Goal: Contribute content: Contribute content

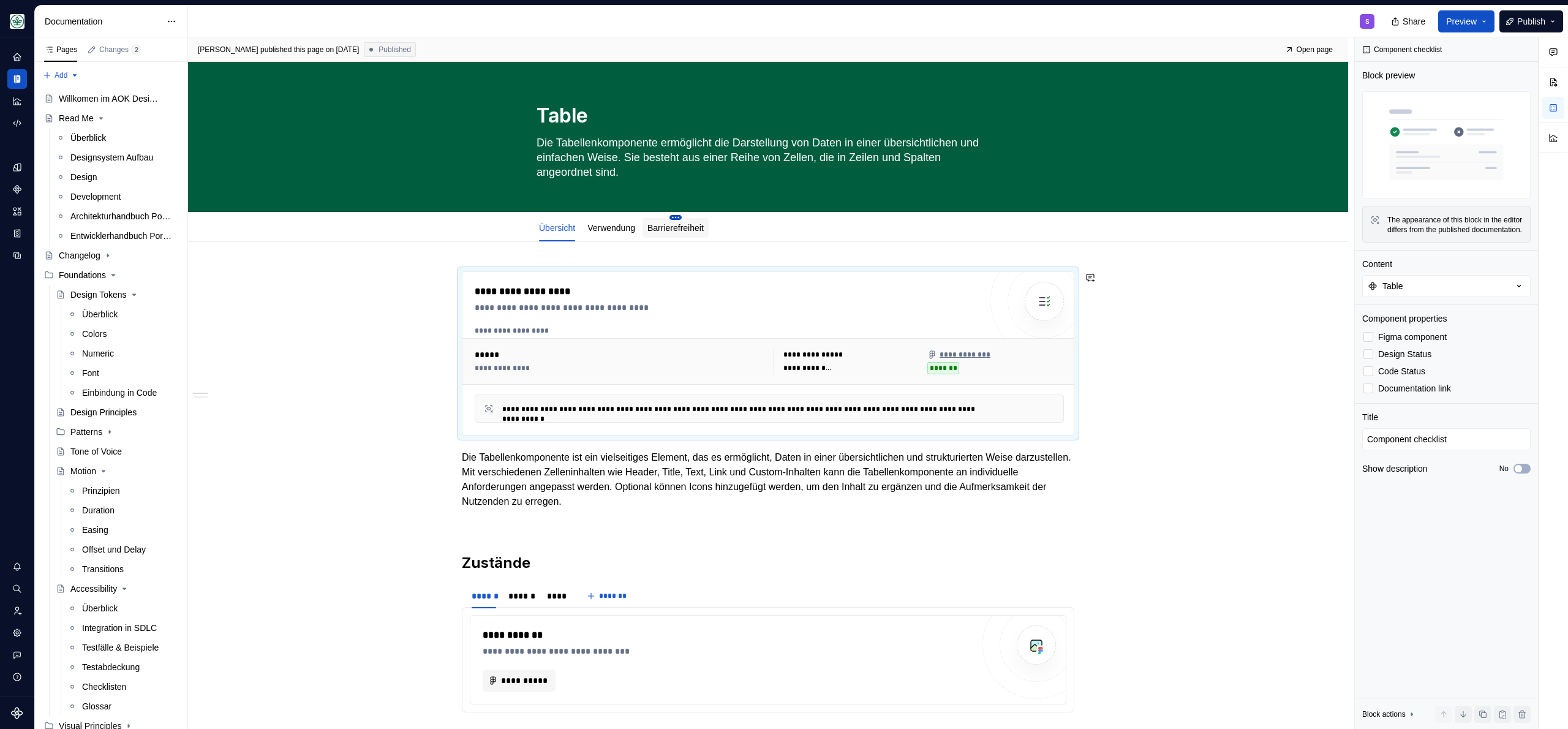
click at [686, 185] on html "AOK Mein Leben S Design system data Documentation S Share Preview Publish Pages…" at bounding box center [784, 364] width 1568 height 729
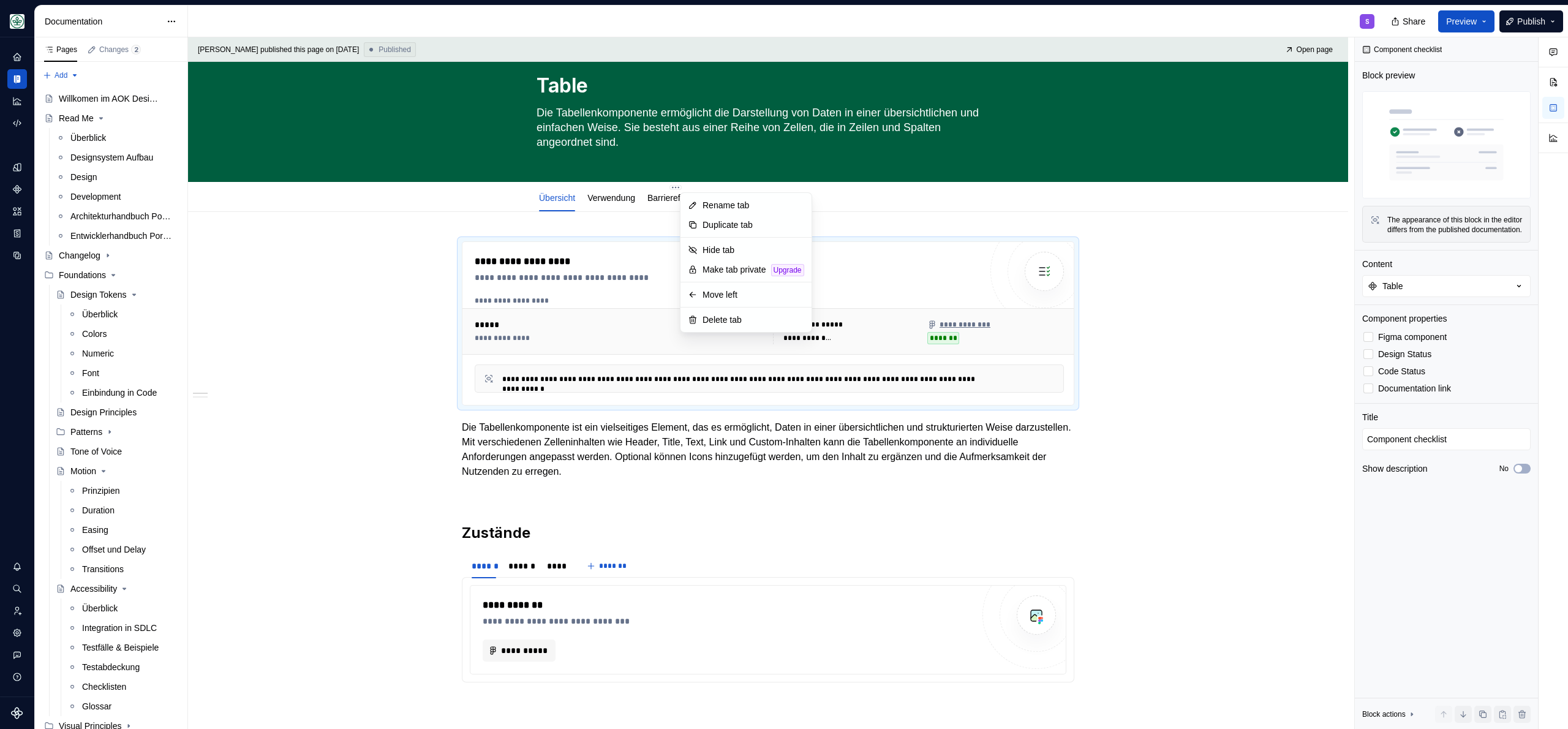
click at [664, 198] on html "AOK Mein Leben S Design system data Documentation S Share Preview Publish Pages…" at bounding box center [784, 364] width 1568 height 729
click at [660, 199] on link "Barrierefreiheit" at bounding box center [675, 197] width 56 height 10
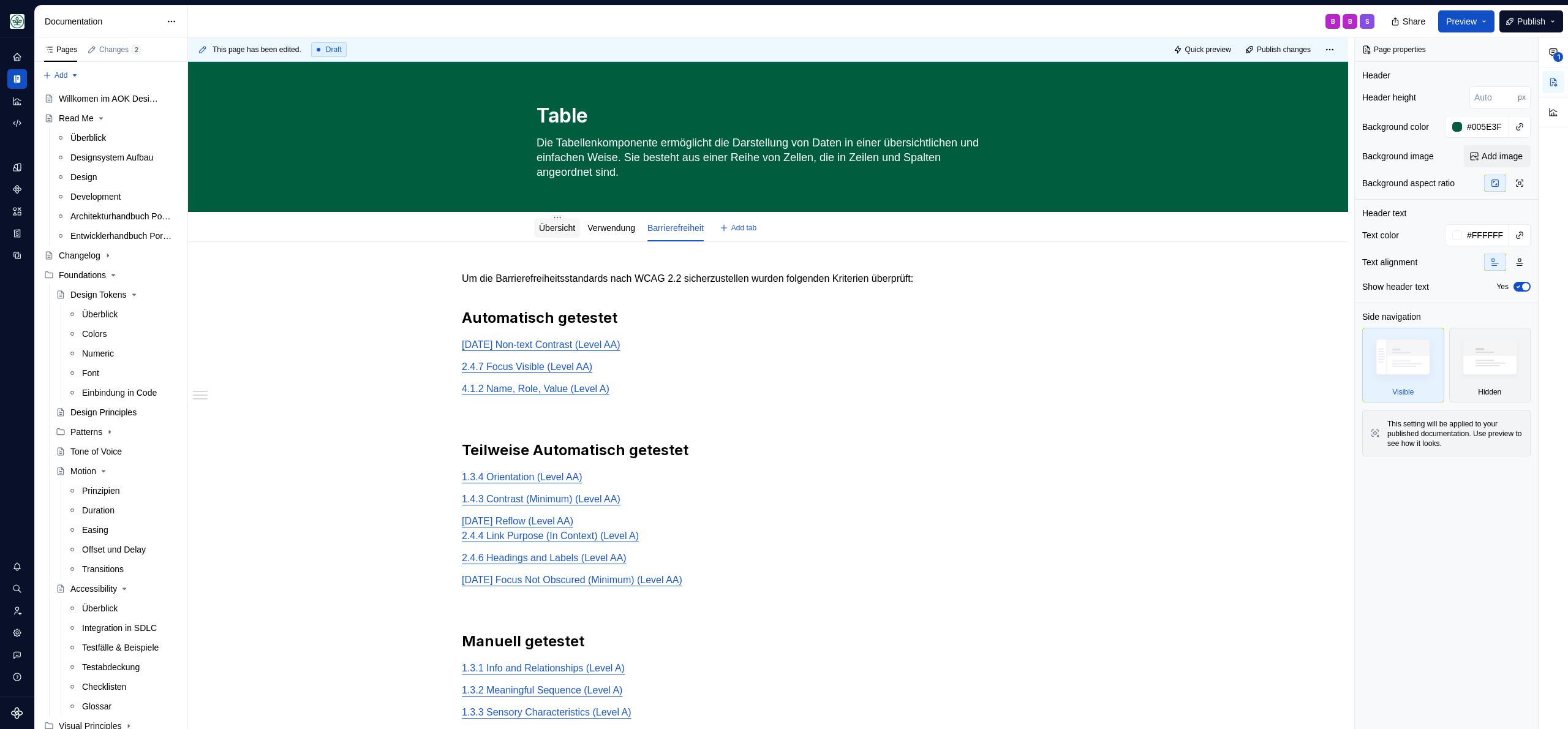
click at [571, 230] on link "Übersicht" at bounding box center [557, 227] width 36 height 10
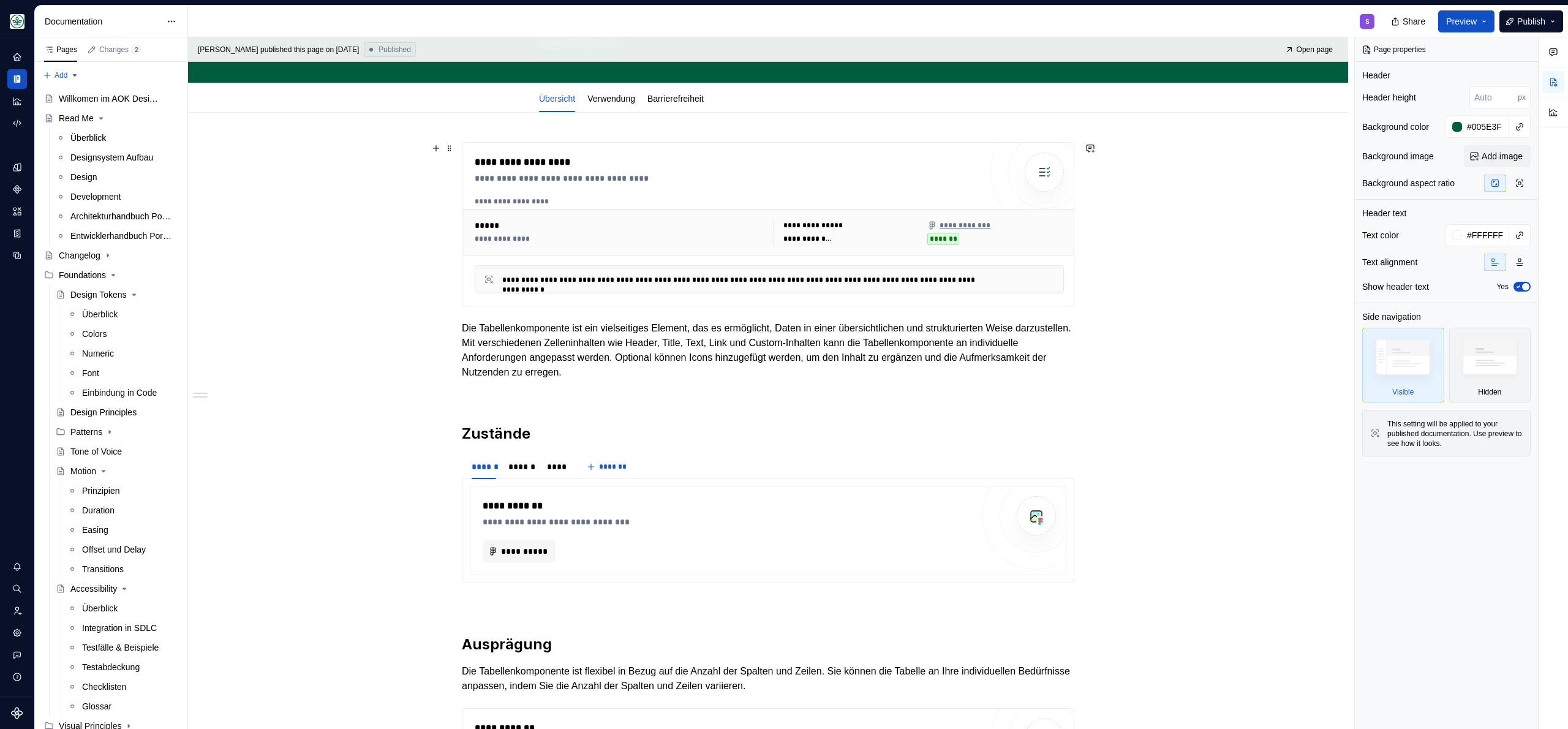
scroll to position [222, 0]
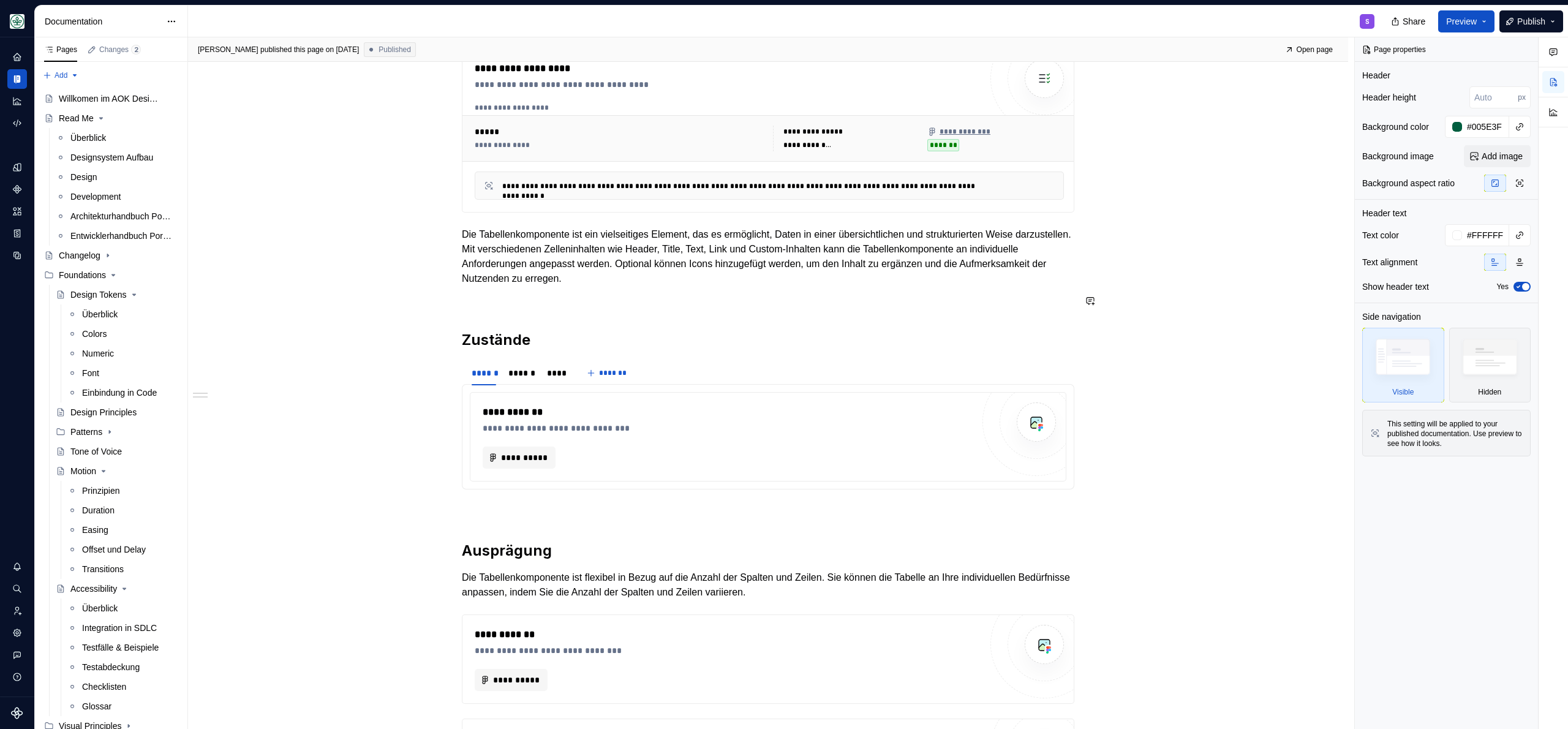
click at [699, 286] on div "**********" at bounding box center [768, 661] width 612 height 1227
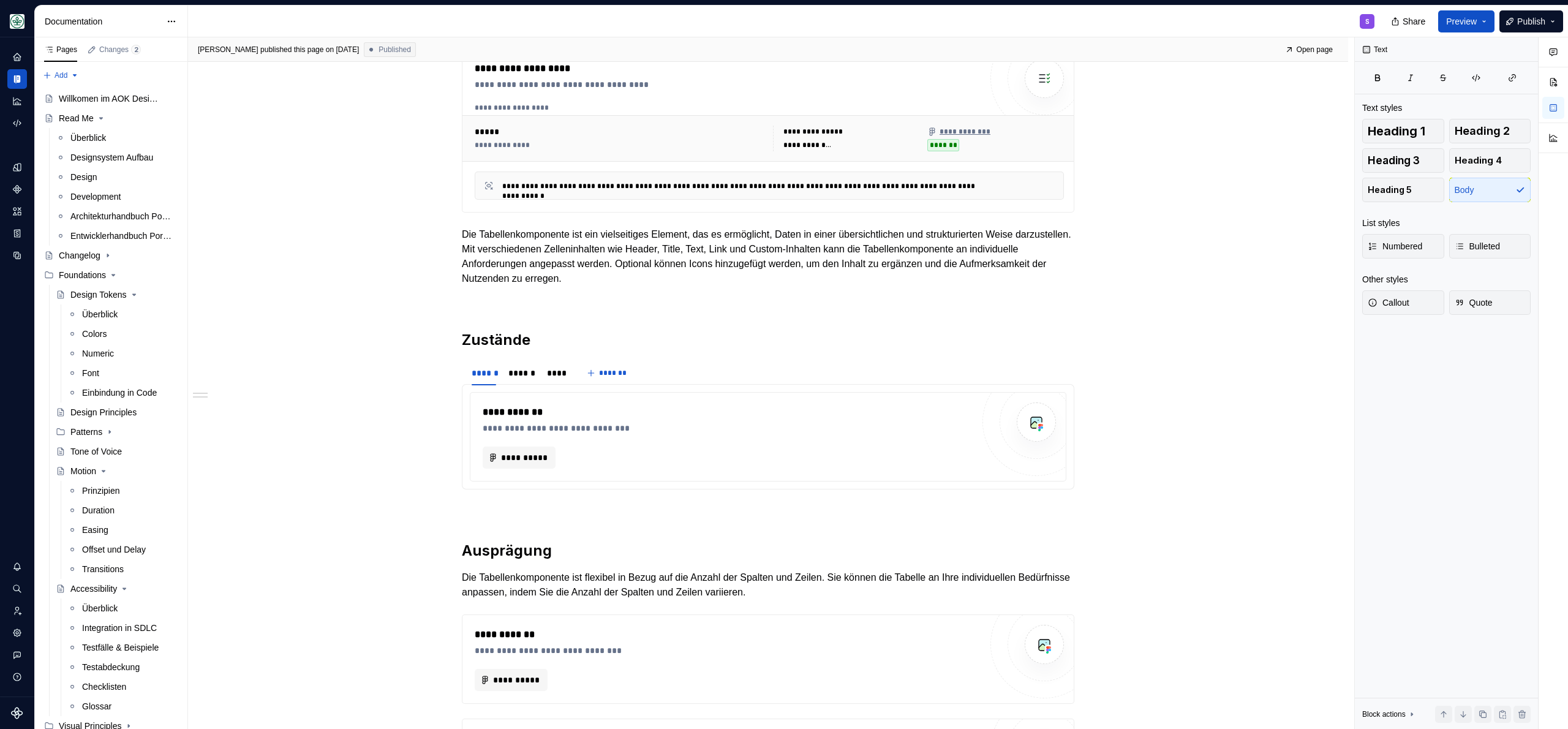
click at [557, 243] on p "Die Tabellenkomponente ist ein vielseitiges Element, das es ermöglicht, Daten i…" at bounding box center [768, 256] width 612 height 59
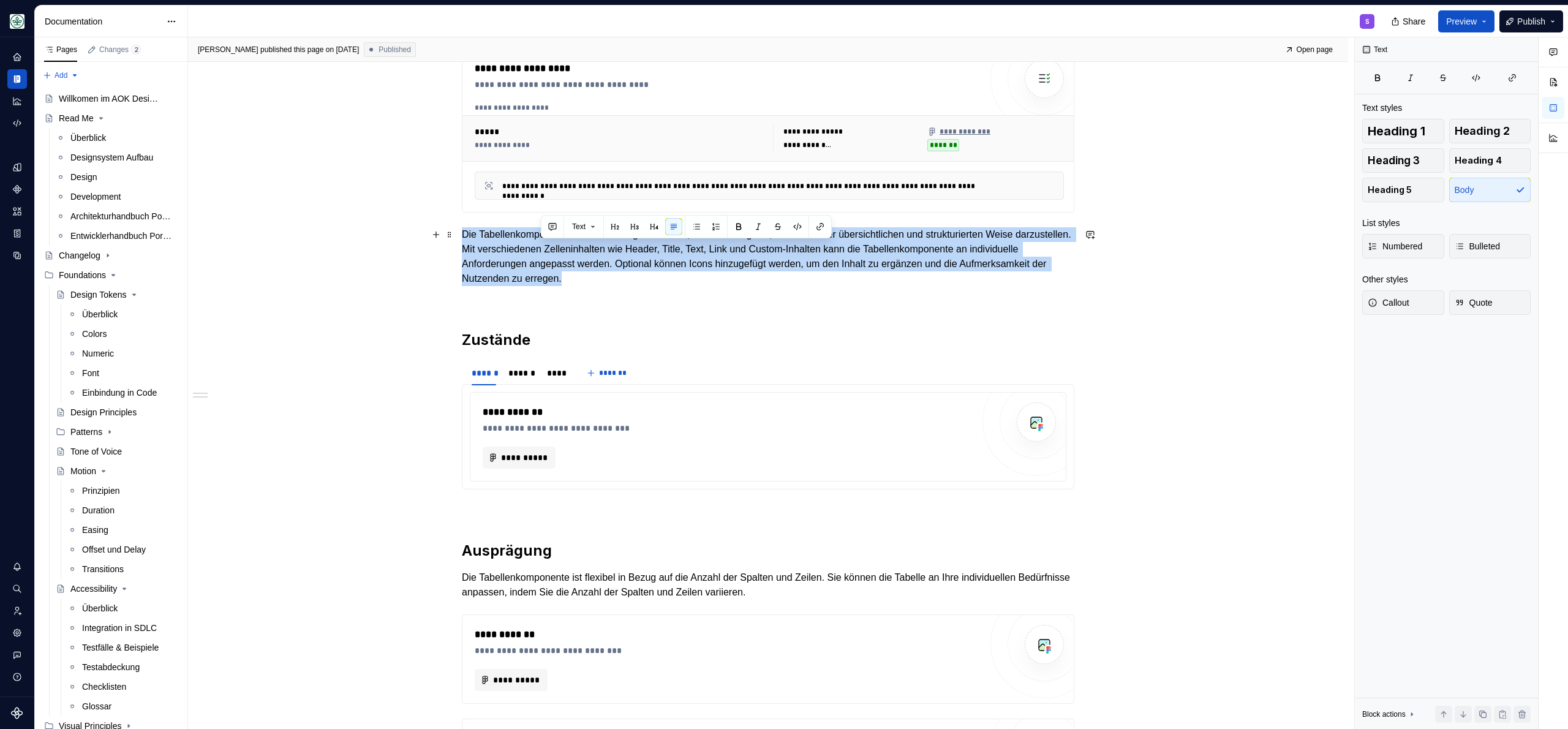
click at [557, 243] on p "Die Tabellenkomponente ist ein vielseitiges Element, das es ermöglicht, Daten i…" at bounding box center [768, 256] width 612 height 59
click at [515, 272] on p "Die Tabellenkomponente ist ein vielseitiges Element, das es ermöglicht, Daten i…" at bounding box center [768, 256] width 612 height 59
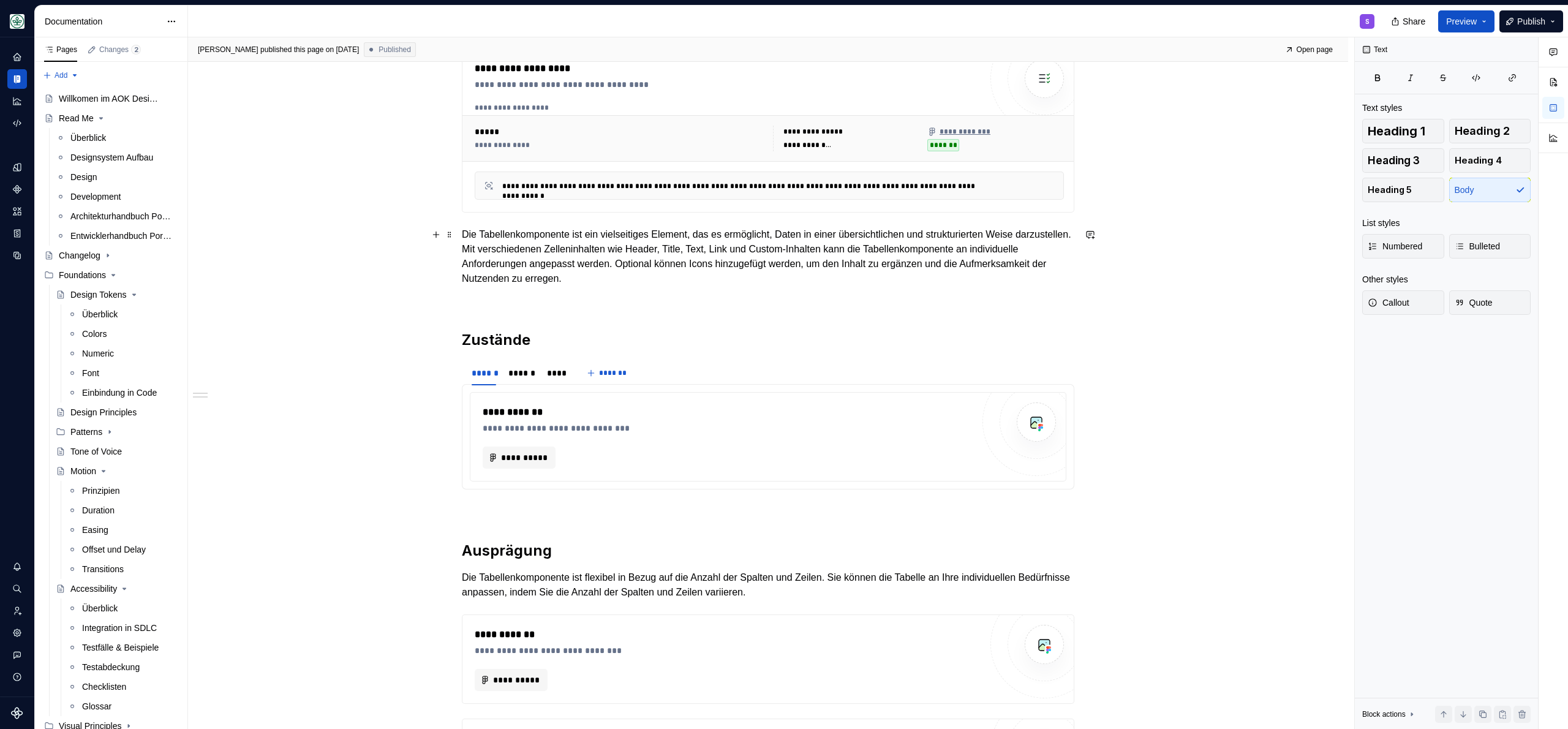
click at [494, 264] on p "Die Tabellenkomponente ist ein vielseitiges Element, das es ermöglicht, Daten i…" at bounding box center [768, 256] width 612 height 59
click at [696, 275] on p "Die Tabellenkomponente ist ein vielseitiges Element, das es ermöglicht, Daten i…" at bounding box center [768, 256] width 612 height 59
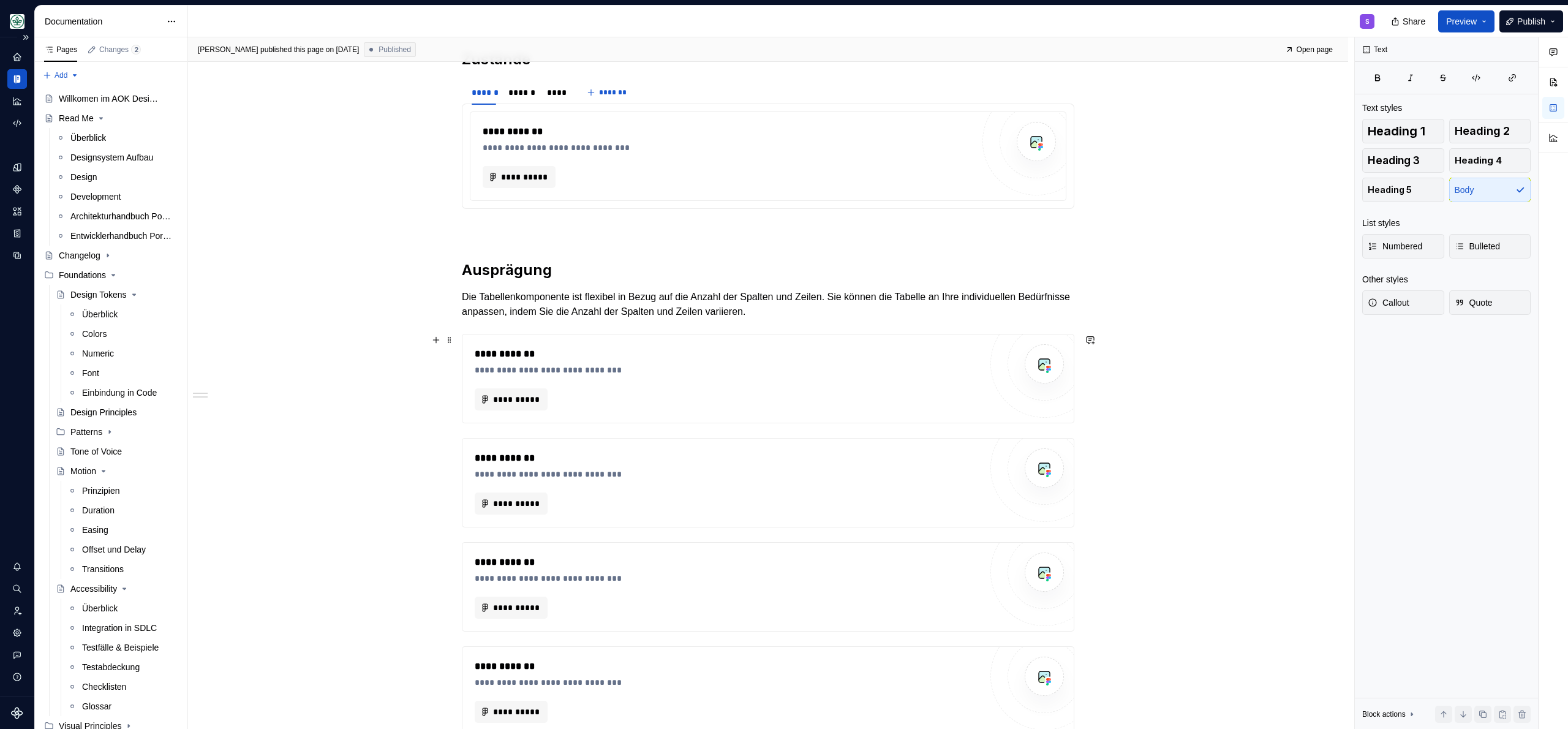
scroll to position [505, 0]
click at [524, 427] on div "**********" at bounding box center [768, 380] width 612 height 1227
click at [1100, 403] on div "**********" at bounding box center [768, 482] width 1160 height 1491
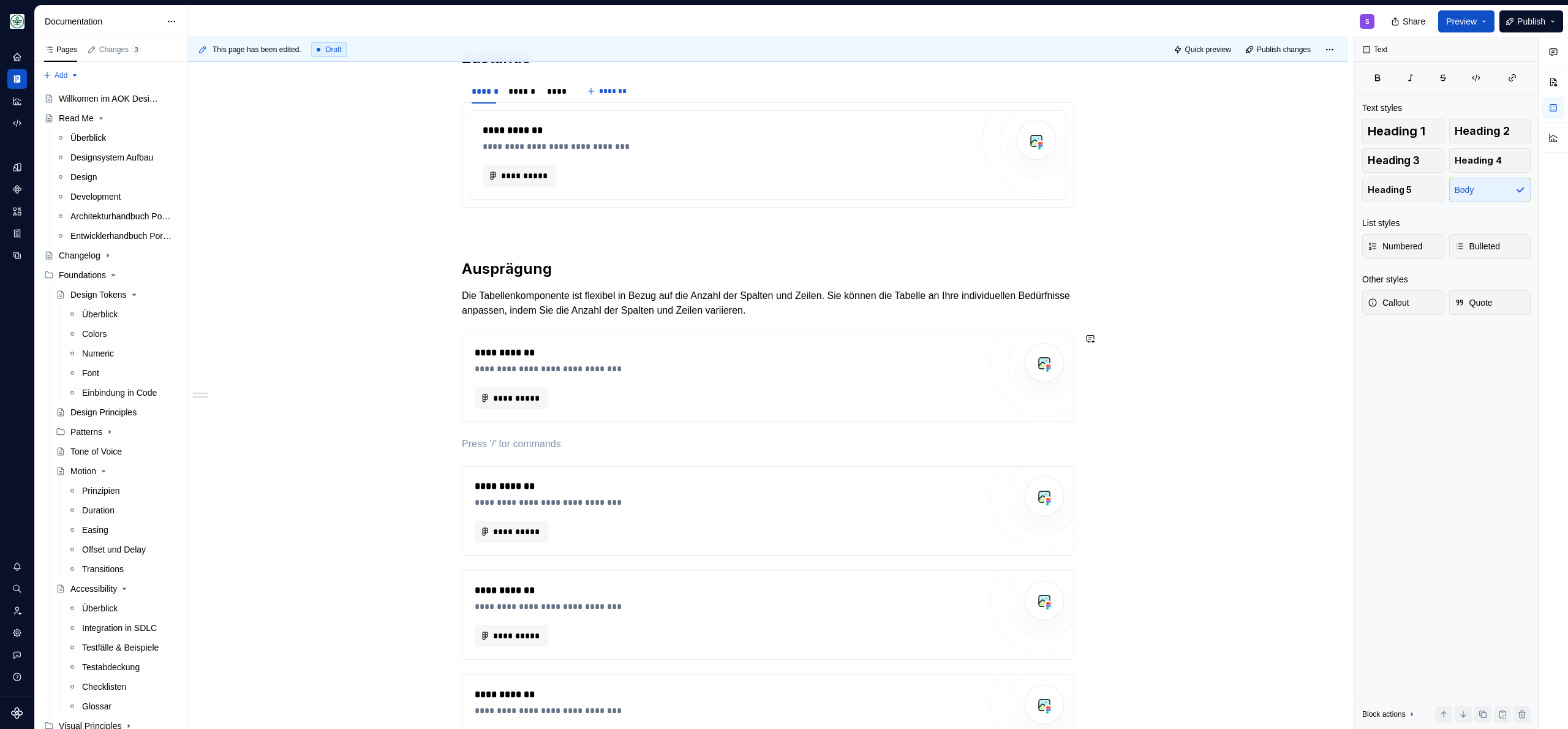
type textarea "*"
click at [855, 314] on p "Die Tabellenkomponente ist flexibel in Bezug auf die Anzahl der Spalten und Zei…" at bounding box center [768, 303] width 612 height 30
click at [579, 256] on div "**********" at bounding box center [768, 395] width 612 height 1257
click at [597, 268] on h2 "Ausprägung" at bounding box center [768, 269] width 612 height 20
click at [893, 309] on p "Die Tabellenkomponente ist flexibel in Bezug auf die Anzahl der Spalten und Zei…" at bounding box center [768, 303] width 612 height 30
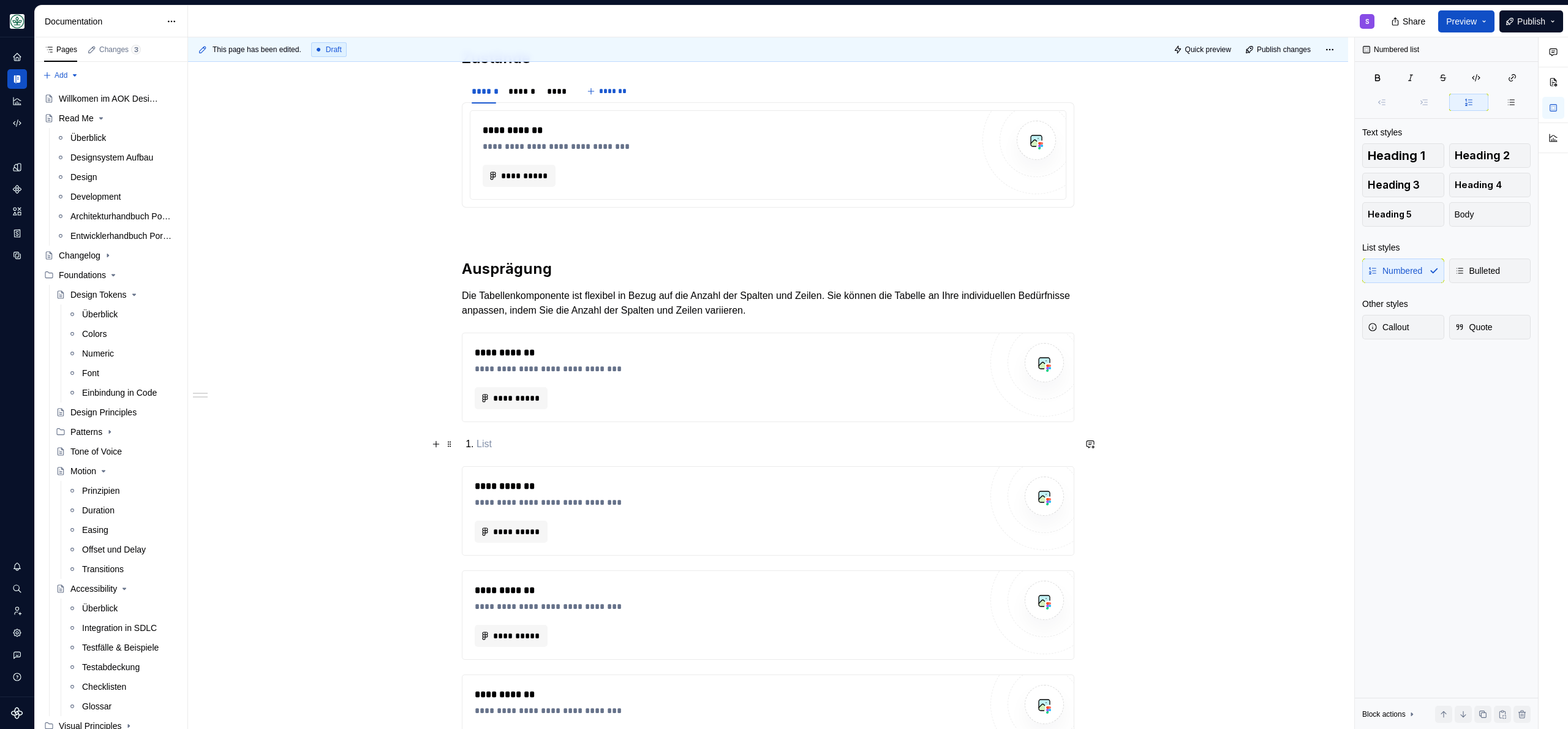
click at [551, 450] on p at bounding box center [775, 444] width 598 height 14
click at [507, 222] on p at bounding box center [768, 230] width 612 height 14
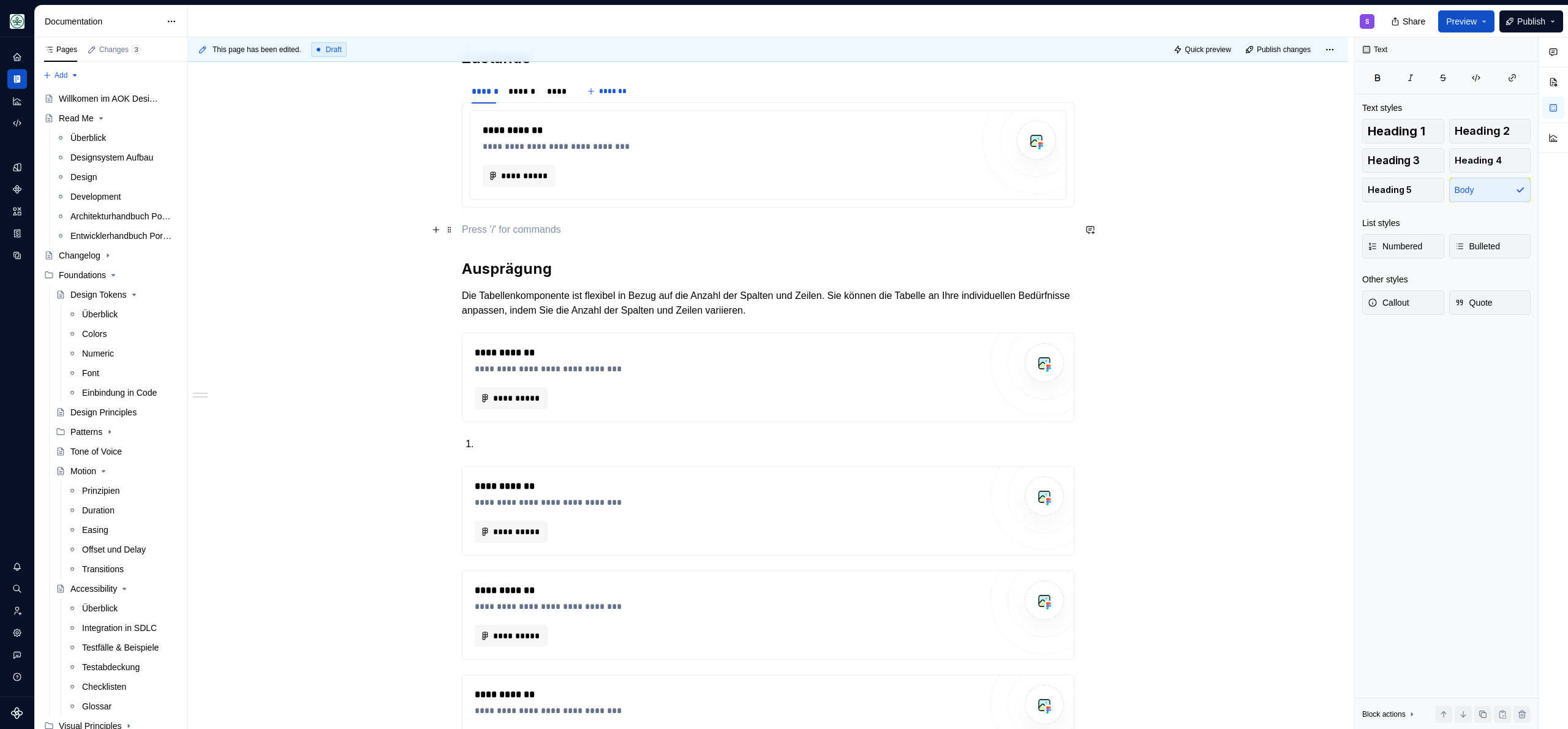
click at [498, 232] on p at bounding box center [768, 230] width 612 height 14
click at [656, 215] on div "**********" at bounding box center [768, 395] width 612 height 1257
click at [609, 232] on p "Aufbau" at bounding box center [768, 230] width 612 height 14
click at [609, 233] on p "Aufbau" at bounding box center [768, 230] width 612 height 14
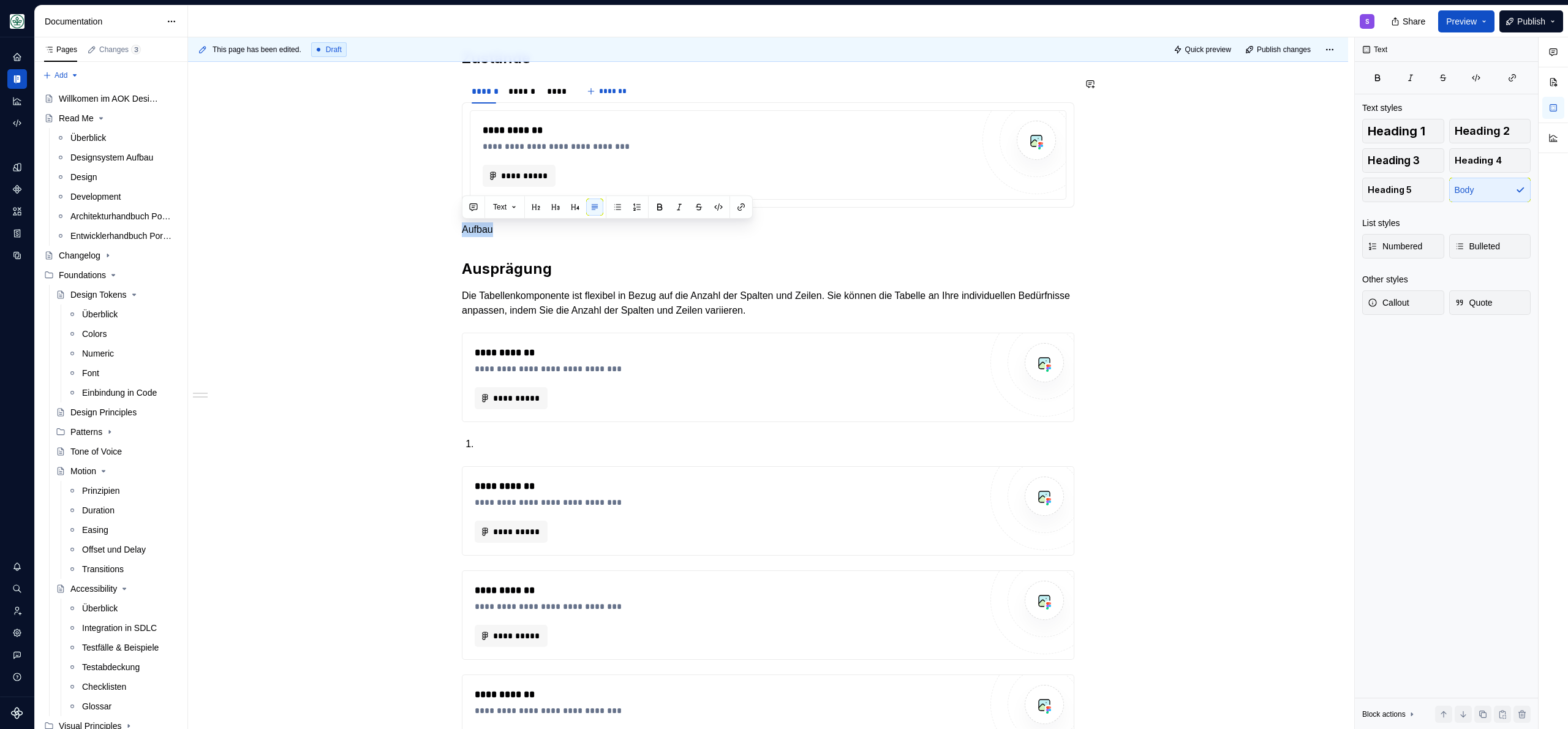
click at [542, 208] on button "button" at bounding box center [535, 206] width 17 height 17
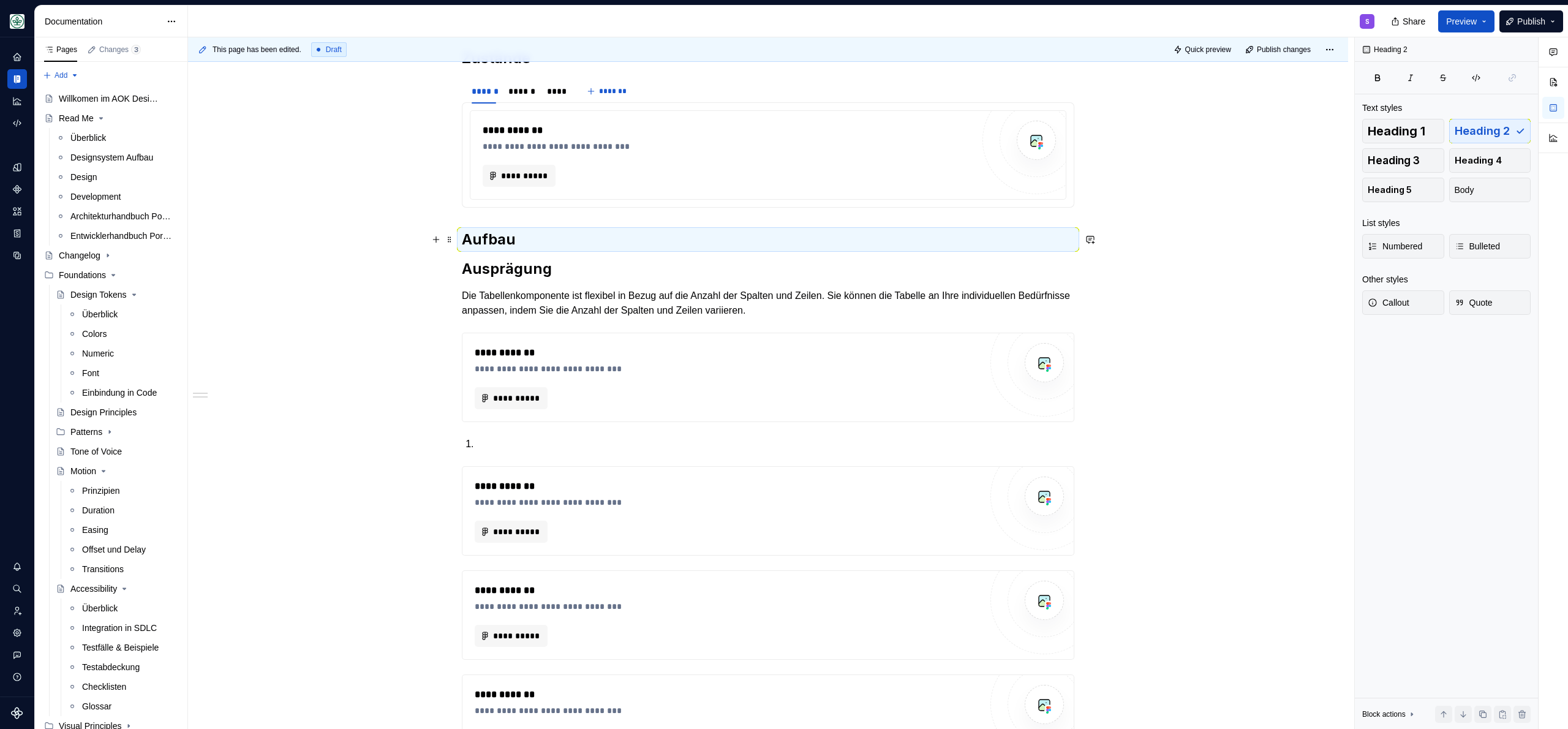
click at [530, 240] on h2 "Aufbau" at bounding box center [768, 240] width 612 height 20
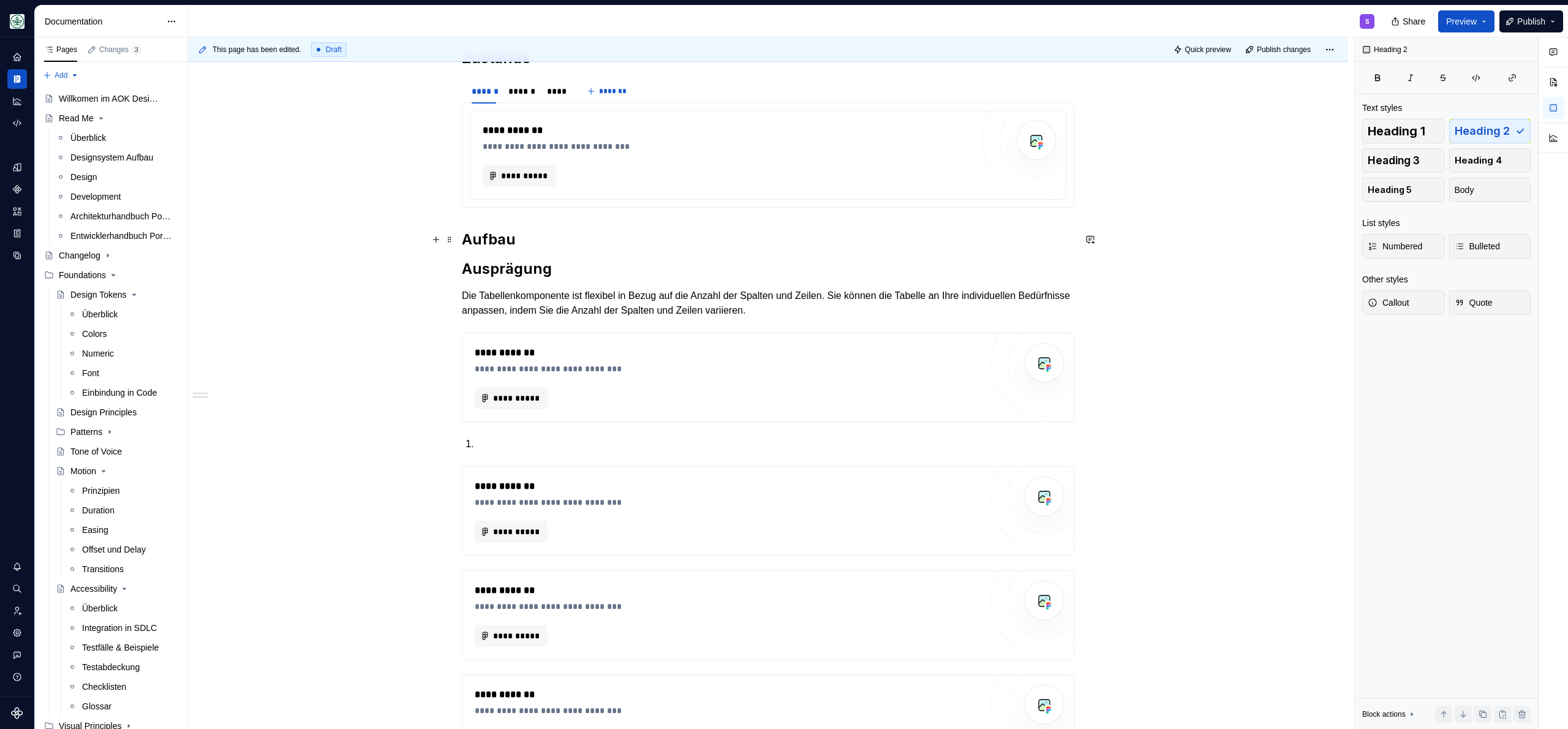
click at [530, 241] on h2 "Aufbau" at bounding box center [768, 240] width 612 height 20
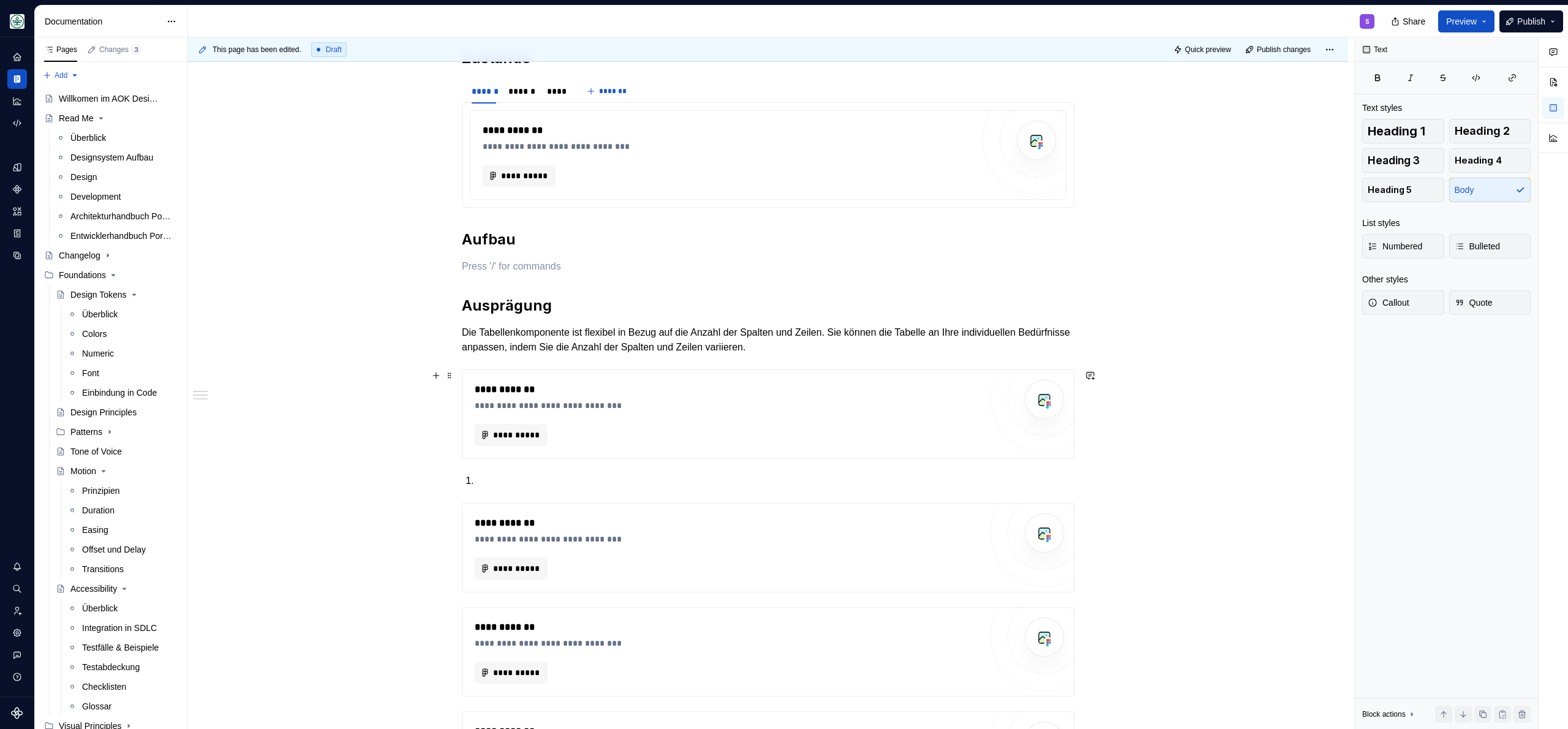
click at [574, 389] on div "**********" at bounding box center [727, 390] width 505 height 14
click at [514, 260] on p at bounding box center [768, 266] width 612 height 14
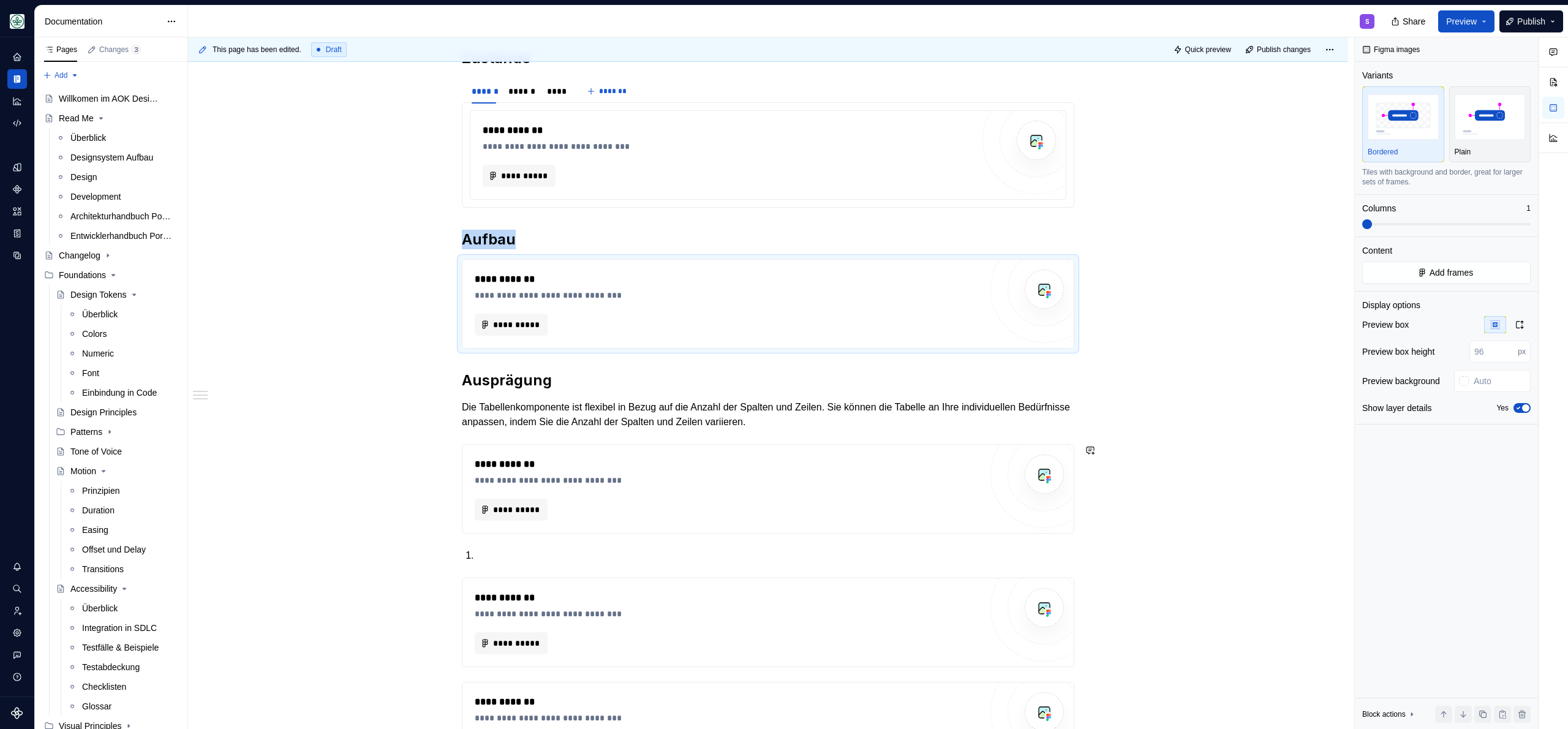
click at [513, 540] on div "**********" at bounding box center [768, 450] width 612 height 1368
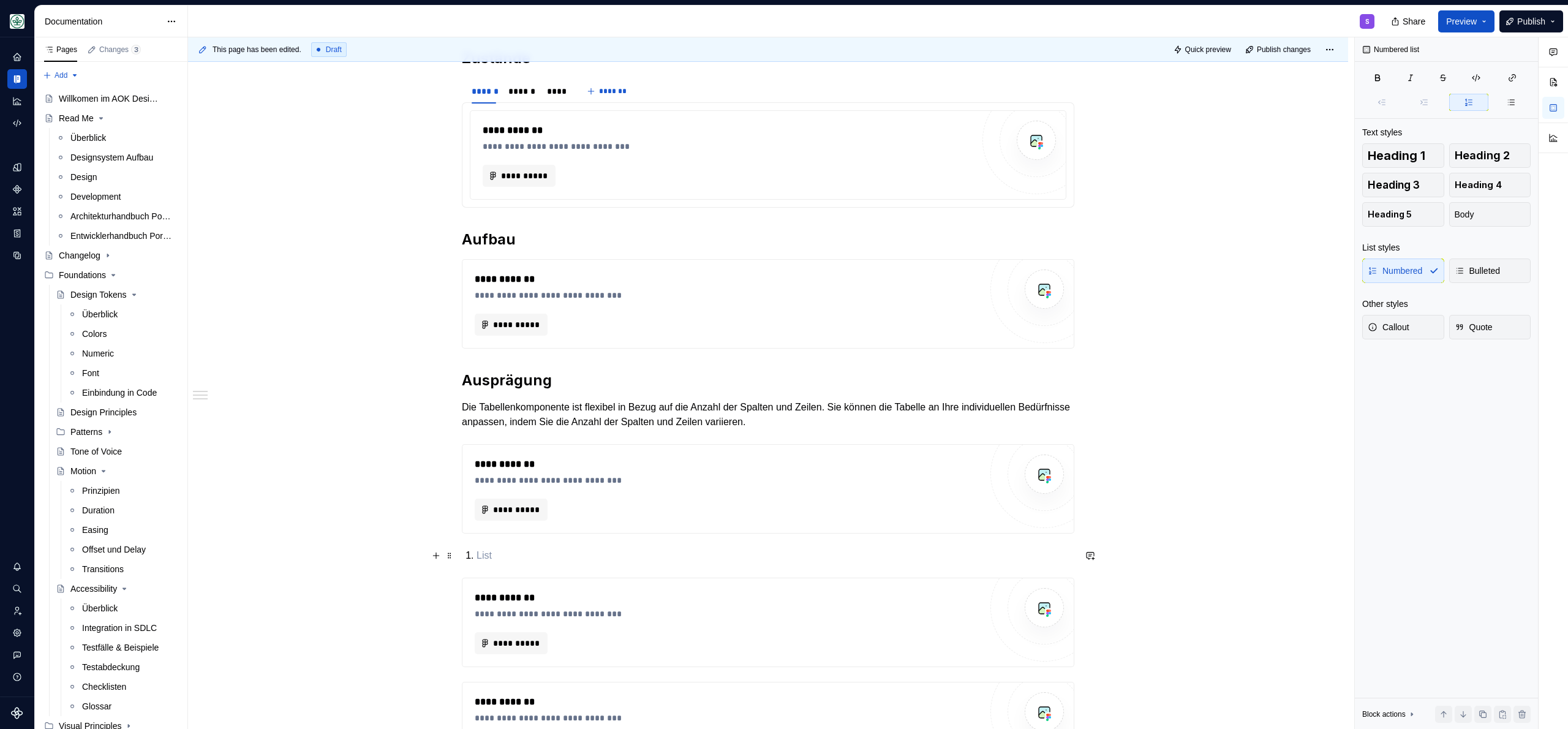
click at [498, 554] on p at bounding box center [775, 555] width 598 height 14
drag, startPoint x: 498, startPoint y: 554, endPoint x: 451, endPoint y: 551, distance: 47.1
click at [462, 551] on div "**********" at bounding box center [768, 458] width 612 height 1383
click at [449, 554] on span at bounding box center [449, 555] width 10 height 17
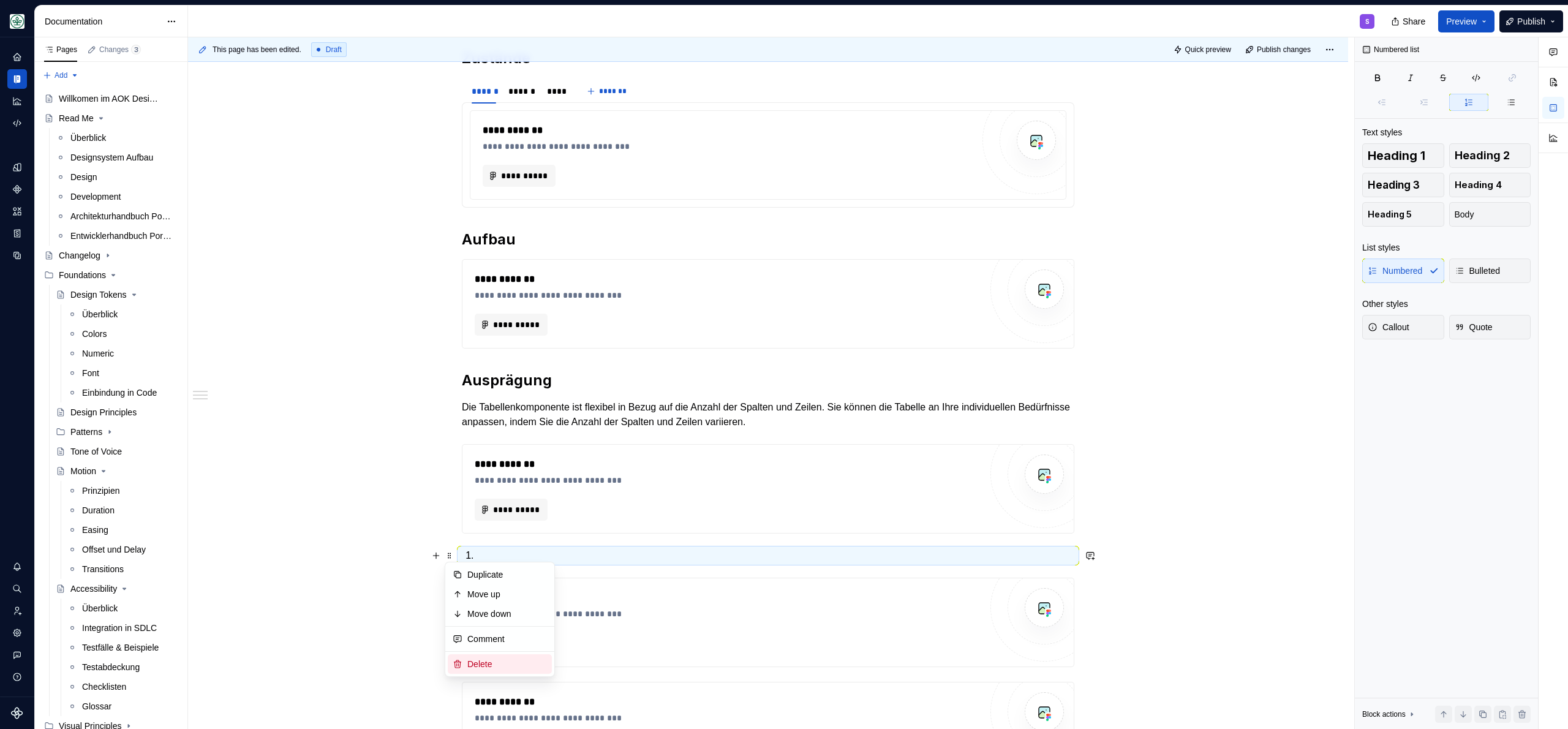
click at [498, 664] on div "Delete" at bounding box center [507, 664] width 80 height 13
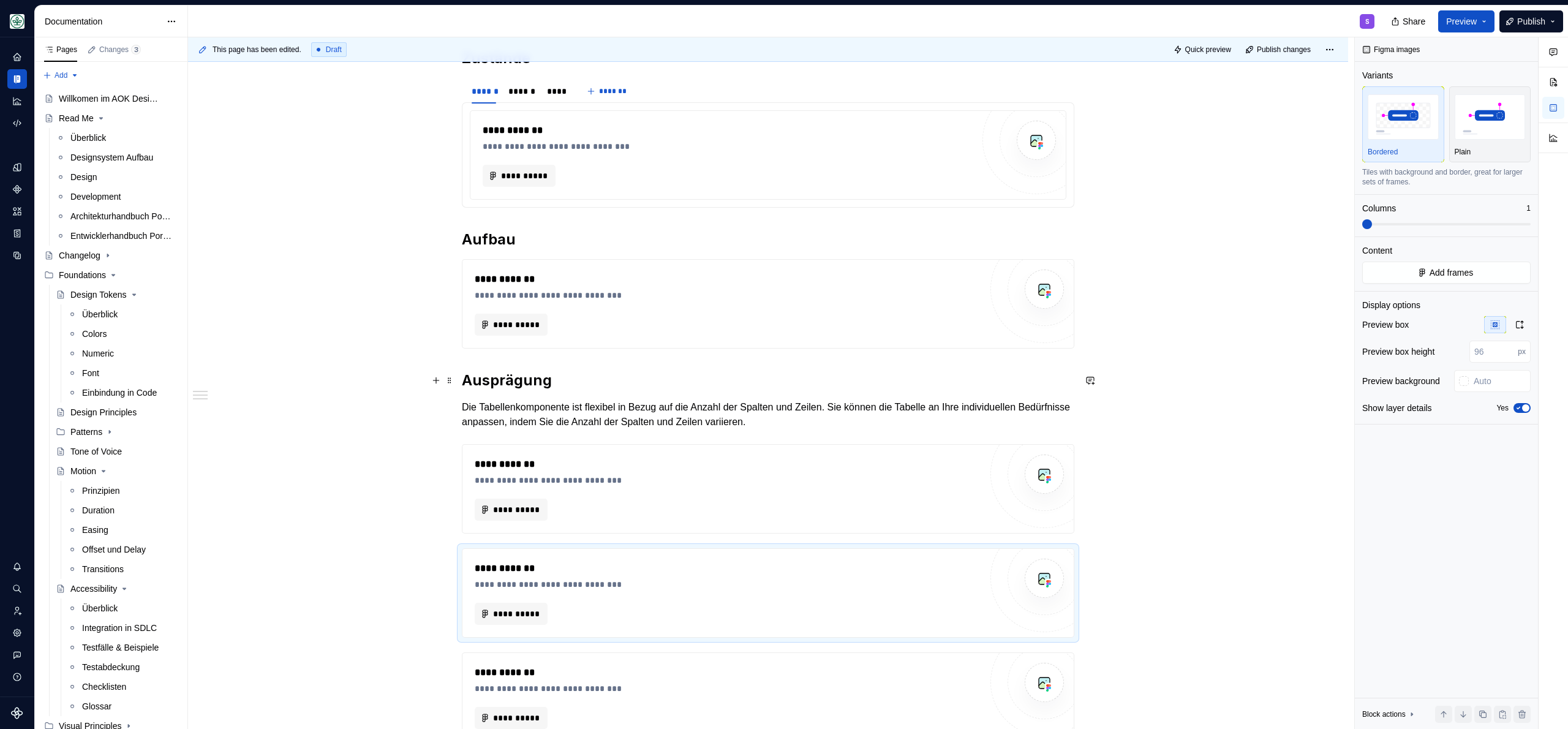
click at [464, 384] on h2 "Ausprägung" at bounding box center [768, 381] width 612 height 20
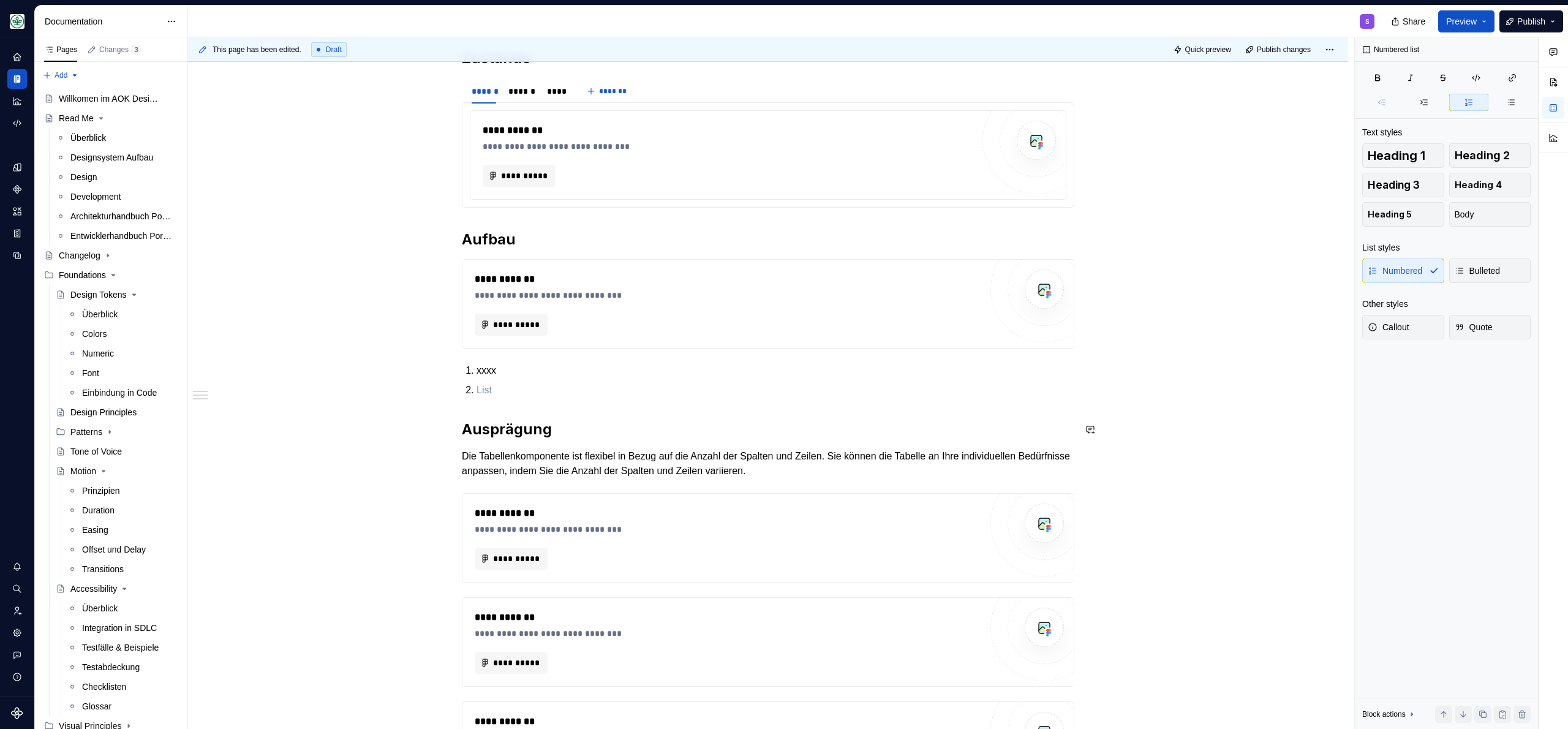
click at [598, 441] on div "**********" at bounding box center [768, 460] width 612 height 1387
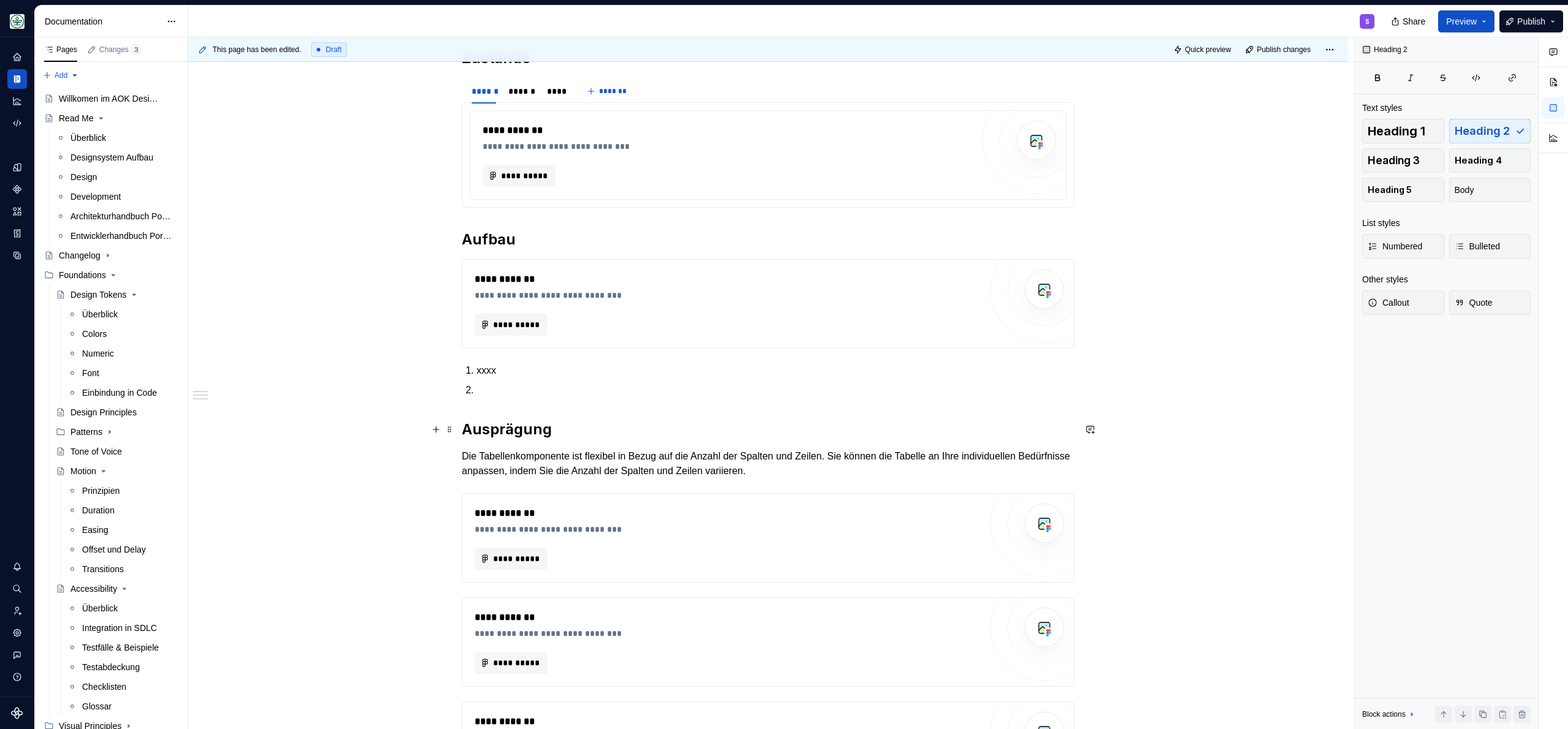
click at [600, 433] on h2 "Ausprägung" at bounding box center [768, 430] width 612 height 20
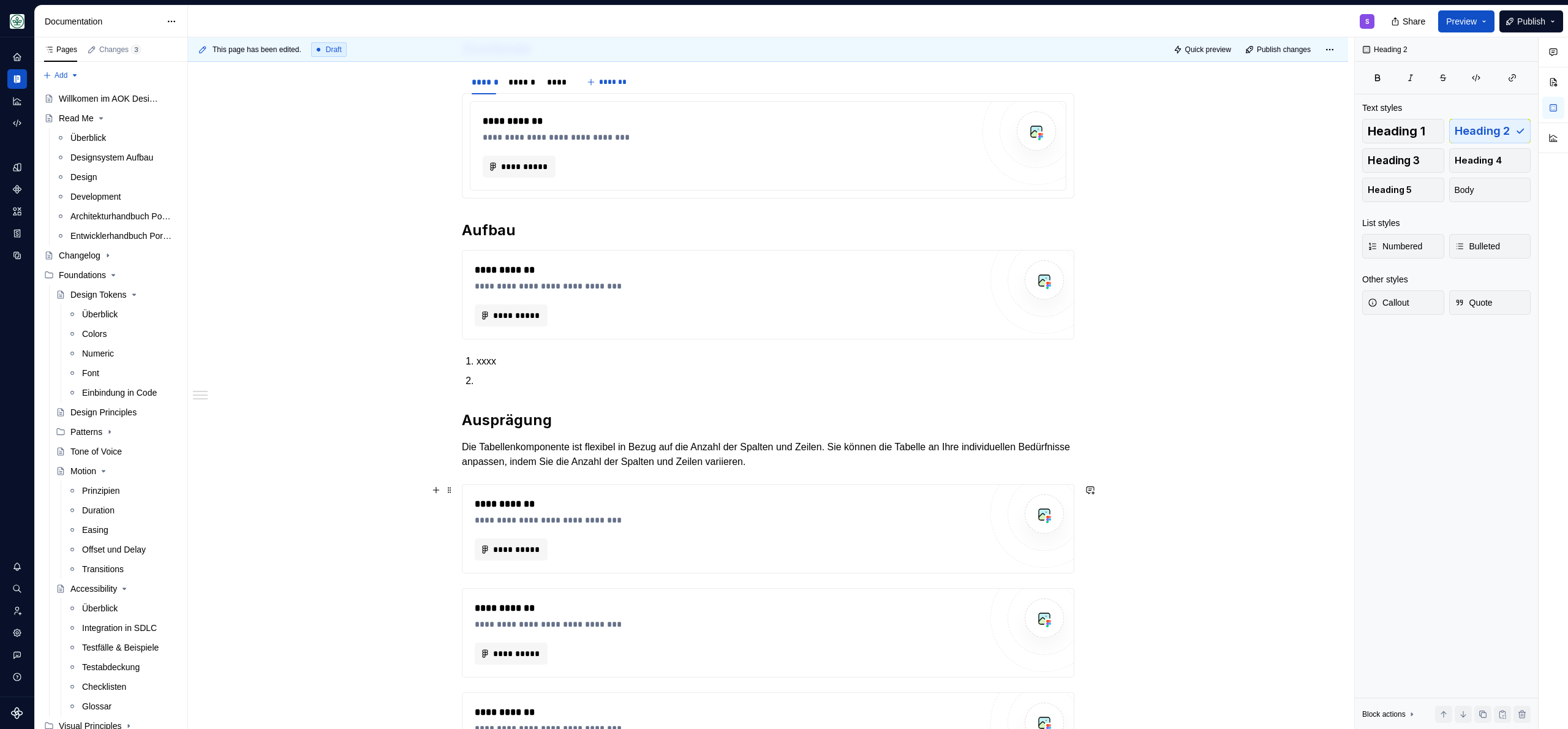
scroll to position [523, 0]
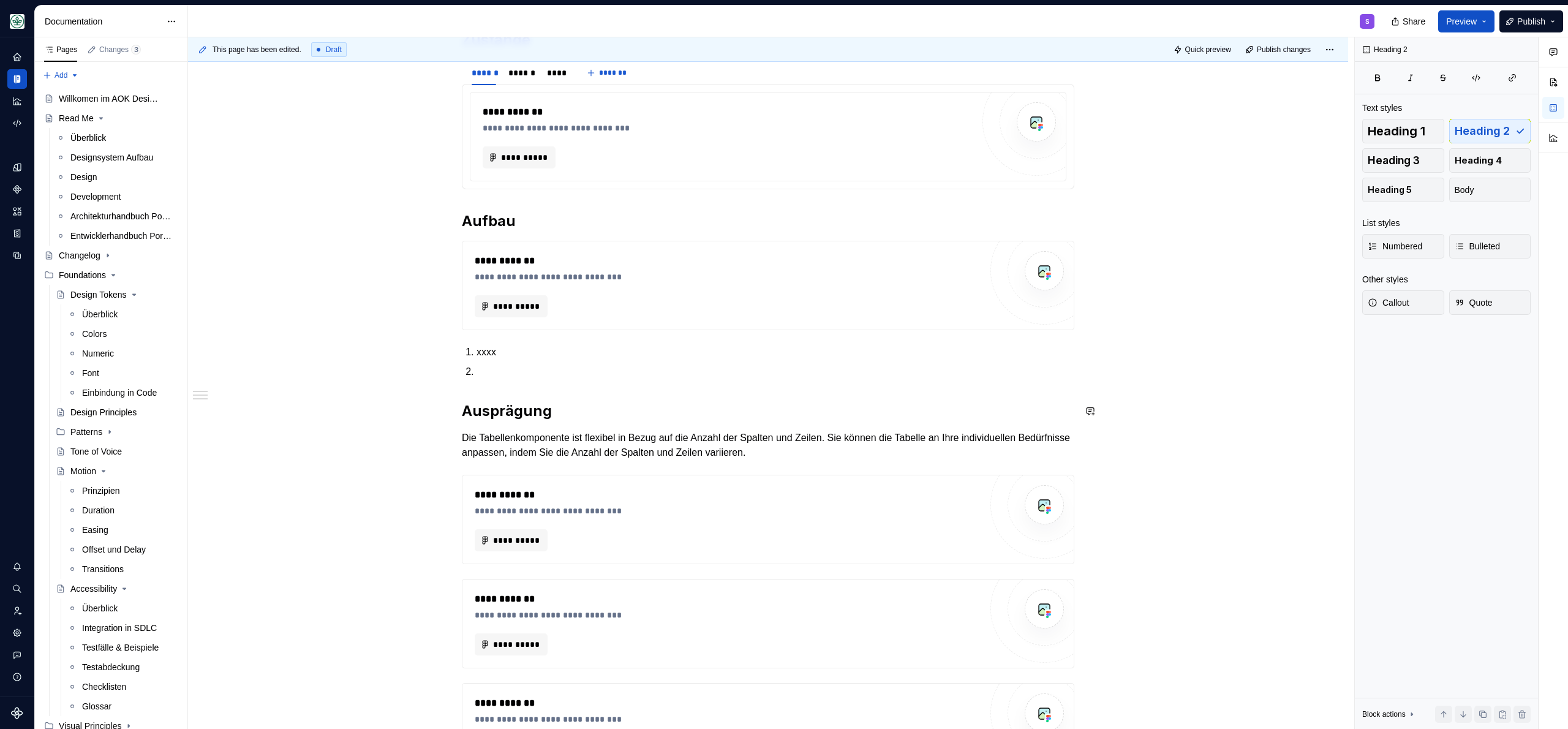
click at [543, 402] on h2 "Ausprägung" at bounding box center [768, 412] width 612 height 20
click at [541, 369] on p at bounding box center [775, 372] width 598 height 14
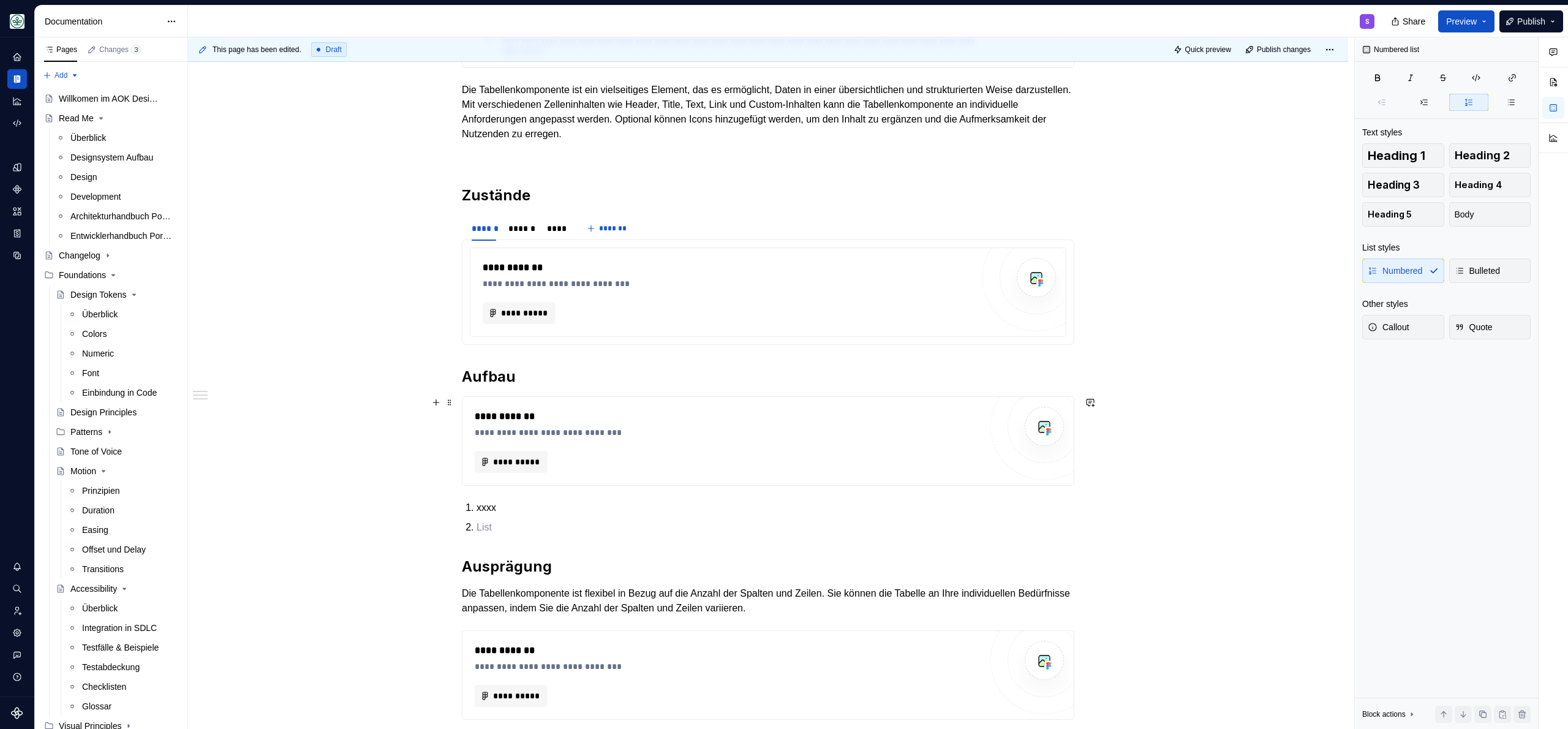
scroll to position [392, 0]
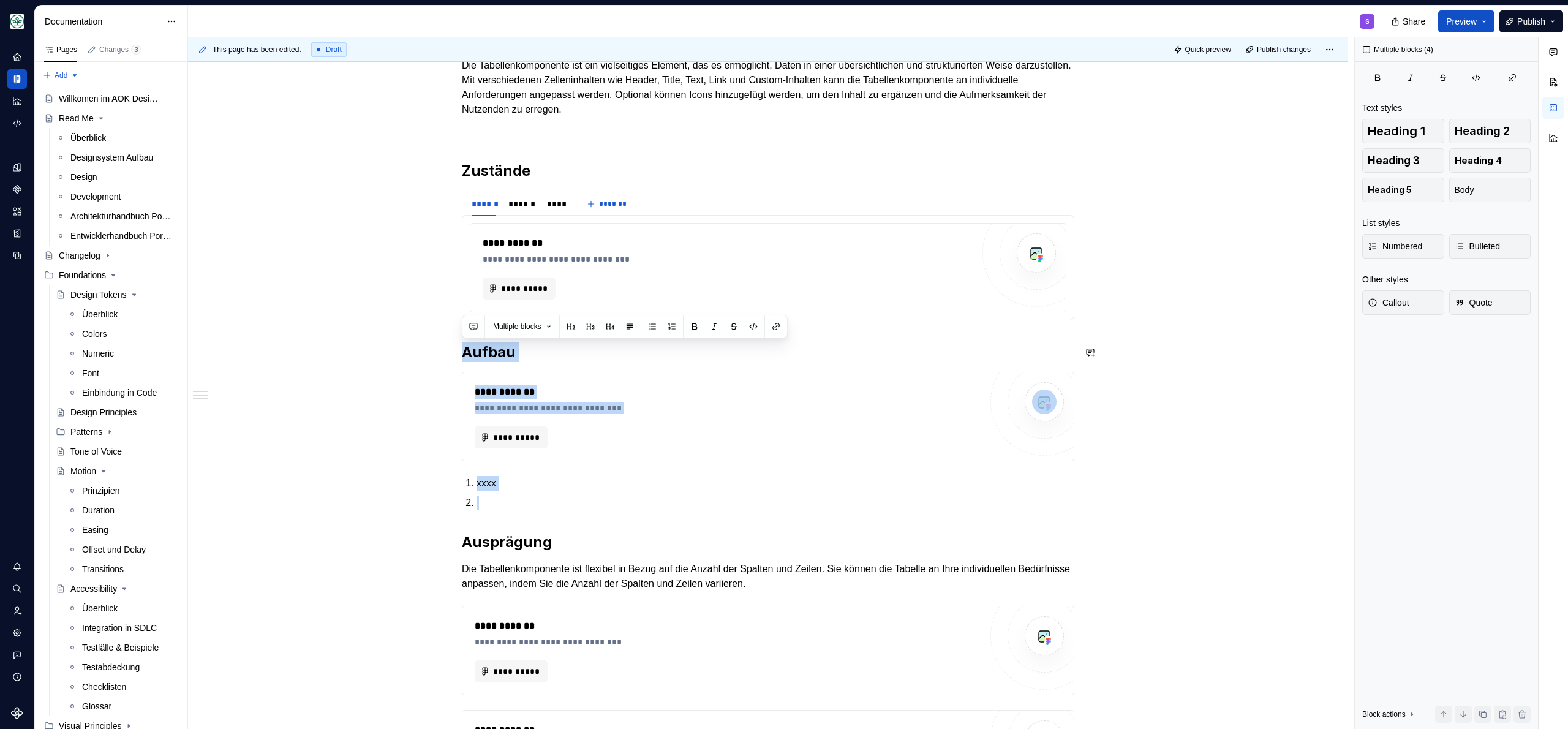
drag, startPoint x: 519, startPoint y: 512, endPoint x: 466, endPoint y: 339, distance: 180.9
click at [466, 339] on div "**********" at bounding box center [768, 573] width 612 height 1387
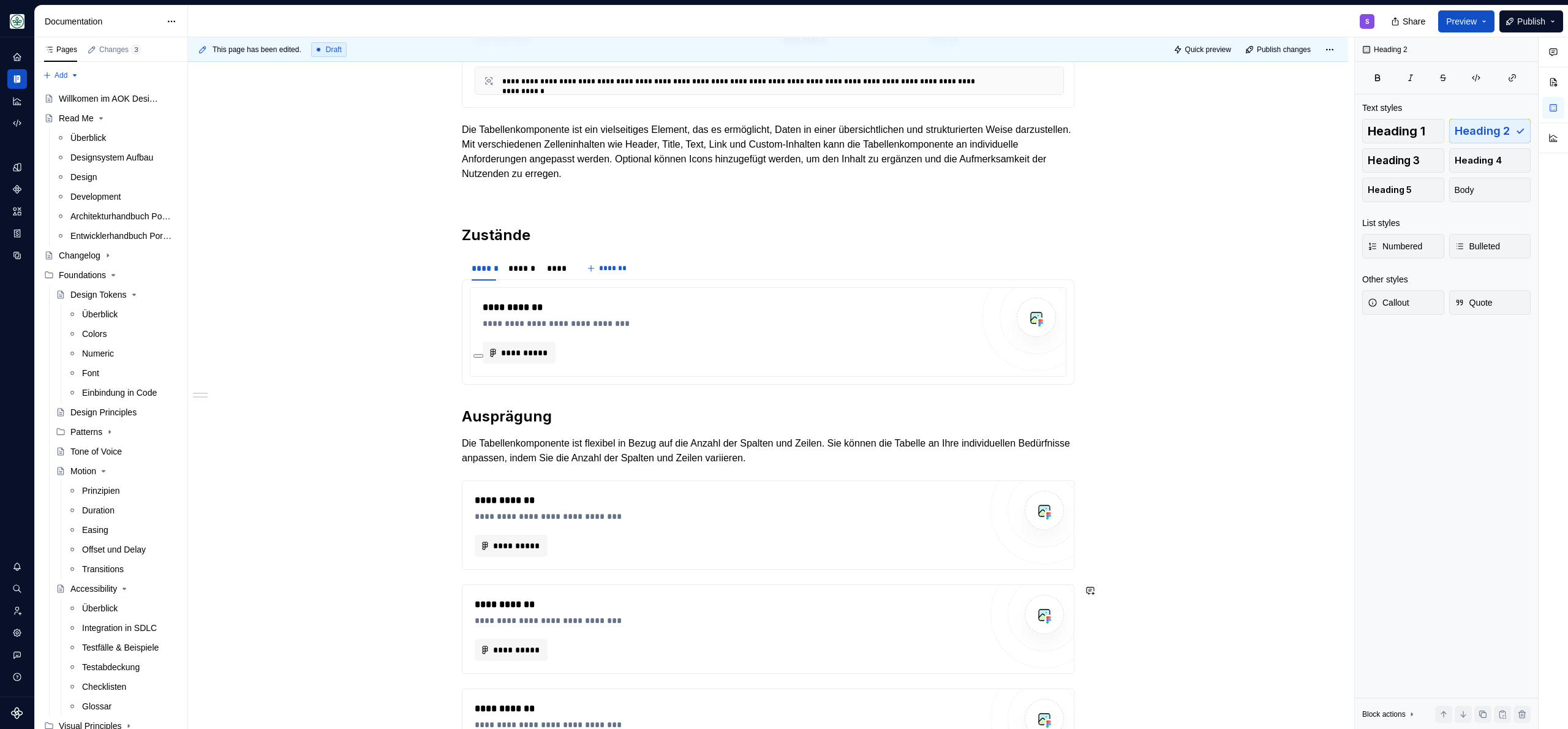
scroll to position [137, 0]
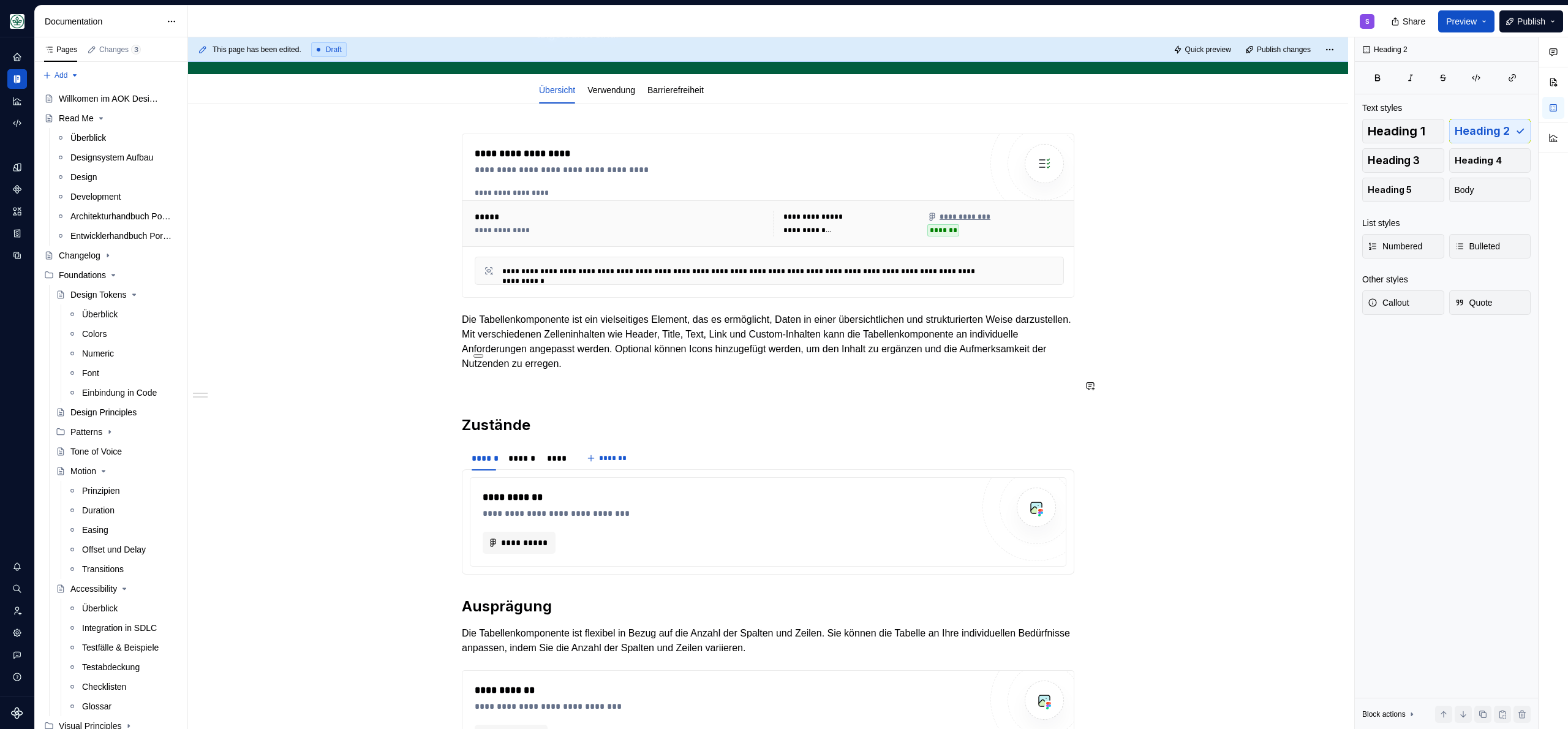
click at [517, 392] on p at bounding box center [768, 385] width 612 height 14
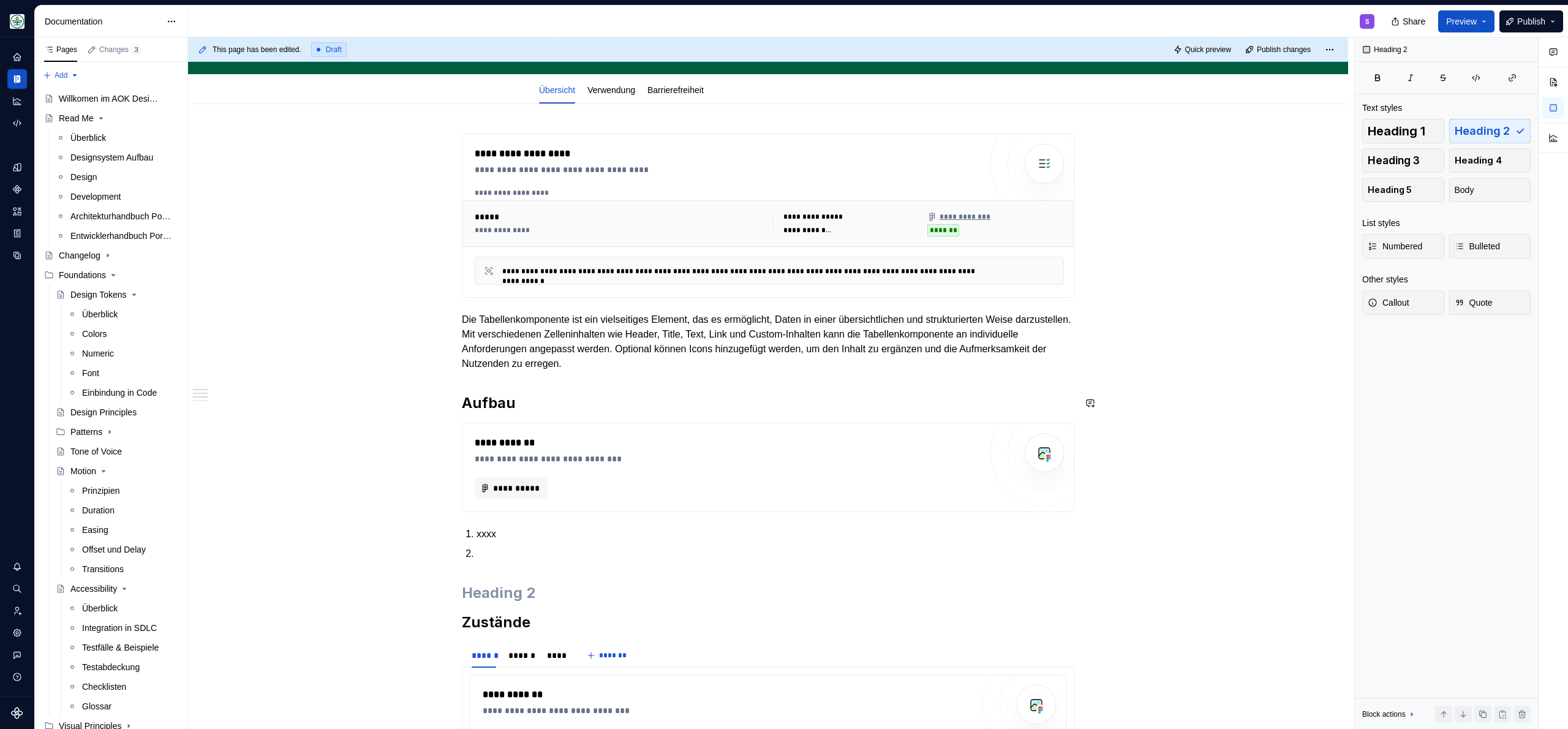
click at [771, 362] on p "Die Tabellenkomponente ist ein vielseitiges Element, das es ermöglicht, Daten i…" at bounding box center [768, 341] width 612 height 59
click at [652, 365] on p "Die Tabellenkomponente ist ein vielseitiges Element, das es ermöglicht, Daten i…" at bounding box center [768, 341] width 612 height 59
click at [720, 370] on p "Die Tabellenkomponente ist ein vielseitiges Element, das es ermöglicht, Daten i…" at bounding box center [768, 341] width 612 height 59
click at [690, 366] on p "Die Tabellenkomponente ist ein vielseitiges Element, das es ermöglicht, Daten i…" at bounding box center [768, 341] width 612 height 59
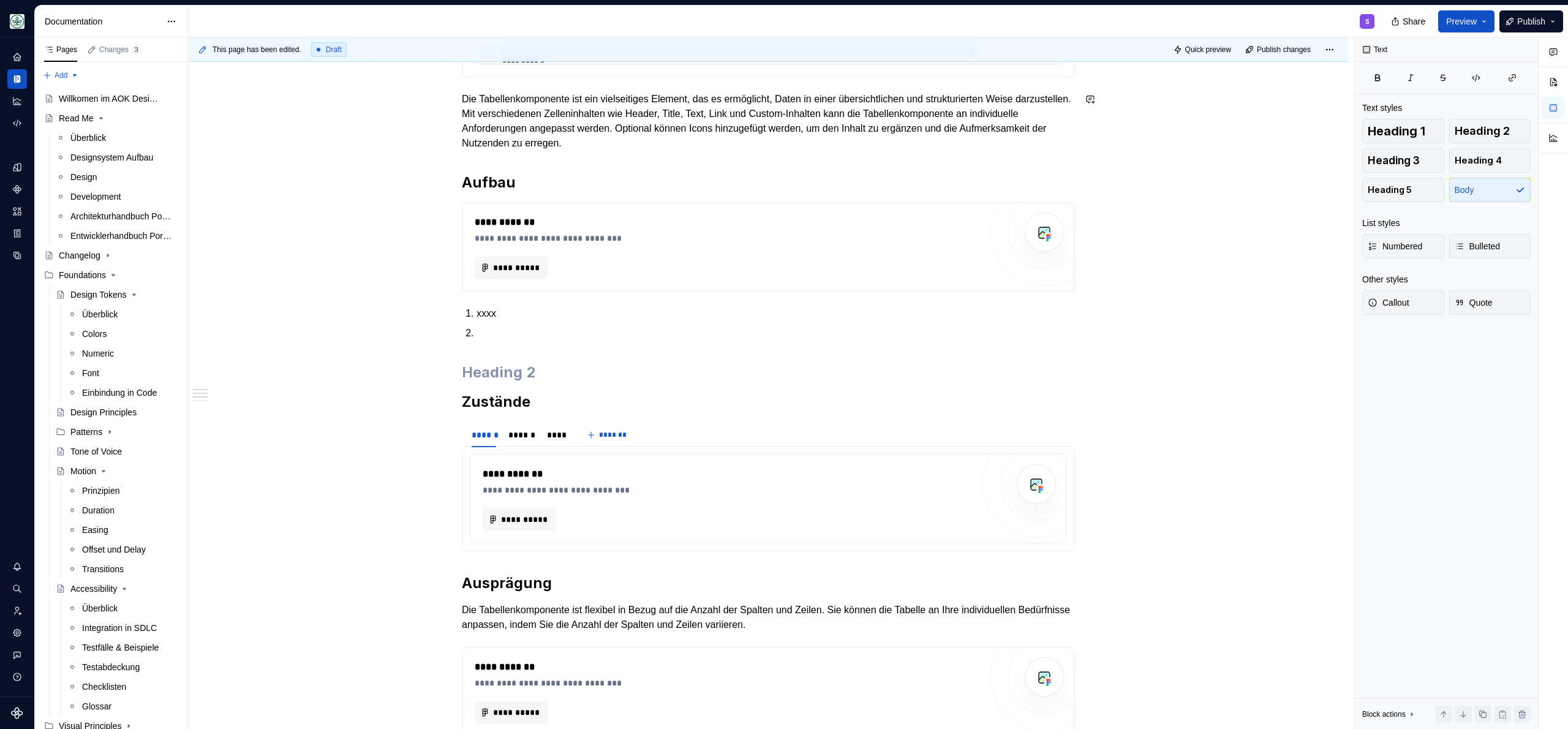
scroll to position [359, 0]
click at [509, 317] on p "xxxx" at bounding box center [775, 312] width 598 height 14
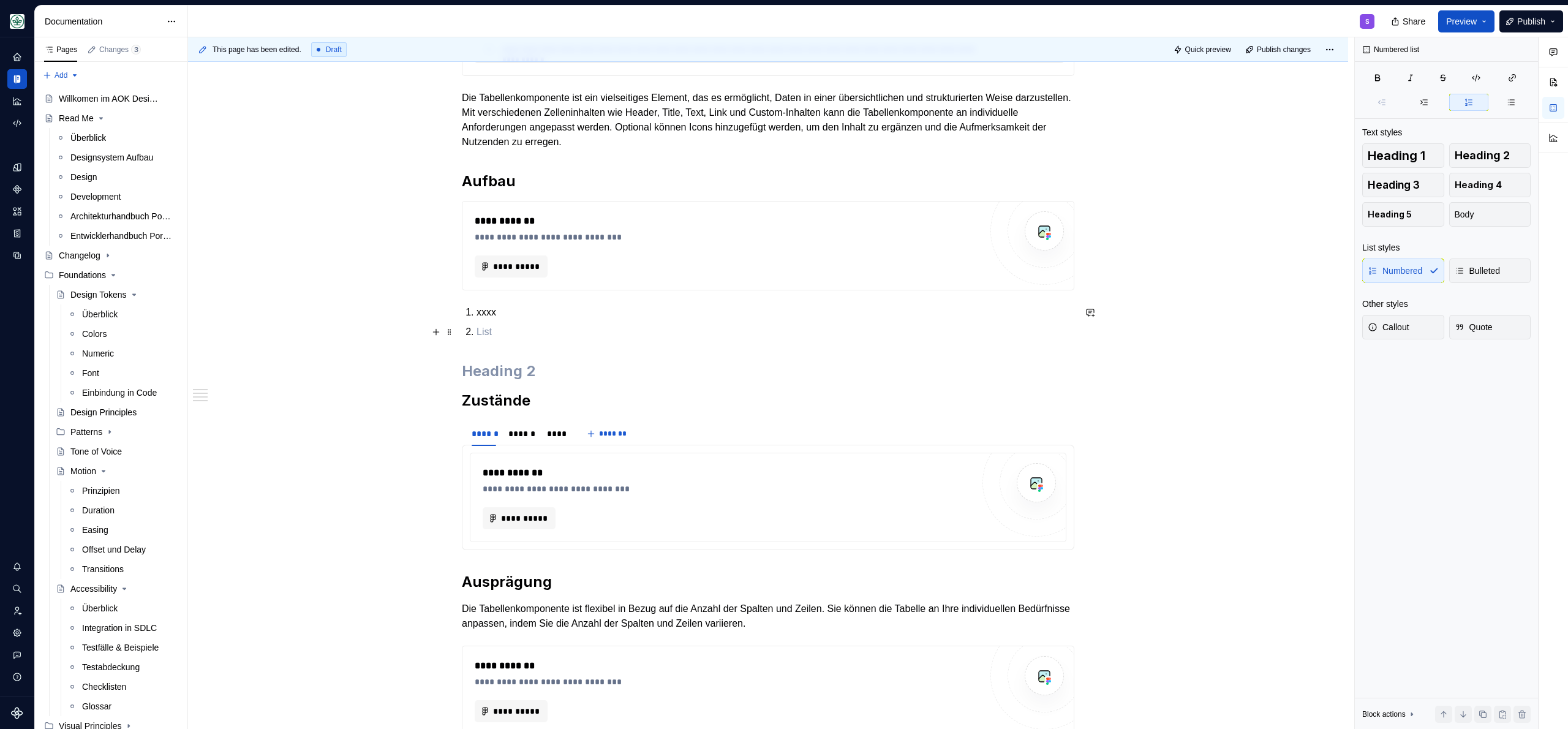
click at [509, 322] on ol "xxxx" at bounding box center [775, 322] width 598 height 34
click at [505, 336] on p at bounding box center [775, 332] width 598 height 14
click at [495, 364] on h2 at bounding box center [768, 372] width 612 height 20
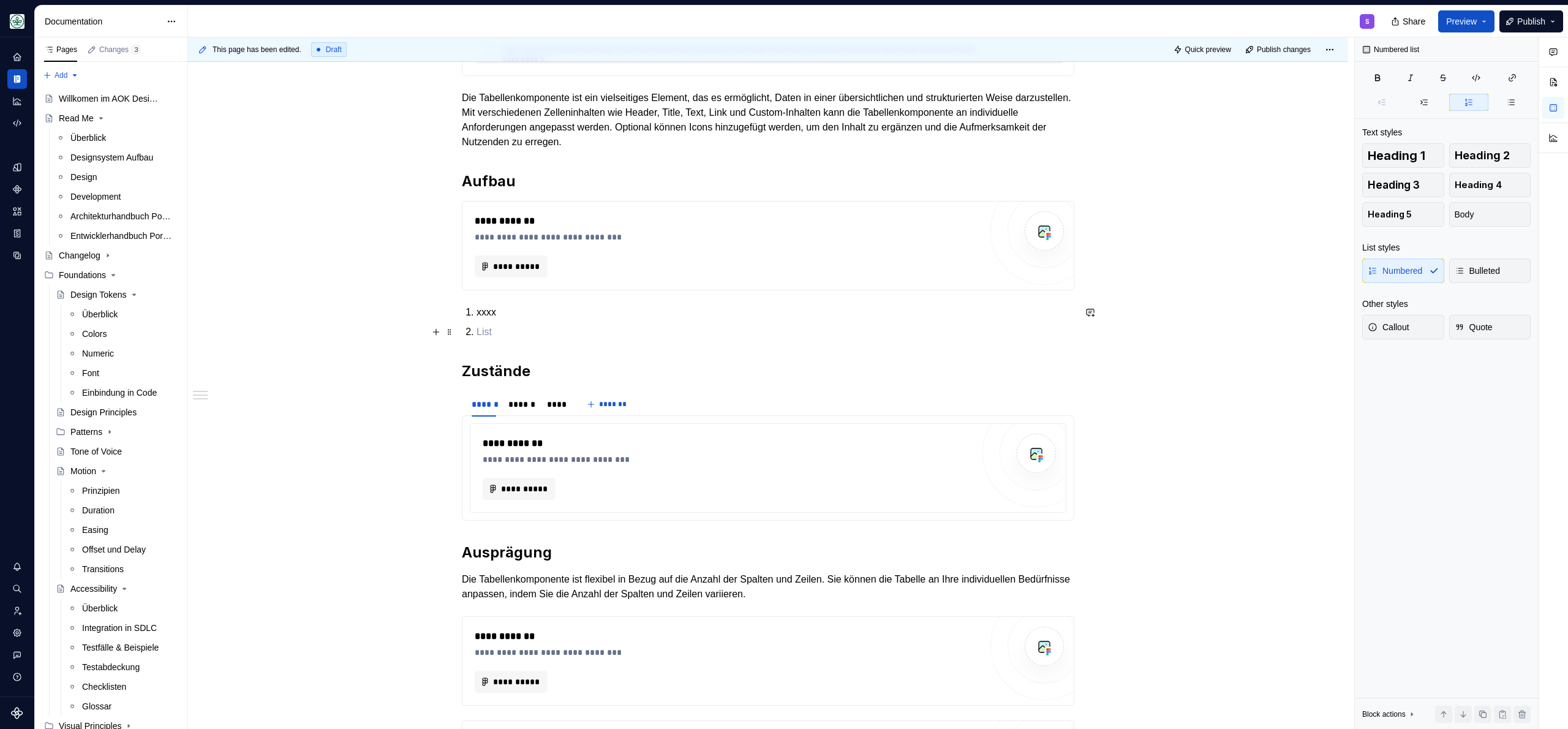
click at [486, 327] on p at bounding box center [775, 332] width 598 height 14
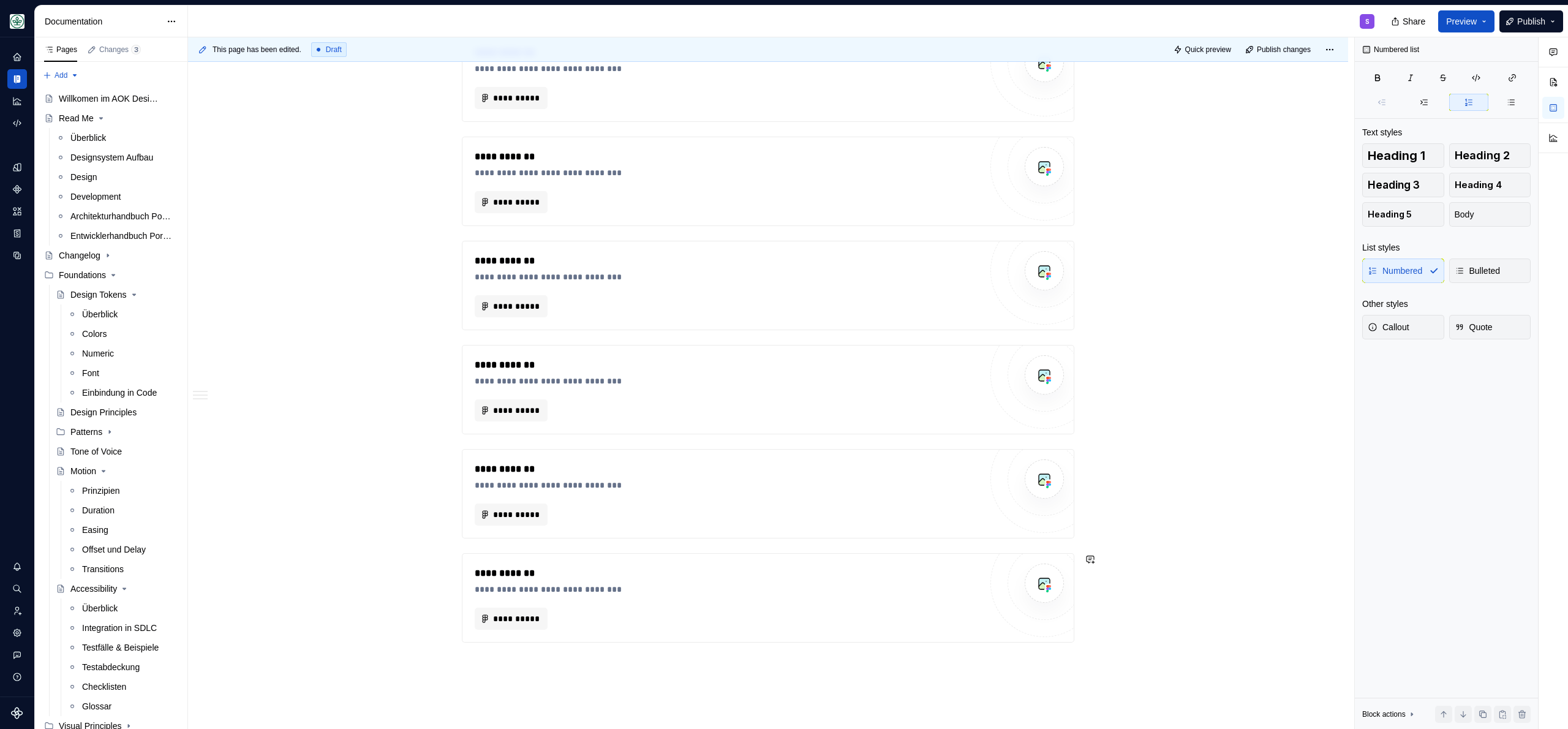
scroll to position [955, 0]
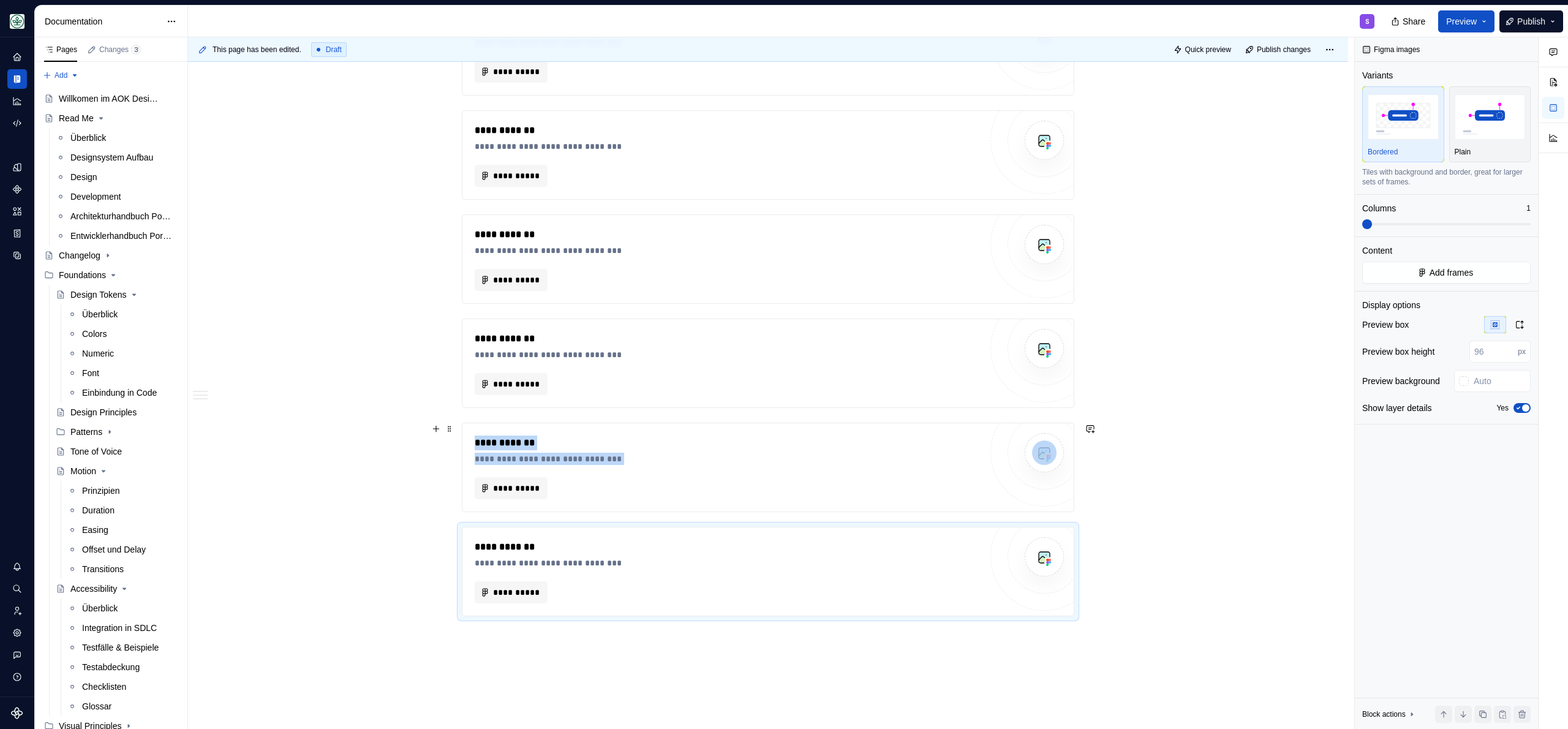
scroll to position [1223, 0]
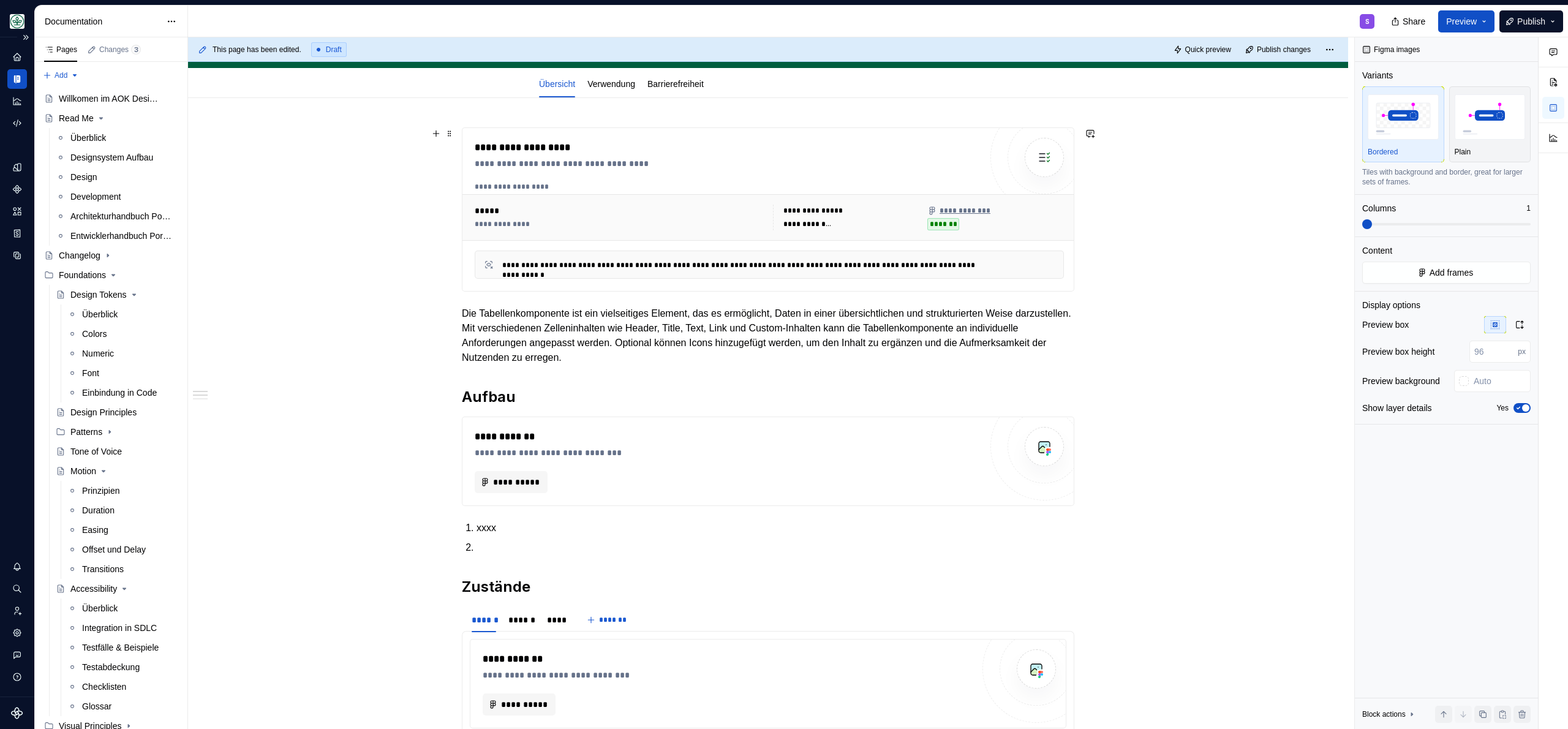
scroll to position [0, 0]
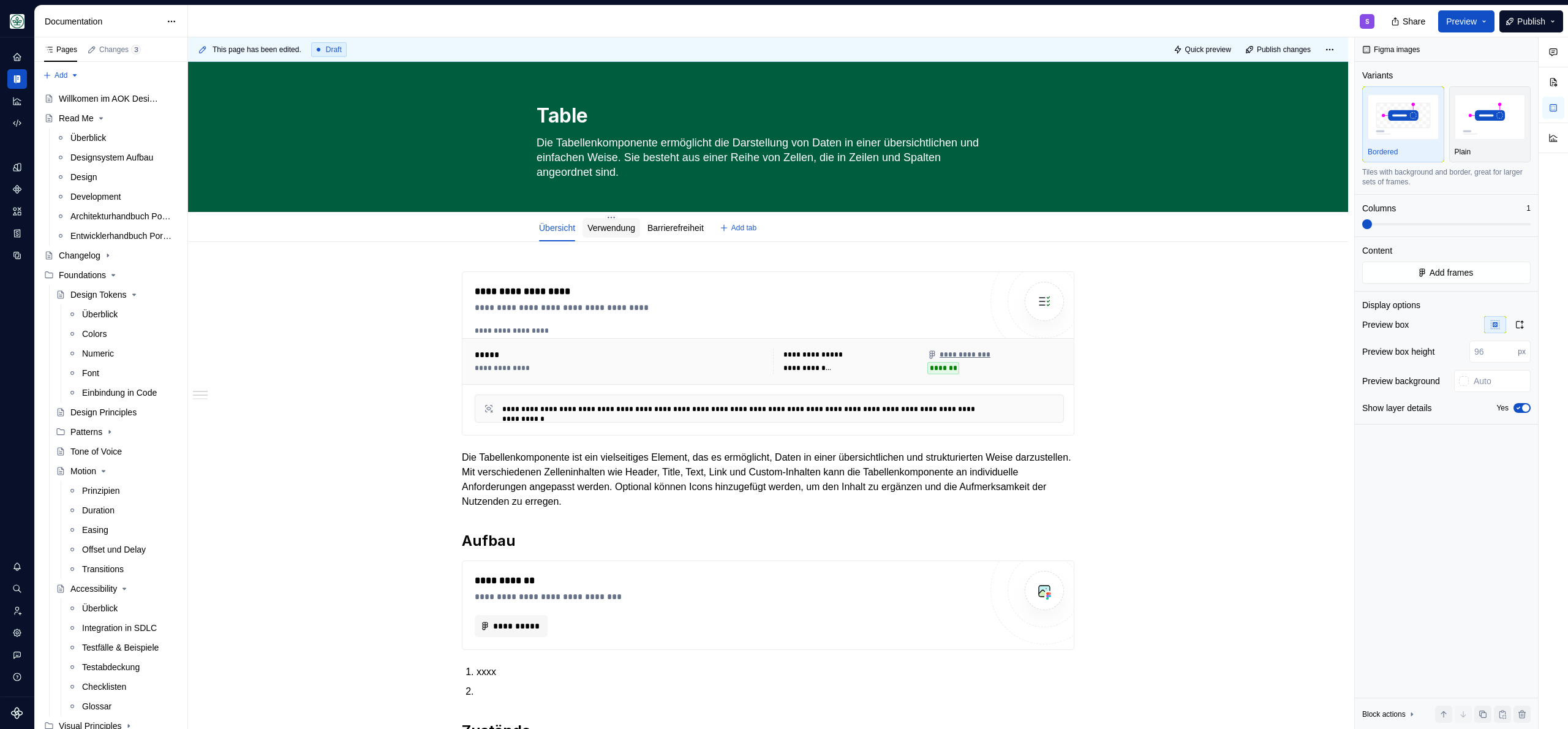
click at [619, 226] on link "Verwendung" at bounding box center [610, 227] width 48 height 10
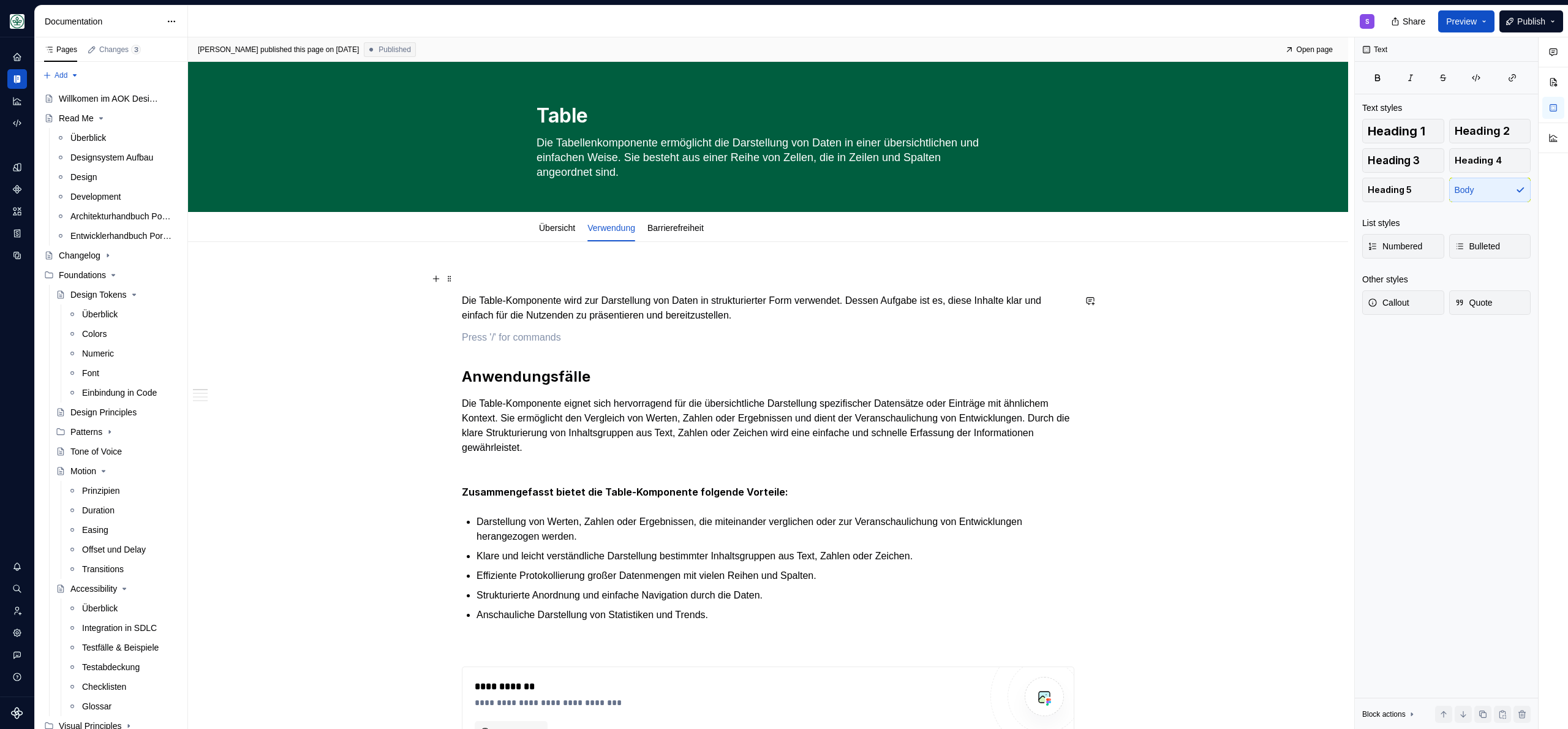
click at [822, 316] on p "Die Table-Komponente wird zur Darstellung von Daten in strukturierter Form verw…" at bounding box center [768, 308] width 612 height 30
type textarea "*"
click at [735, 445] on p "Die Table-Komponente eignet sich hervorragend für die übersichtliche Darstellun…" at bounding box center [768, 425] width 612 height 59
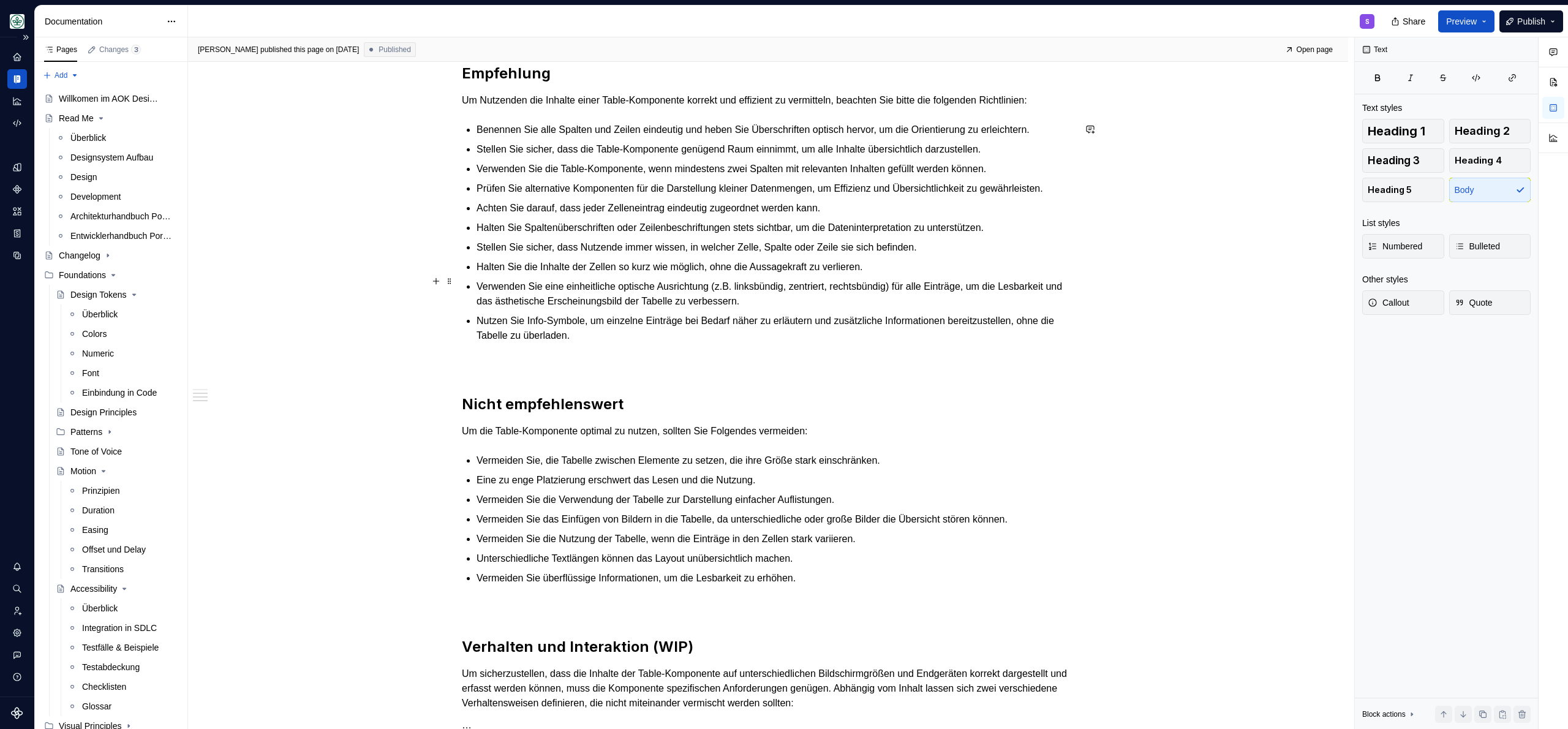
scroll to position [1059, 0]
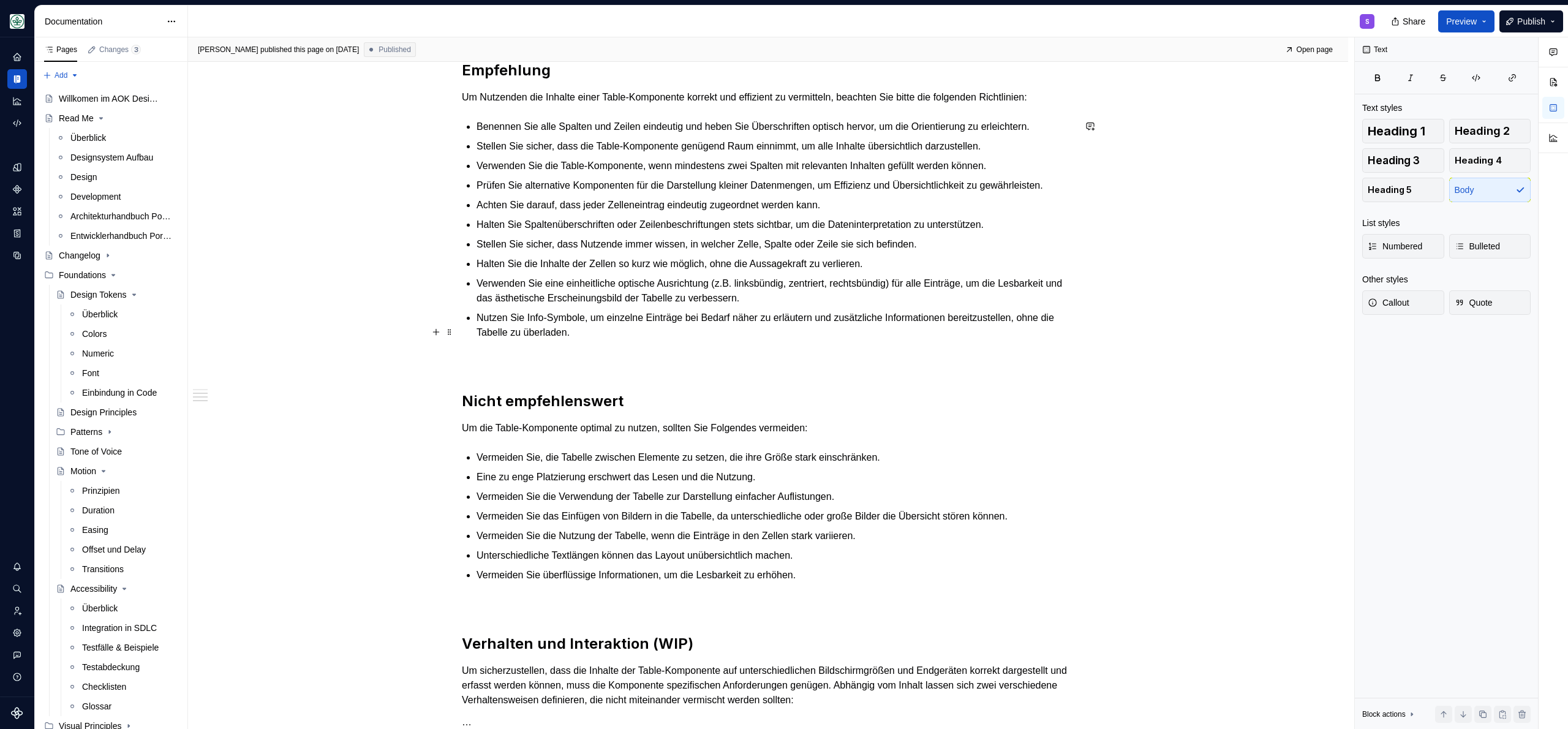
click at [649, 340] on p "Nutzen Sie Info-Symbole, um einzelne Einträge bei Bedarf näher zu erläutern und…" at bounding box center [775, 325] width 598 height 30
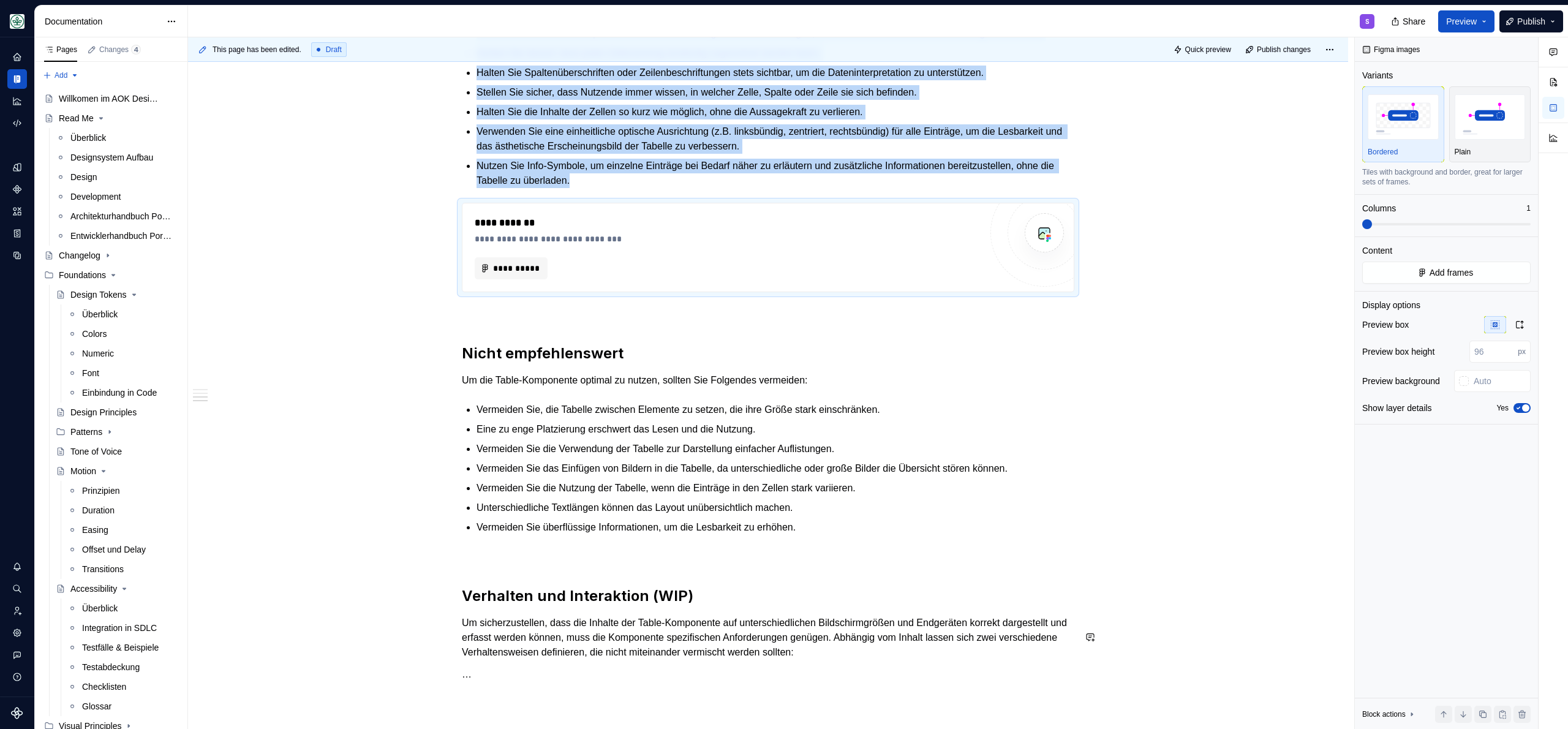
scroll to position [1410, 0]
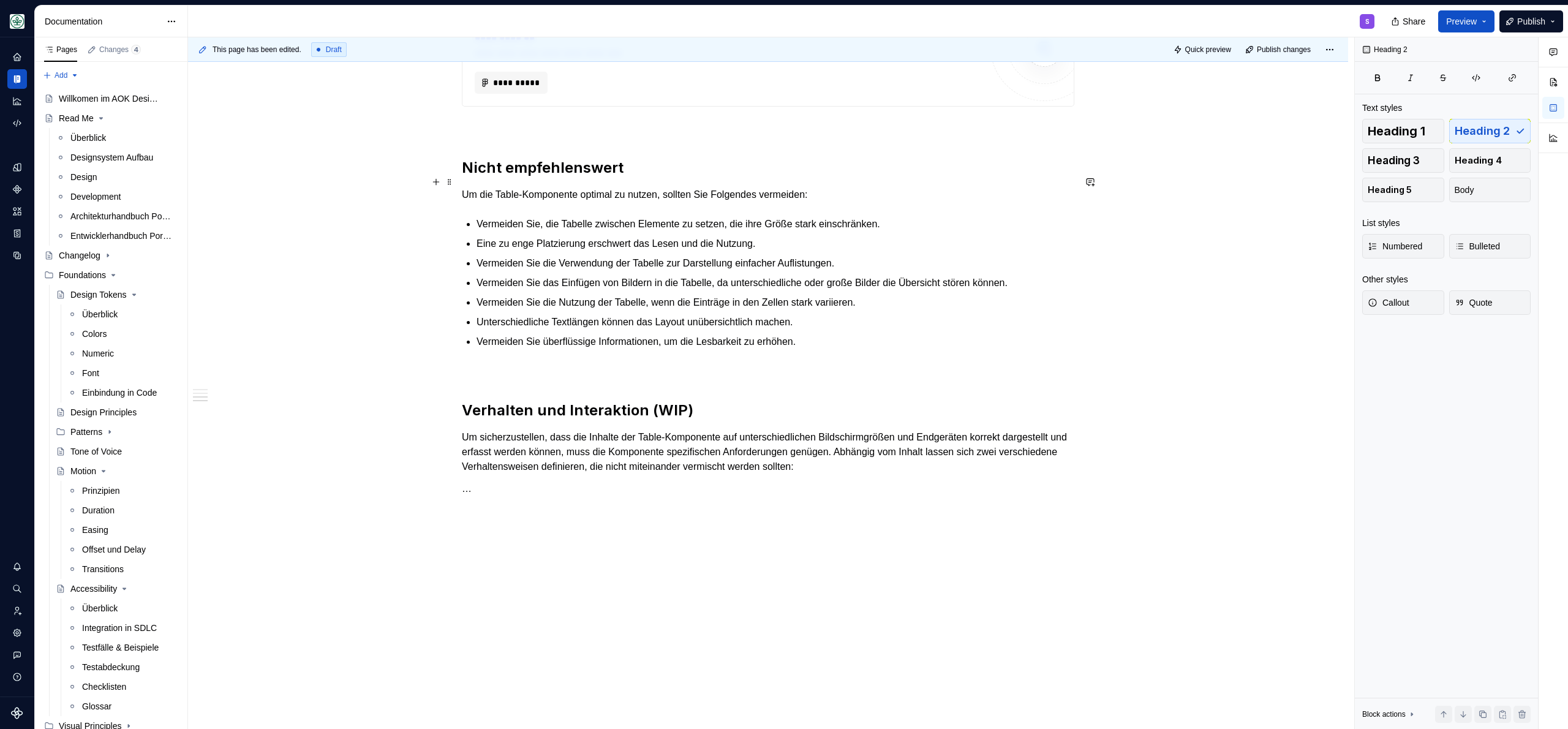
click at [685, 171] on h2 "Nicht empfehlenswert" at bounding box center [768, 168] width 612 height 20
click at [537, 468] on p "Um sicherzustellen, dass die Inhalte der Table-Komponente auf unterschiedlichen…" at bounding box center [768, 451] width 612 height 44
click at [519, 496] on p "…" at bounding box center [768, 488] width 612 height 14
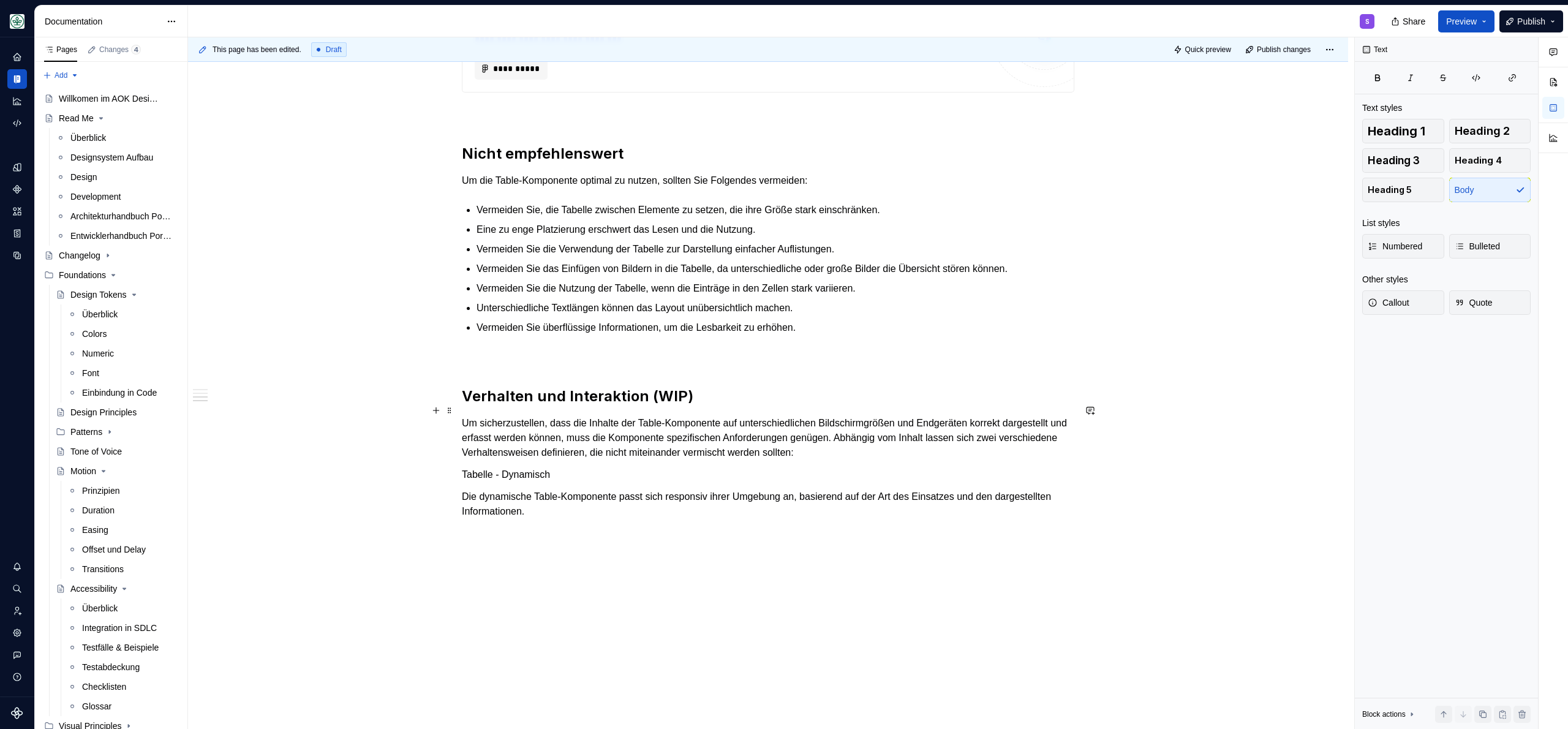
click at [702, 405] on h2 "Verhalten und Interaktion (WIP)" at bounding box center [768, 396] width 612 height 20
click at [590, 482] on p "Tabelle - Dynamisch" at bounding box center [768, 475] width 612 height 14
click at [592, 482] on p "Tabelle - Dynamisch" at bounding box center [768, 475] width 612 height 14
click at [559, 469] on button "button" at bounding box center [555, 466] width 17 height 17
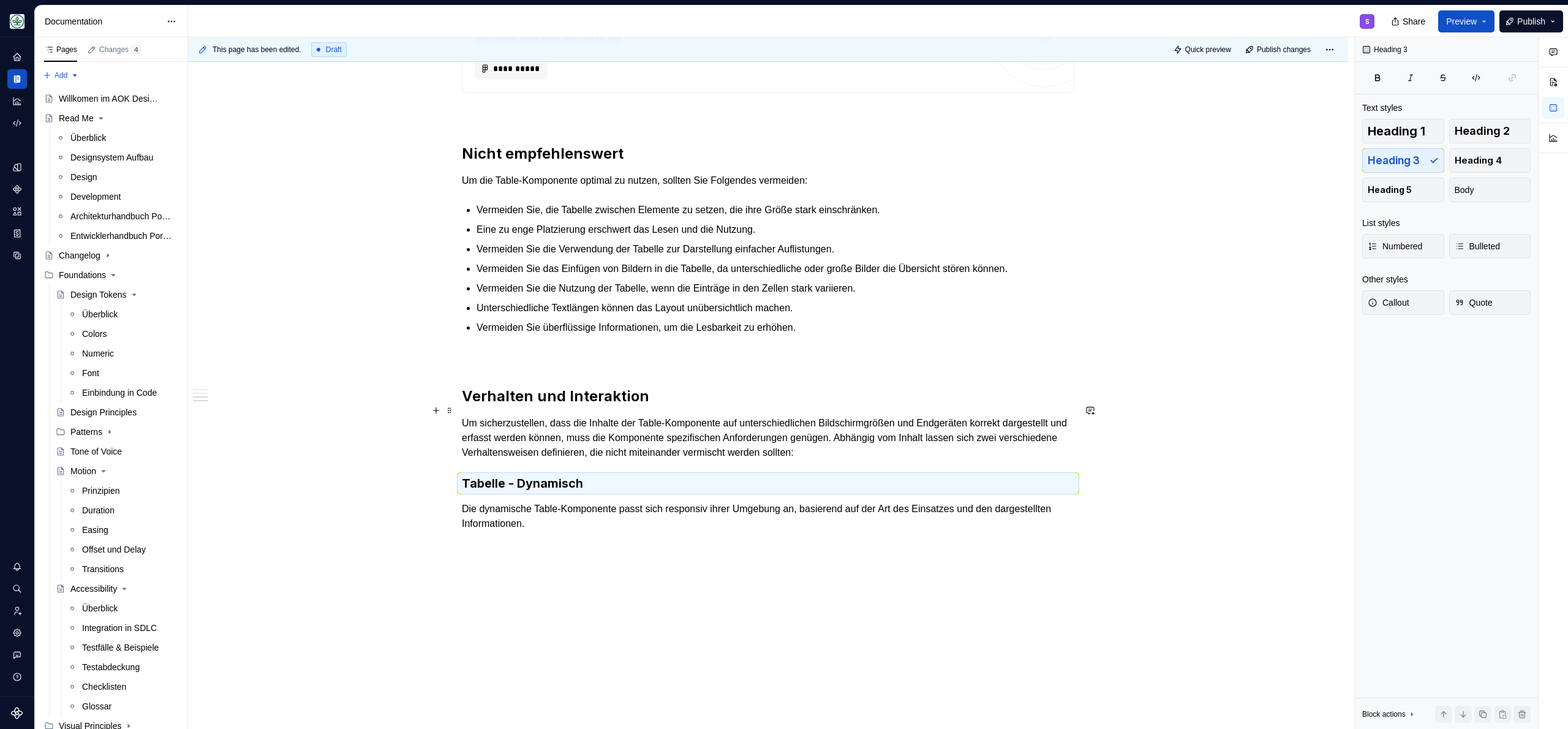
click at [561, 406] on h2 "Verhalten und Interaktion" at bounding box center [768, 396] width 612 height 20
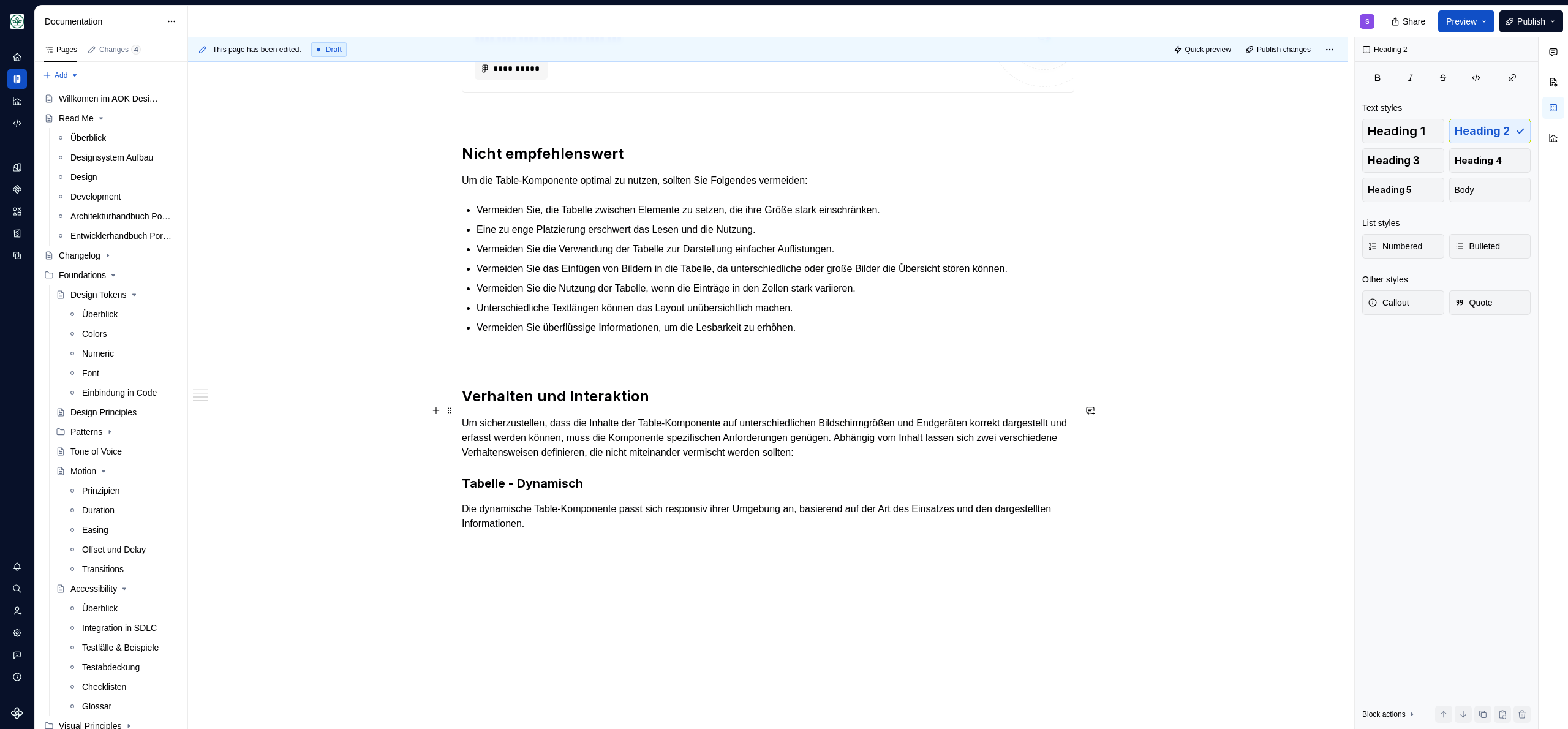
click at [561, 406] on h2 "Verhalten und Interaktion" at bounding box center [768, 396] width 612 height 20
click at [562, 406] on h2 "Verhalten und Interaktion" at bounding box center [768, 396] width 612 height 20
click at [561, 405] on h2 "Verhalten und Interaktion" at bounding box center [768, 396] width 612 height 20
click at [627, 531] on p "Die dynamische Table-Komponente passt sich responsiv ihrer Umgebung an, basiere…" at bounding box center [768, 516] width 612 height 30
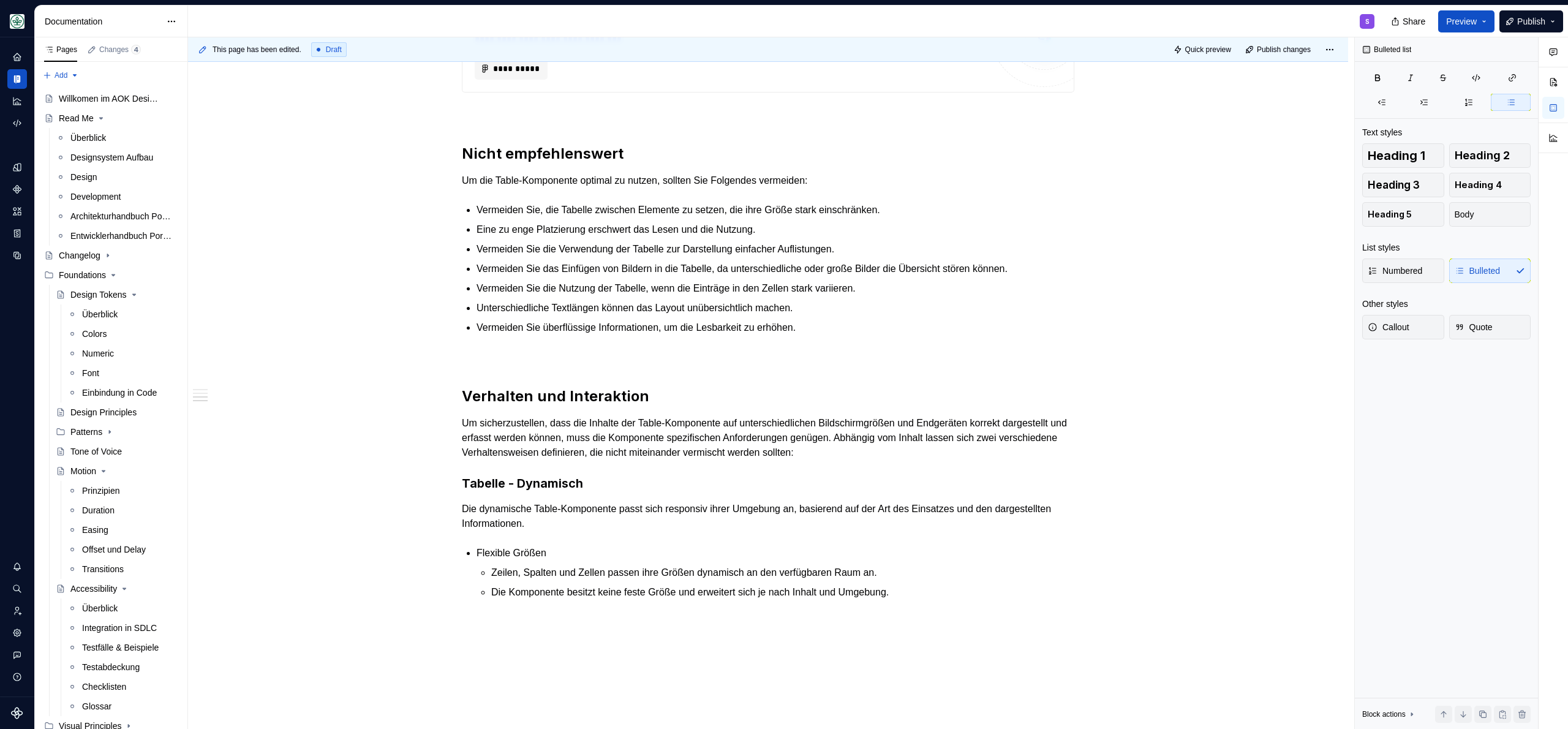
click at [973, 600] on p "Die Komponente besitzt keine feste Größe und erweitert sich je nach Inhalt und …" at bounding box center [782, 592] width 583 height 14
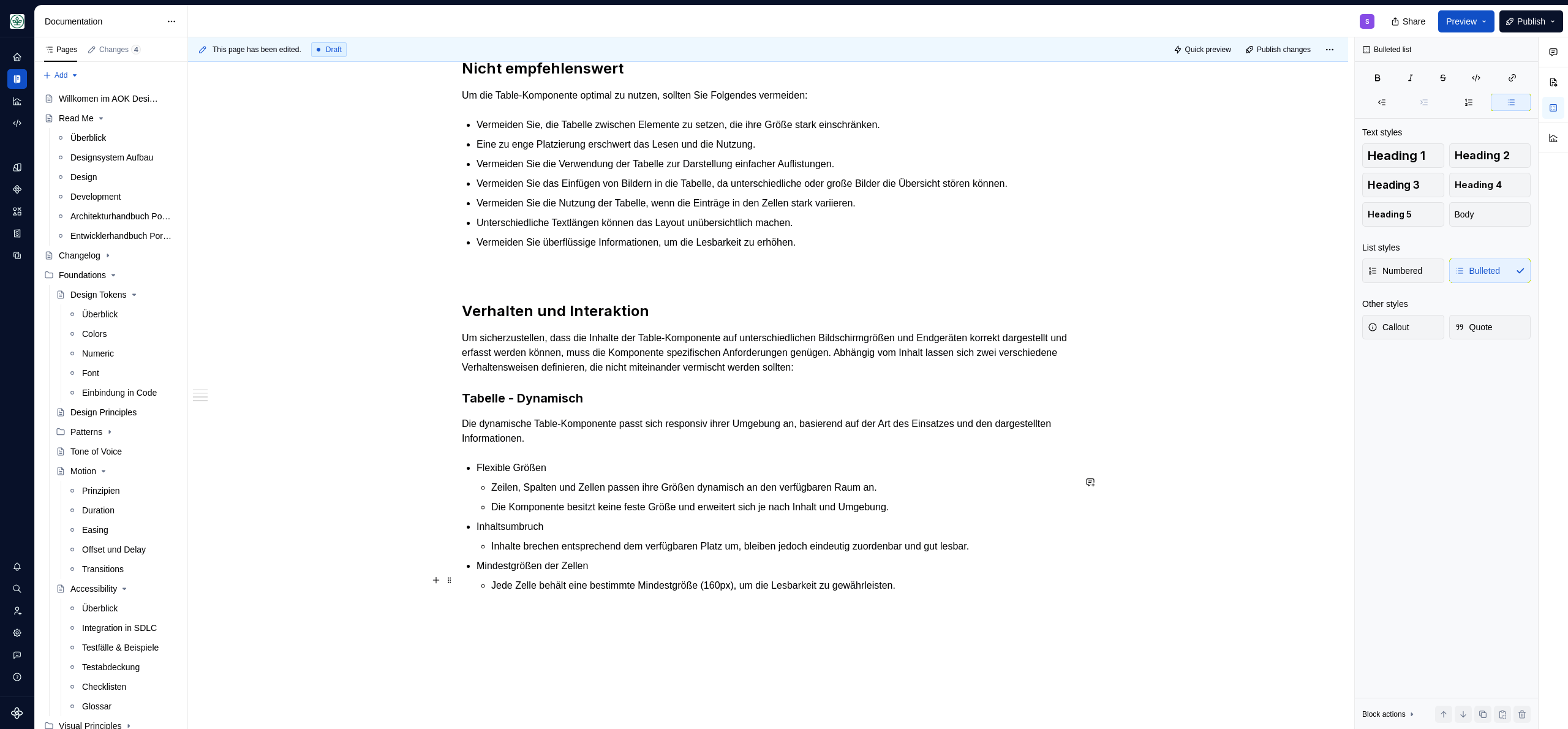
scroll to position [1498, 0]
click at [590, 630] on p "Flexibles Layout" at bounding box center [775, 623] width 598 height 14
click at [591, 630] on p "Flexibles Layout" at bounding box center [775, 623] width 598 height 14
click at [592, 630] on p "Flexibles Layout" at bounding box center [775, 623] width 598 height 14
click at [635, 572] on p "Mindestgrößen der Zellen" at bounding box center [775, 564] width 598 height 14
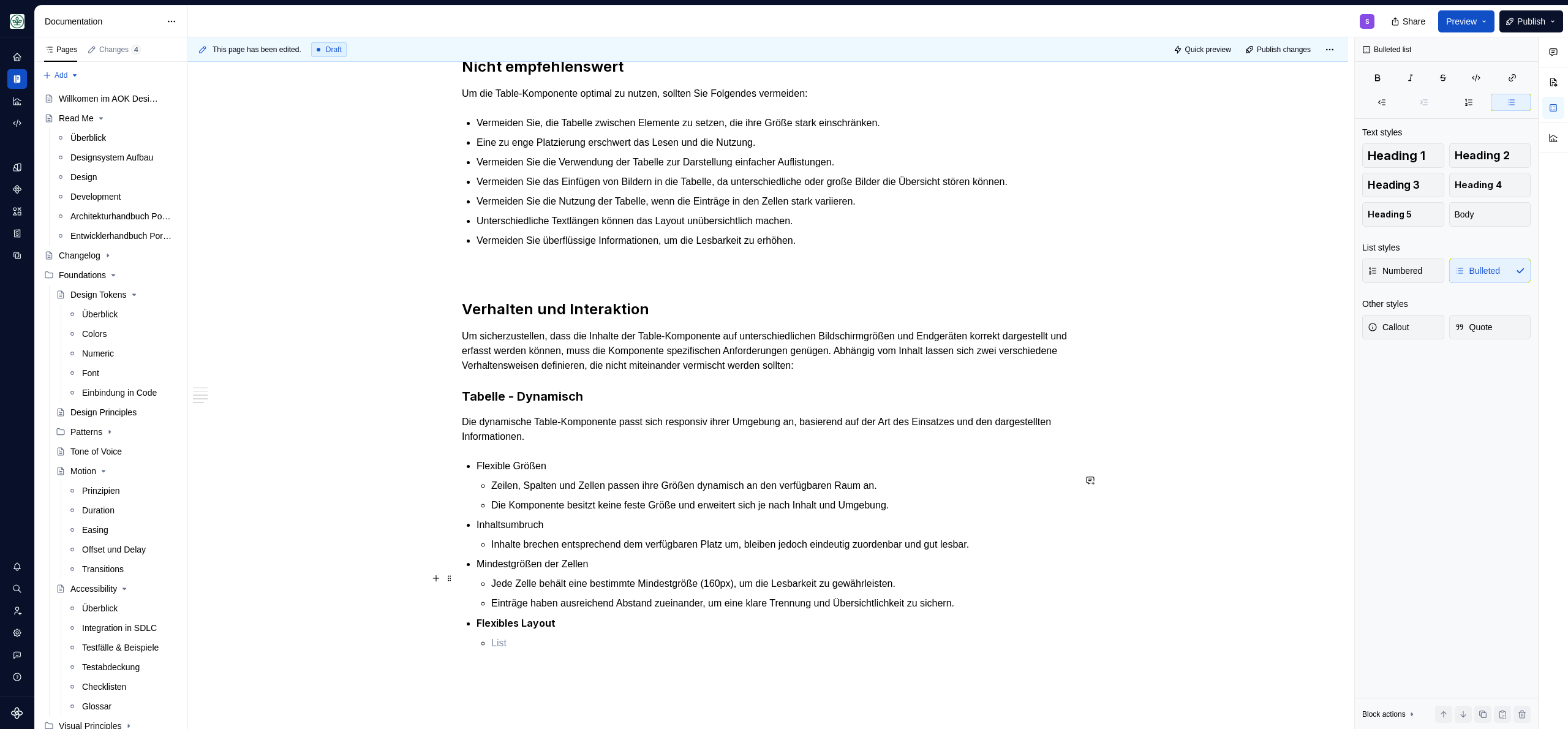
click at [635, 572] on p "Mindestgrößen der Zellen" at bounding box center [775, 564] width 598 height 14
click at [609, 532] on p "Inhaltsumbruch" at bounding box center [775, 525] width 598 height 14
click at [610, 532] on p "Inhaltsumbruch" at bounding box center [775, 525] width 598 height 14
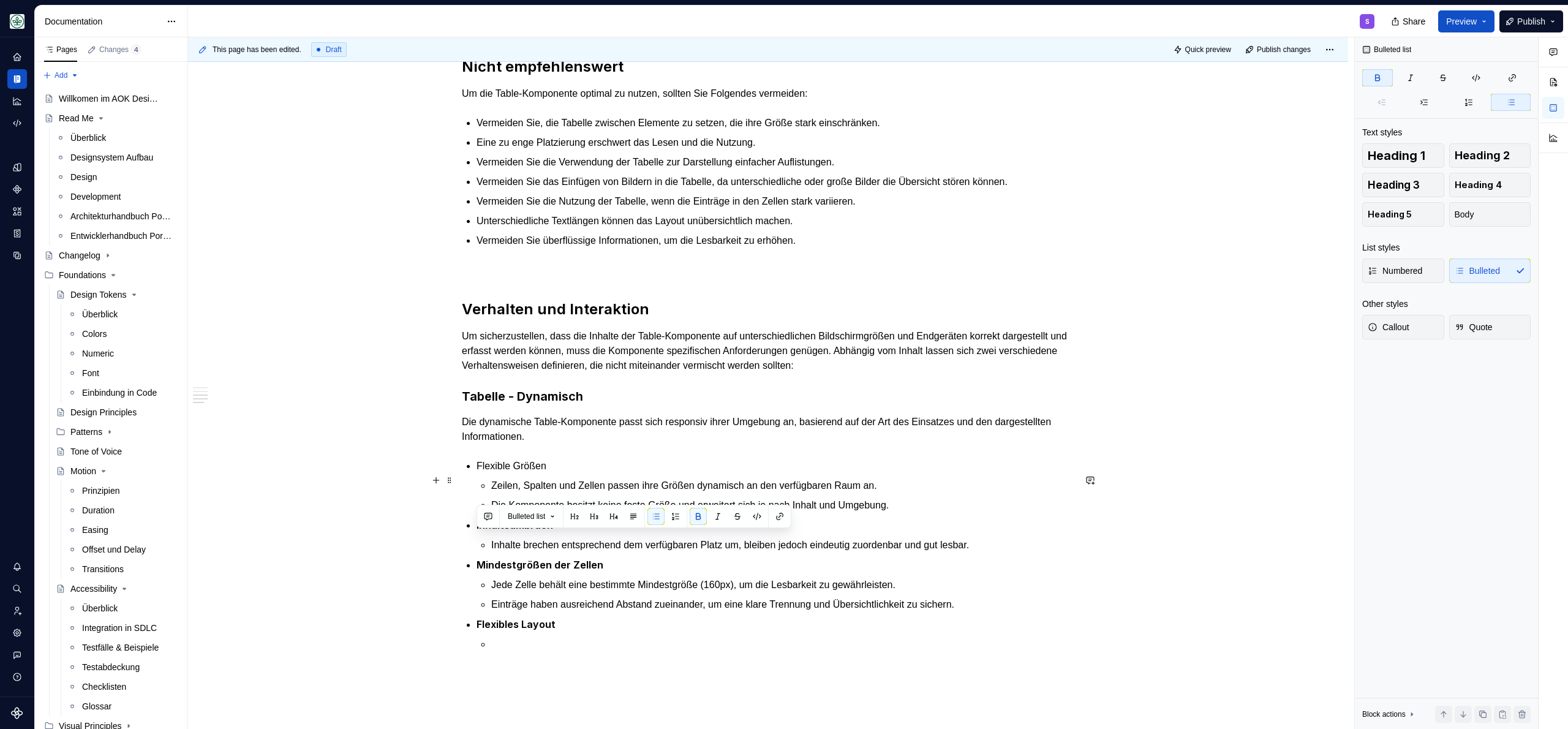
click at [598, 473] on p "Flexible Größen" at bounding box center [775, 466] width 598 height 14
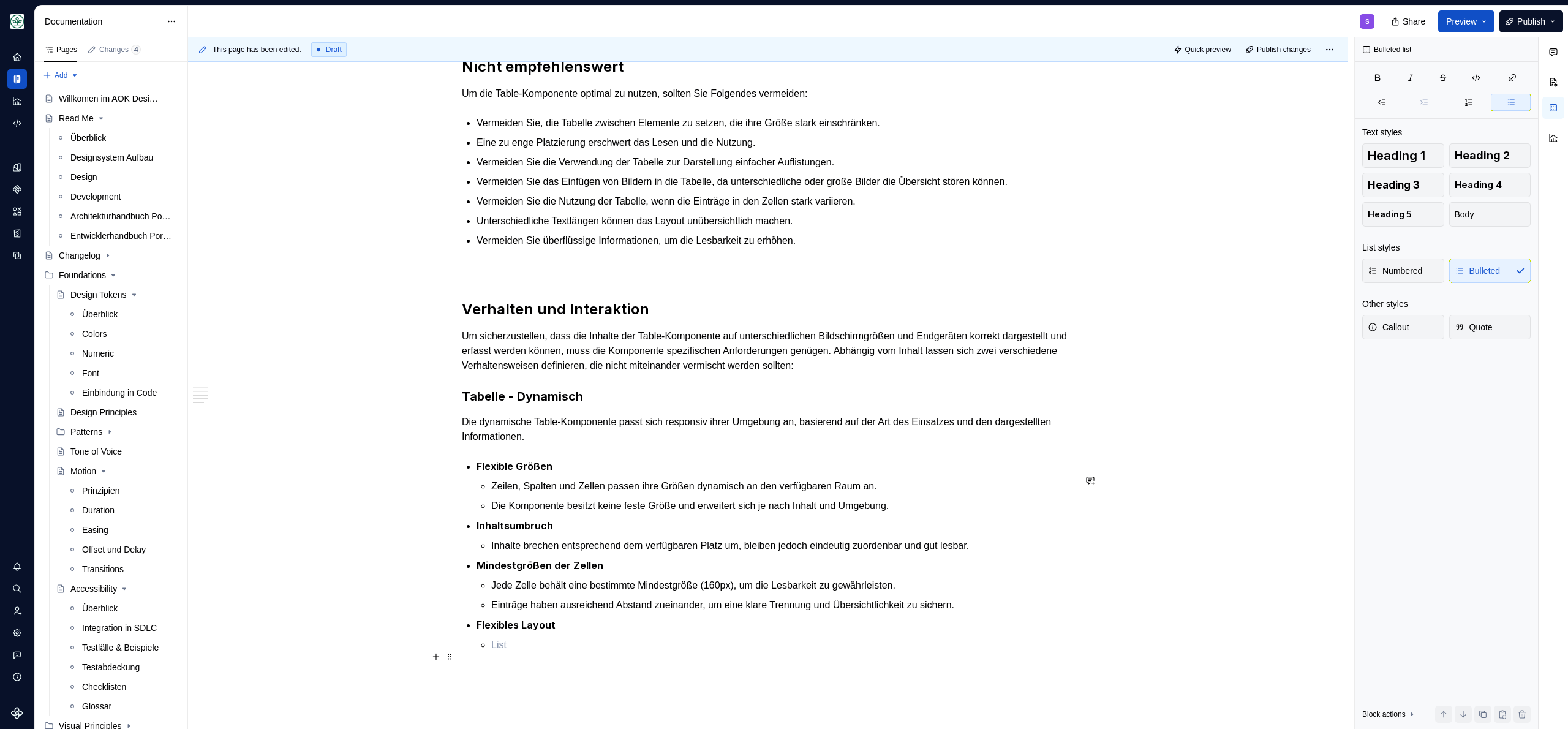
click at [541, 652] on p at bounding box center [782, 645] width 583 height 14
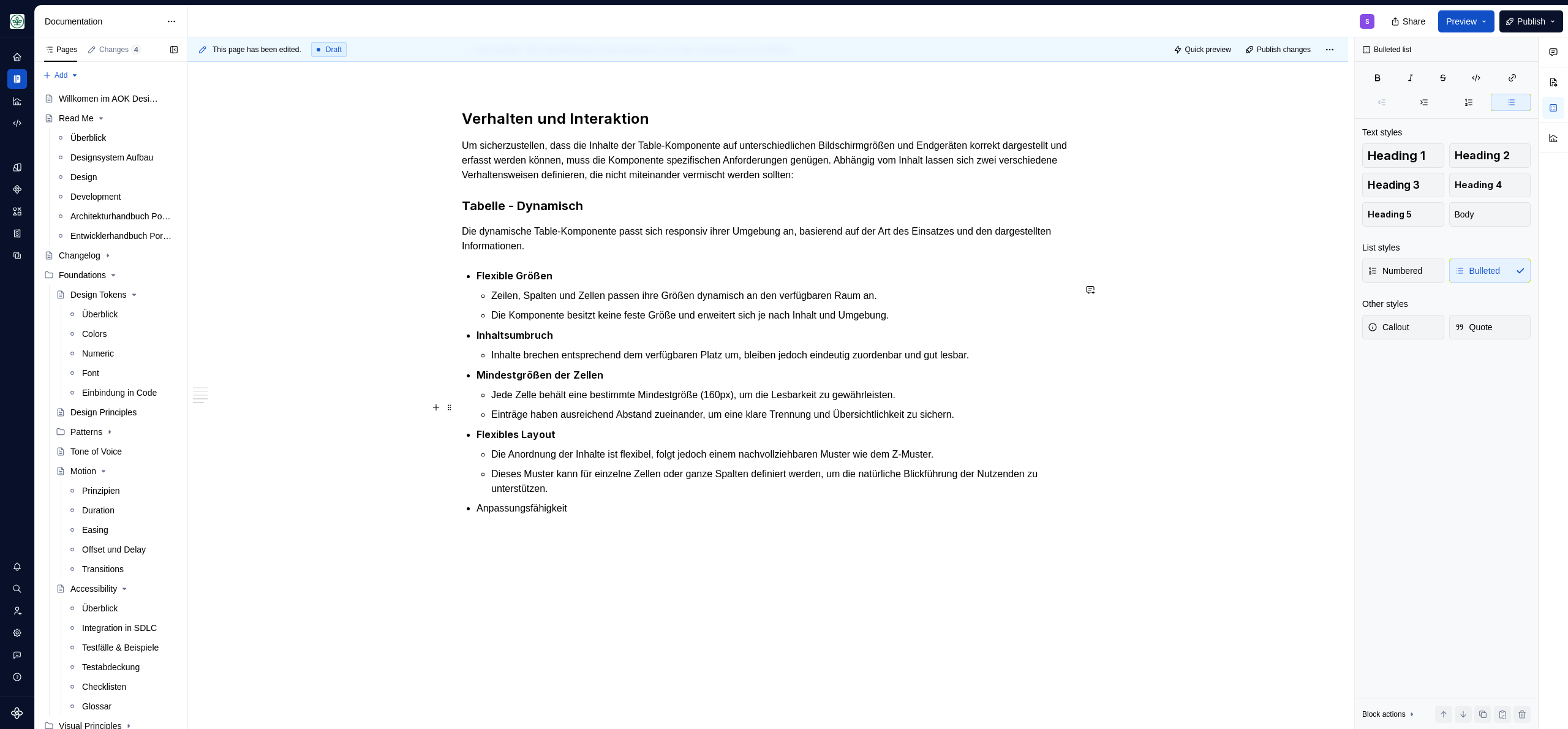
scroll to position [1716, 0]
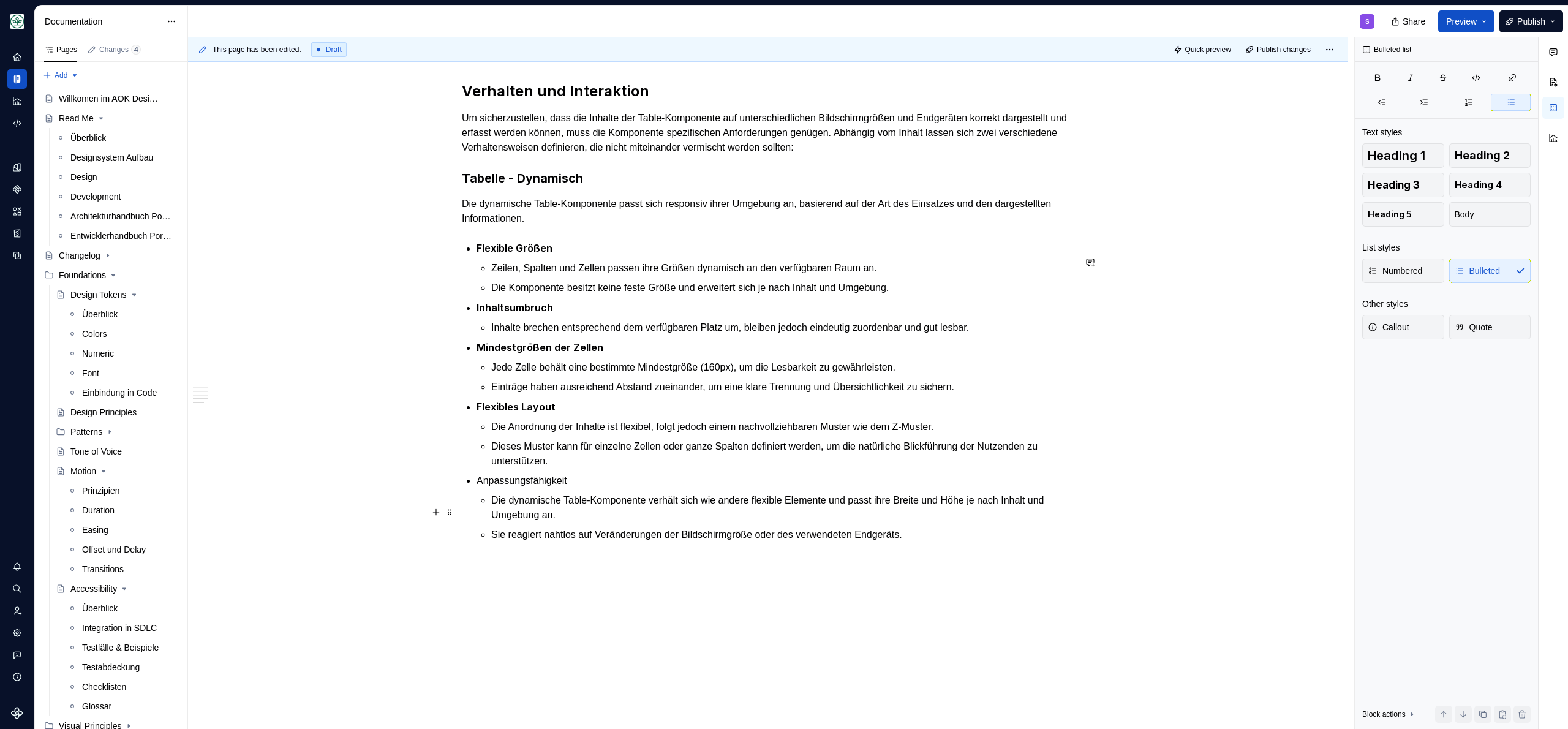
click at [599, 488] on p "Anpassungsfähigkeit" at bounding box center [775, 480] width 598 height 14
click at [600, 488] on p "Anpassungsfähigkeit" at bounding box center [775, 480] width 598 height 14
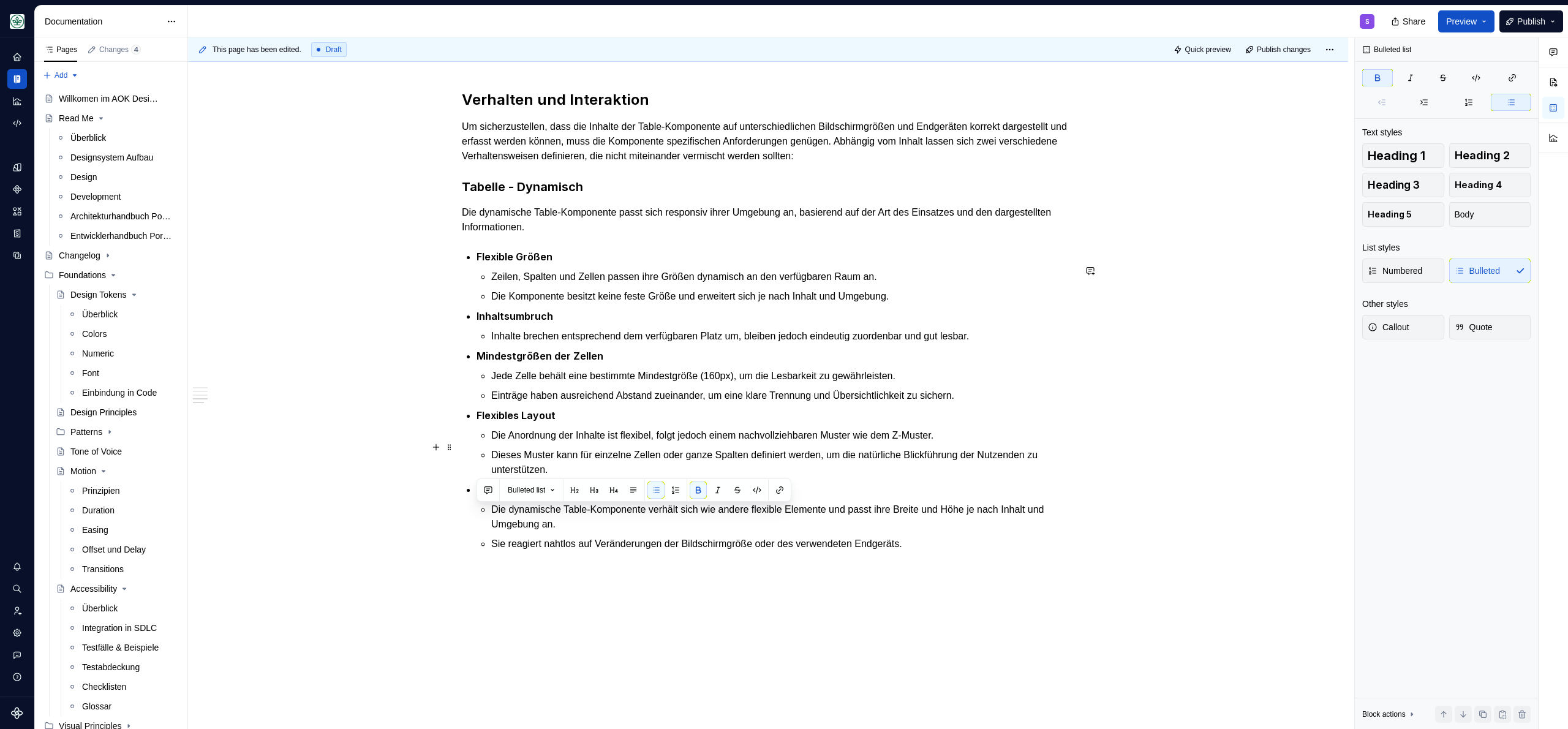
scroll to position [1695, 0]
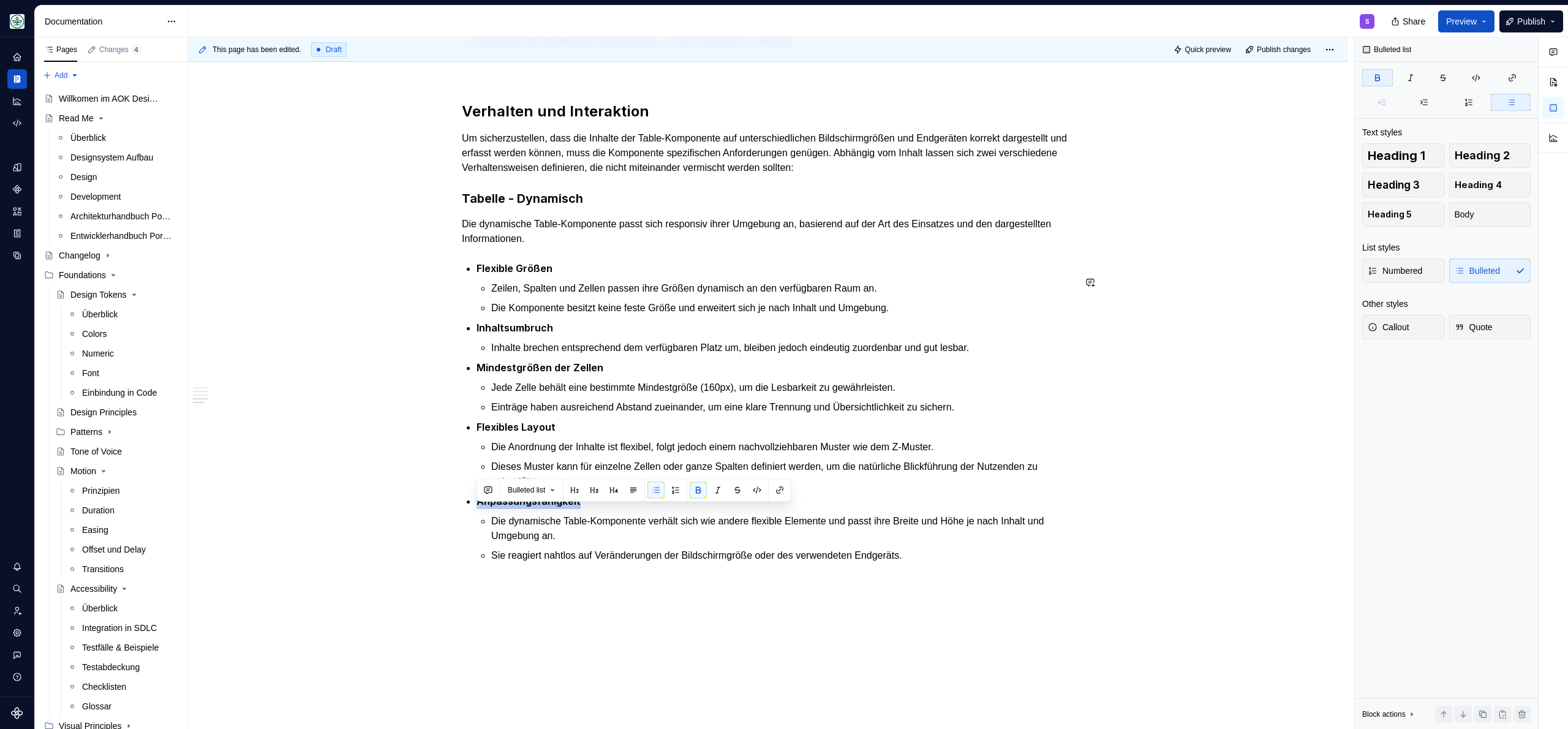
click at [576, 659] on div "**********" at bounding box center [770, 383] width 1166 height 692
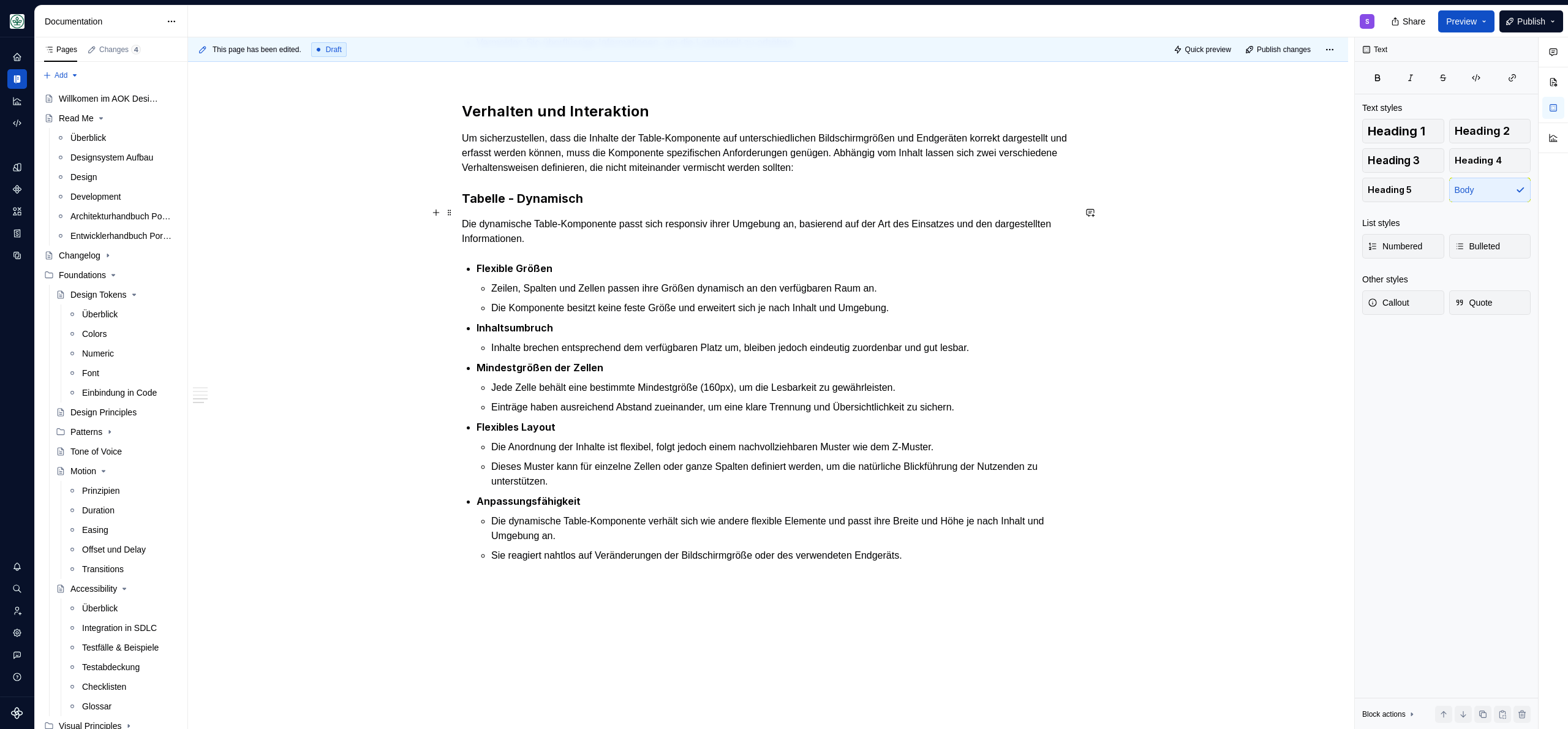
click at [466, 207] on h3 "Tabelle - Dynamisch" at bounding box center [768, 198] width 612 height 17
click at [645, 245] on p "Die dynamische Table-Komponente passt sich responsiv ihrer Umgebung an, basiere…" at bounding box center [768, 232] width 612 height 30
click at [972, 175] on p "Um sicherzustellen, dass die Inhalte der Table-Komponente auf unterschiedlichen…" at bounding box center [768, 153] width 612 height 44
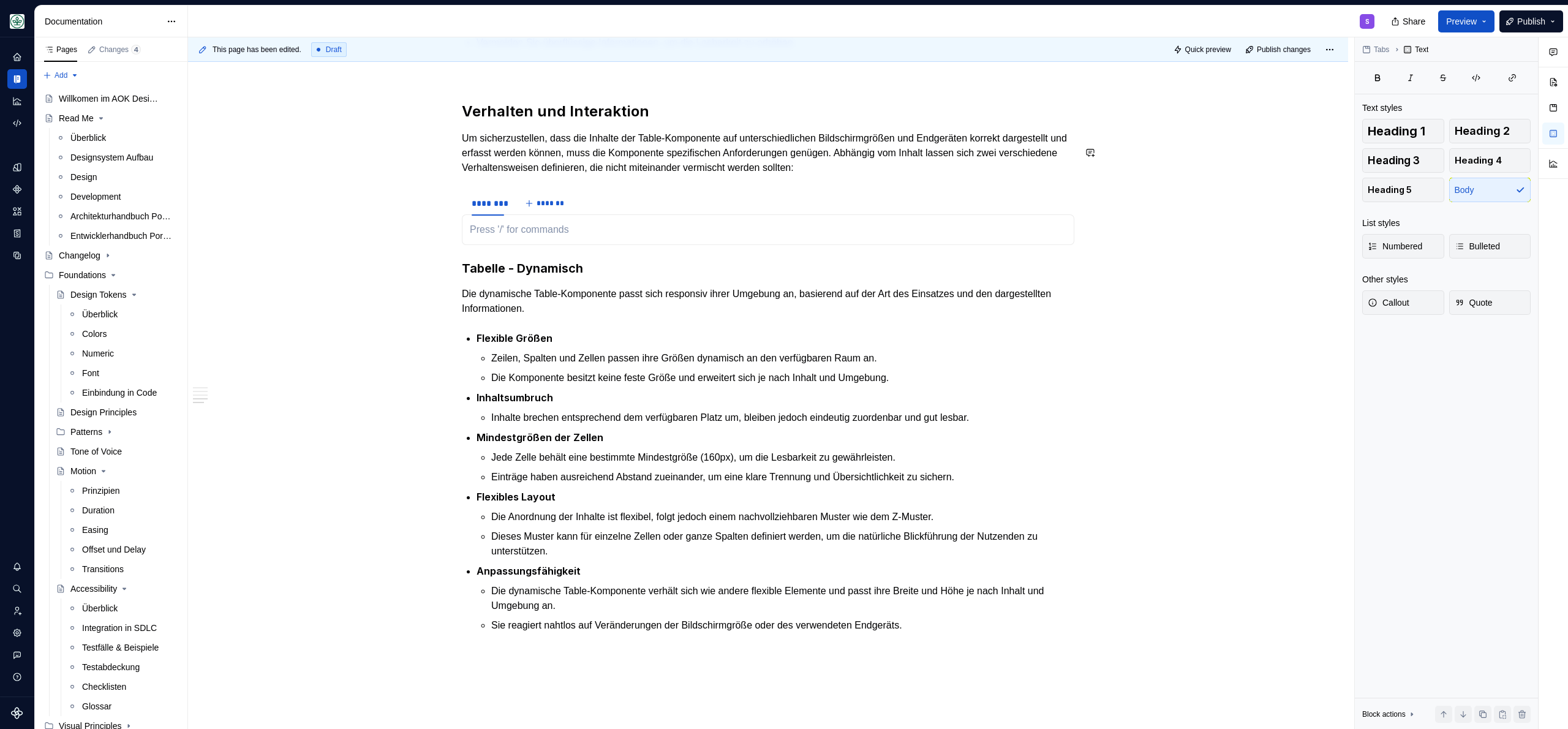
type textarea "*"
click at [491, 277] on h3 "Tabelle - Dynamisch" at bounding box center [768, 268] width 612 height 17
click at [496, 210] on div "********" at bounding box center [487, 204] width 33 height 13
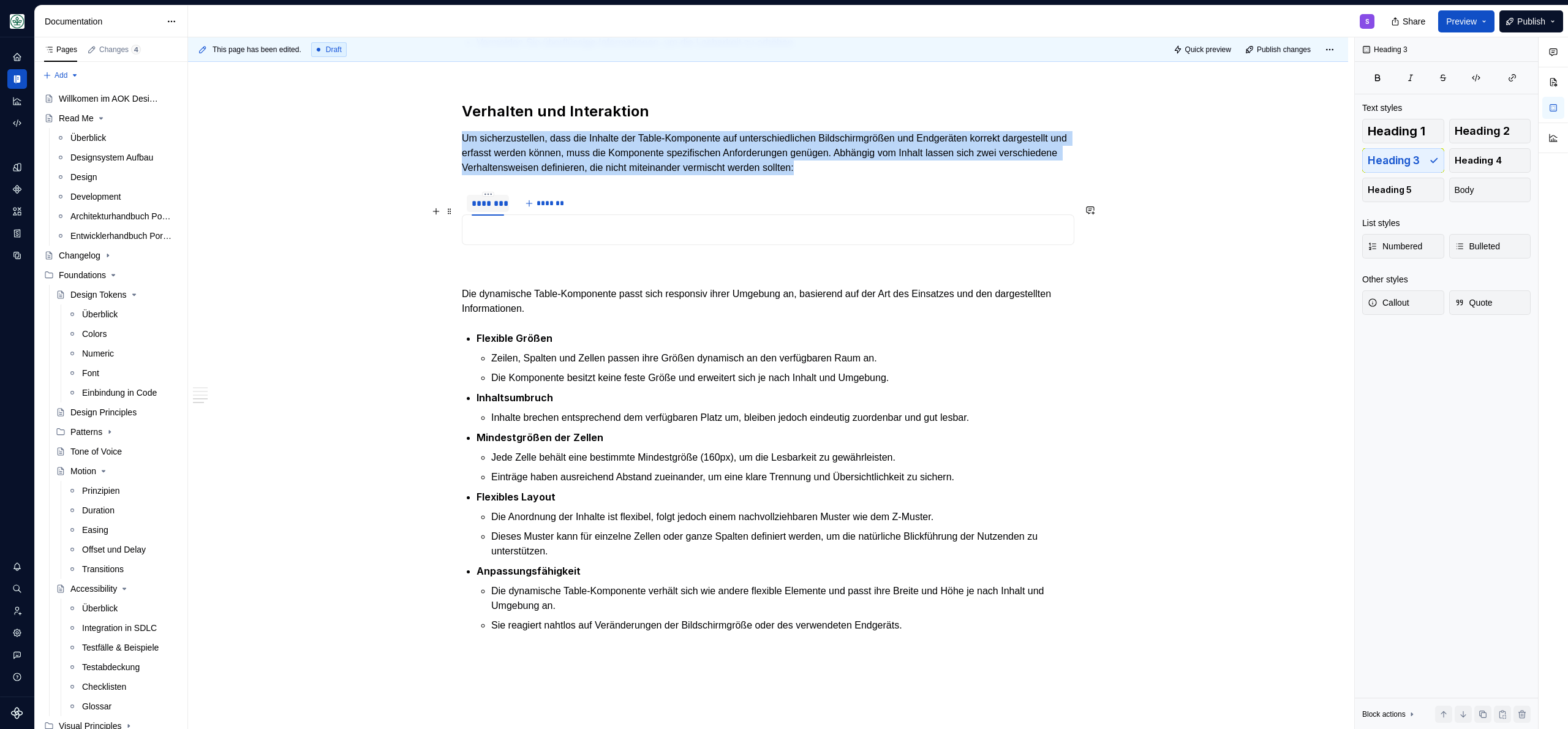
click at [496, 210] on div "********" at bounding box center [487, 204] width 33 height 13
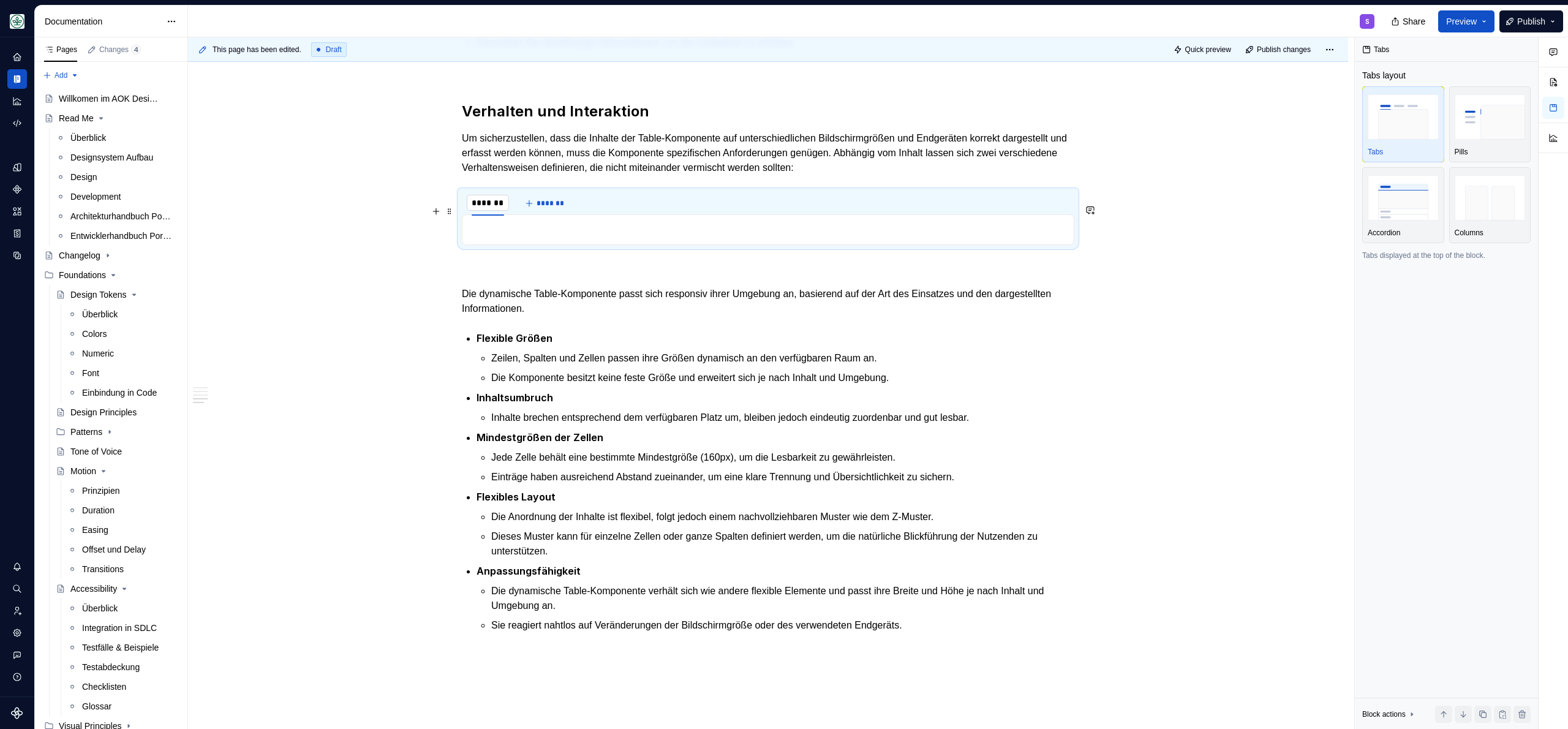
type input "**********"
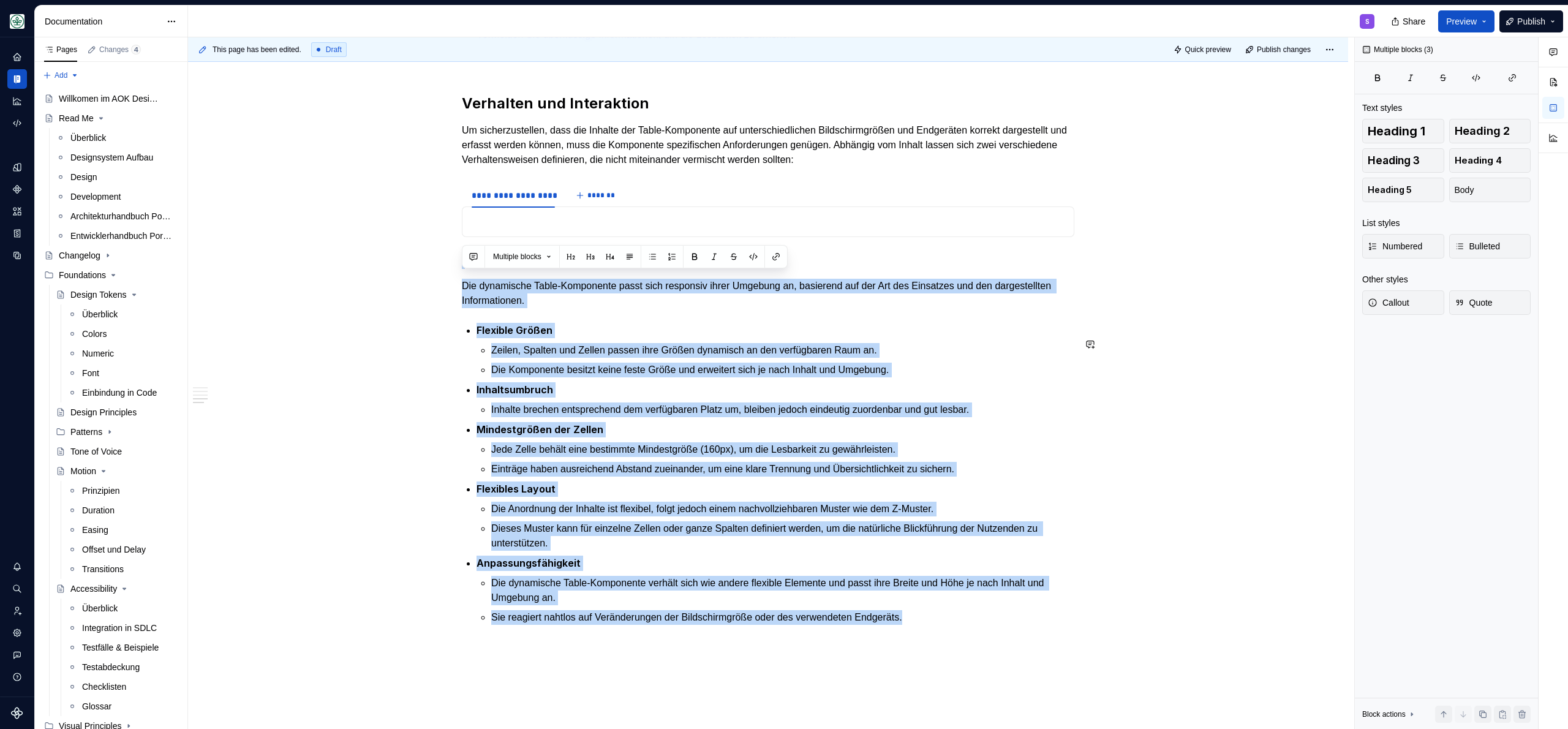
drag, startPoint x: 479, startPoint y: 281, endPoint x: 1012, endPoint y: 668, distance: 658.7
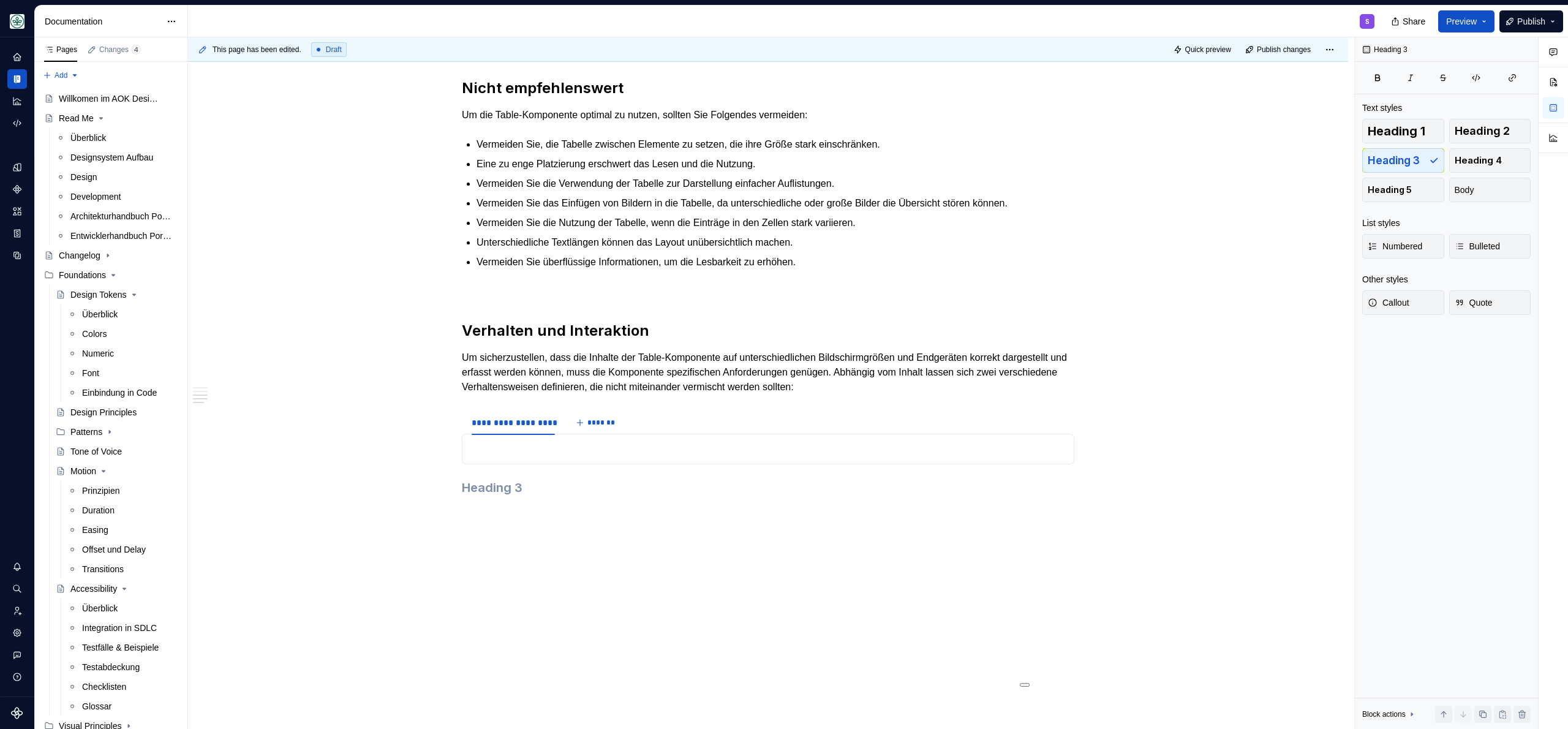
scroll to position [1491, 0]
click at [497, 449] on p at bounding box center [768, 449] width 597 height 14
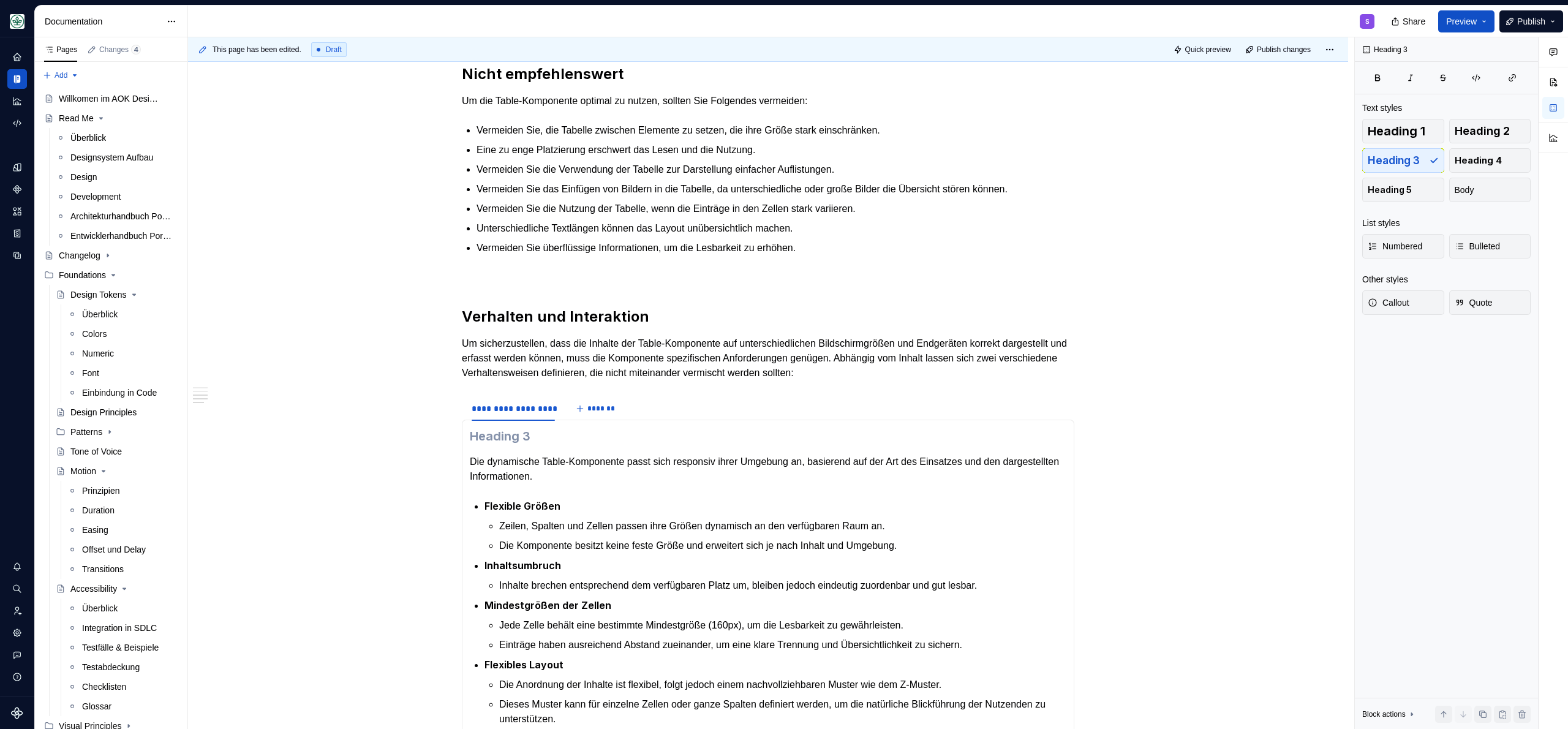
scroll to position [1704, 0]
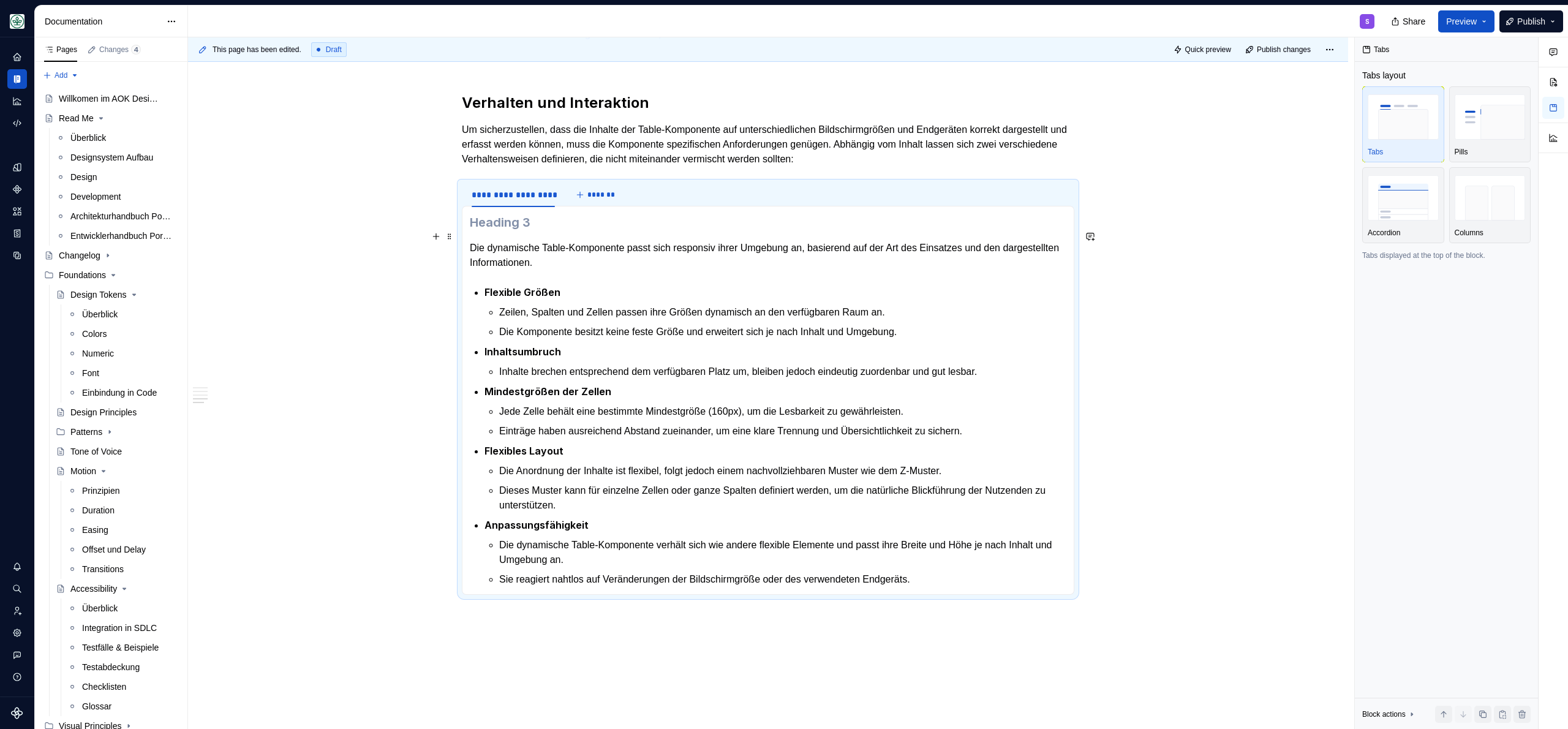
click at [630, 229] on h3 at bounding box center [768, 222] width 597 height 17
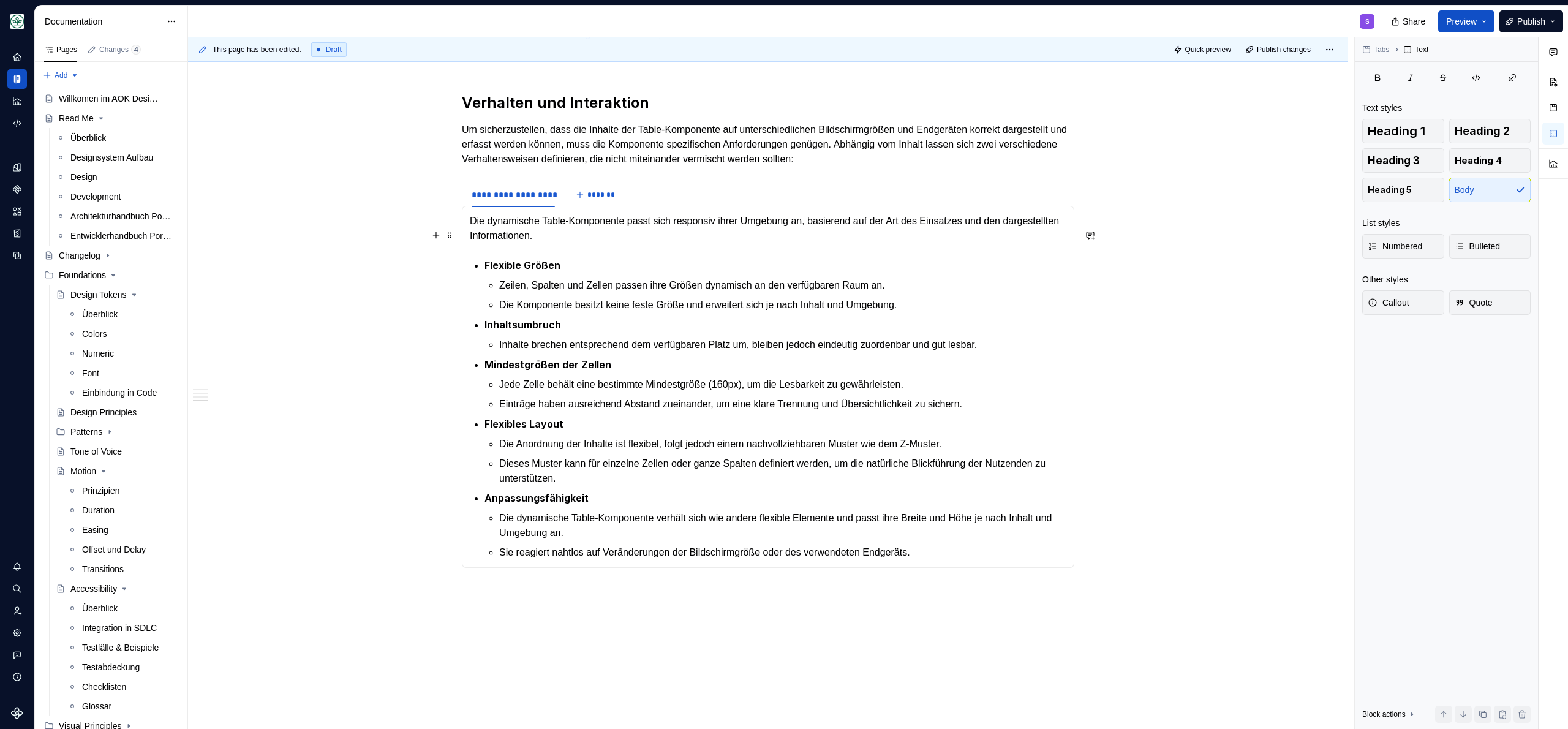
click at [643, 238] on p "Die dynamische Table-Komponente passt sich responsiv ihrer Umgebung an, basiere…" at bounding box center [768, 228] width 597 height 30
click at [643, 240] on p "Die dynamische Table-Komponente passt sich responsiv ihrer Umgebung an, basiere…" at bounding box center [768, 228] width 597 height 30
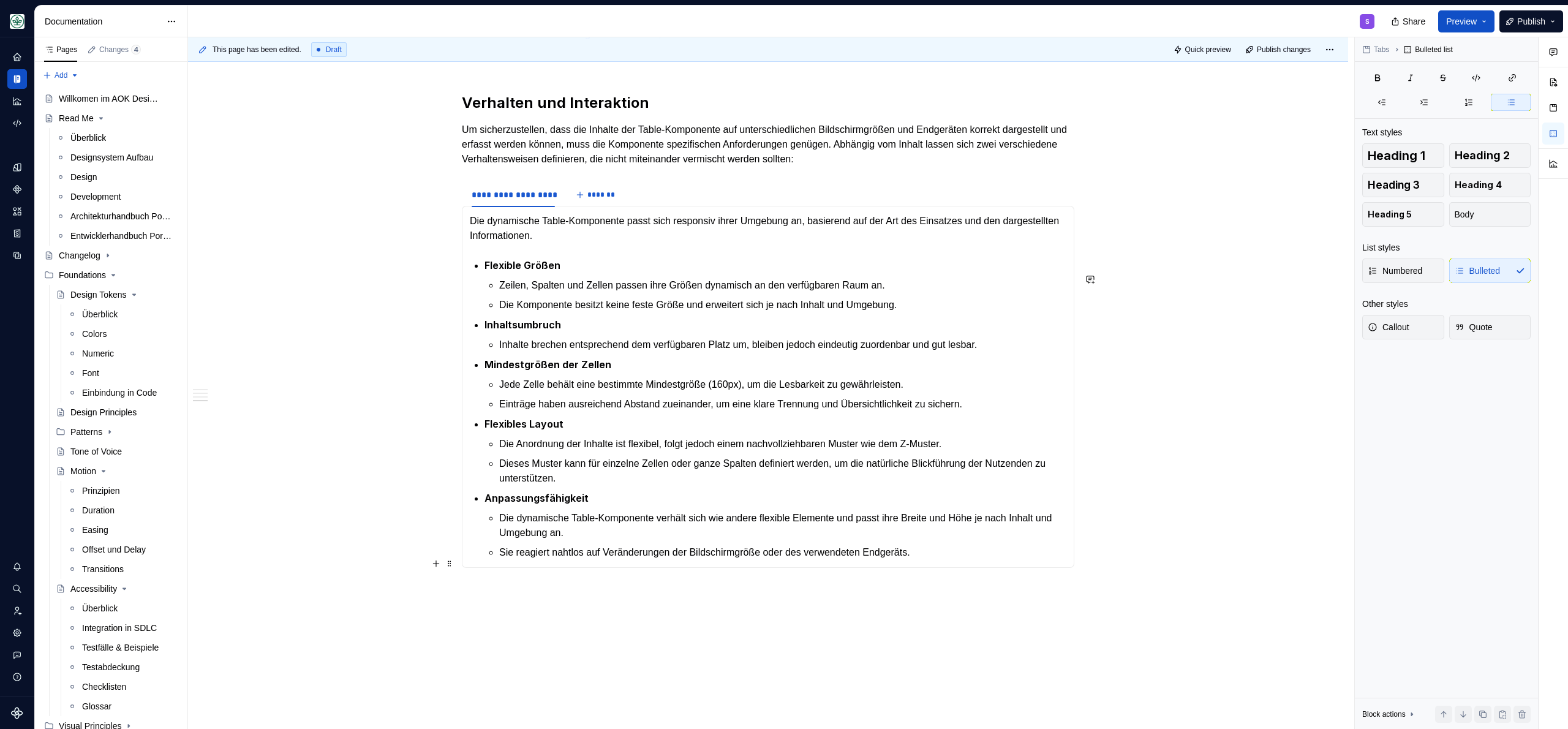
drag, startPoint x: 975, startPoint y: 556, endPoint x: 979, endPoint y: 568, distance: 12.6
click at [975, 556] on p "Sie reagiert nahtlos auf Veränderungen der Bildschirmgröße oder des verwendeten…" at bounding box center [782, 553] width 567 height 14
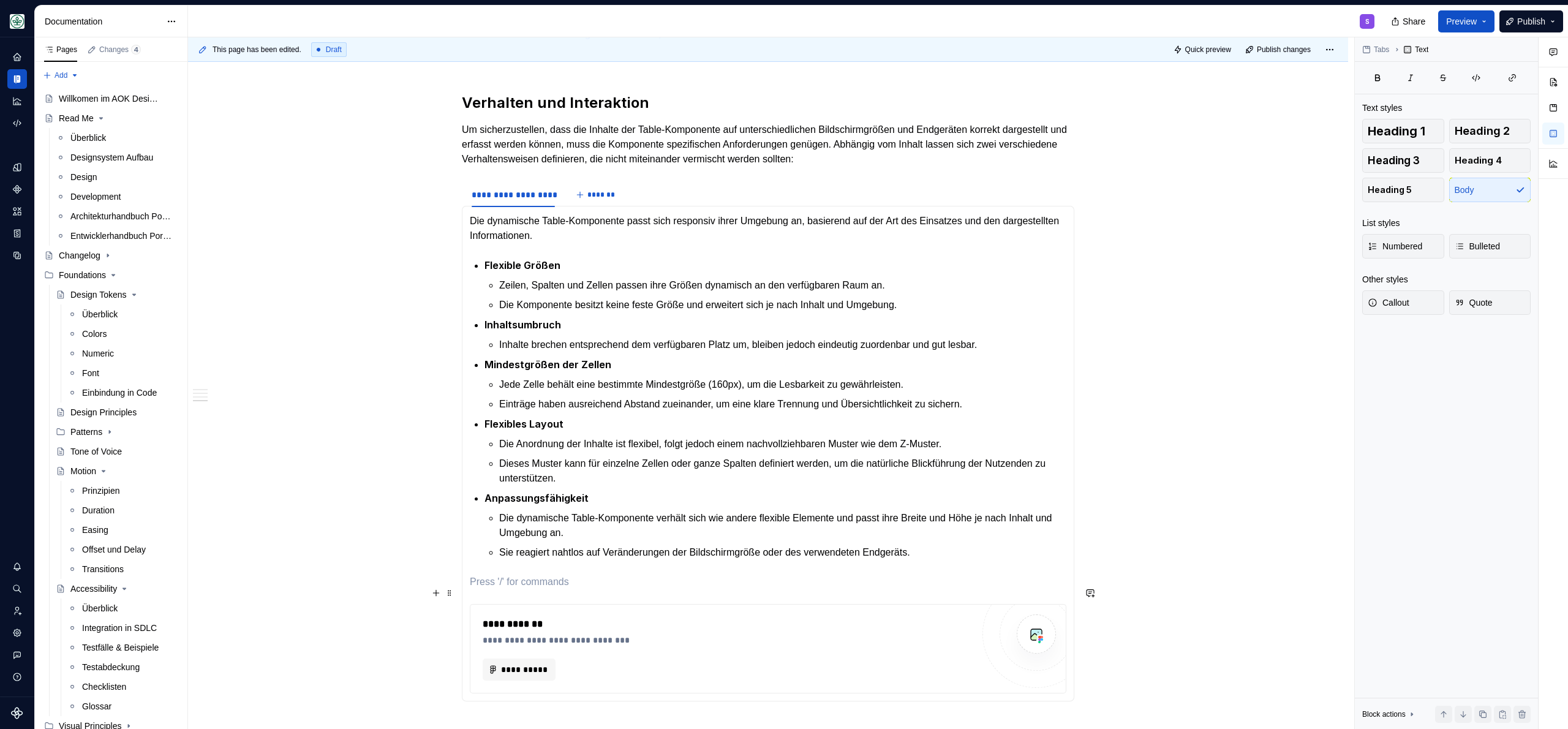
click at [685, 585] on p at bounding box center [768, 582] width 597 height 14
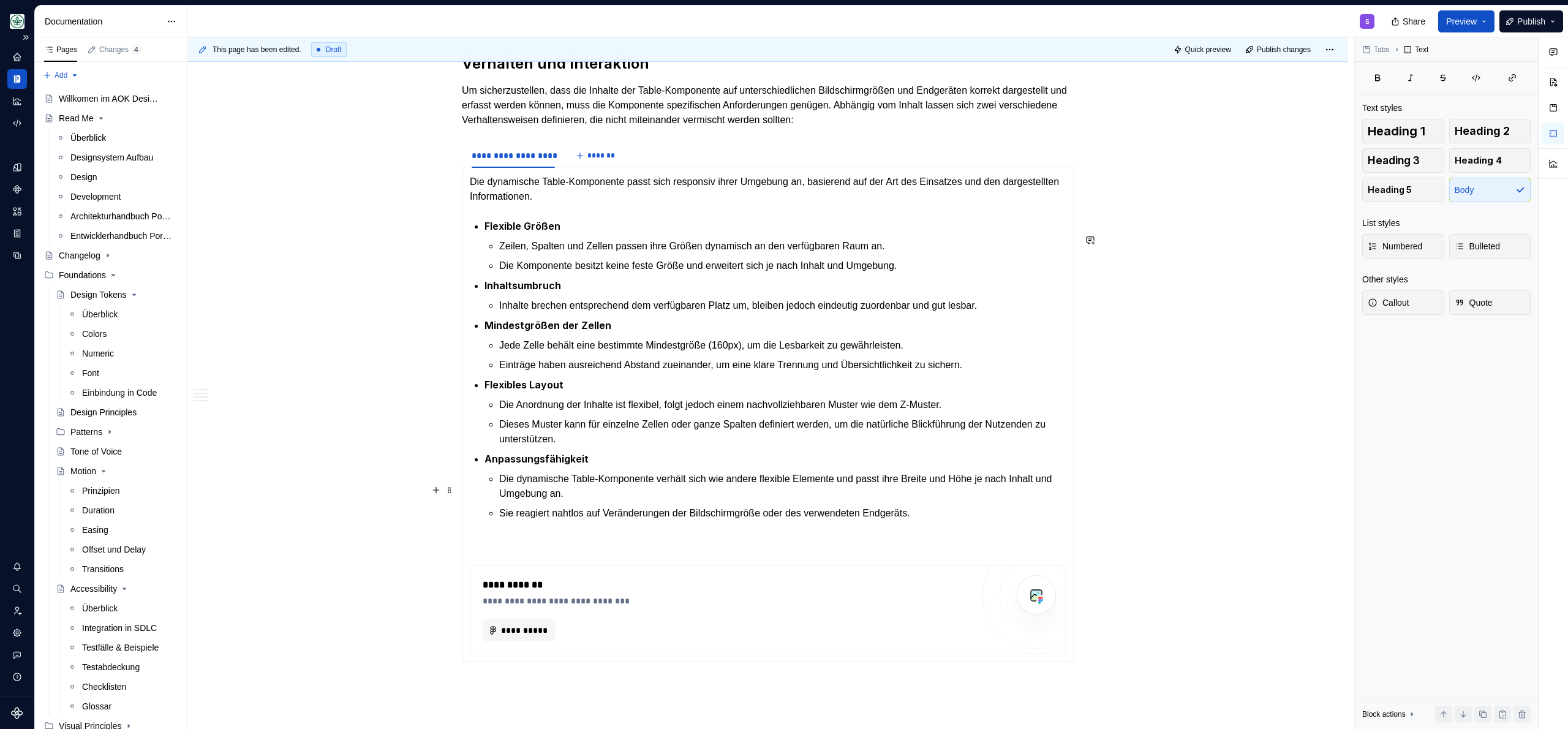
scroll to position [1803, 0]
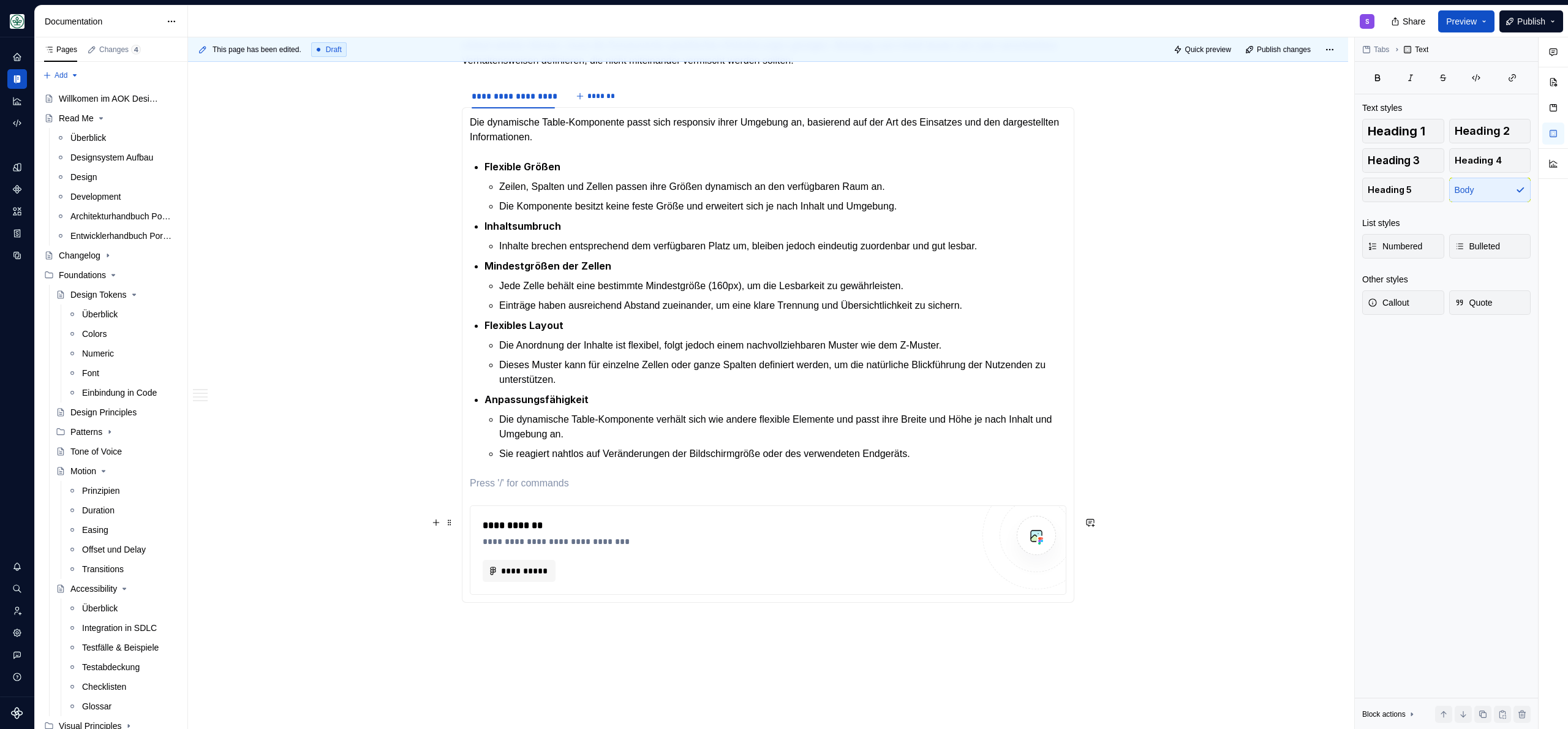
click at [555, 547] on div "**********" at bounding box center [728, 542] width 490 height 13
click at [695, 489] on p at bounding box center [768, 483] width 597 height 14
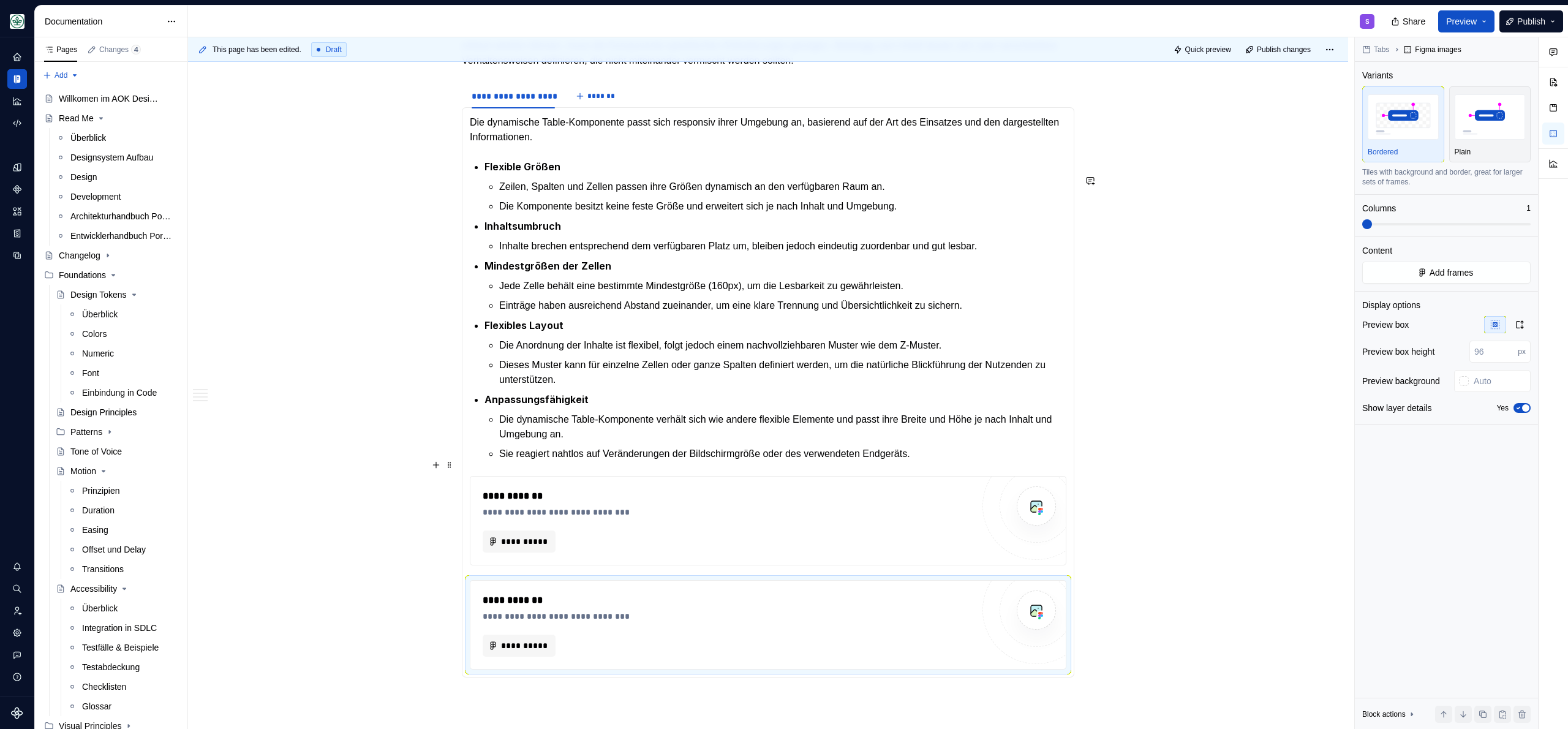
click at [971, 460] on p "Sie reagiert nahtlos auf Veränderungen der Bildschirmgröße oder des verwendeten…" at bounding box center [782, 454] width 567 height 14
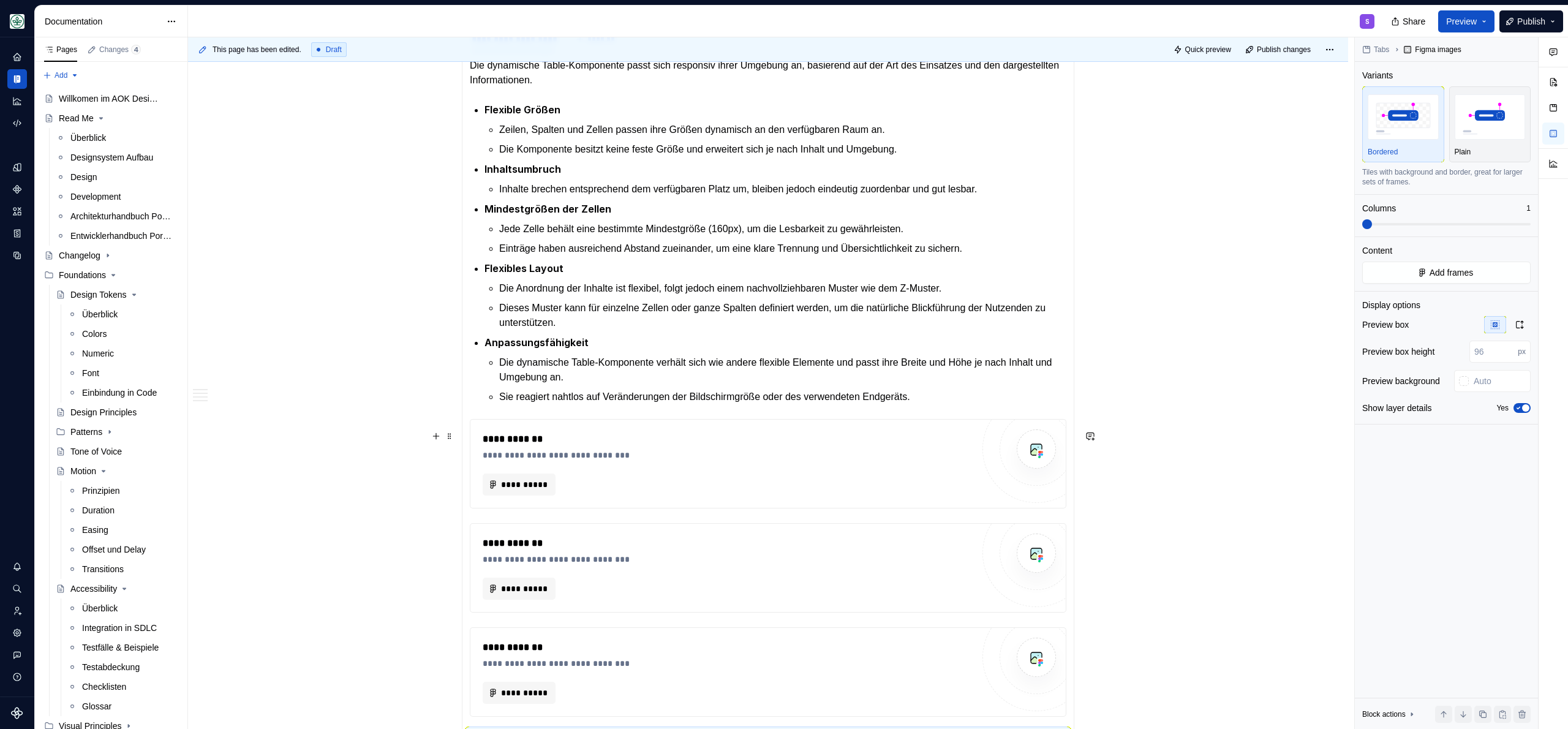
scroll to position [1898, 0]
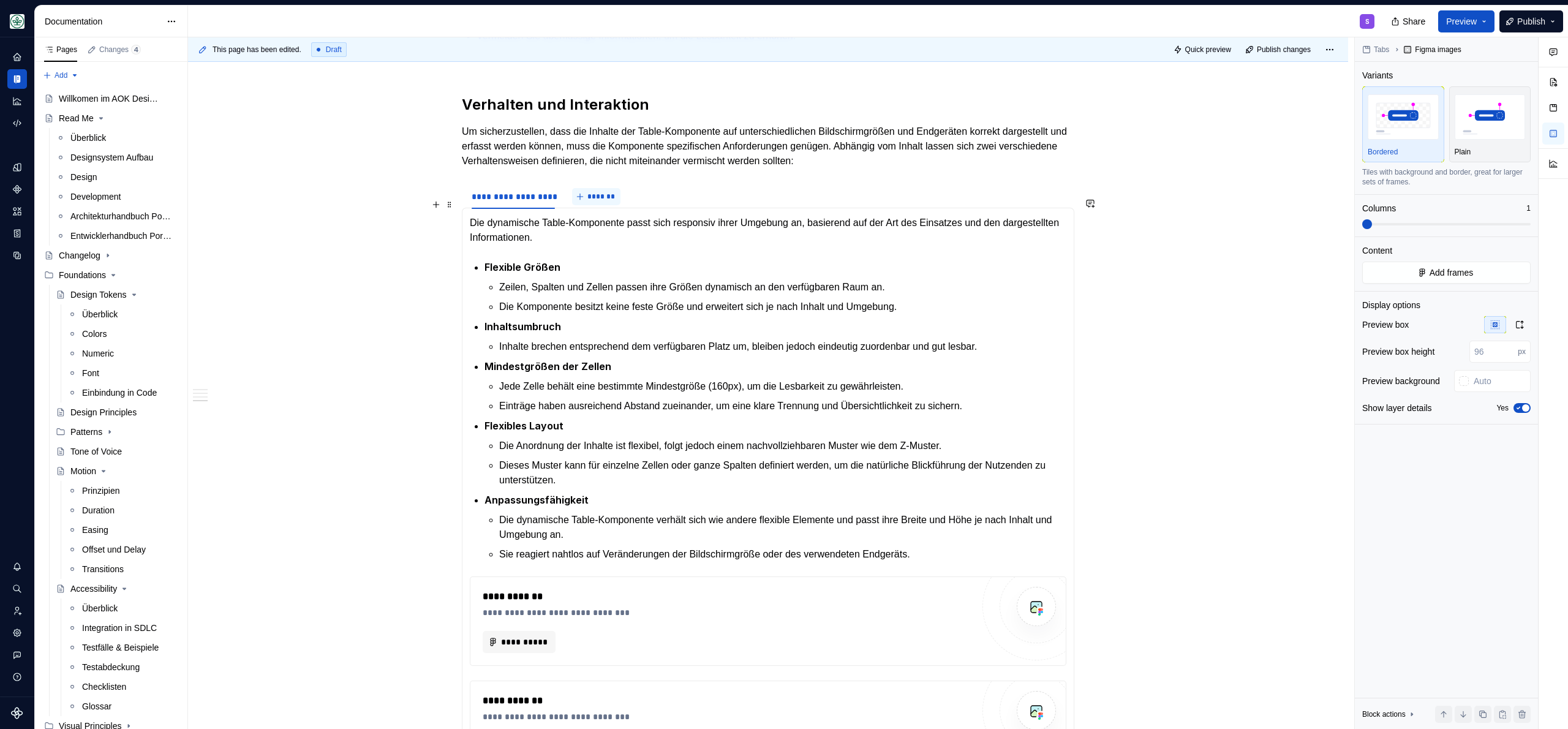
click at [600, 202] on span "*******" at bounding box center [600, 196] width 27 height 10
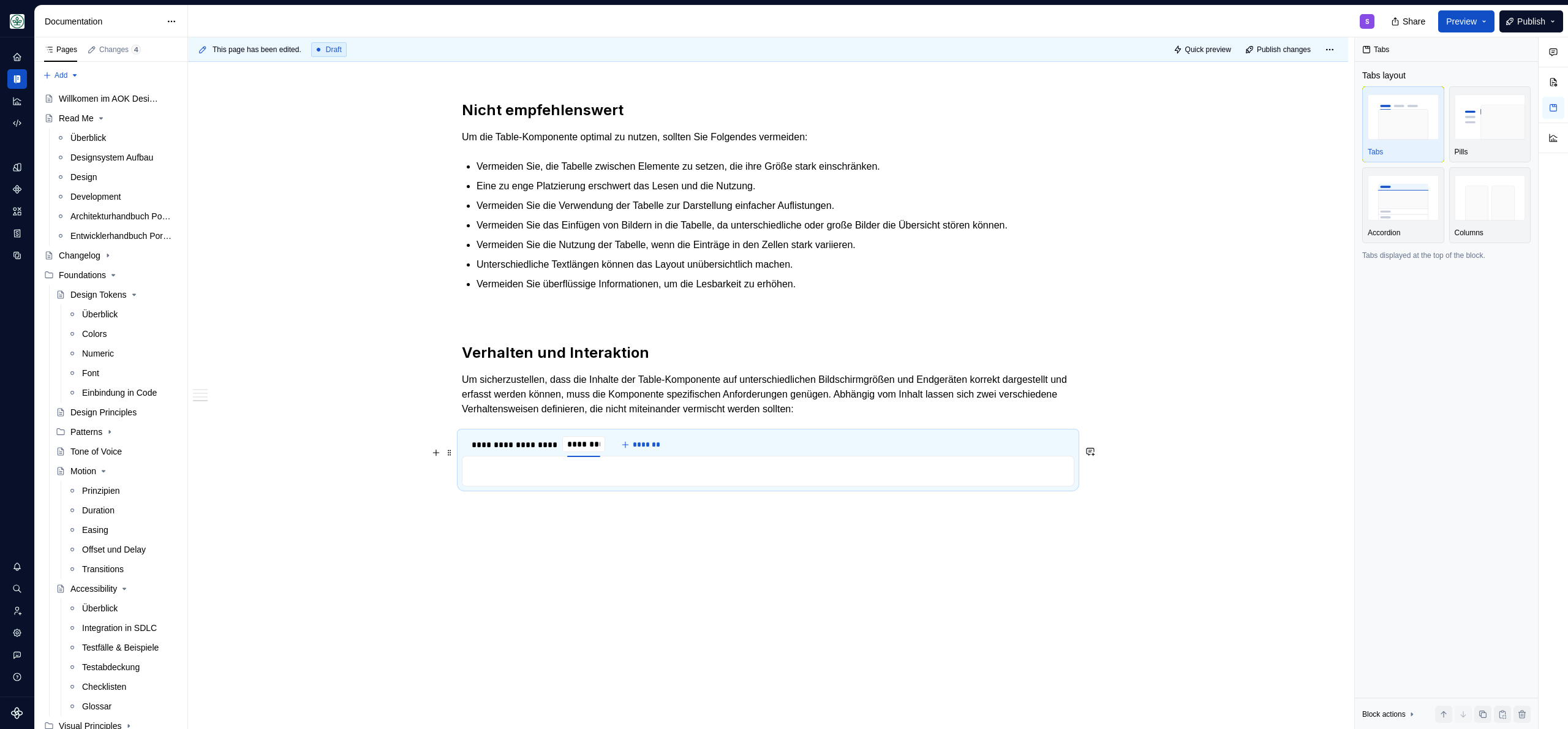
scroll to position [1468, 0]
type input "**********"
click at [656, 440] on button "*******" at bounding box center [675, 444] width 48 height 17
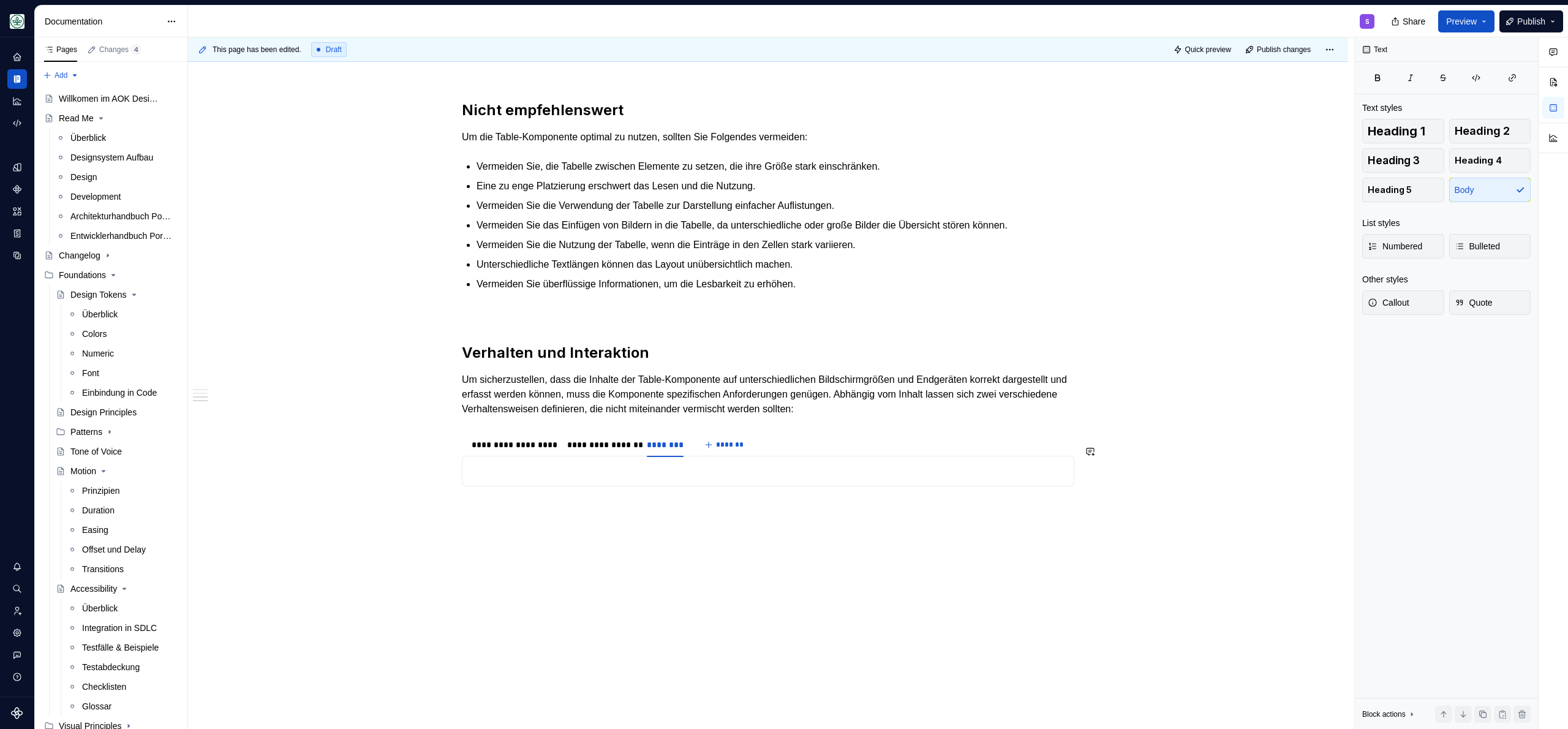
click at [658, 431] on section "**********" at bounding box center [768, 459] width 612 height 55
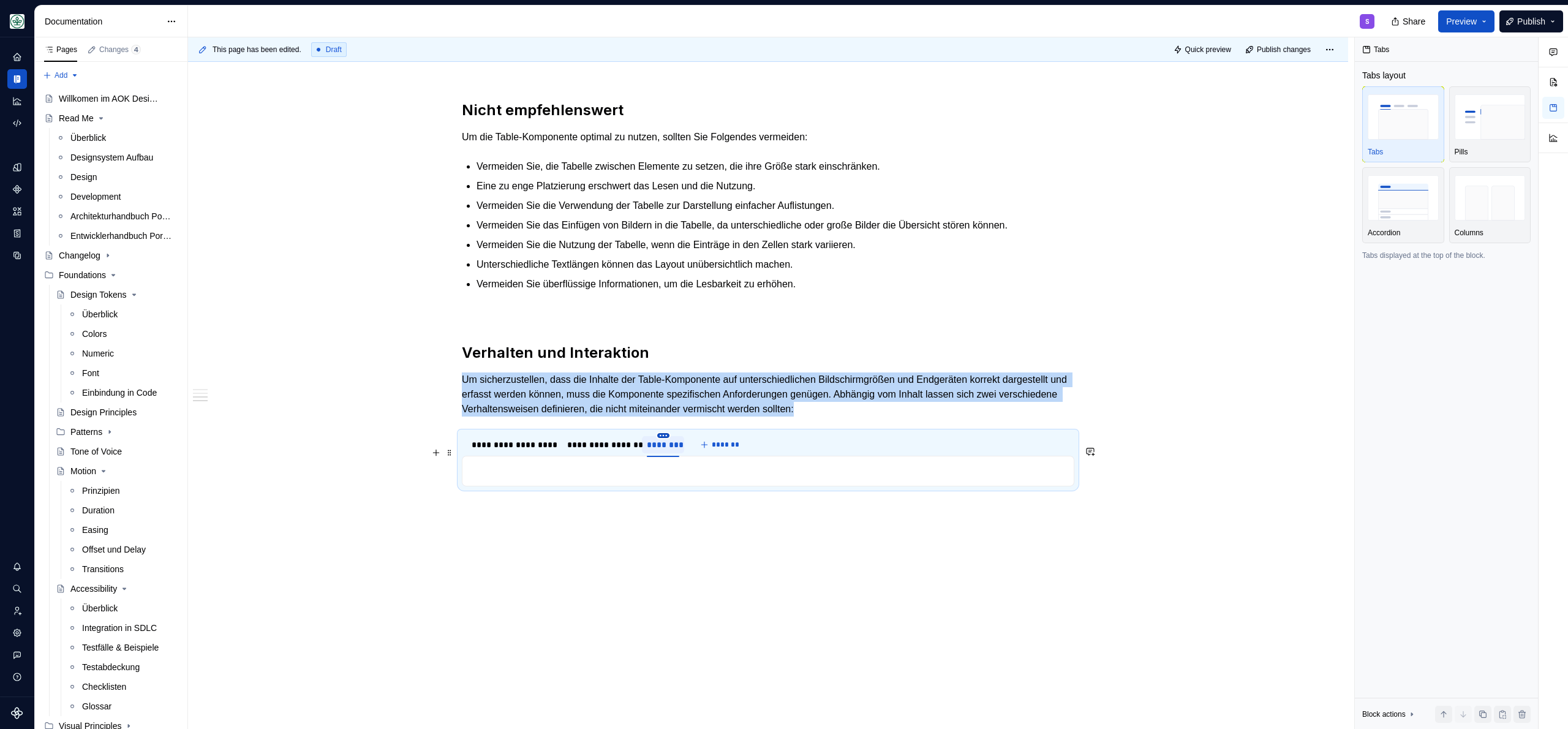
click at [660, 435] on html "AOK Mein Leben S Design system data Documentation S Share Preview Publish Pages…" at bounding box center [784, 364] width 1568 height 729
click at [705, 535] on div "Delete tab" at bounding box center [719, 537] width 80 height 13
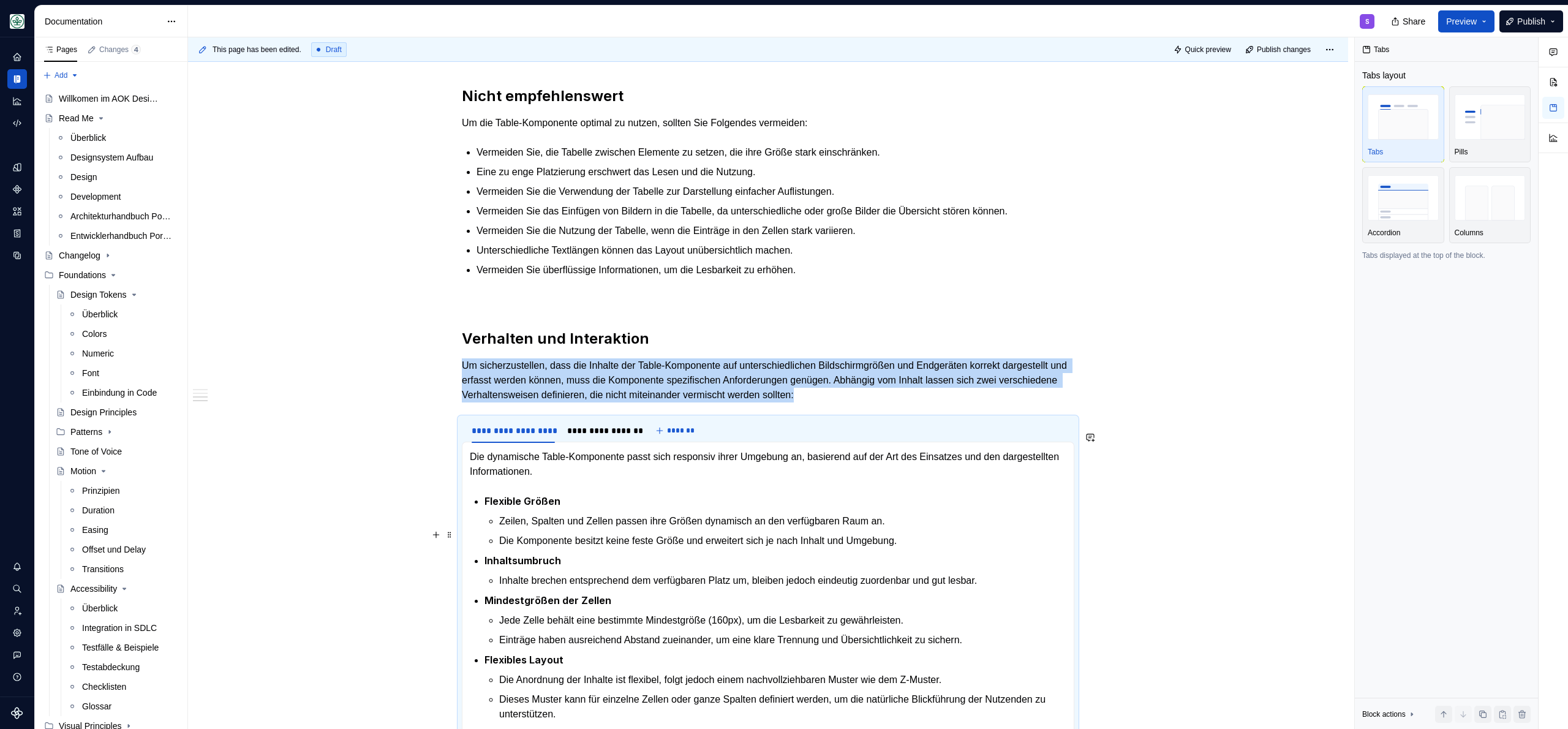
scroll to position [1468, 0]
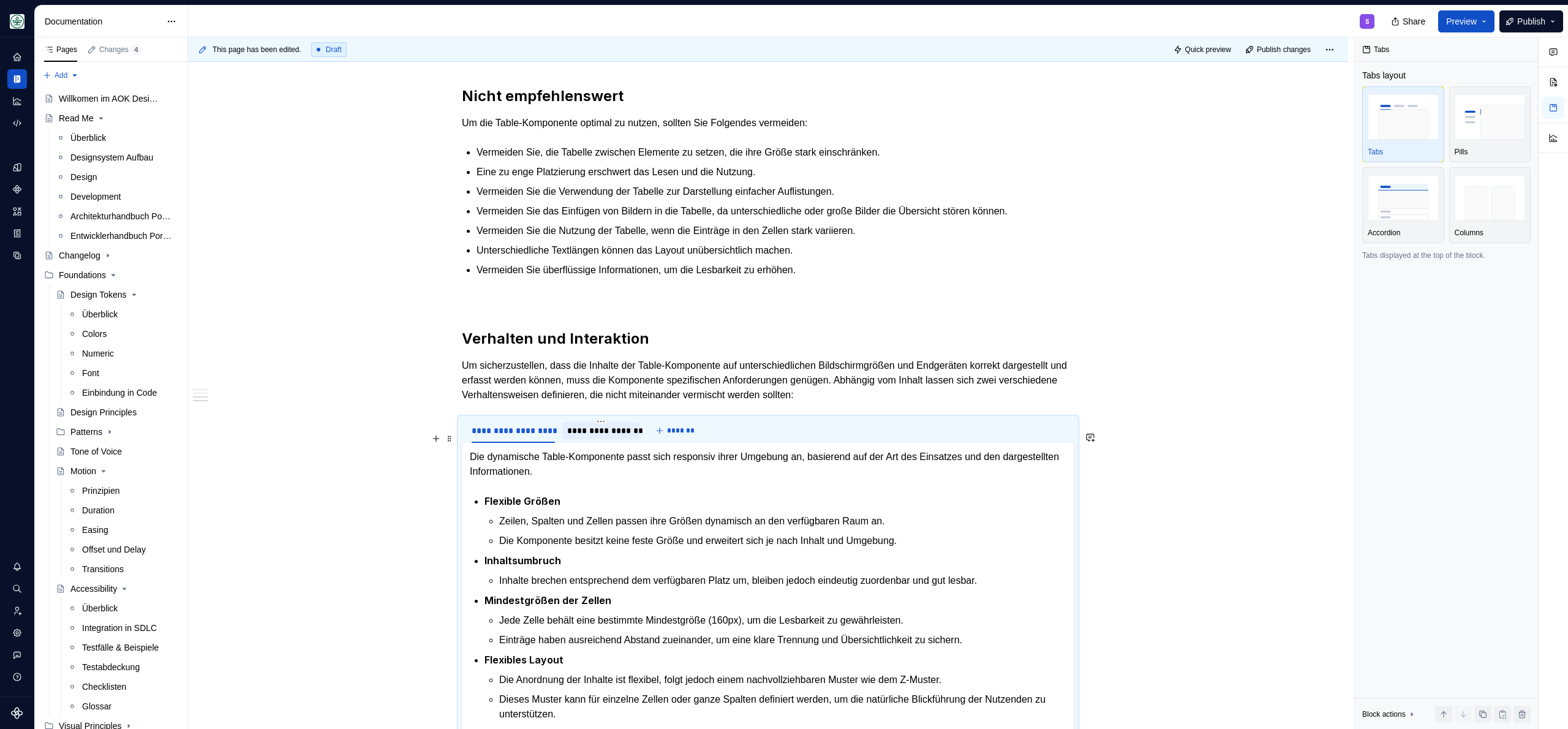
click at [625, 433] on div "**********" at bounding box center [600, 430] width 77 height 24
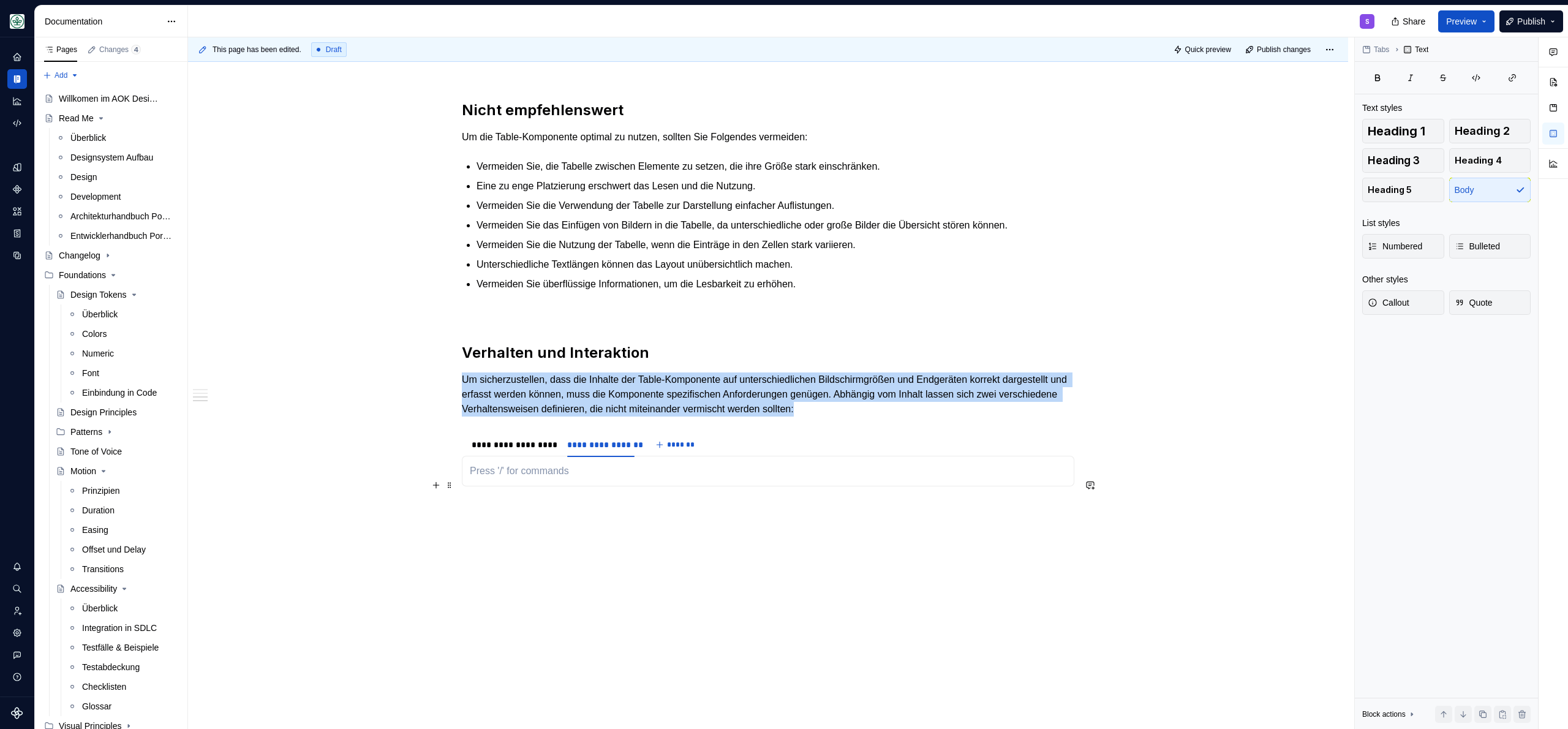
click at [548, 464] on p at bounding box center [768, 471] width 597 height 14
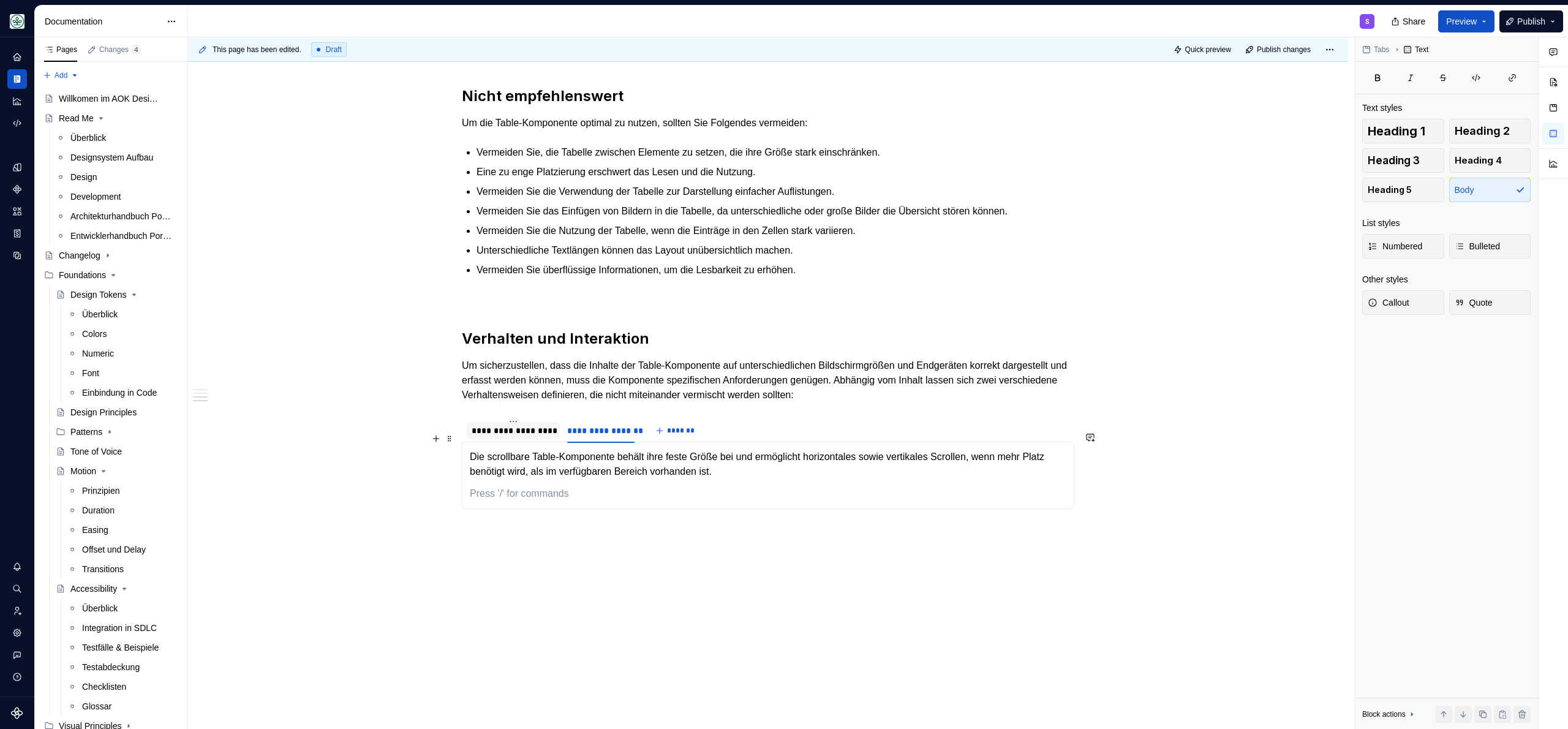
click at [513, 437] on div "**********" at bounding box center [513, 431] width 83 height 13
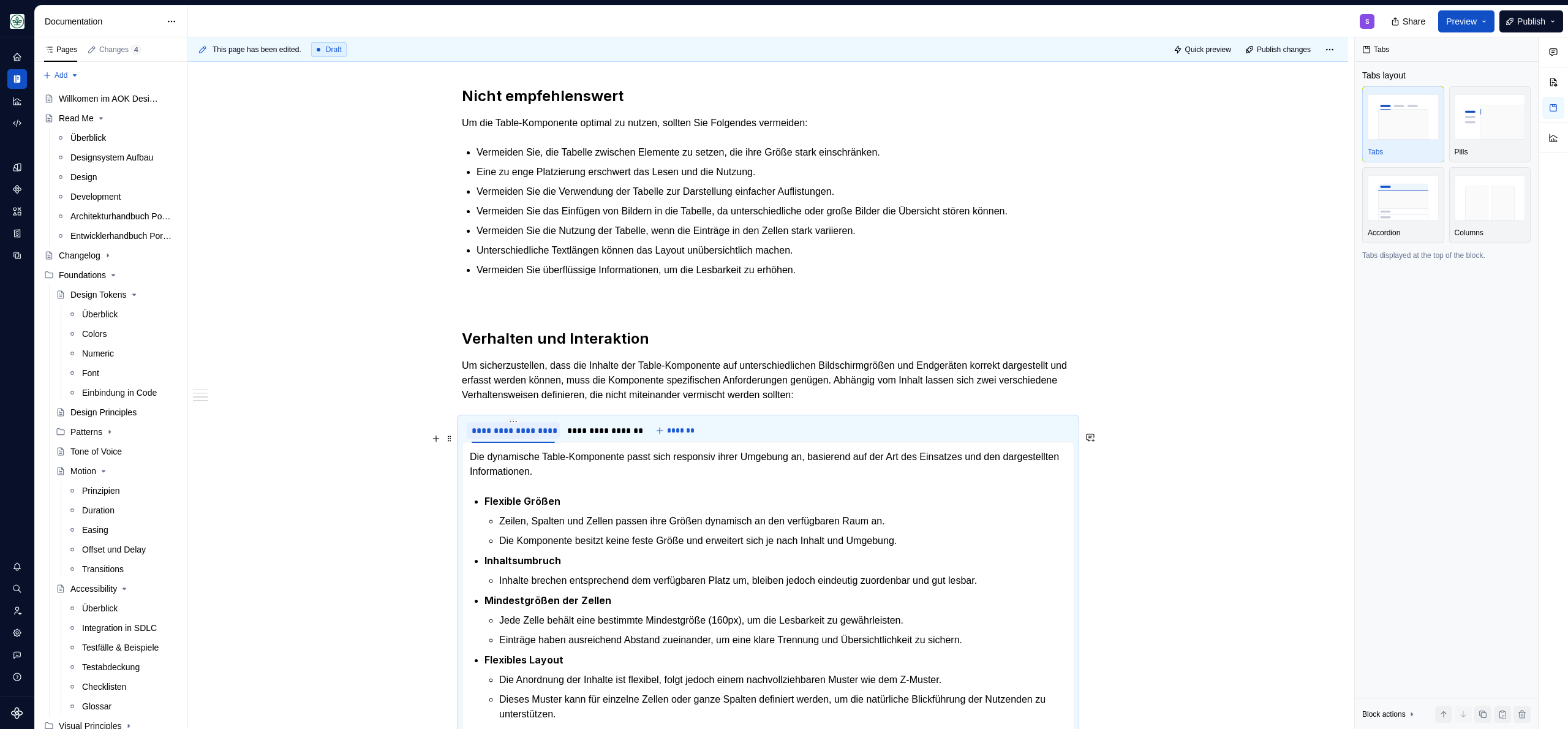
click at [511, 437] on div "**********" at bounding box center [513, 431] width 83 height 13
click at [514, 441] on input "**********" at bounding box center [513, 430] width 93 height 22
type input "**********"
click at [505, 437] on div "**********" at bounding box center [509, 431] width 77 height 13
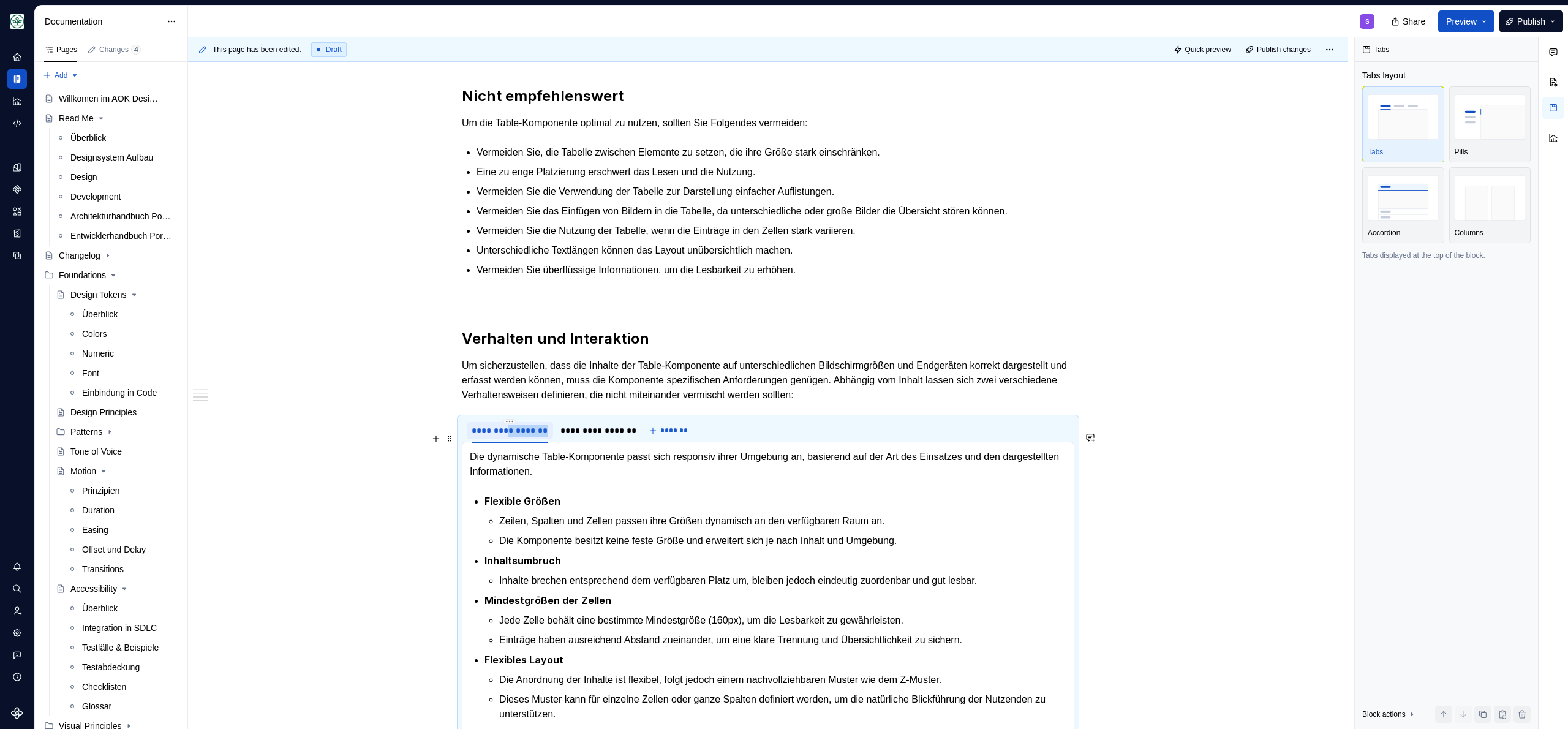
click at [505, 437] on div "**********" at bounding box center [509, 431] width 77 height 13
click at [504, 441] on input "**********" at bounding box center [509, 430] width 86 height 22
type input "**********"
click at [585, 437] on div "**********" at bounding box center [600, 431] width 67 height 13
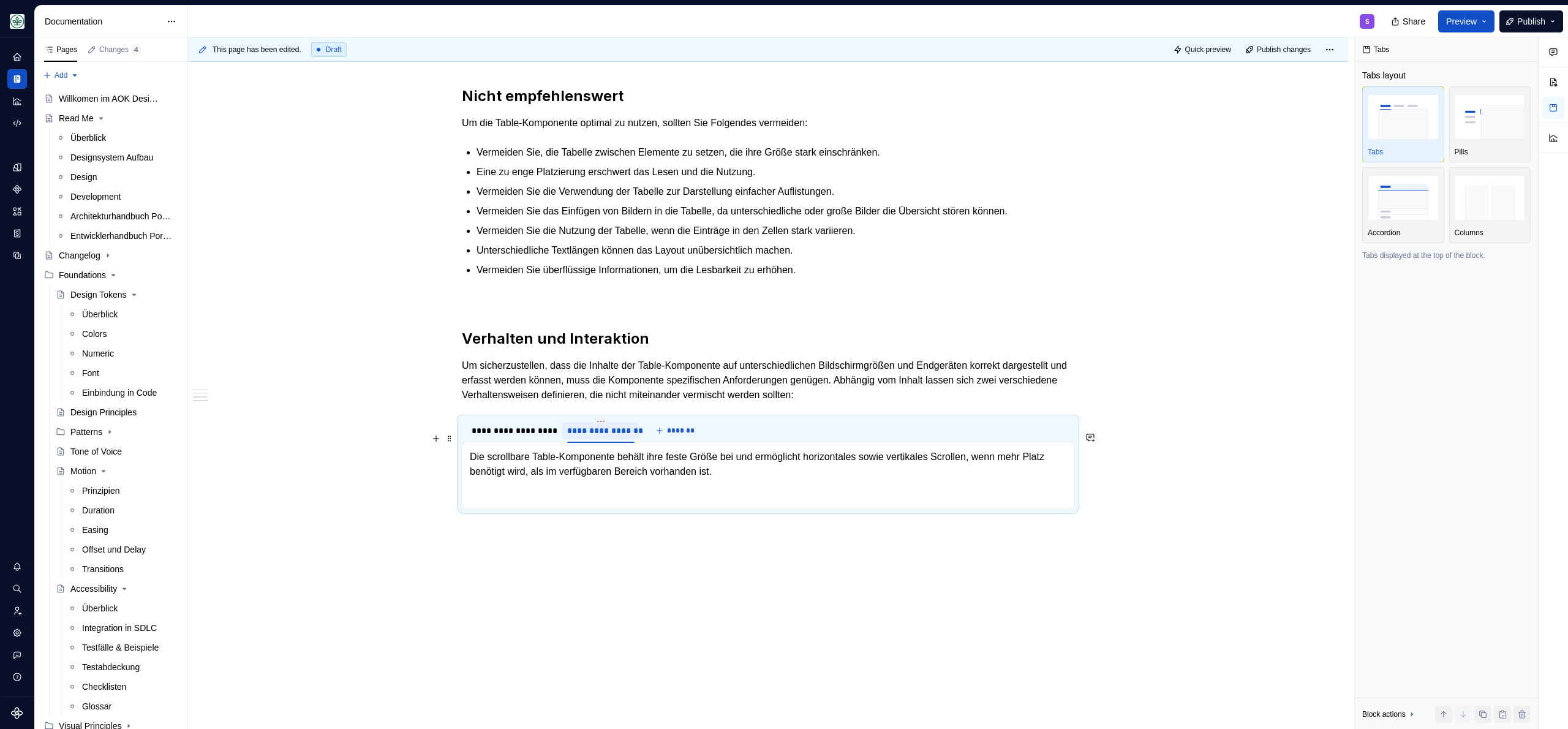
click at [616, 437] on div "**********" at bounding box center [600, 431] width 67 height 13
click at [598, 441] on input "**********" at bounding box center [600, 430] width 77 height 22
type input "**********"
click at [821, 501] on p at bounding box center [768, 494] width 597 height 14
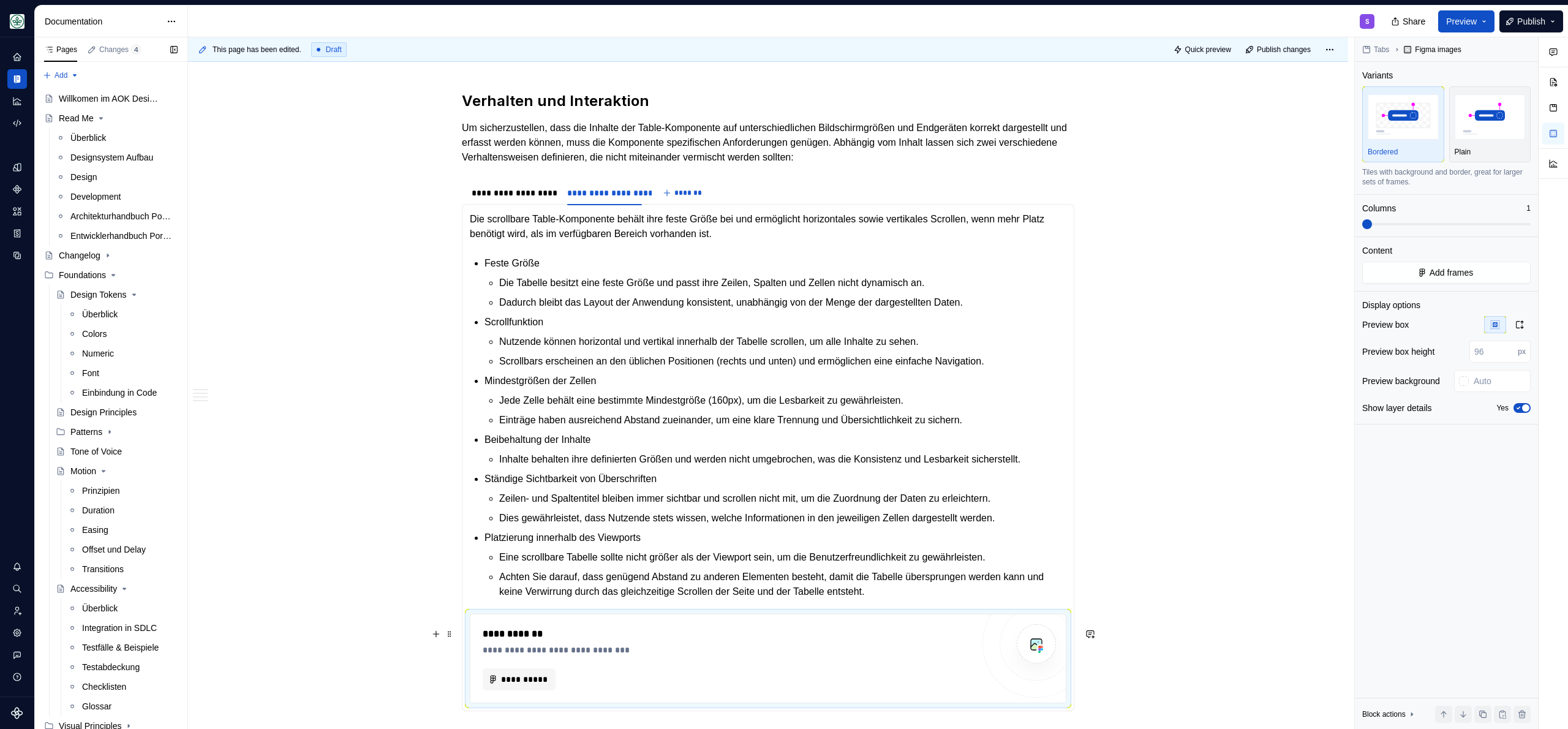
scroll to position [1945, 0]
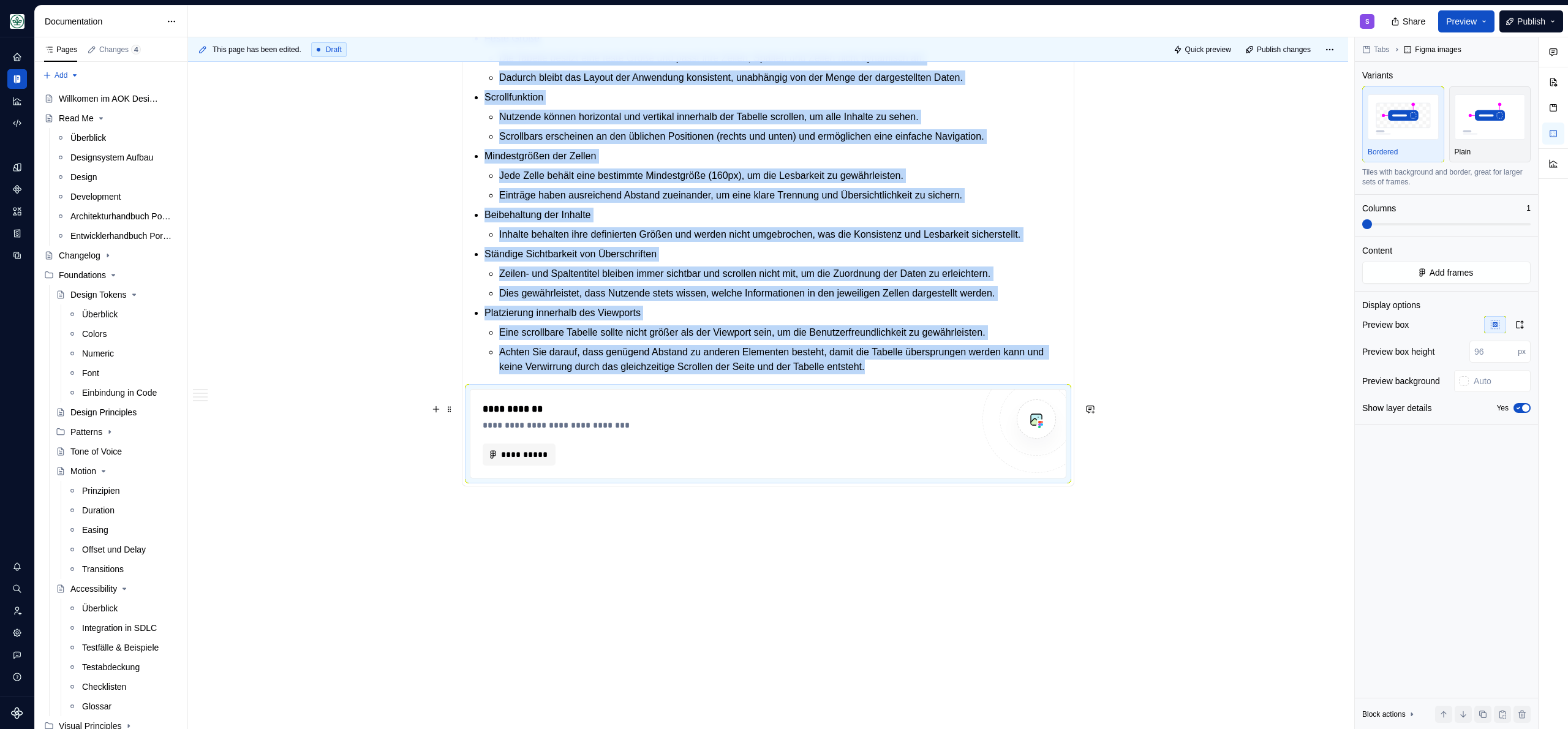
click at [556, 395] on div "**********" at bounding box center [768, 434] width 595 height 89
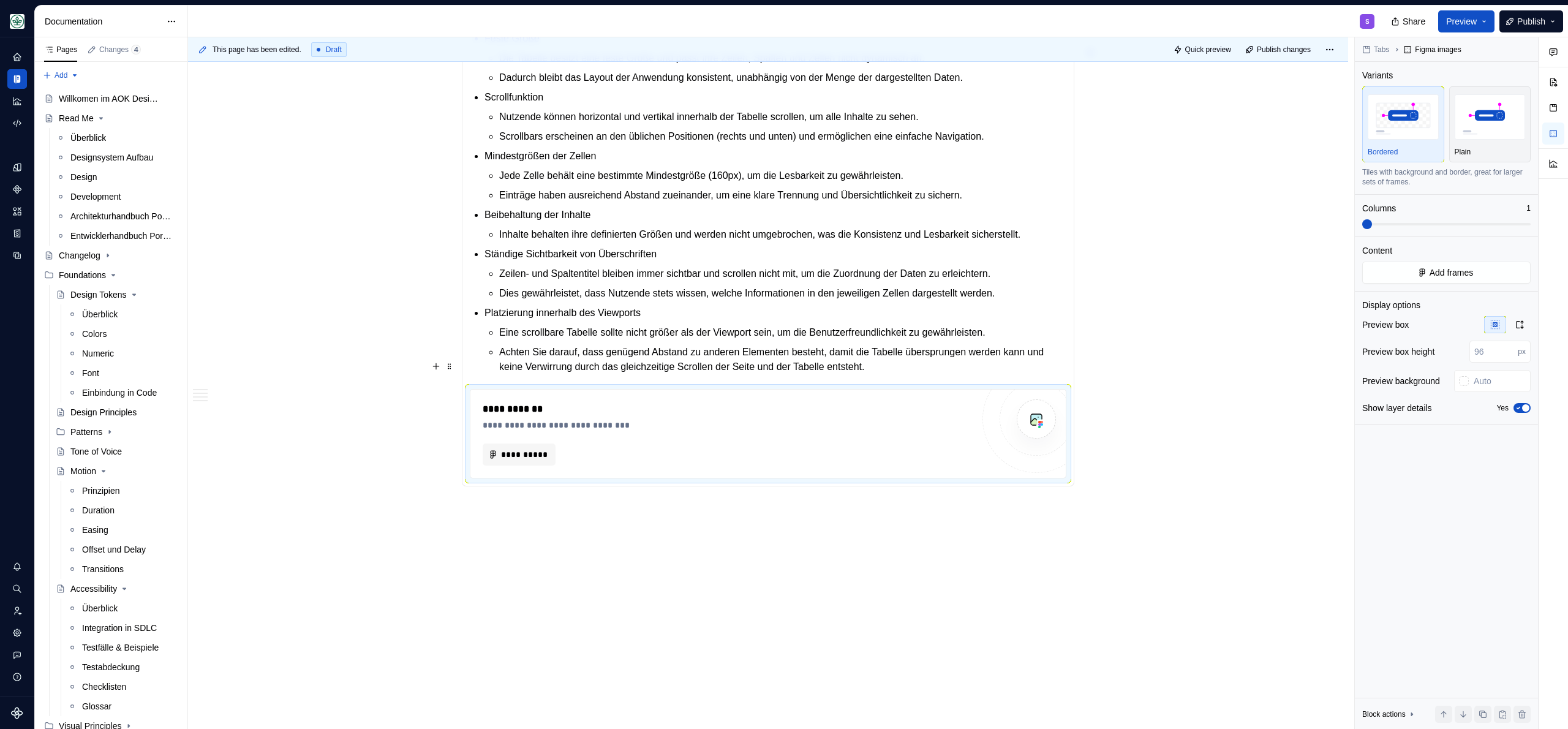
click at [991, 369] on p "Achten Sie darauf, dass genügend Abstand zu anderen Elementen besteht, damit di…" at bounding box center [782, 359] width 567 height 30
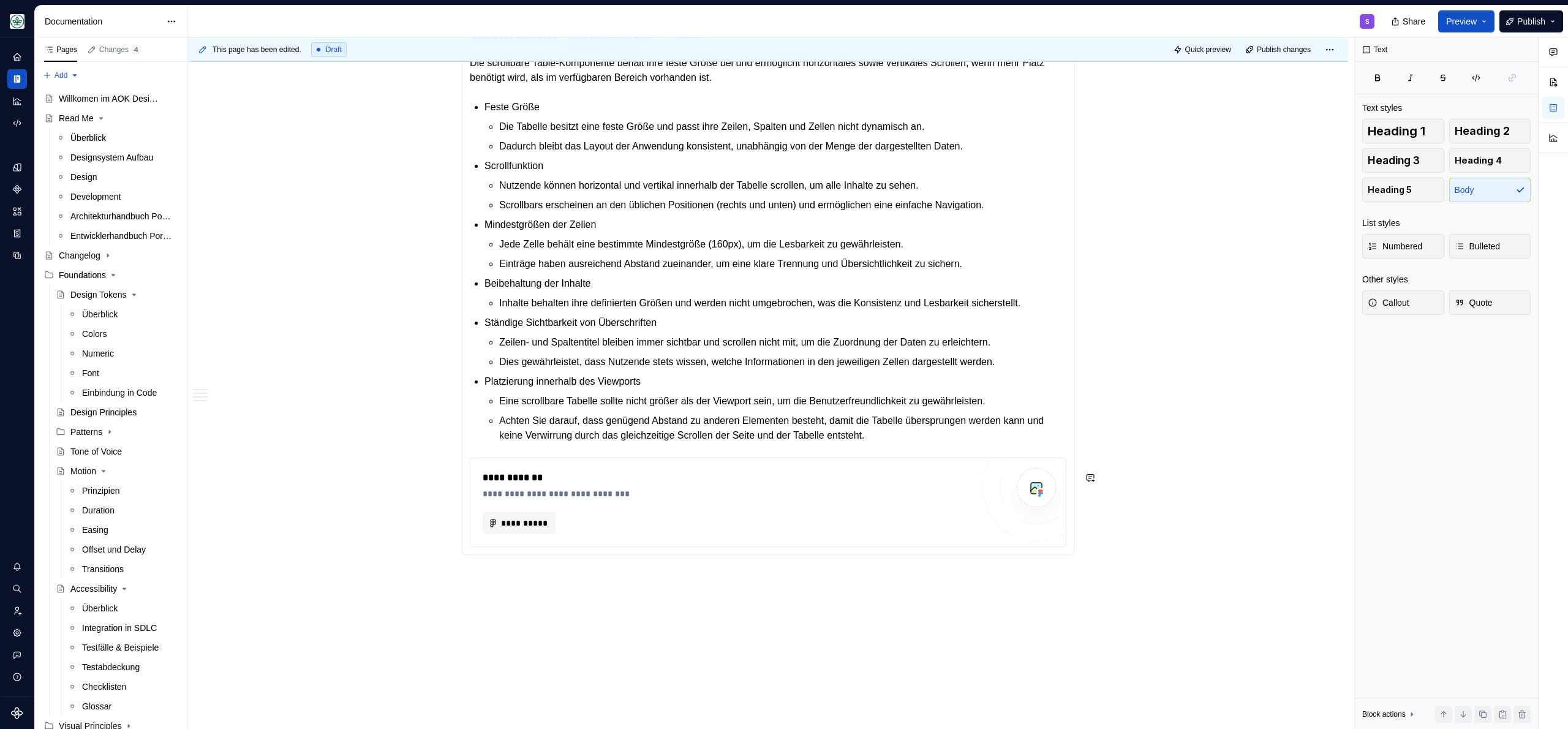
scroll to position [1804, 0]
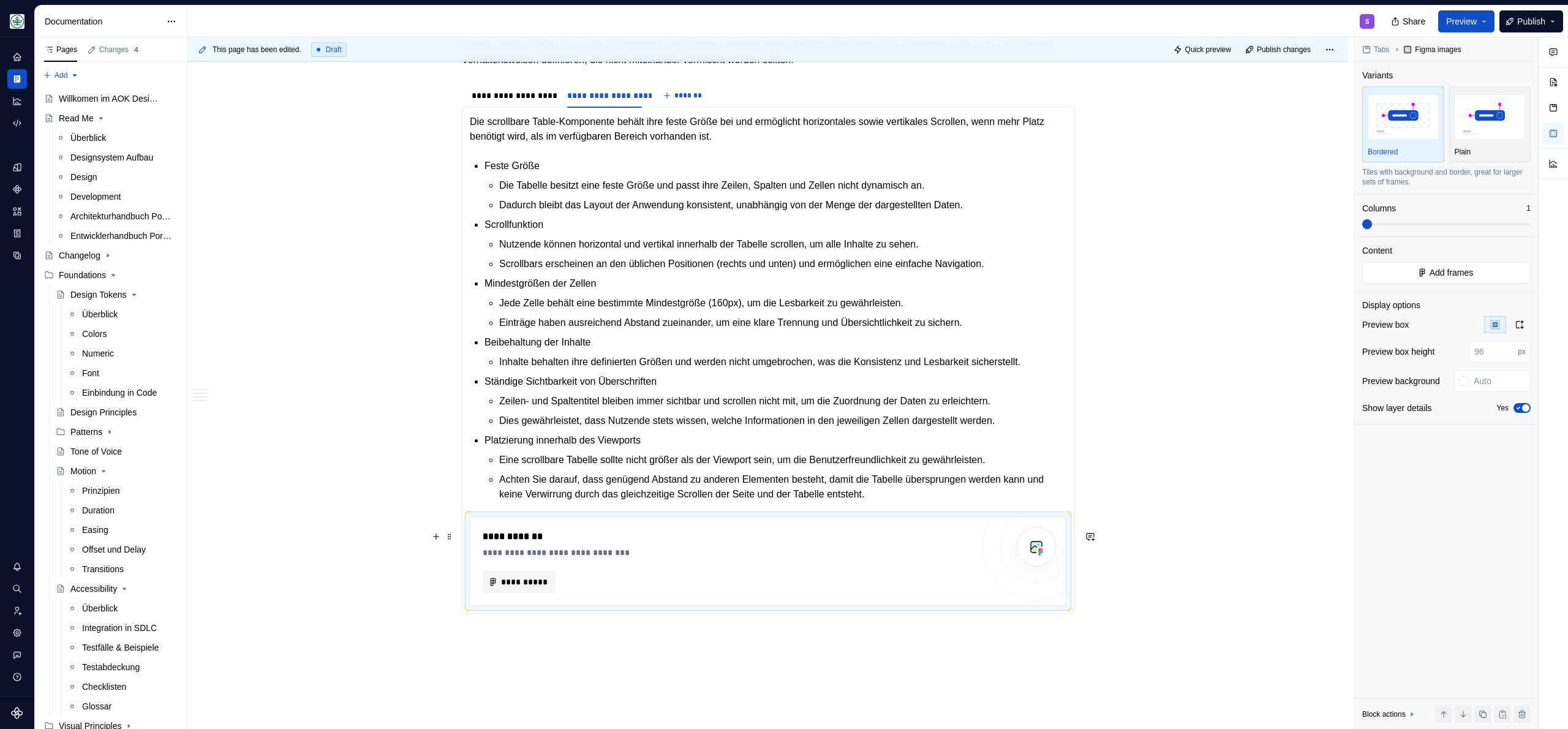
click at [853, 585] on div "**********" at bounding box center [728, 582] width 490 height 22
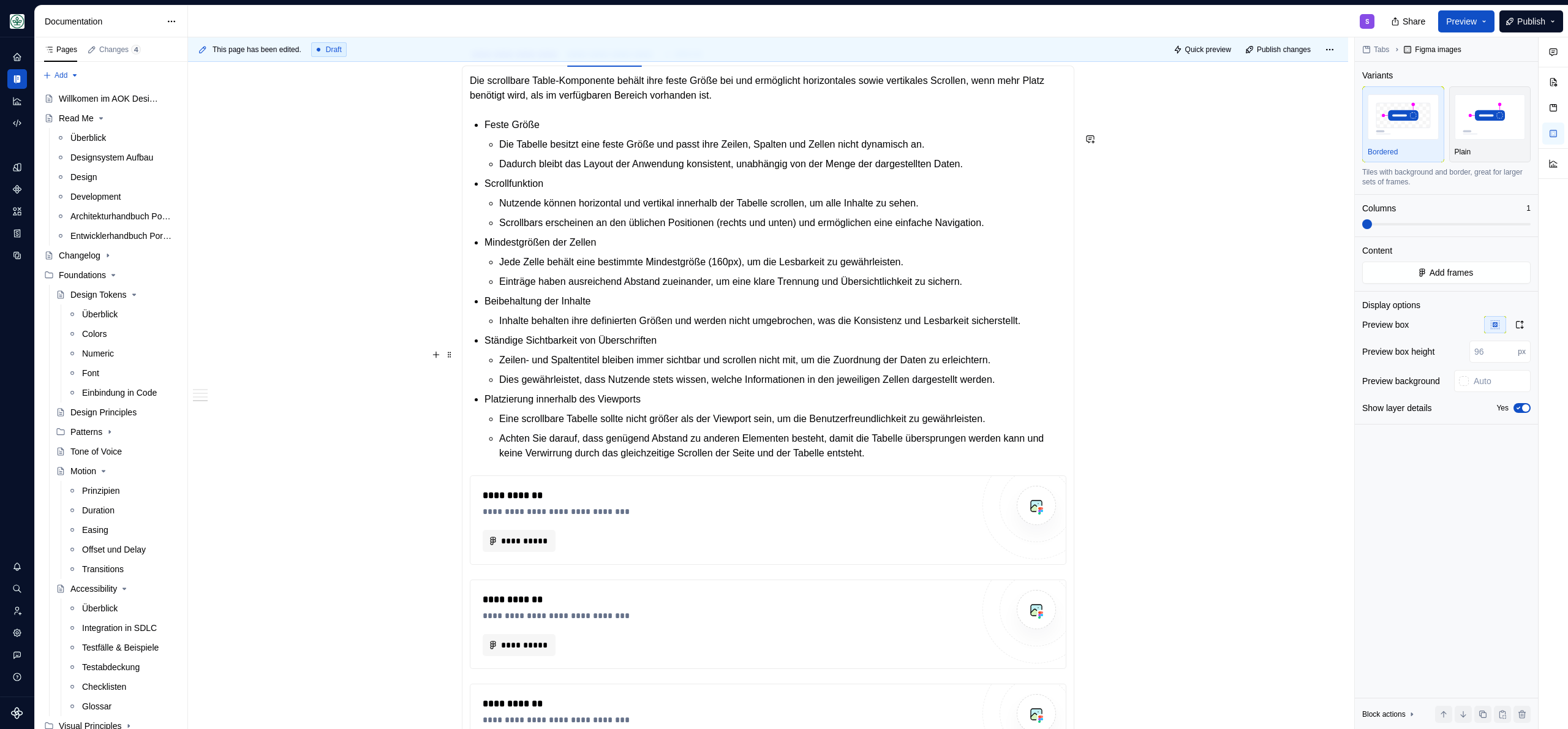
scroll to position [1679, 0]
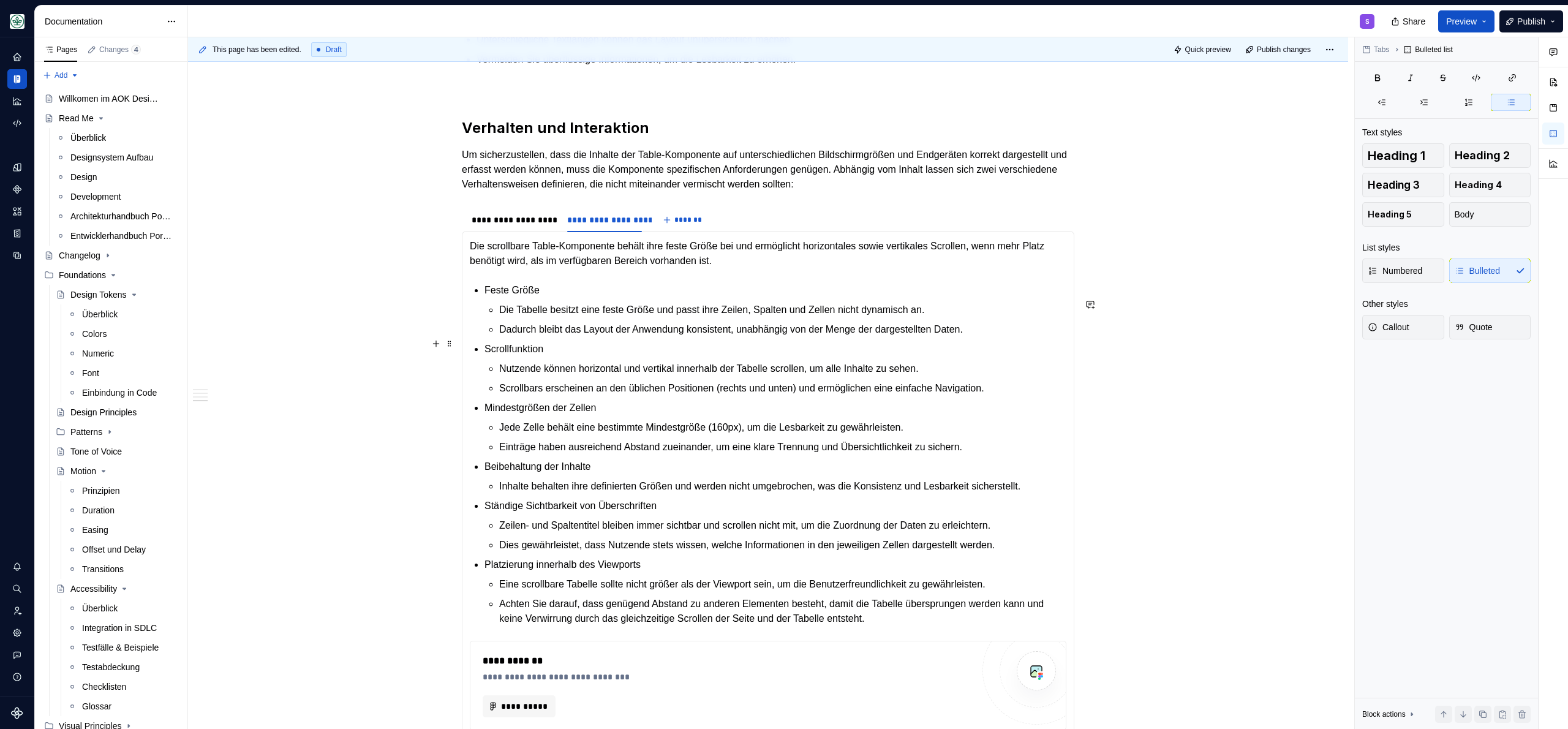
click at [725, 336] on p "Dadurch bleibt das Layout der Anwendung konsistent, unabhängig von der Menge de…" at bounding box center [782, 329] width 567 height 14
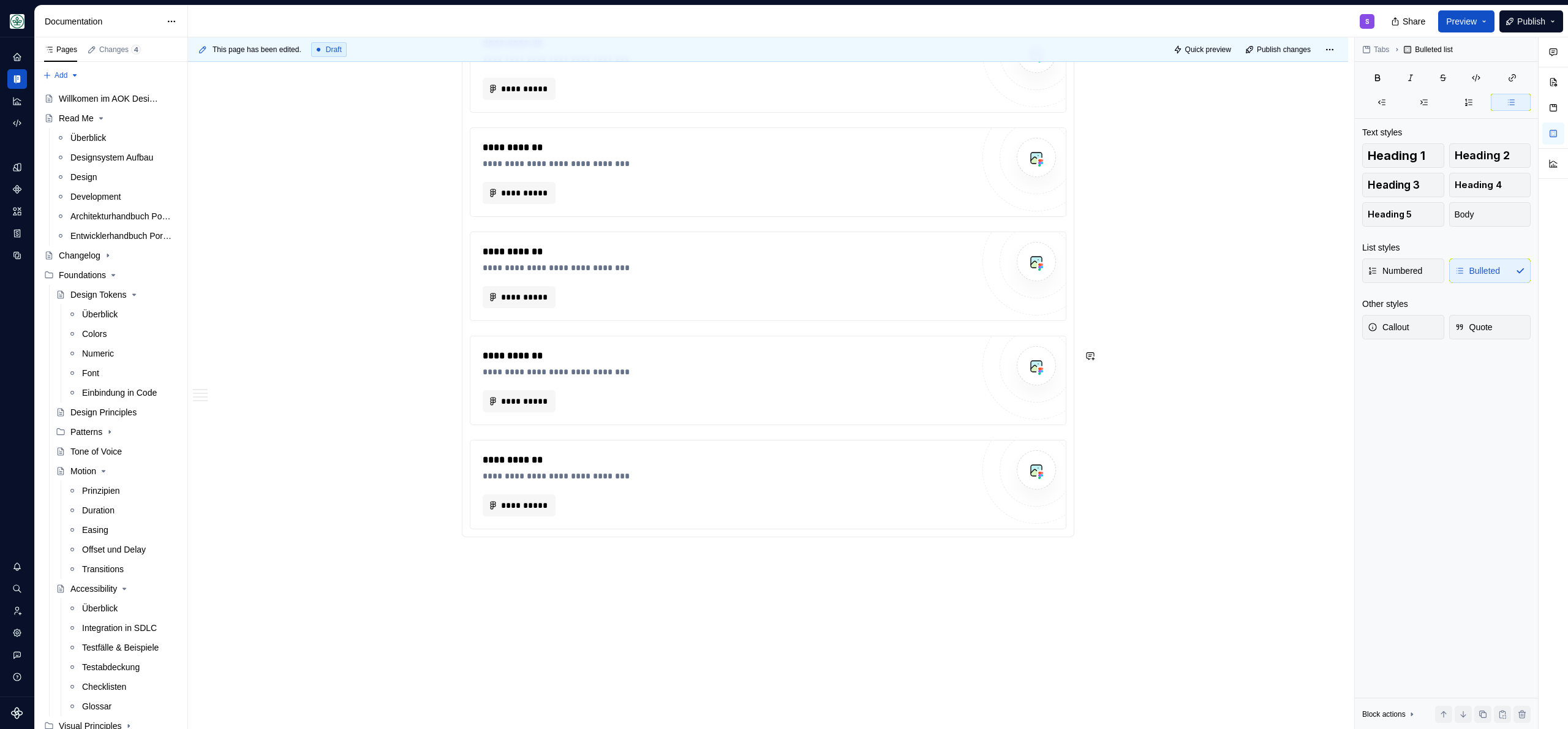
scroll to position [2570, 0]
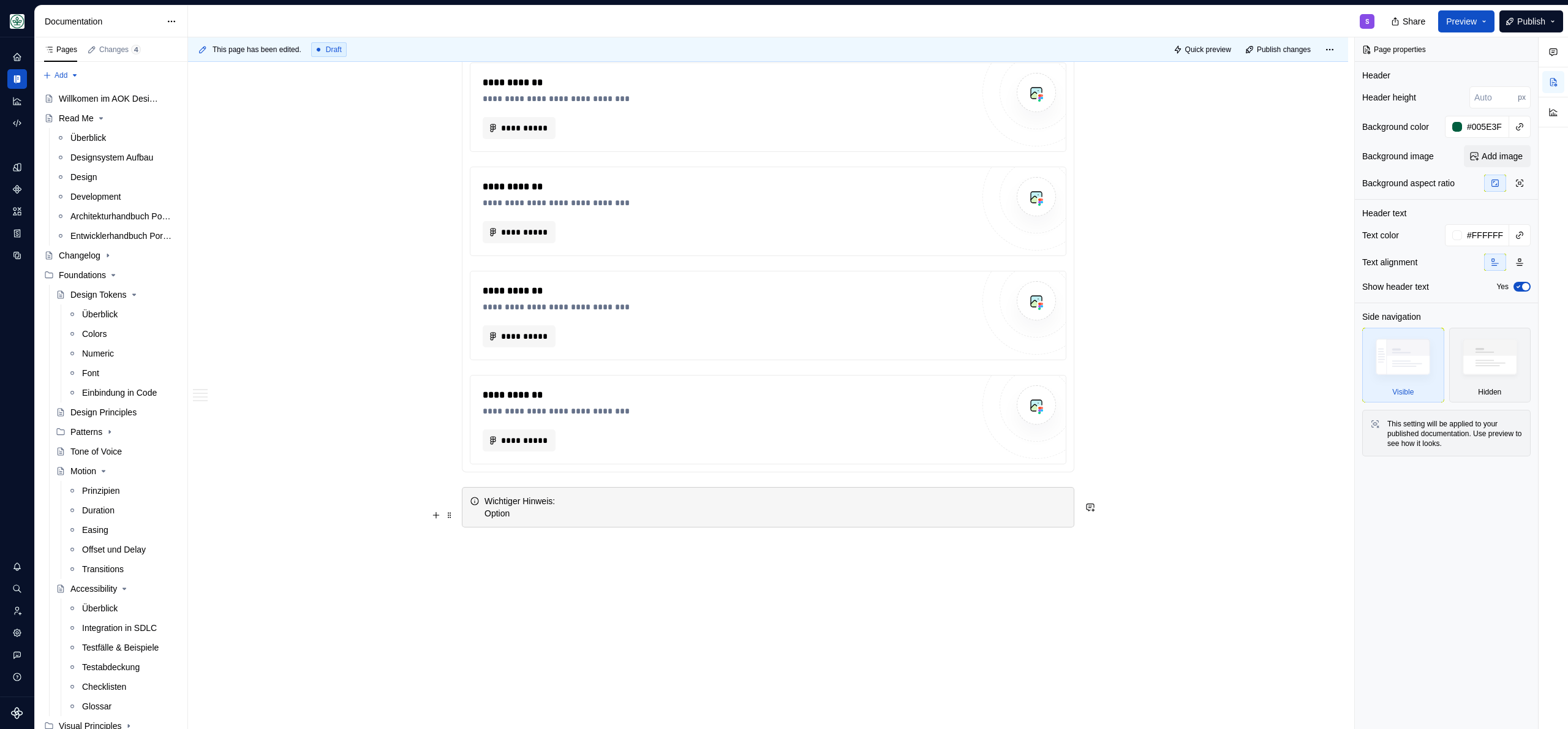
click at [485, 519] on div "Wichtiger Hinweis: Option" at bounding box center [775, 507] width 581 height 24
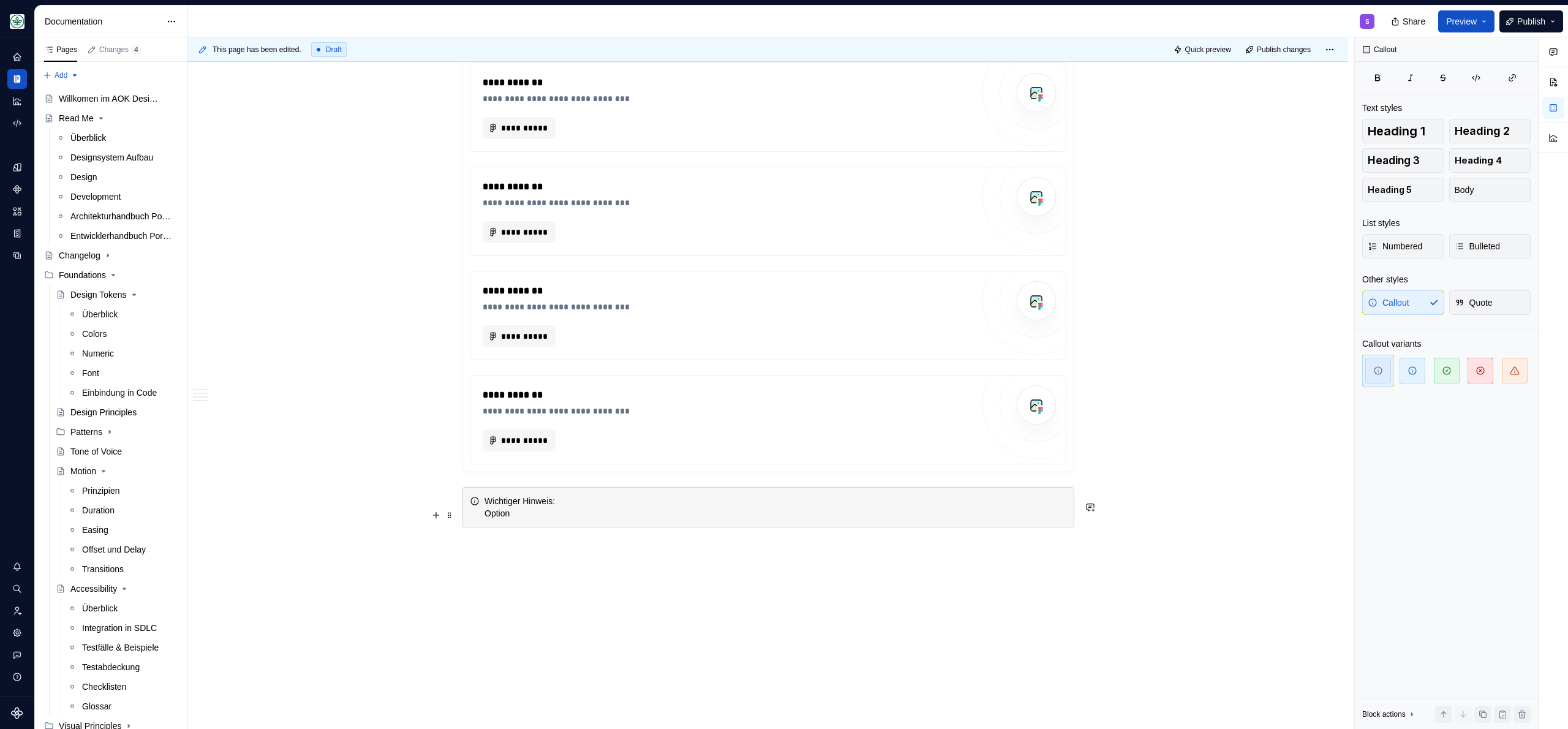
click at [496, 519] on div "Wichtiger Hinweis: Option" at bounding box center [775, 507] width 581 height 24
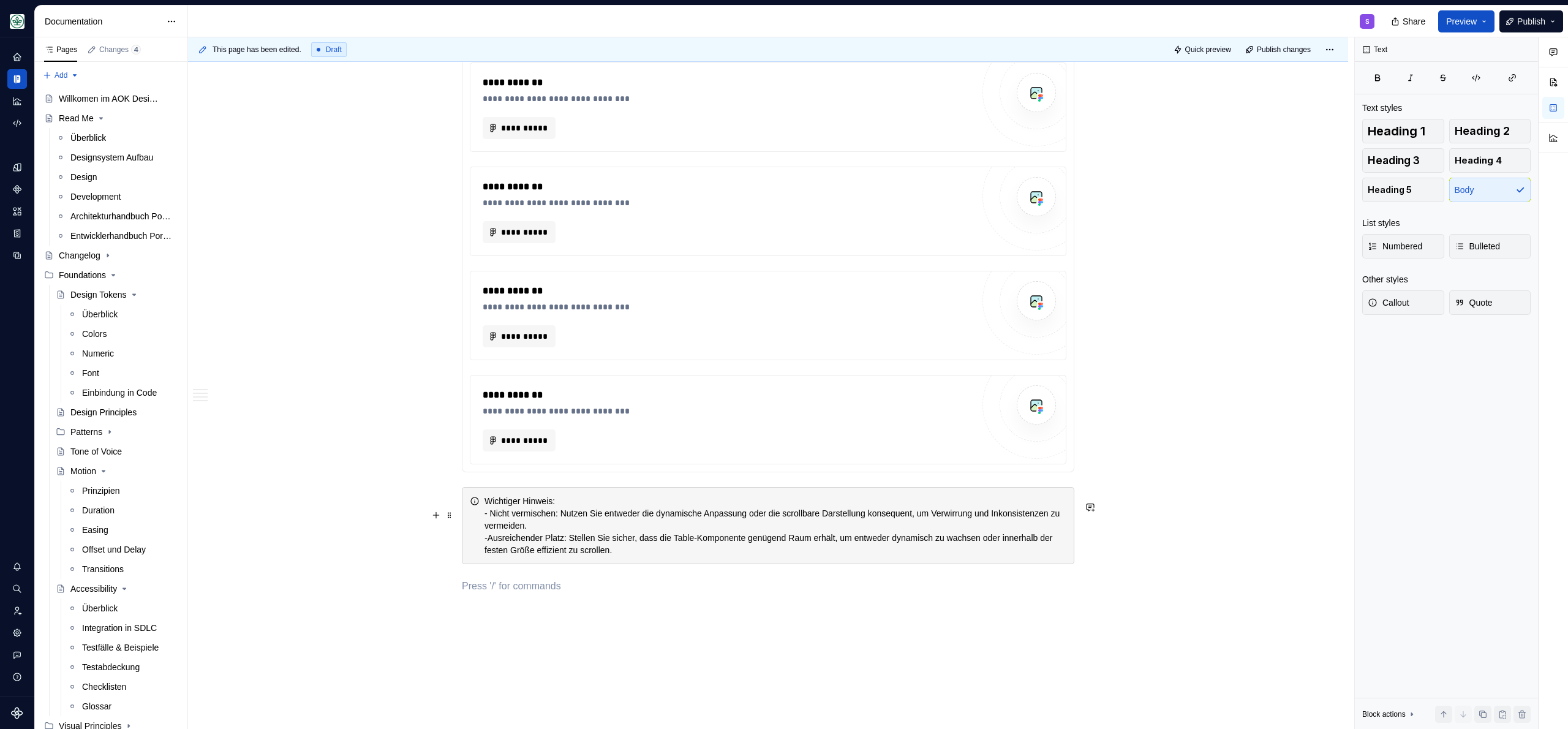
click at [690, 556] on div "Wichtiger Hinweis: - Nicht vermischen: Nutzen Sie entweder die dynamische Anpas…" at bounding box center [775, 525] width 581 height 62
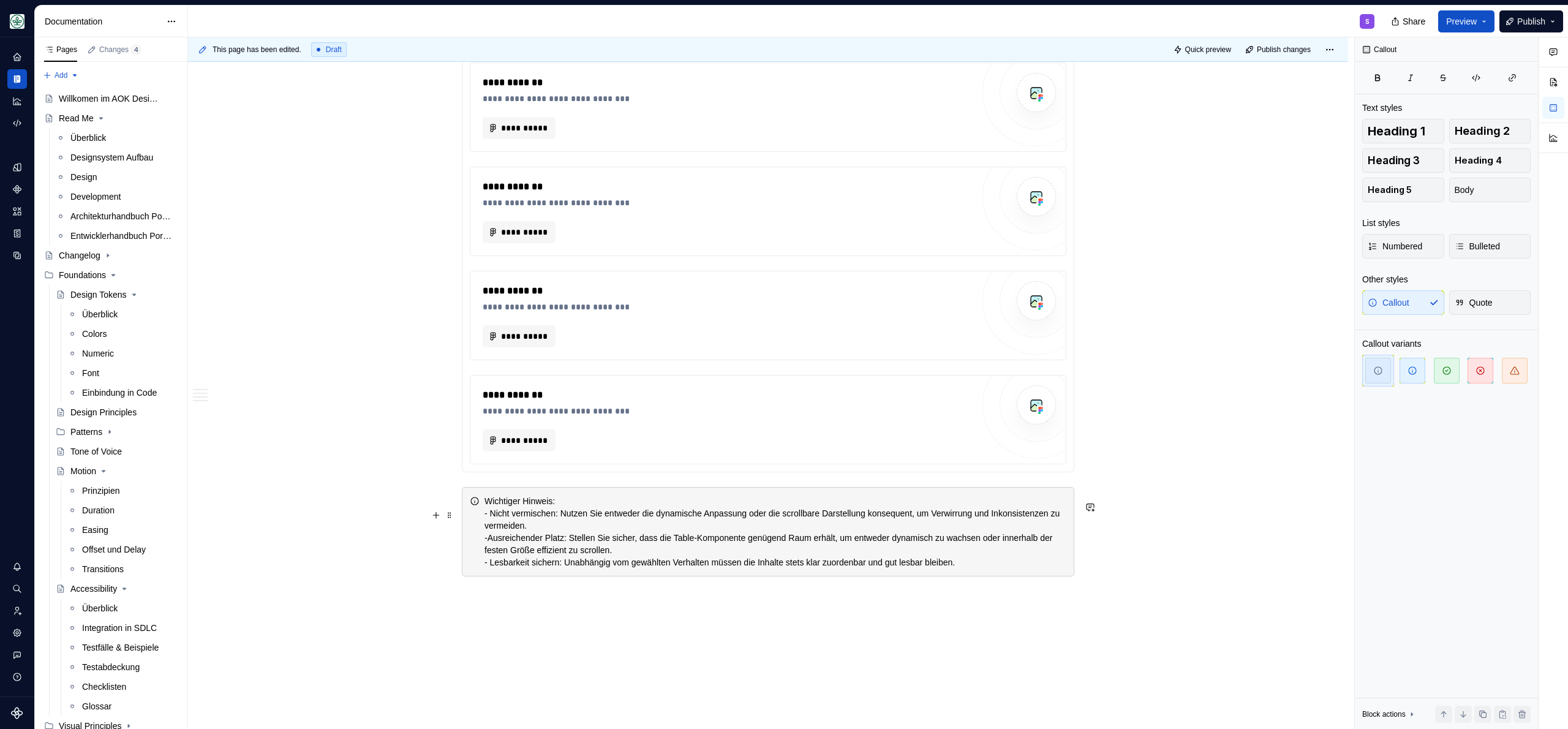
click at [600, 568] on div "Wichtiger Hinweis: - Nicht vermischen: Nutzen Sie entweder die dynamische Anpas…" at bounding box center [775, 531] width 581 height 73
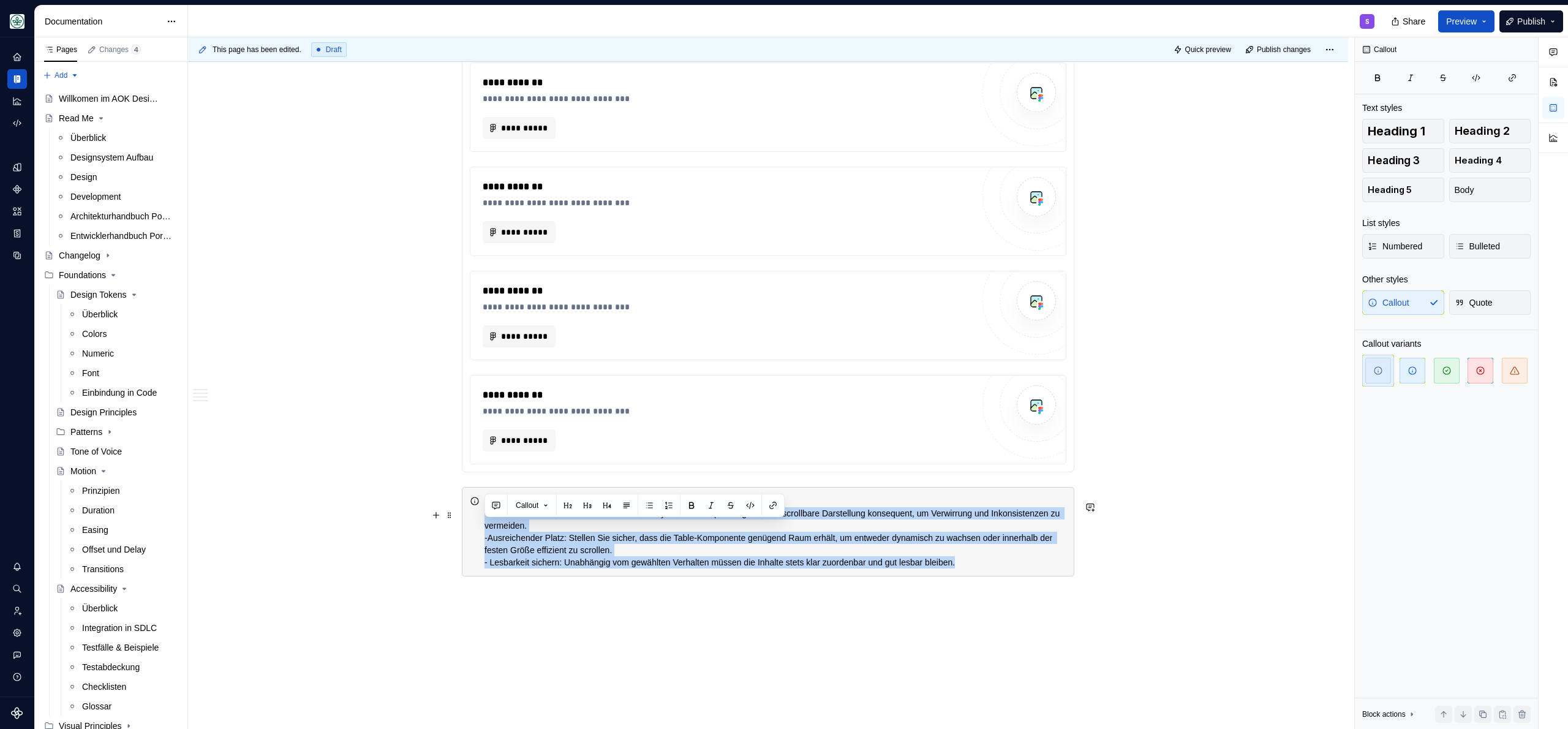
drag, startPoint x: 1007, startPoint y: 576, endPoint x: 477, endPoint y: 532, distance: 531.8
click at [477, 532] on div "Wichtiger Hinweis: - Nicht vermischen: Nutzen Sie entweder die dynamische Anpas…" at bounding box center [768, 531] width 612 height 90
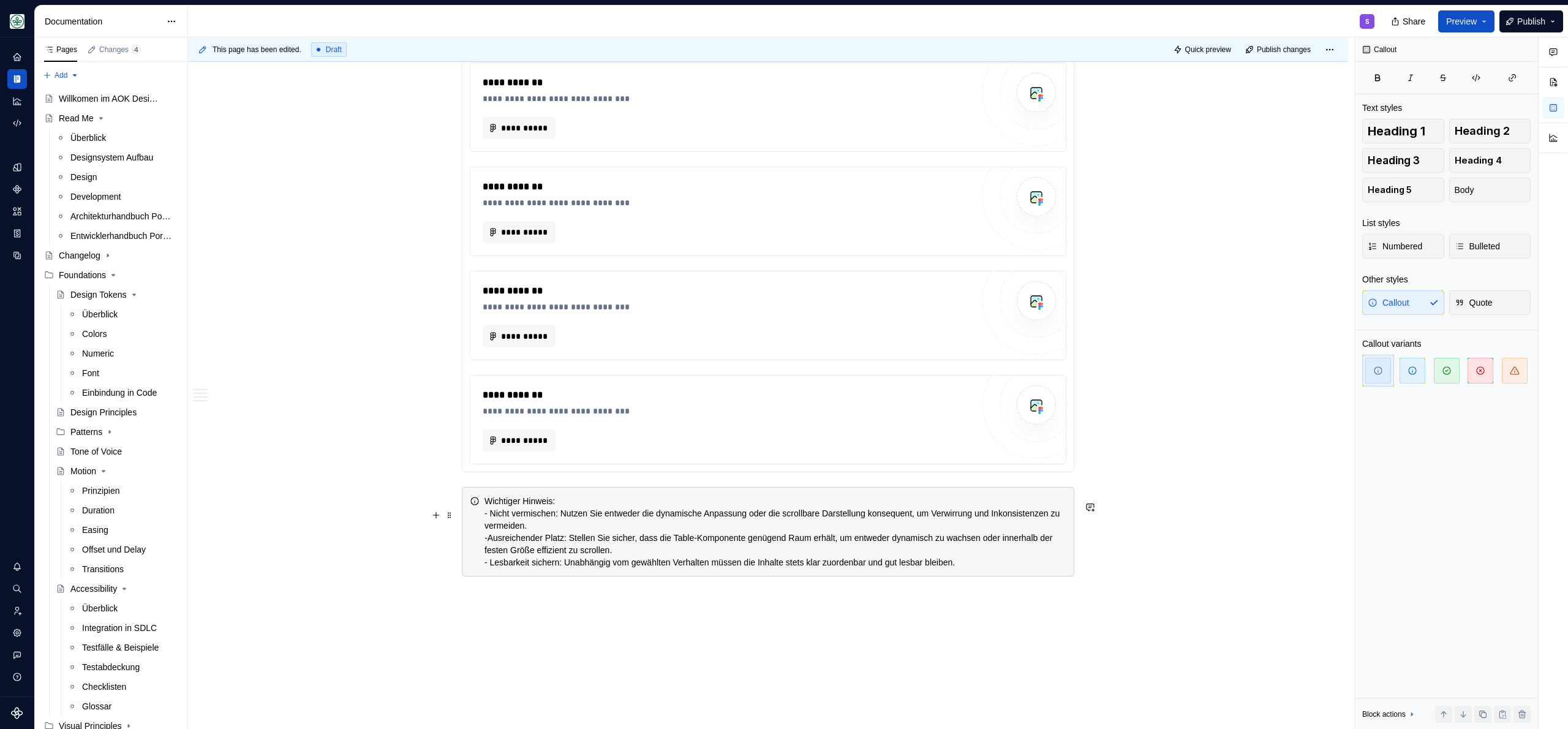
click at [489, 530] on div "Wichtiger Hinweis: - Nicht vermischen: Nutzen Sie entweder die dynamische Anpas…" at bounding box center [775, 531] width 581 height 73
click at [578, 517] on div "Wichtiger Hinweis: - Nicht vermischen: Nutzen Sie entweder die dynamische Anpas…" at bounding box center [775, 531] width 581 height 73
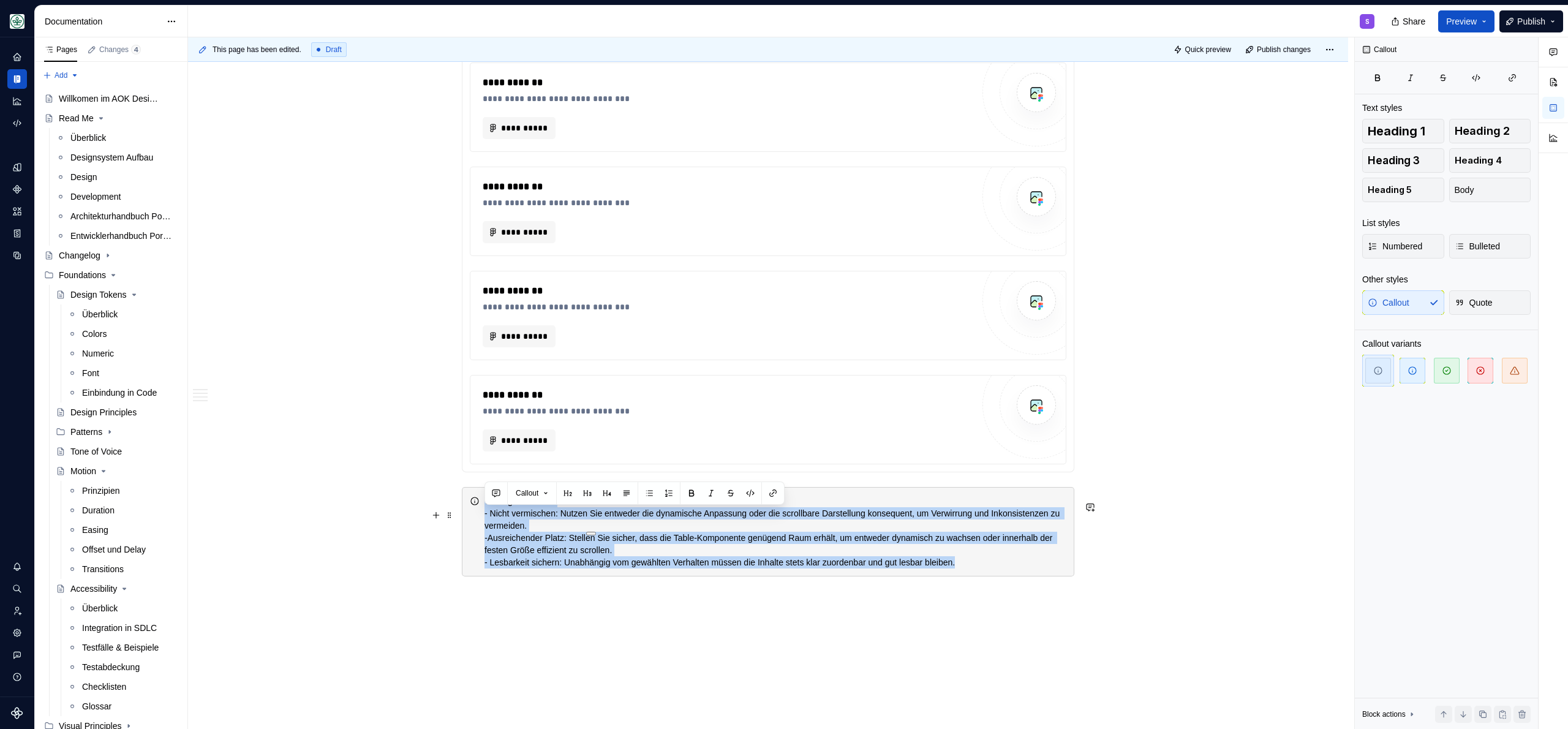
click at [576, 513] on div "Wichtiger Hinweis: - Nicht vermischen: Nutzen Sie entweder die dynamische Anpas…" at bounding box center [775, 531] width 581 height 73
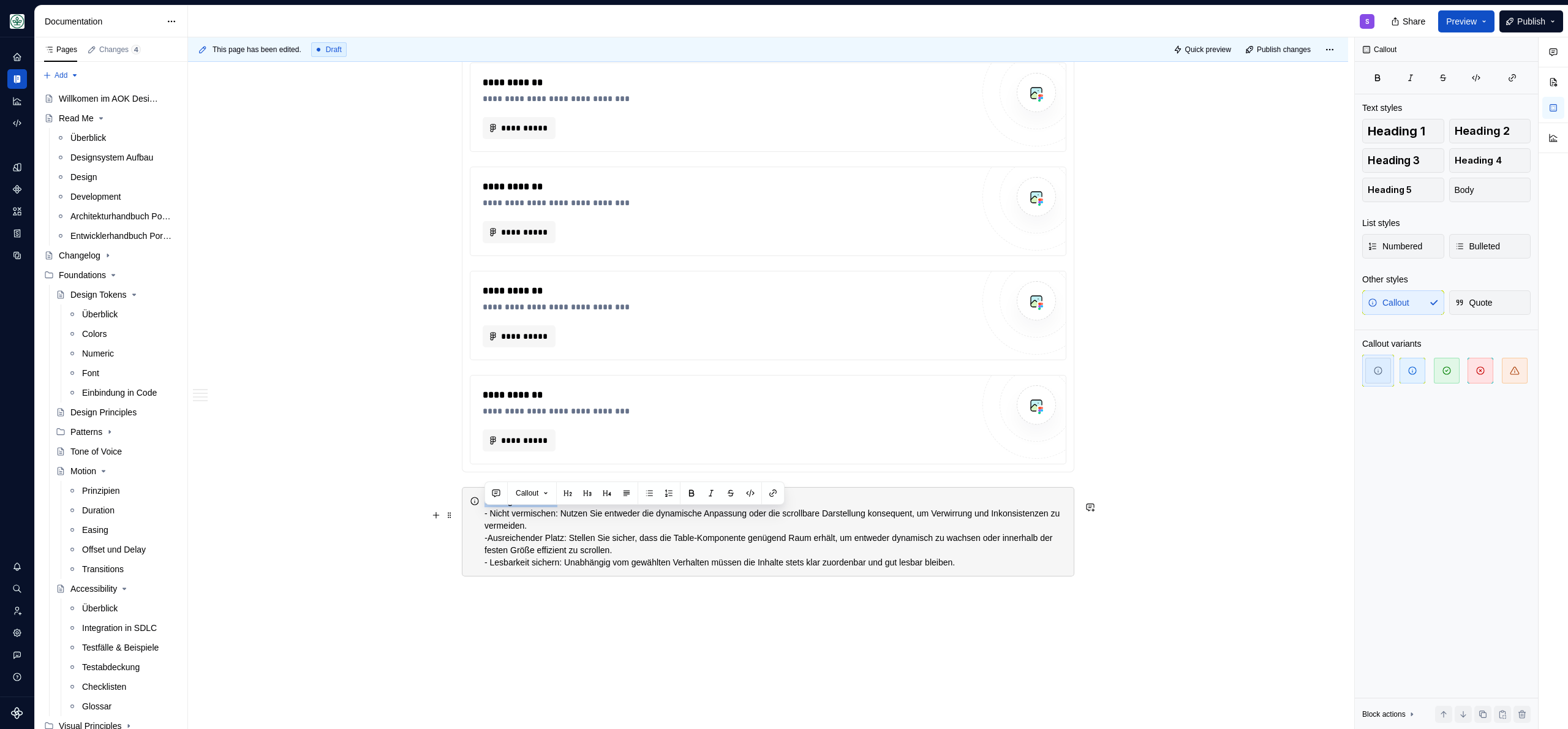
drag, startPoint x: 576, startPoint y: 513, endPoint x: 473, endPoint y: 515, distance: 103.0
click at [473, 515] on div "Wichtiger Hinweis: - Nicht vermischen: Nutzen Sie entweder die dynamische Anpas…" at bounding box center [768, 531] width 612 height 90
click at [505, 530] on div "Wichtiger Hinweis: - Nicht vermischen: Nutzen Sie entweder die dynamische Anpas…" at bounding box center [775, 531] width 581 height 73
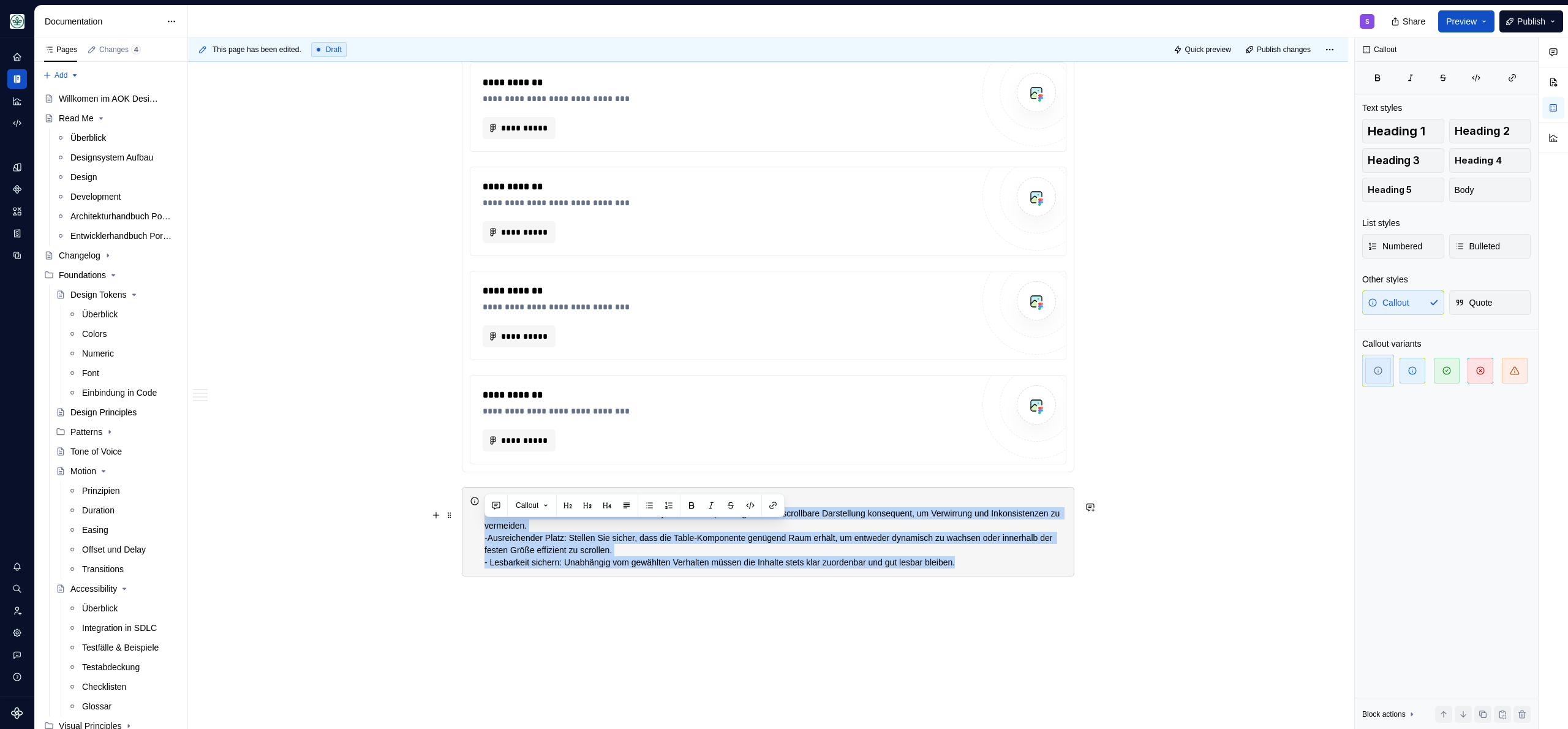
drag, startPoint x: 484, startPoint y: 530, endPoint x: 997, endPoint y: 582, distance: 515.6
click at [997, 568] on div "Wichtiger Hinweis: - Nicht vermischen: Nutzen Sie entweder die dynamische Anpas…" at bounding box center [775, 531] width 581 height 73
click at [657, 509] on button "button" at bounding box center [648, 505] width 17 height 17
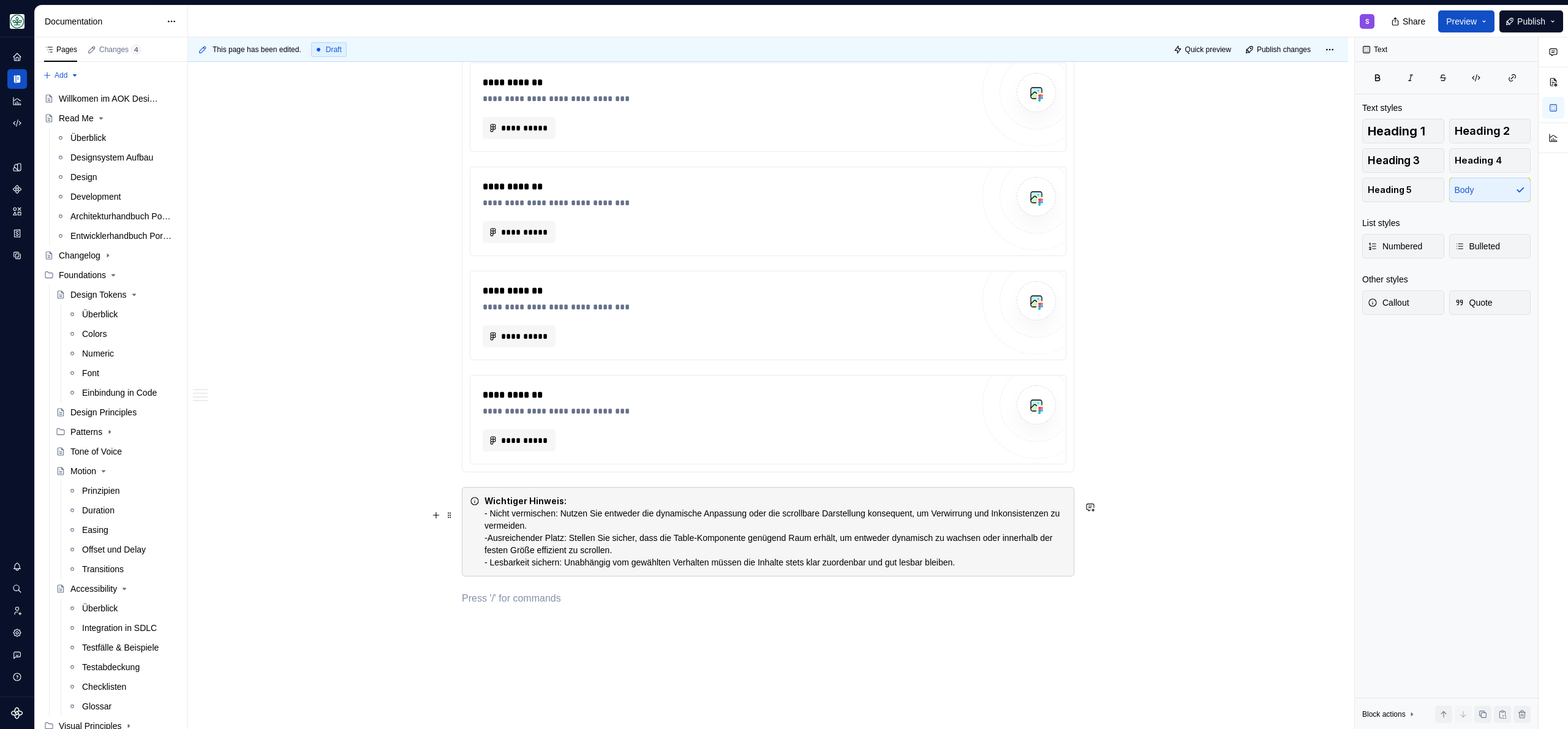
click at [533, 542] on div "Wichtiger Hinweis: - Nicht vermischen: Nutzen Sie entweder die dynamische Anpas…" at bounding box center [775, 531] width 581 height 73
click at [619, 524] on div "Wichtiger Hinweis: - Nicht vermischen: Nutzen Sie entweder die dynamische Anpas…" at bounding box center [775, 531] width 581 height 73
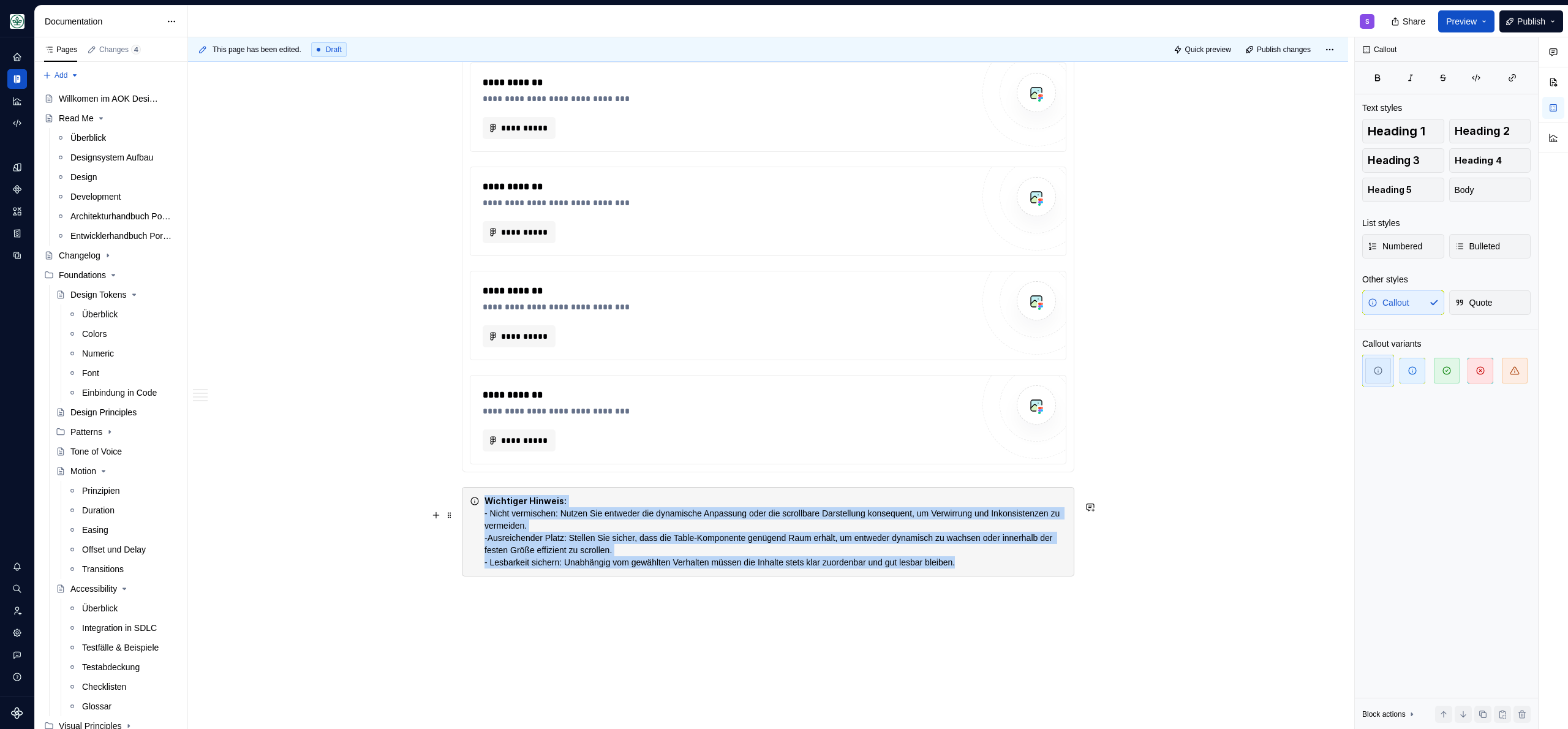
click at [619, 523] on div "Wichtiger Hinweis: - Nicht vermischen: Nutzen Sie entweder die dynamische Anpas…" at bounding box center [775, 531] width 581 height 73
click at [617, 524] on div "Wichtiger Hinweis: - Nicht vermischen: Nutzen Sie entweder die dynamische Anpas…" at bounding box center [775, 531] width 581 height 73
click at [578, 528] on div "Wichtiger Hinweis: - Nicht vermischen: Nutzen Sie entweder die dynamische Anpas…" at bounding box center [775, 531] width 581 height 73
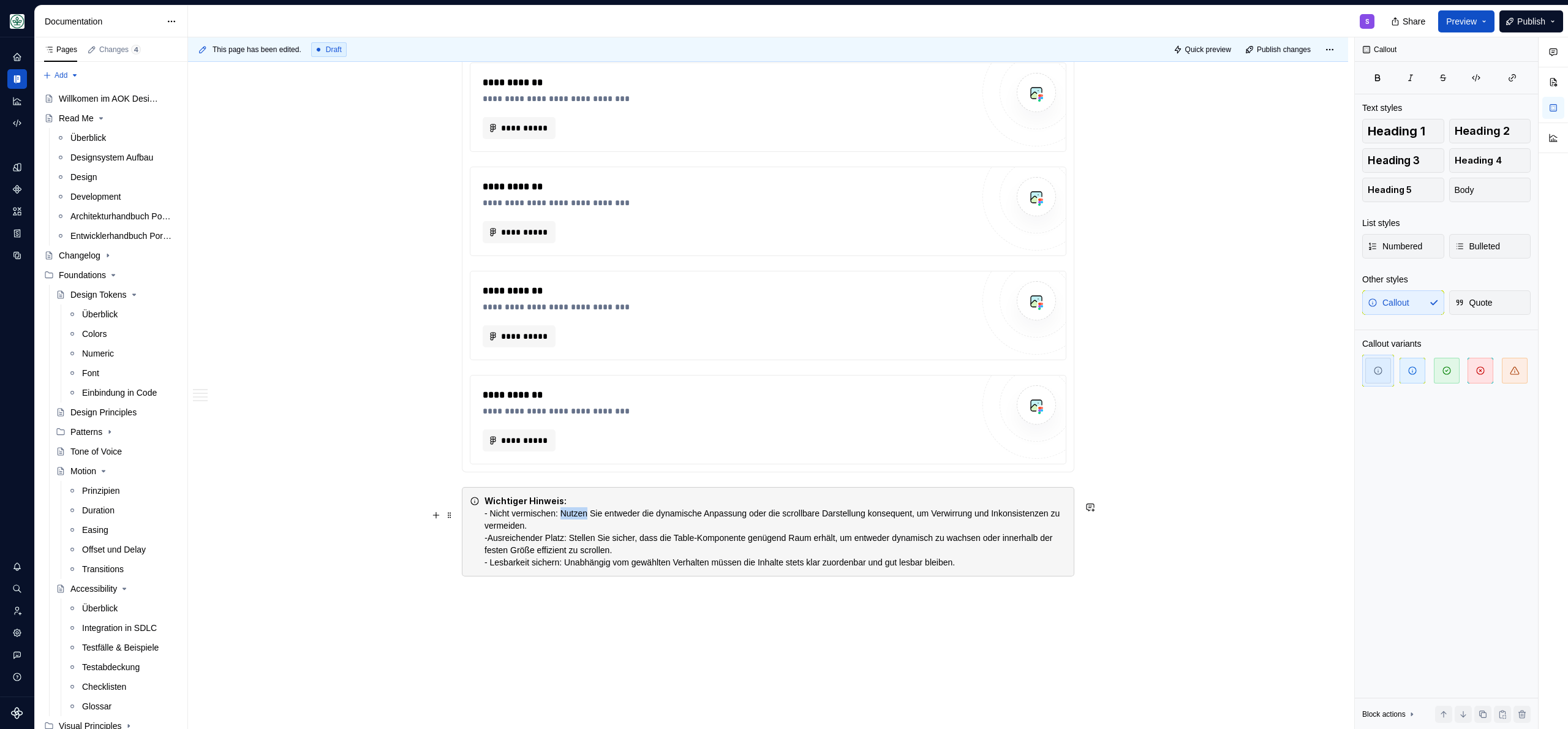
click at [578, 528] on div "Wichtiger Hinweis: - Nicht vermischen: Nutzen Sie entweder die dynamische Anpas…" at bounding box center [775, 531] width 581 height 73
drag, startPoint x: 492, startPoint y: 526, endPoint x: 794, endPoint y: 538, distance: 302.2
click at [794, 538] on div "Wichtiger Hinweis: - Nicht vermischen: Nutzen Sie entweder die dynamische Anpas…" at bounding box center [775, 531] width 581 height 73
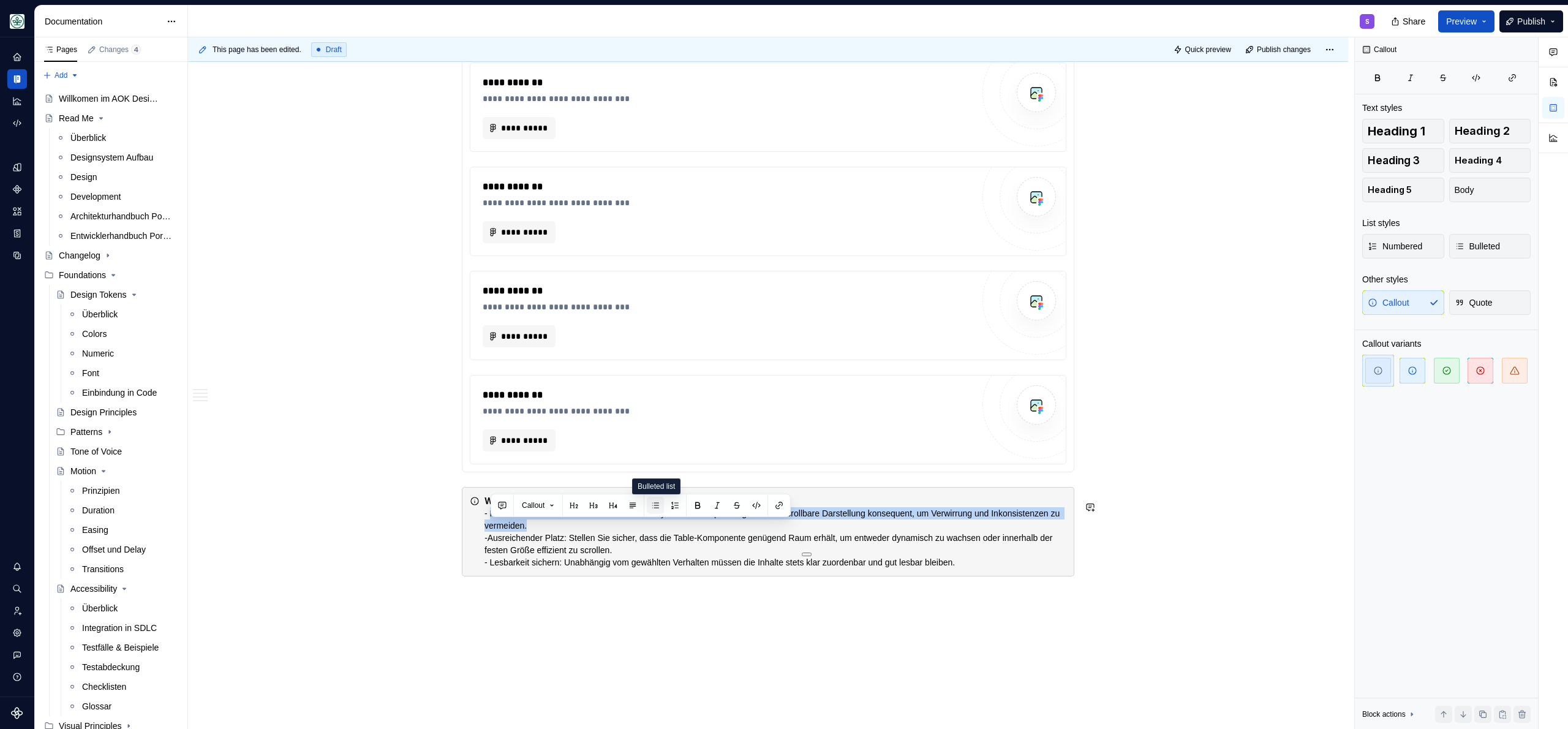
click at [660, 506] on button "button" at bounding box center [655, 505] width 17 height 17
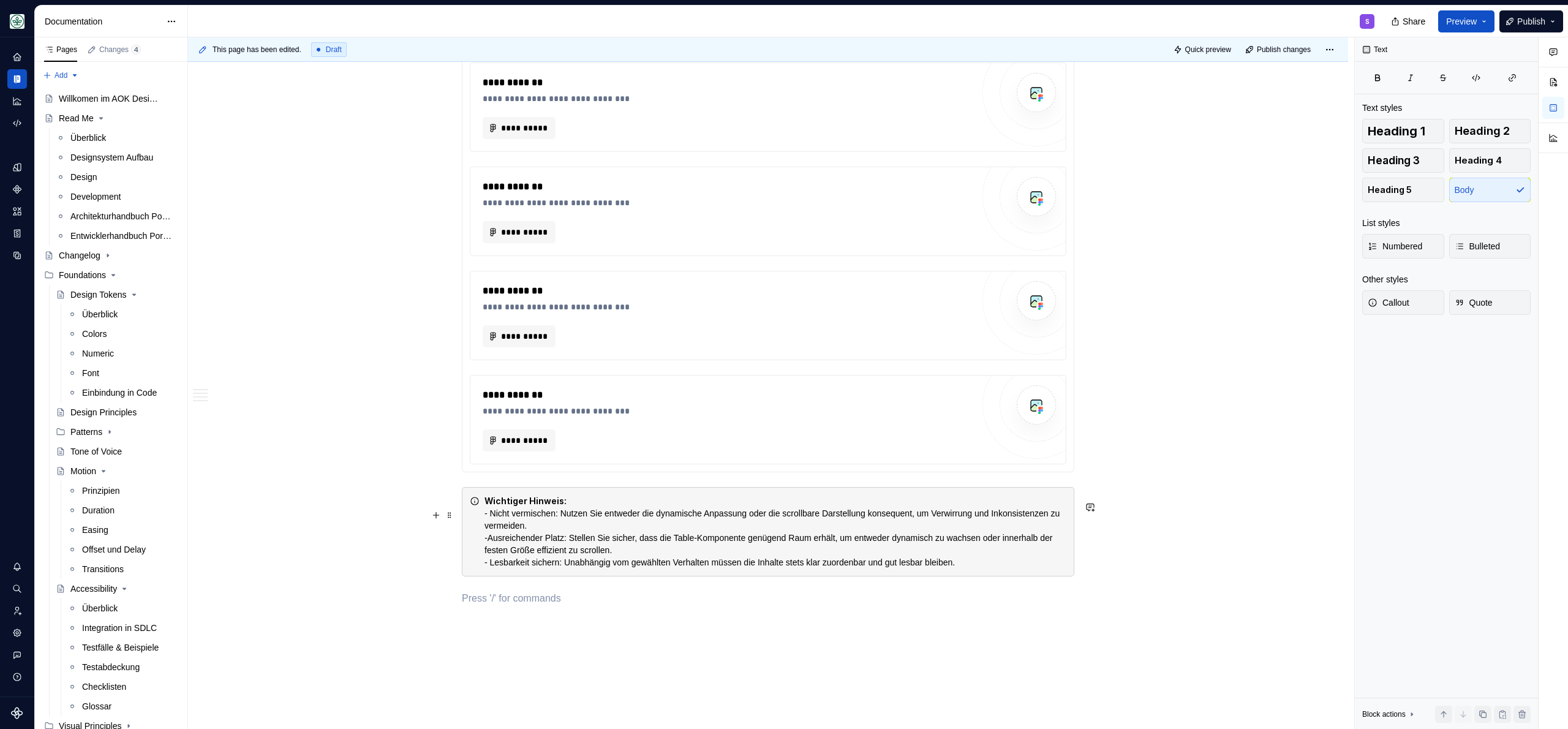
click at [511, 530] on div "Wichtiger Hinweis: - Nicht vermischen: Nutzen Sie entweder die dynamische Anpas…" at bounding box center [775, 531] width 581 height 73
click at [580, 509] on div "Wichtiger Hinweis: - Nicht vermischen: Nutzen Sie entweder die dynamische Anpas…" at bounding box center [775, 531] width 581 height 73
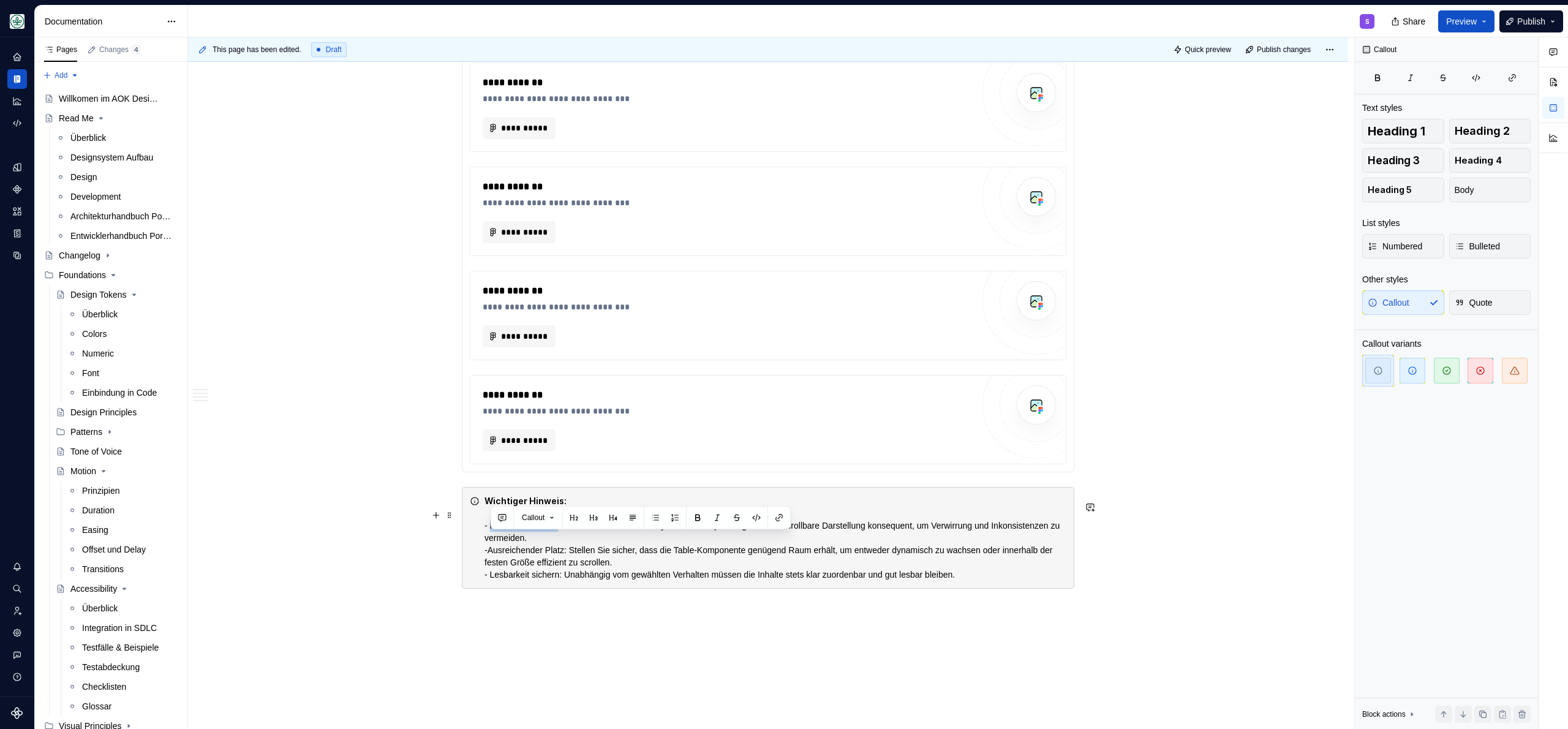
drag, startPoint x: 564, startPoint y: 538, endPoint x: 491, endPoint y: 541, distance: 73.1
click at [491, 541] on div "Wichtiger Hinweis: - Nicht vermischen: Nutzen Sie entweder die dynamische Anpas…" at bounding box center [775, 537] width 581 height 86
click at [512, 568] on div "Wichtiger Hinweis: - Nicht vermischen: Nutzen Sie entweder die dynamische Anpas…" at bounding box center [775, 537] width 581 height 86
drag, startPoint x: 491, startPoint y: 564, endPoint x: 573, endPoint y: 561, distance: 82.1
click at [573, 561] on div "Wichtiger Hinweis: - Nicht vermischen: Nutzen Sie entweder die dynamische Anpas…" at bounding box center [775, 537] width 581 height 86
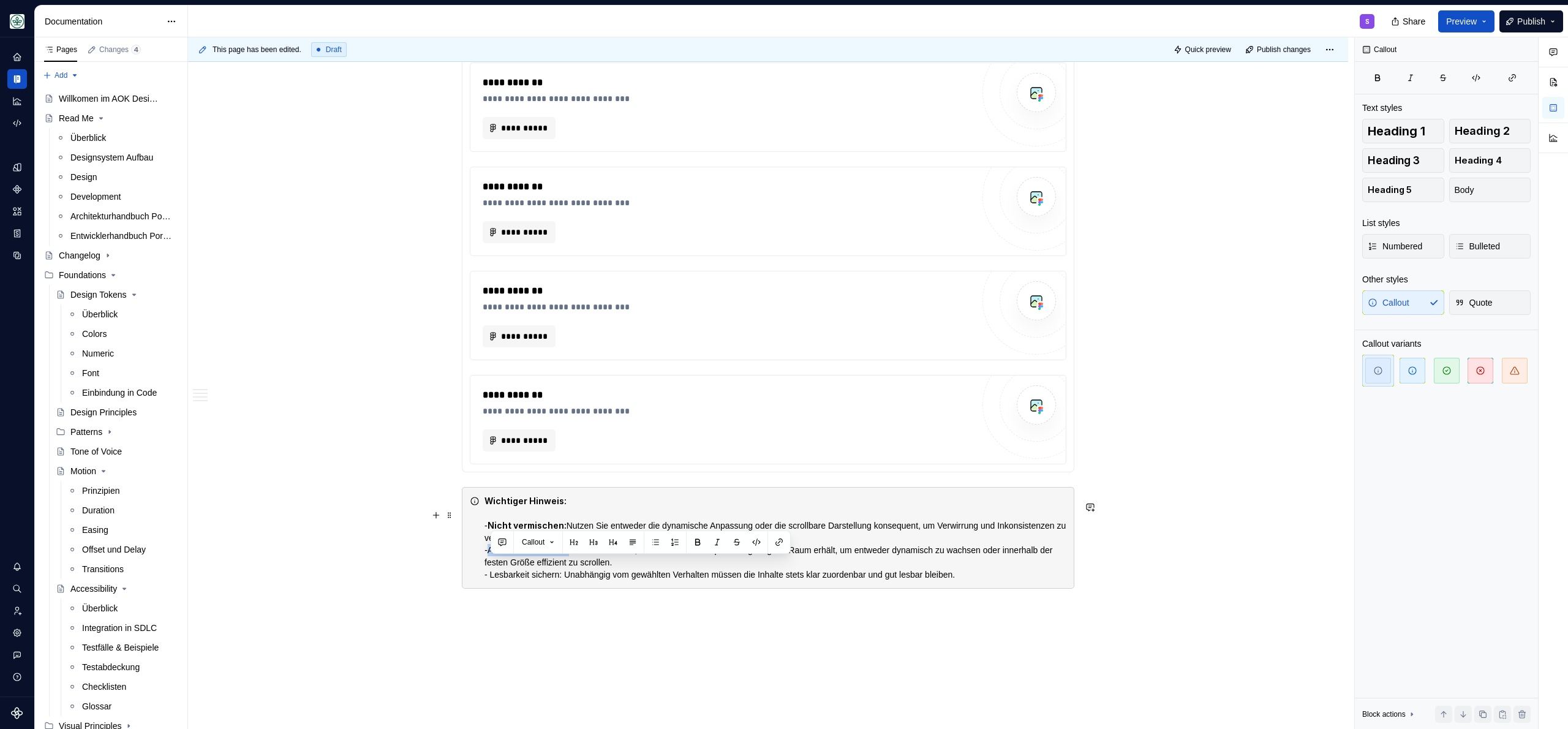
drag, startPoint x: 576, startPoint y: 564, endPoint x: 492, endPoint y: 565, distance: 84.0
click at [492, 565] on div "Wichtiger Hinweis: - Nicht vermischen: Nutzen Sie entweder die dynamische Anpas…" at bounding box center [775, 537] width 581 height 86
click at [508, 581] on div "Wichtiger Hinweis: - Nicht vermischen: Nutzen Sie entweder die dynamische Anpas…" at bounding box center [775, 537] width 581 height 86
drag, startPoint x: 490, startPoint y: 590, endPoint x: 566, endPoint y: 585, distance: 76.2
click at [566, 581] on div "Wichtiger Hinweis: - Nicht vermischen: Nutzen Sie entweder die dynamische Anpas…" at bounding box center [775, 537] width 581 height 86
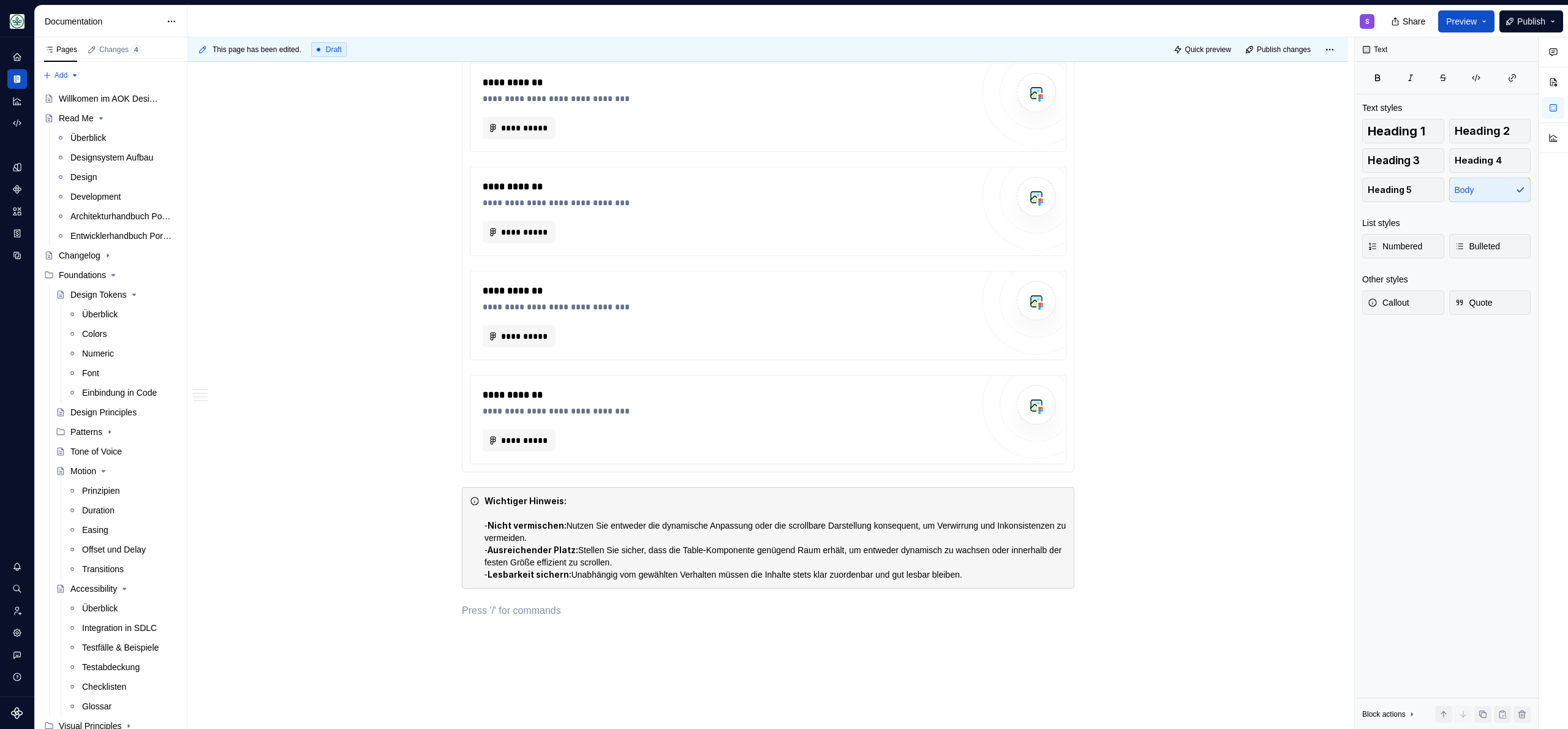
click at [540, 601] on button "button" at bounding box center [535, 601] width 17 height 17
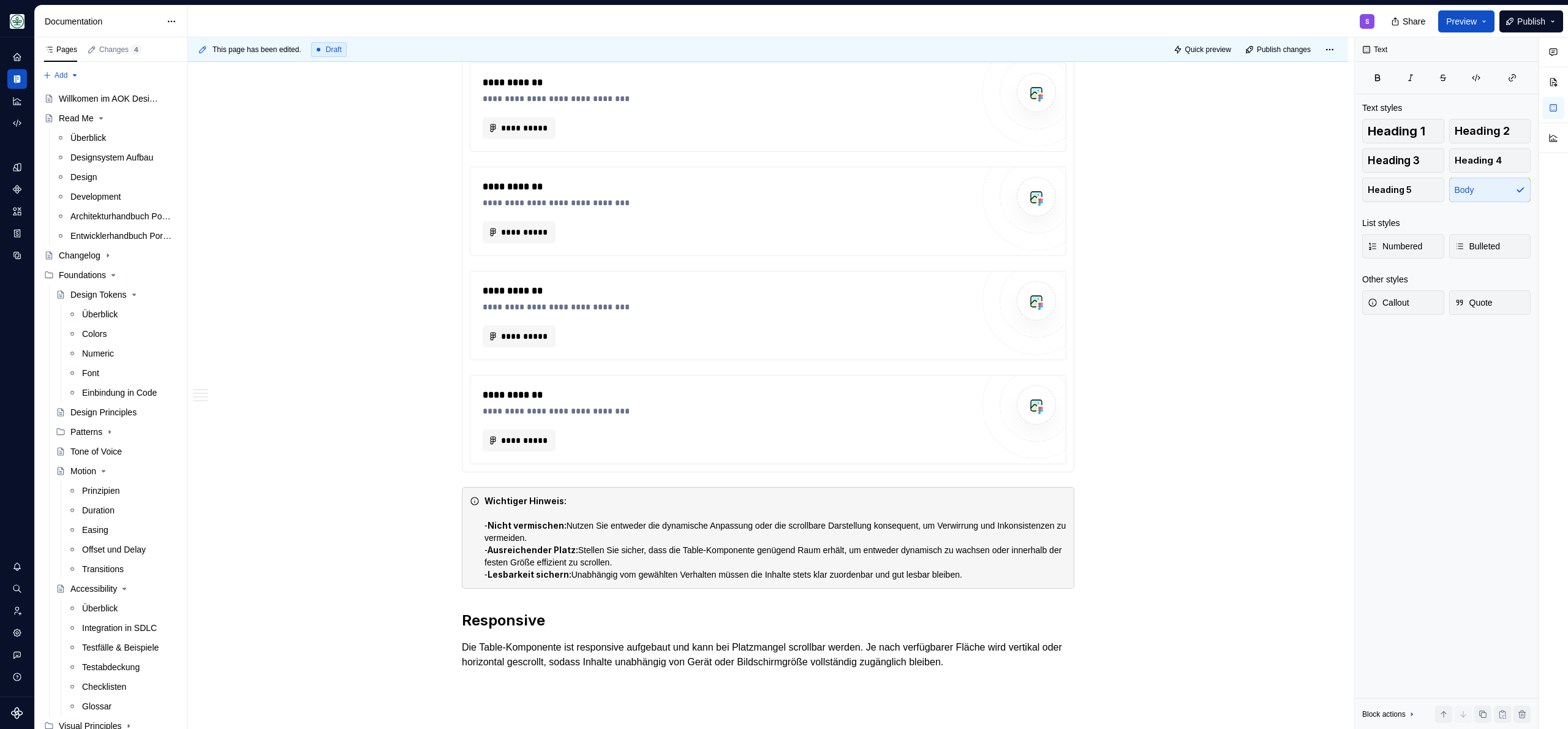
click at [571, 630] on h2 "Responsive" at bounding box center [768, 620] width 612 height 20
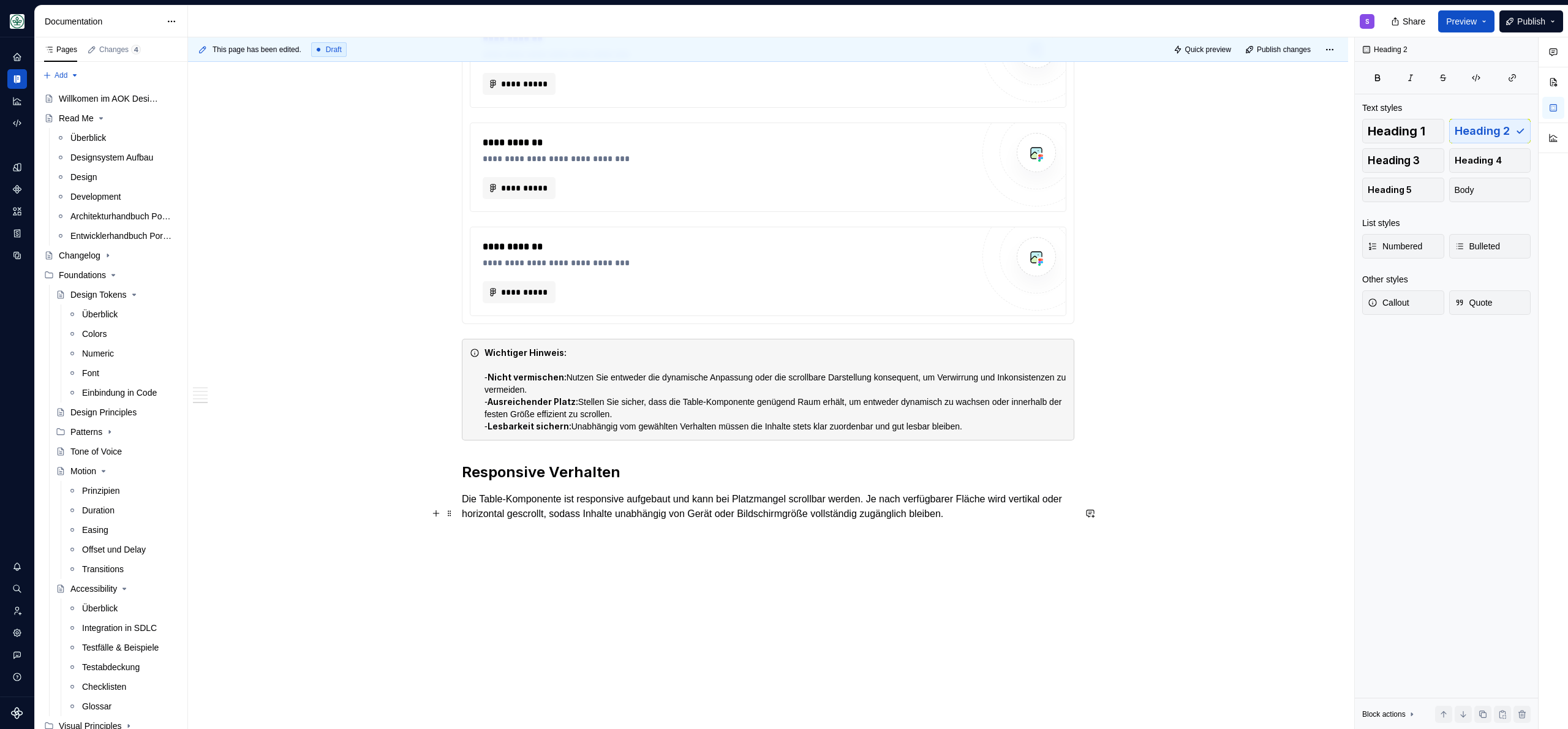
scroll to position [2757, 0]
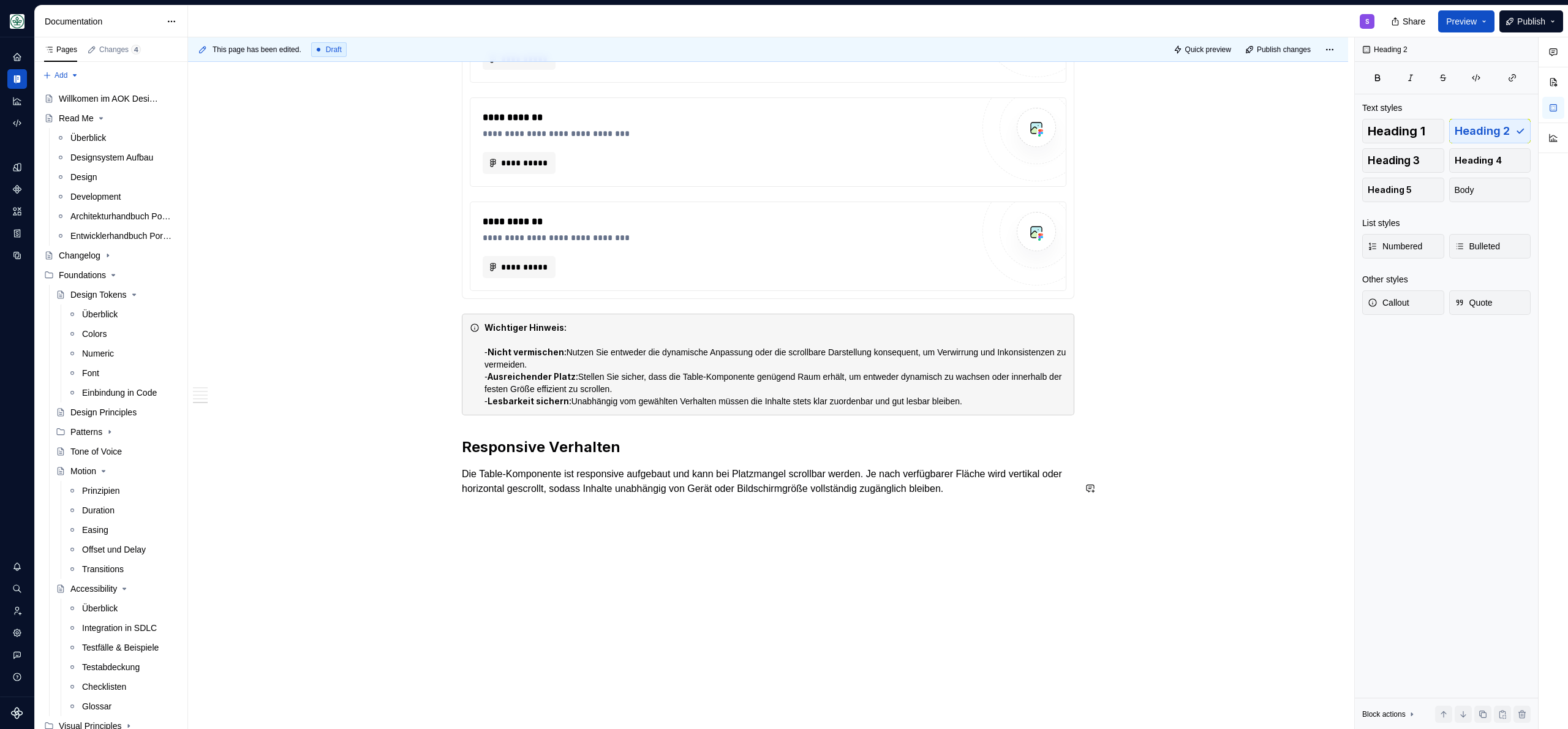
click at [593, 445] on h2 "Responsive Verhalten" at bounding box center [768, 447] width 612 height 20
click at [593, 444] on h2 "Responsive Verhalten" at bounding box center [768, 447] width 612 height 20
click at [581, 422] on button "button" at bounding box center [575, 421] width 17 height 17
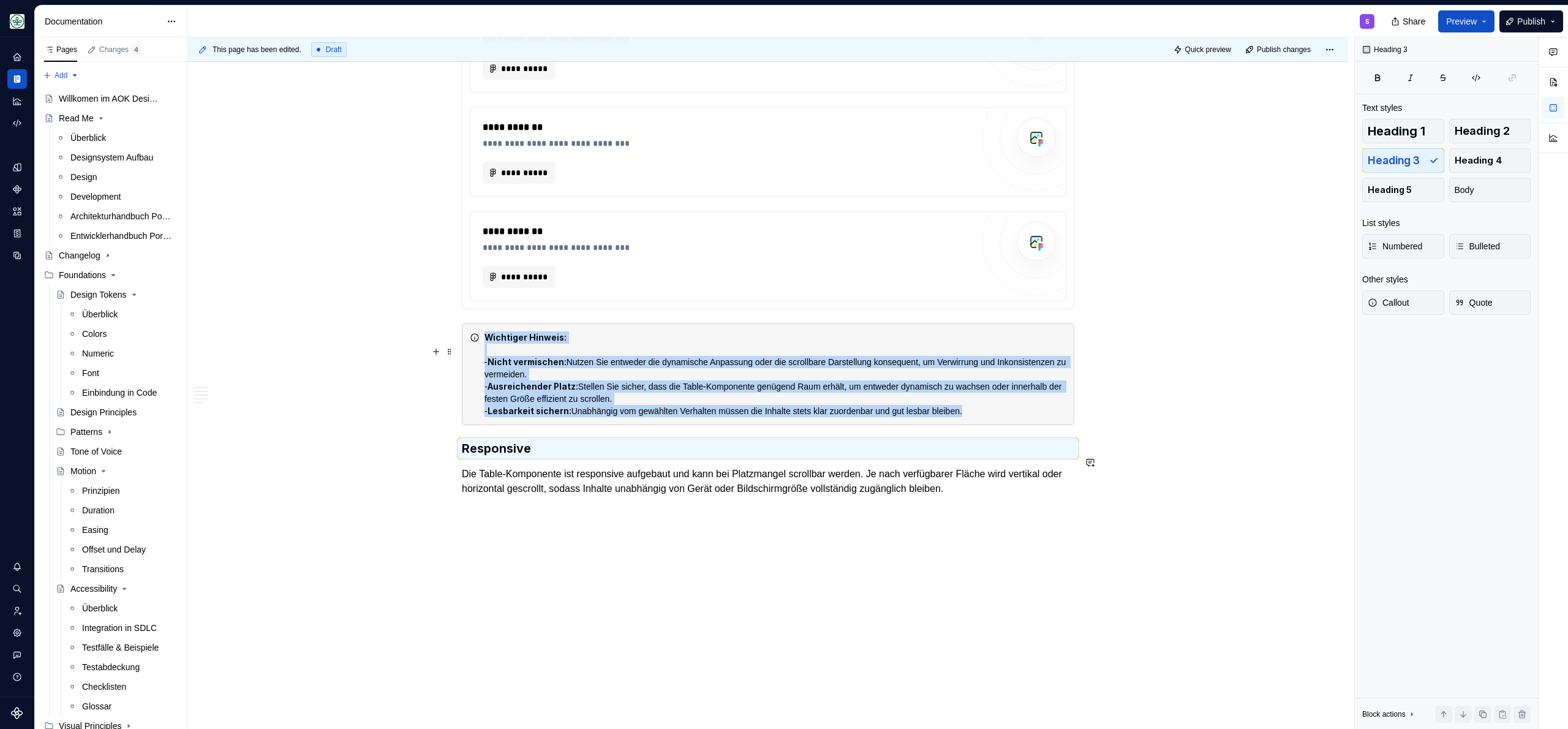
scroll to position [2747, 0]
click at [558, 447] on h3 "Responsive" at bounding box center [768, 448] width 612 height 17
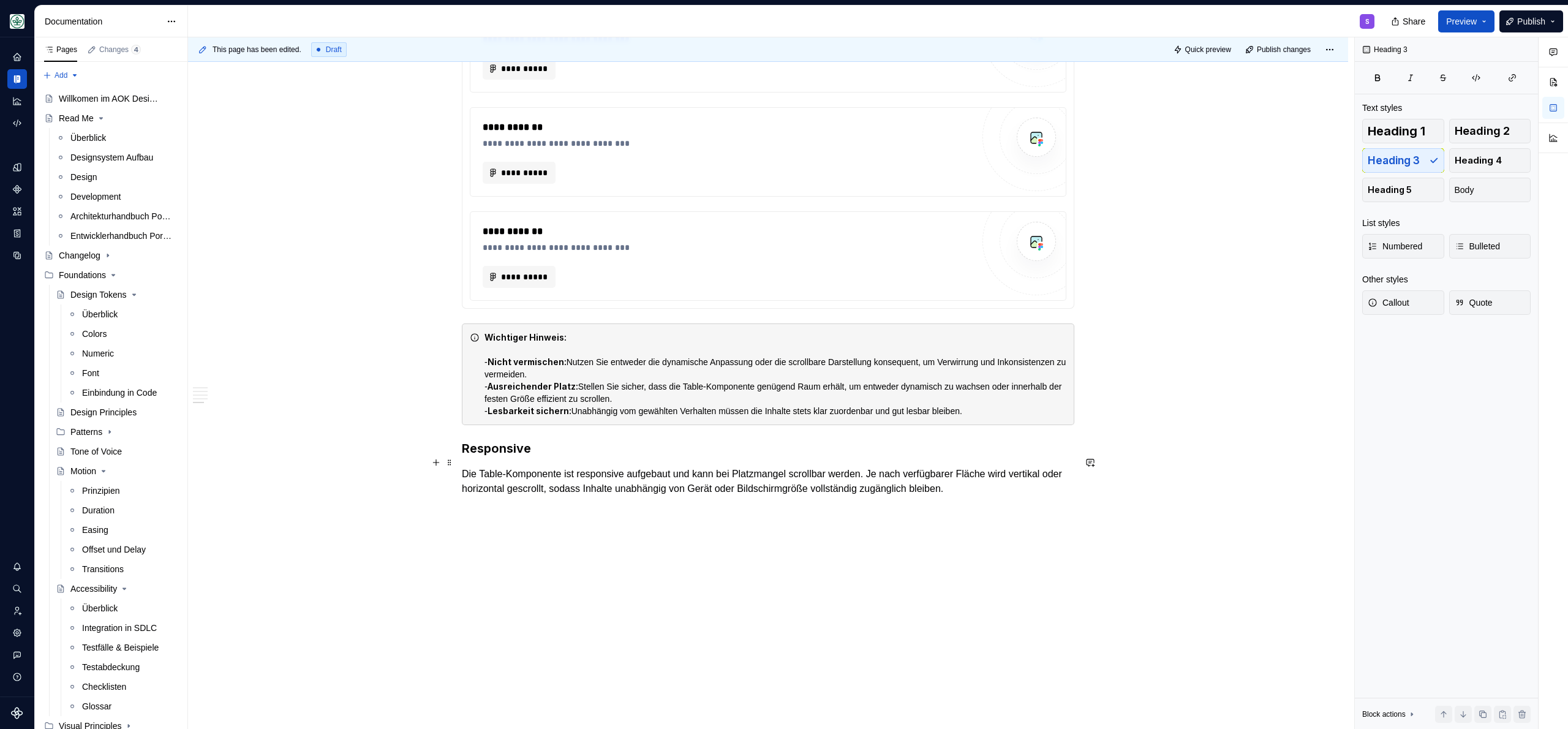
click at [542, 450] on h3 "Responsive" at bounding box center [768, 448] width 612 height 17
click at [464, 449] on h3 "Responsive Verhalten" at bounding box center [768, 448] width 612 height 17
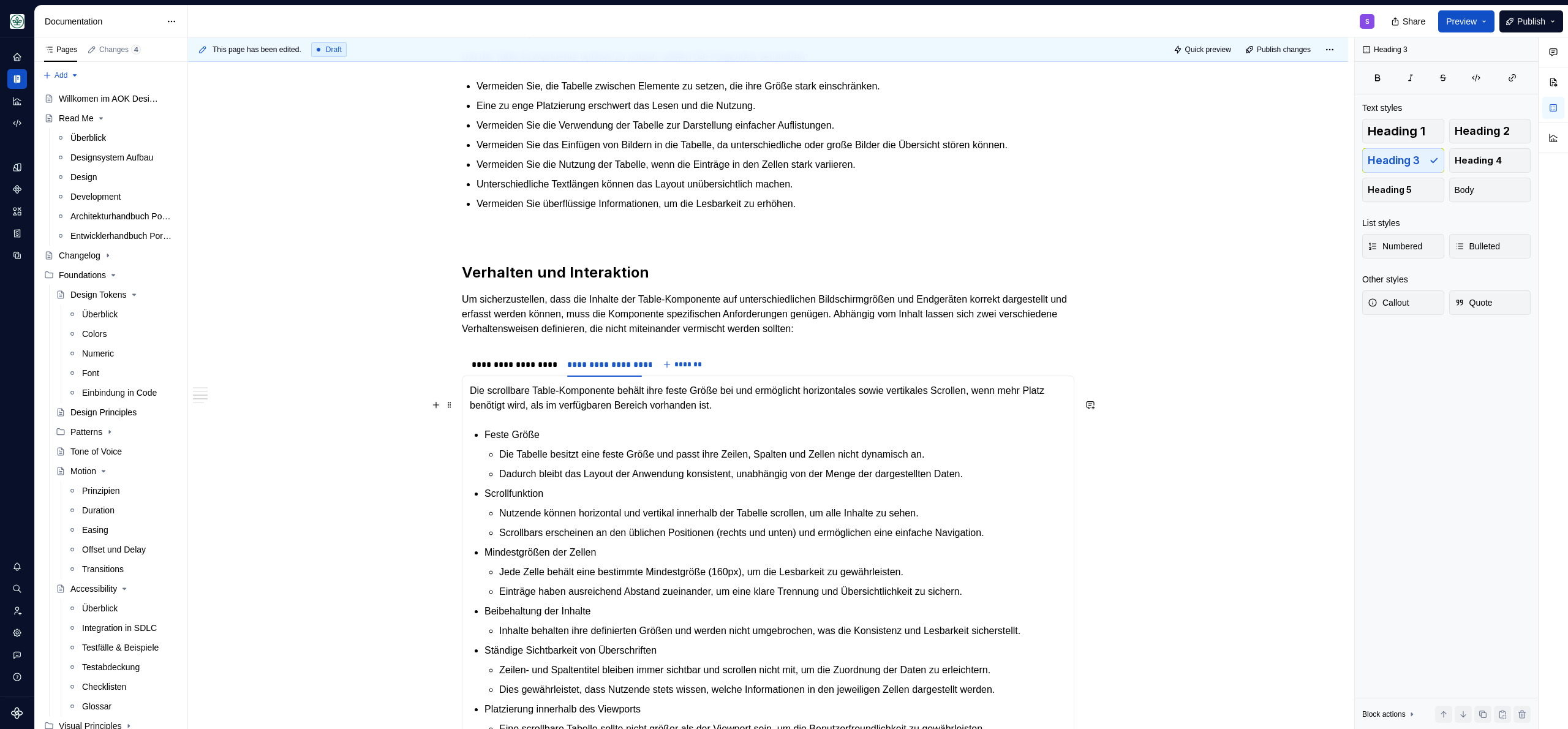
scroll to position [1099, 0]
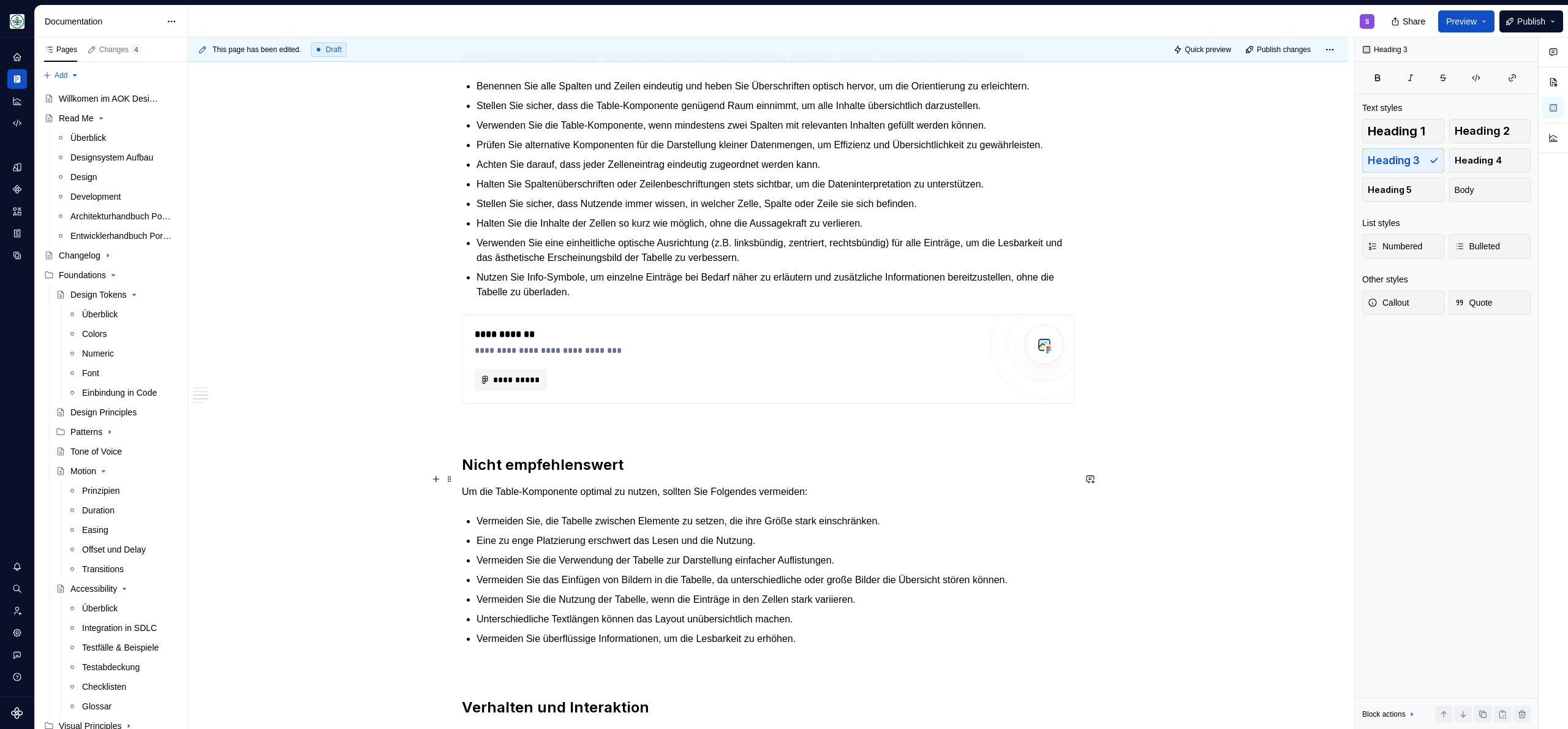
click at [599, 475] on h2 "Nicht empfehlenswert" at bounding box center [768, 465] width 612 height 20
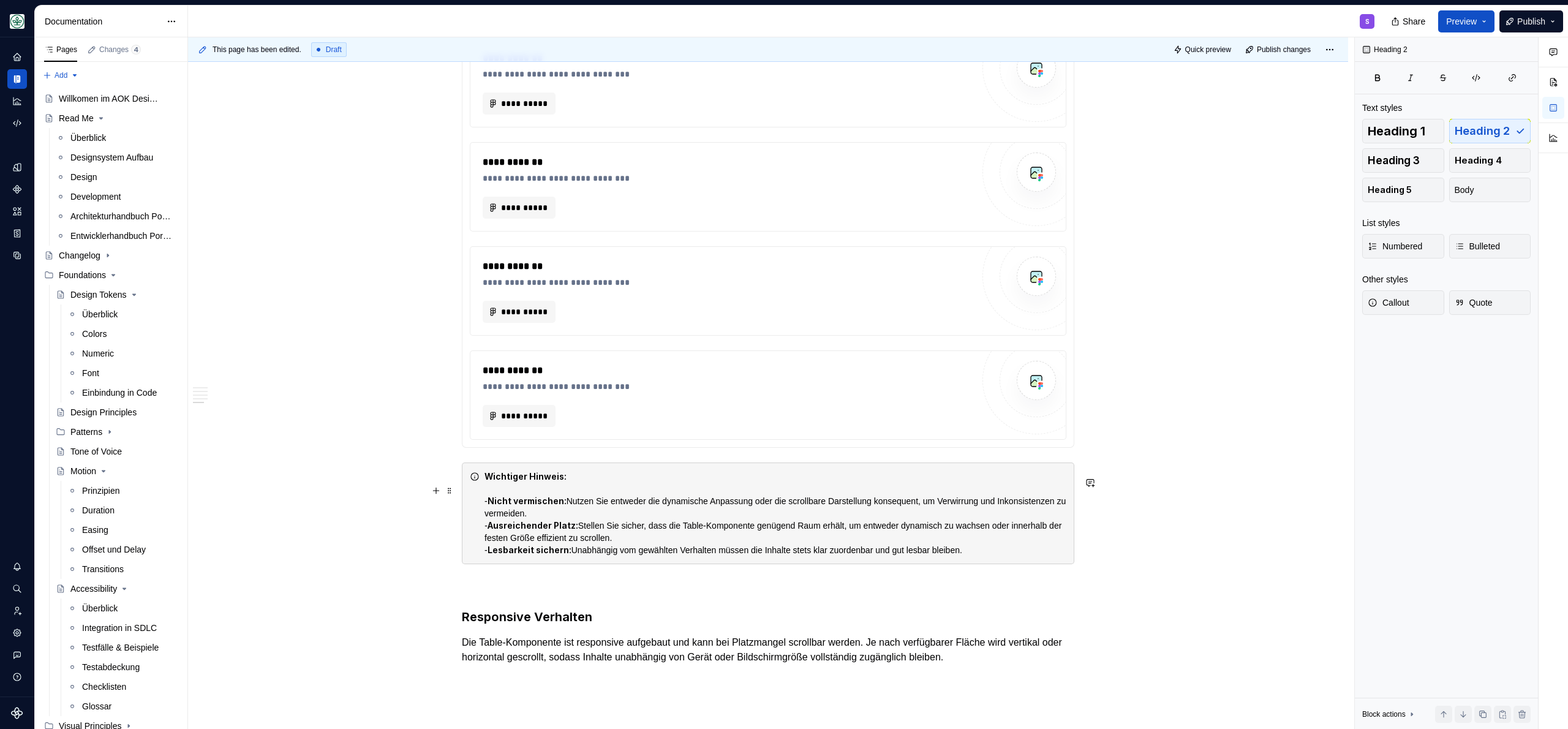
scroll to position [2777, 0]
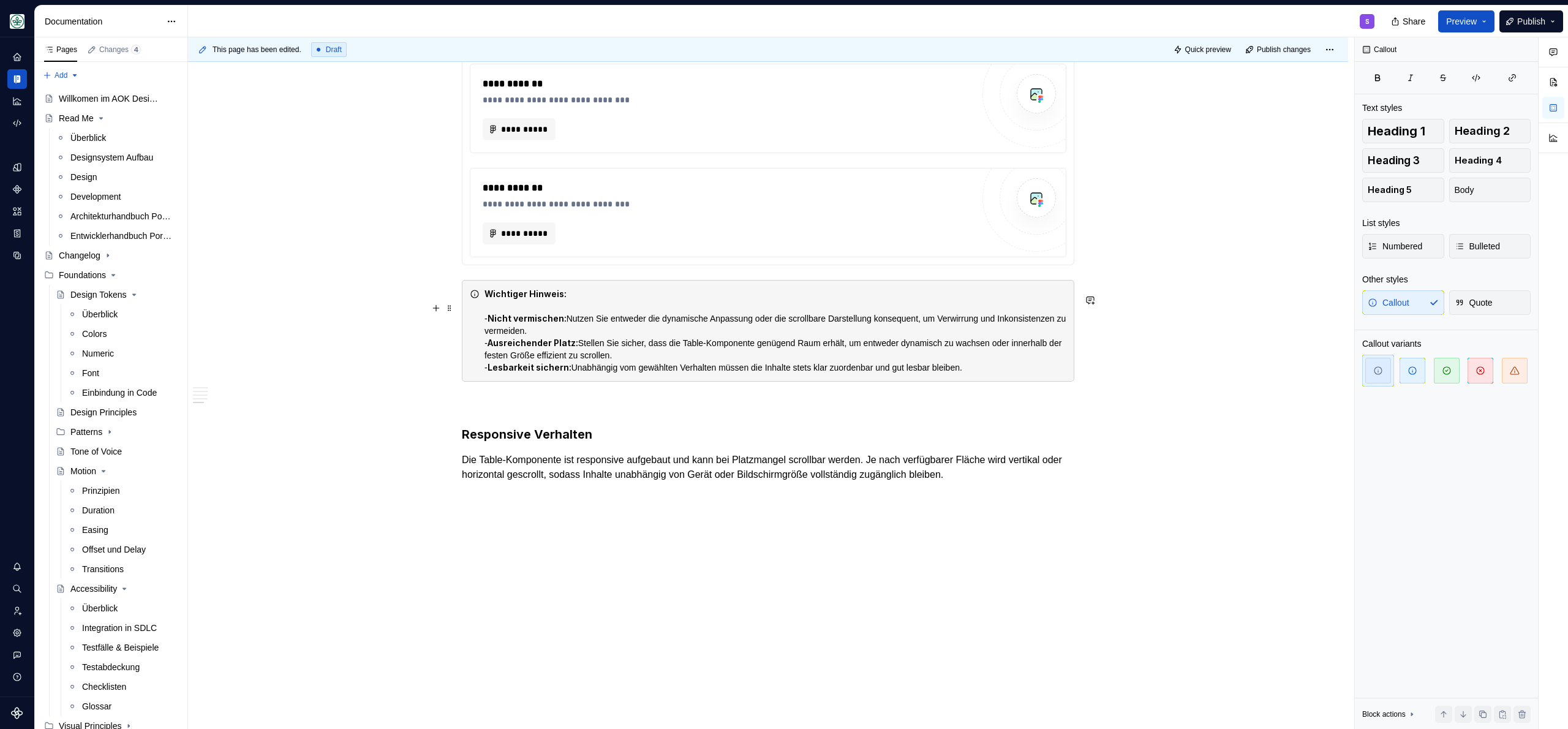
click at [488, 336] on div "Wichtiger Hinweis: - Nicht vermischen: Nutzen Sie entweder die dynamische Anpas…" at bounding box center [775, 330] width 581 height 86
click at [489, 327] on div "Wichtiger Hinweis: * Nicht vermischen: Nutzen Sie entweder die dynamische Anpas…" at bounding box center [775, 330] width 581 height 86
click at [529, 373] on strong "Lesbarkeit sichern:" at bounding box center [529, 367] width 84 height 11
click at [577, 382] on div "Wichtiger Hinweis: - Nicht vermischen: Nutzen Sie entweder die dynamische Anpas…" at bounding box center [768, 330] width 612 height 101
click at [475, 440] on h3 "Responsive Verhalten" at bounding box center [768, 434] width 612 height 17
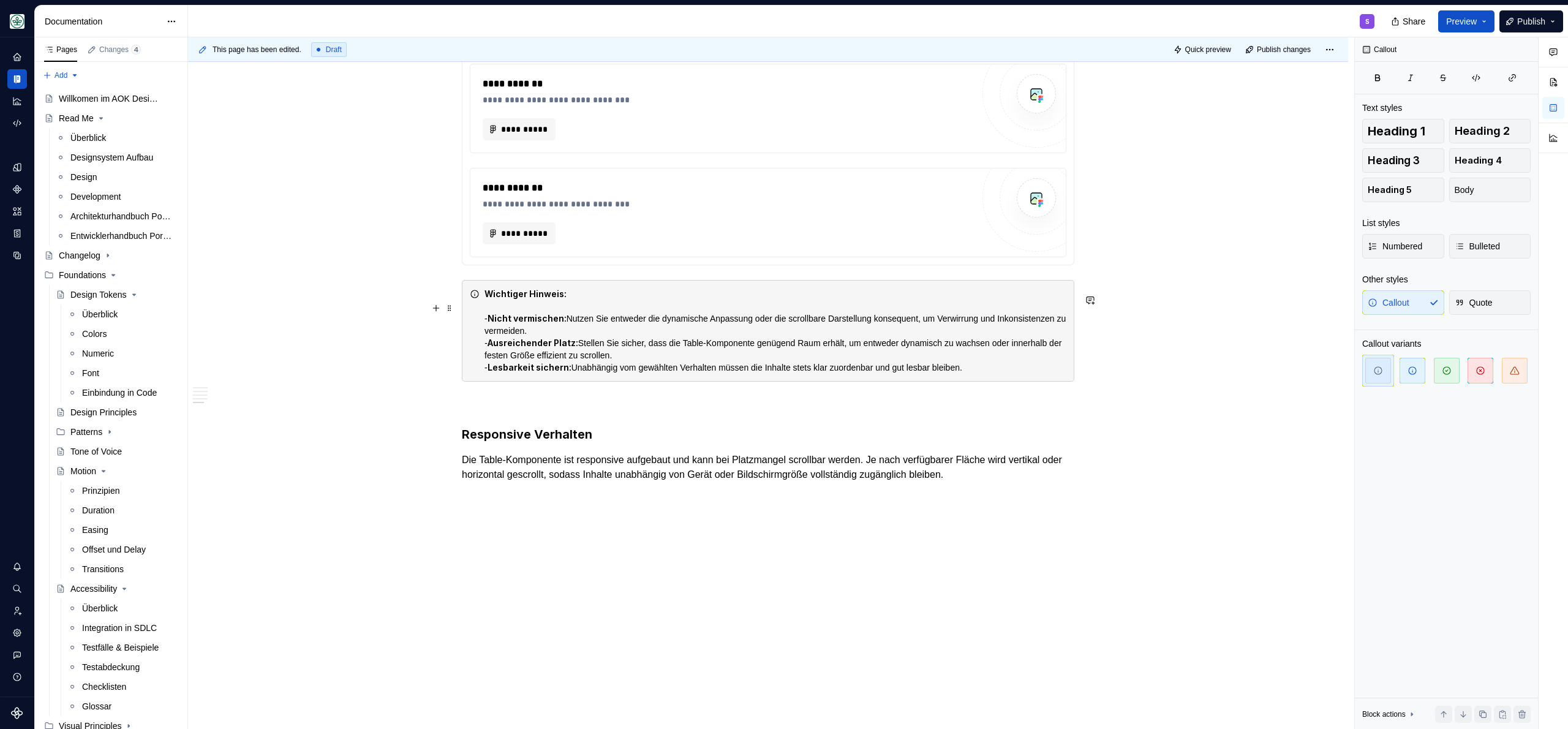
click at [757, 374] on div "Wichtiger Hinweis: - Nicht vermischen: Nutzen Sie entweder die dynamische Anpas…" at bounding box center [775, 330] width 581 height 86
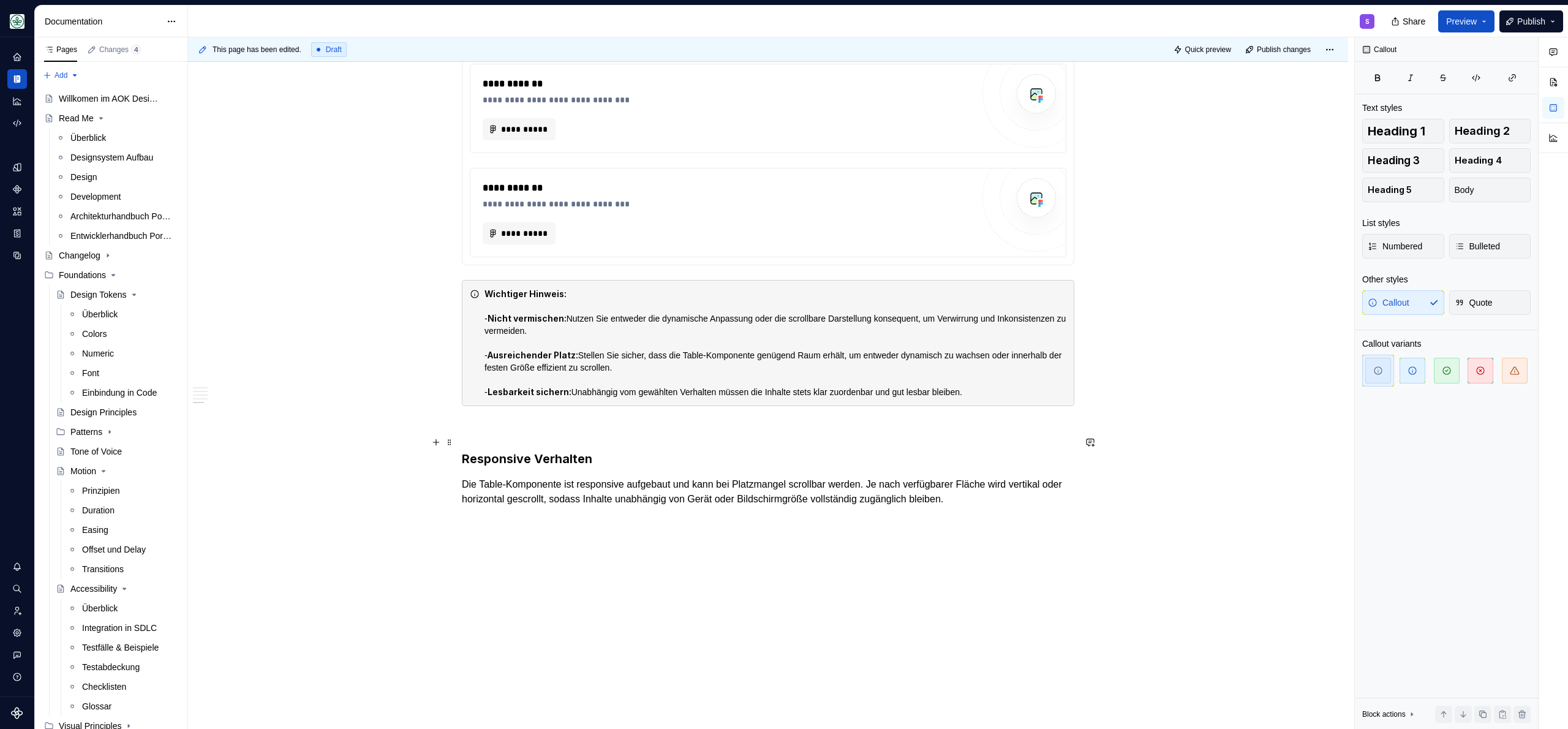
click at [523, 435] on p at bounding box center [768, 428] width 612 height 14
click at [604, 297] on div "Wichtiger Hinweis: - Nicht vermischen: Nutzen Sie entweder die dynamische Anpas…" at bounding box center [768, 342] width 612 height 126
click at [601, 308] on div "Wichtiger Hinweis: - Nicht vermischen: Nutzen Sie entweder die dynamische Anpas…" at bounding box center [775, 343] width 581 height 110
click at [600, 306] on div "Wichtiger Hinweis: - Nicht vermischen: Nutzen Sie entweder die dynamische Anpas…" at bounding box center [775, 343] width 581 height 110
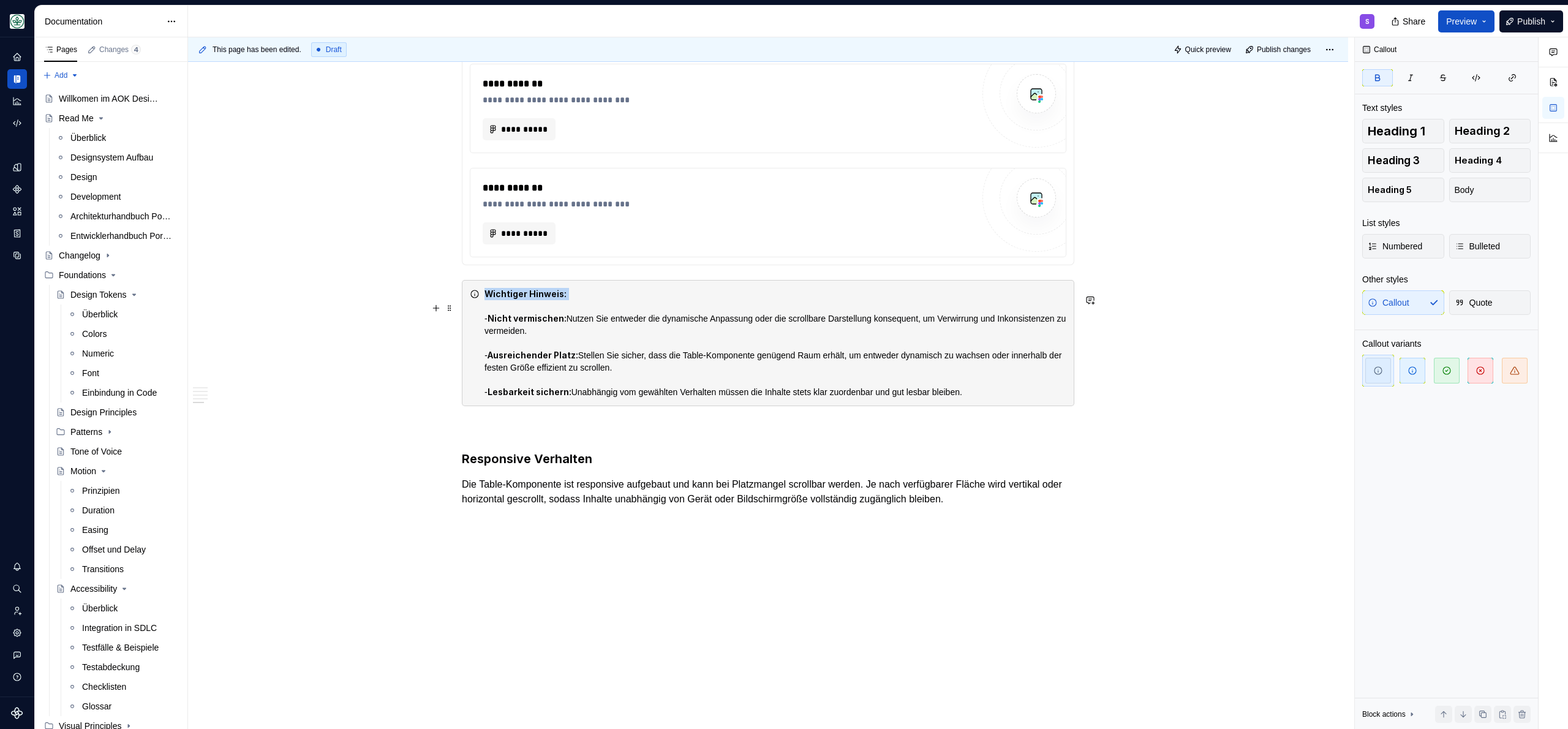
click at [600, 306] on div "Wichtiger Hinweis: - Nicht vermischen: Nutzen Sie entweder die dynamische Anpas…" at bounding box center [775, 343] width 581 height 110
click at [530, 298] on strong "Wichtiger Hinweis:" at bounding box center [525, 294] width 82 height 11
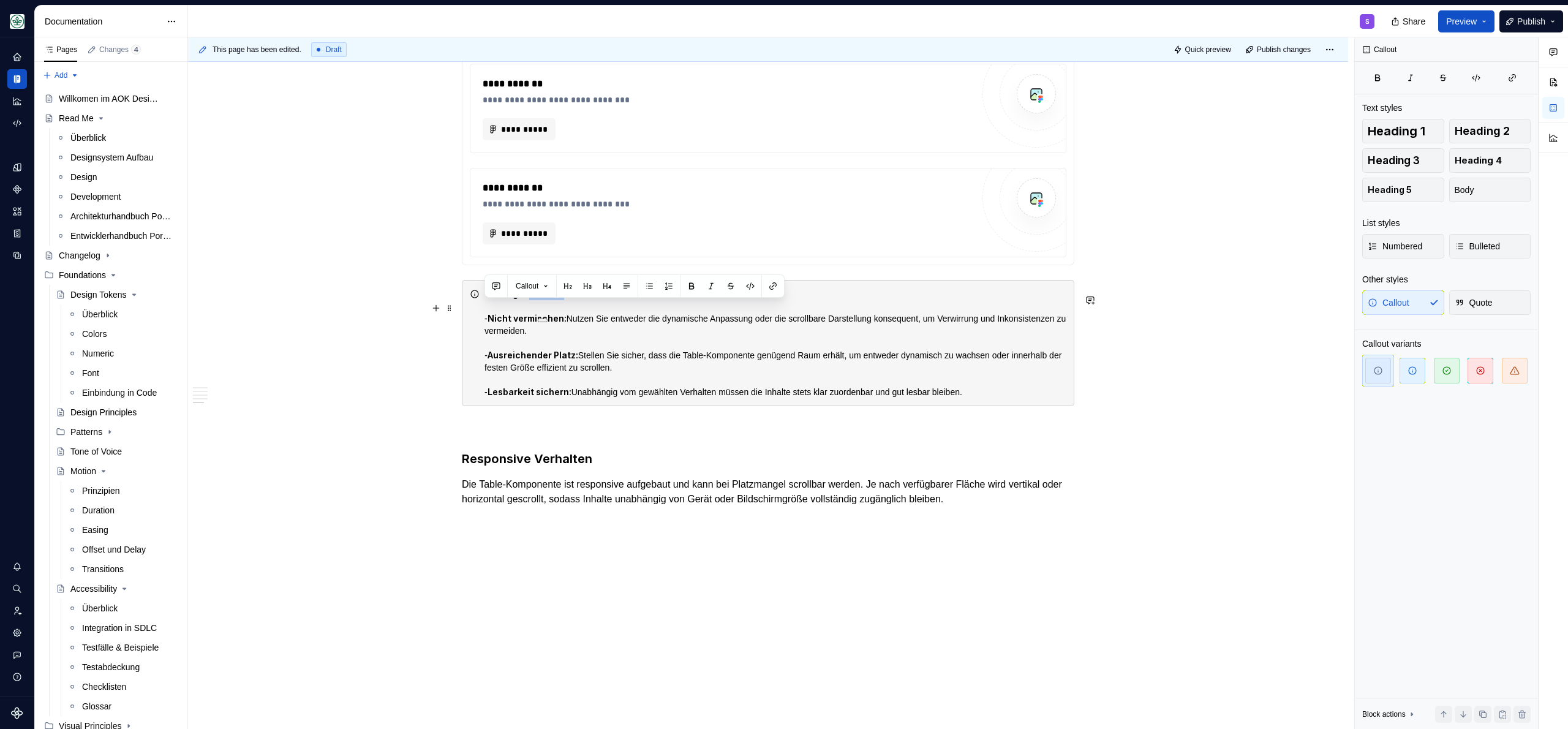
click at [526, 298] on strong "Wichtiger Hinweis:" at bounding box center [525, 294] width 82 height 11
drag, startPoint x: 480, startPoint y: 308, endPoint x: 572, endPoint y: 310, distance: 92.0
click at [572, 310] on div "Wichtiger Hinweis: - Nicht vermischen: Nutzen Sie entweder die dynamische Anpas…" at bounding box center [768, 342] width 612 height 126
click at [582, 309] on div "Wichtiger Hinweis: - Nicht vermischen: Nutzen Sie entweder die dynamische Anpas…" at bounding box center [775, 343] width 581 height 110
click at [523, 324] on strong "Nicht vermischen:" at bounding box center [526, 318] width 79 height 11
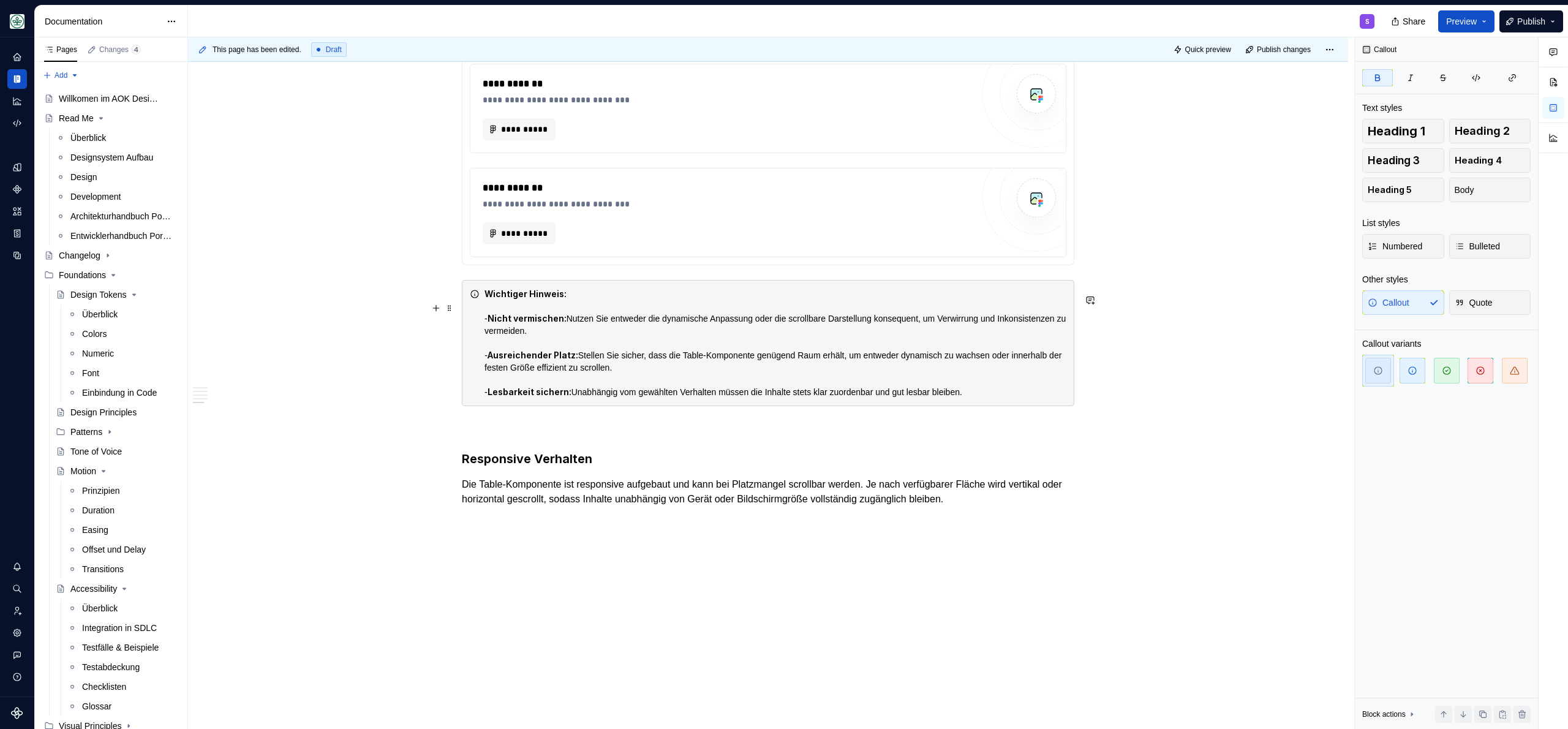
click at [587, 304] on div "Wichtiger Hinweis: - Nicht vermischen: Nutzen Sie entweder die dynamische Anpas…" at bounding box center [775, 343] width 581 height 110
drag, startPoint x: 585, startPoint y: 306, endPoint x: 484, endPoint y: 310, distance: 101.1
click at [485, 310] on div "Wichtiger Hinweis: - Nicht vermischen: Nutzen Sie entweder die dynamische Anpas…" at bounding box center [775, 343] width 581 height 110
click at [545, 435] on p at bounding box center [768, 428] width 612 height 14
click at [704, 465] on h3 "Responsive Verhalten" at bounding box center [768, 459] width 612 height 17
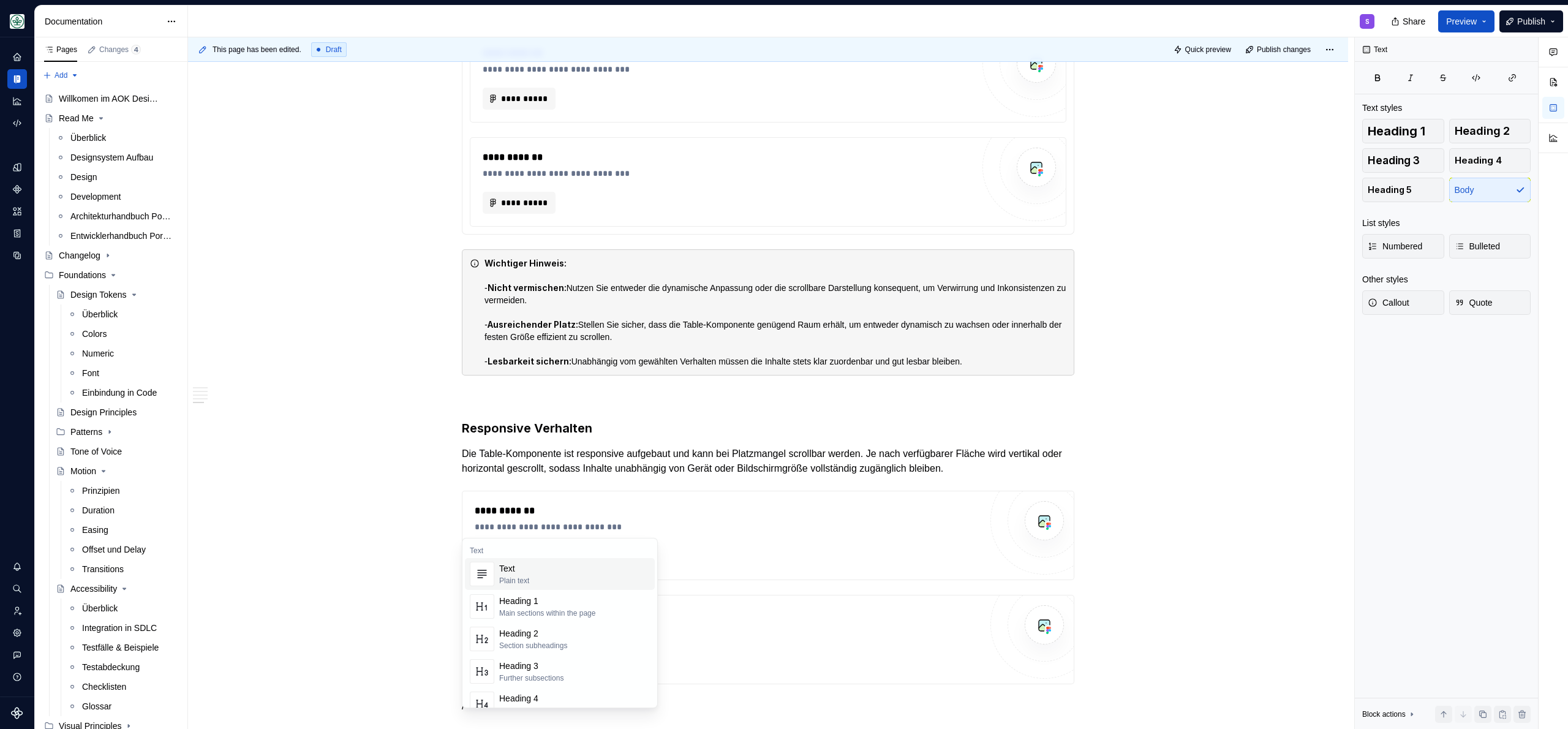
scroll to position [2865, 0]
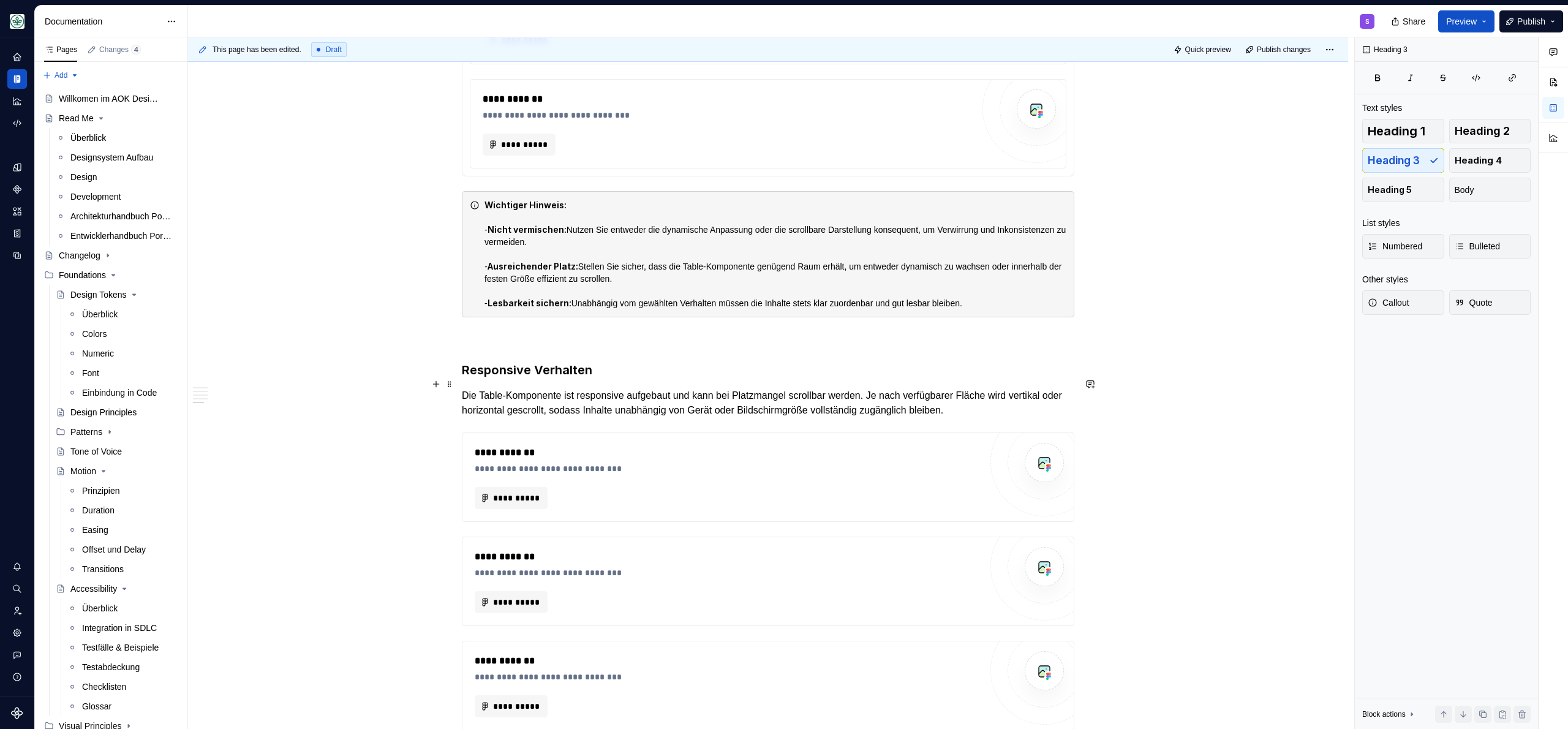
click at [676, 378] on h3 "Responsive Verhalten" at bounding box center [768, 370] width 612 height 17
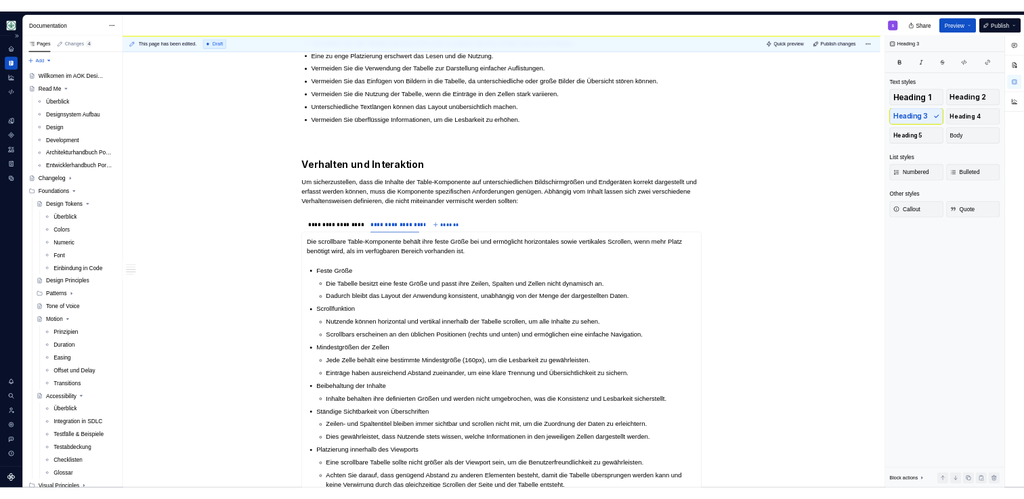
scroll to position [962, 0]
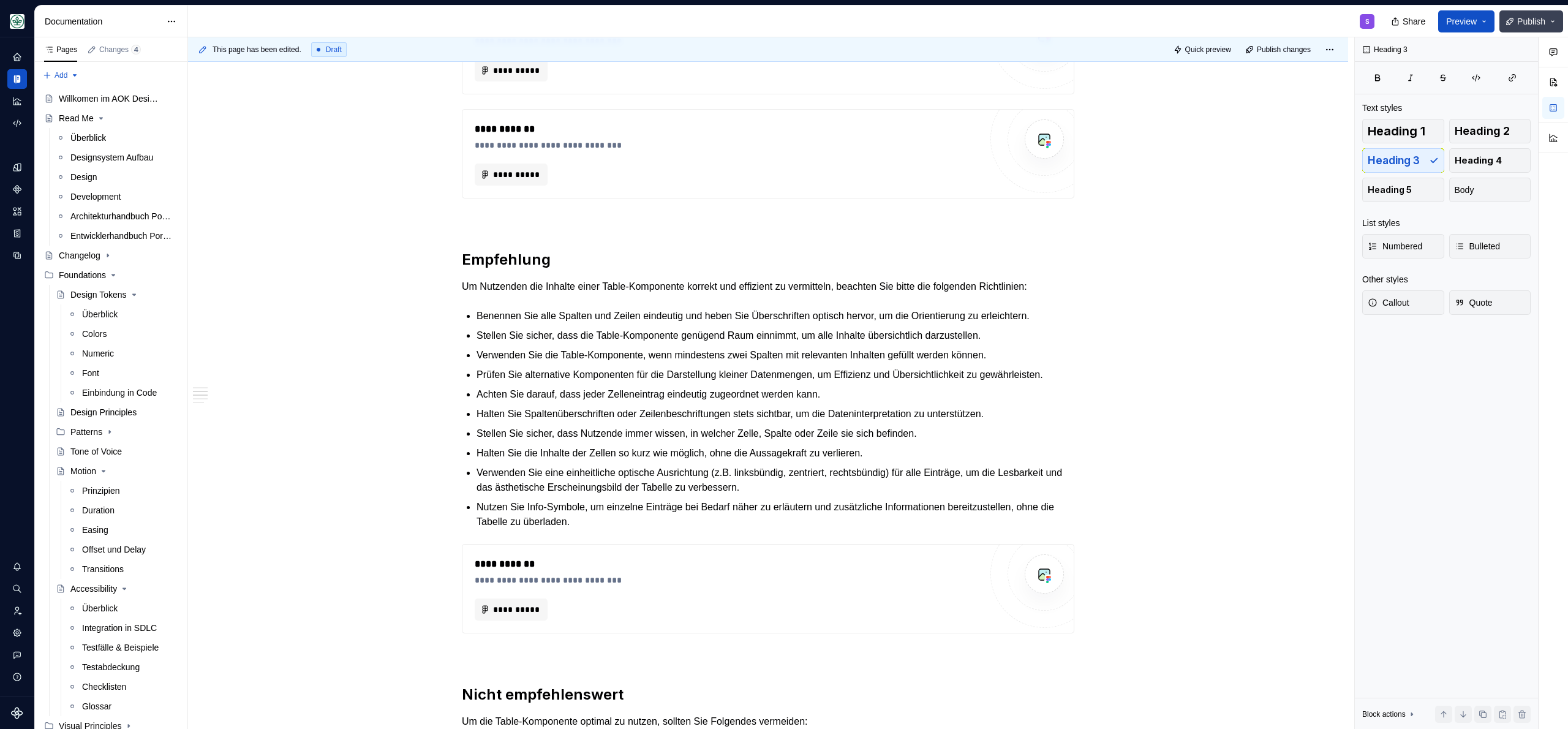
click at [1512, 16] on button "Publish" at bounding box center [1531, 22] width 63 height 22
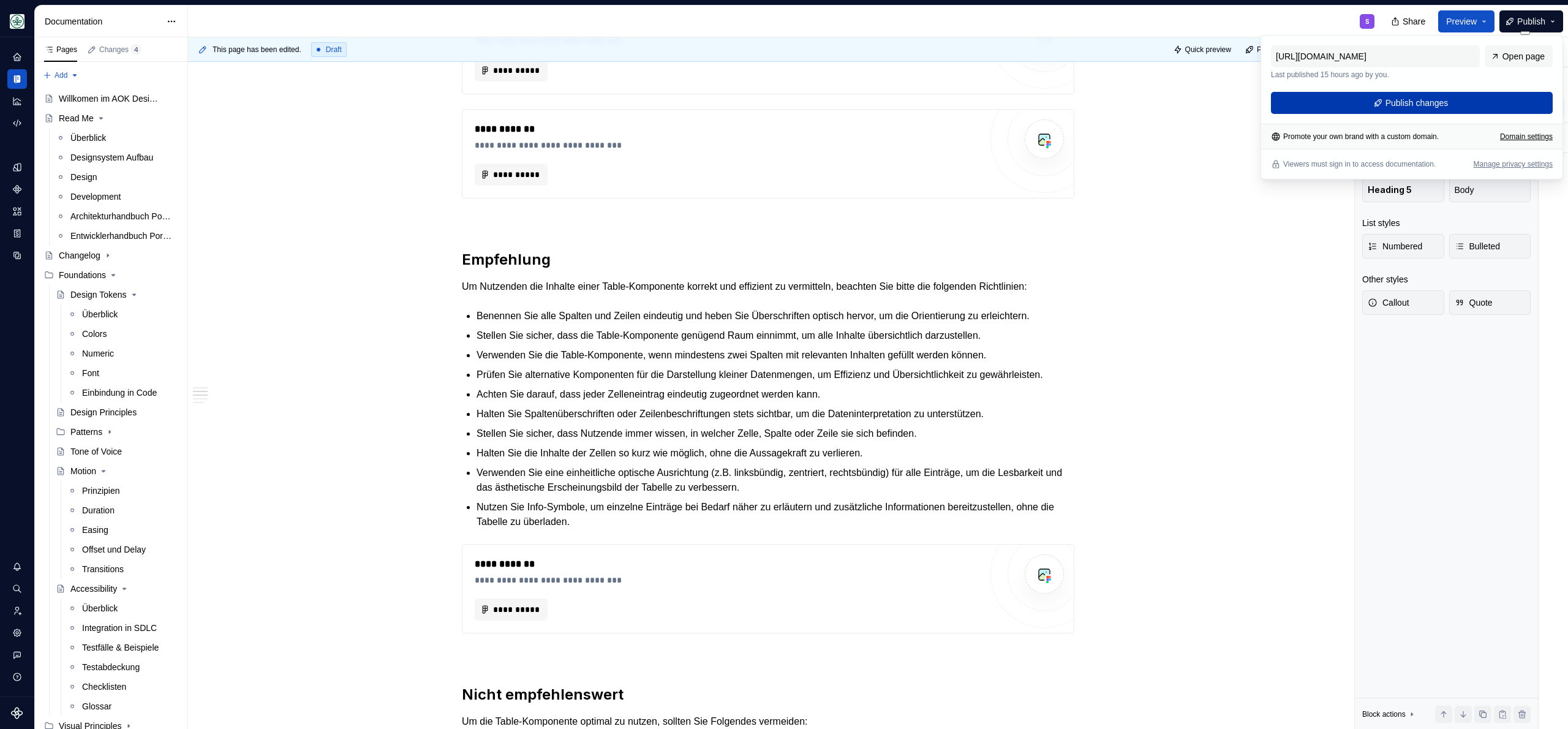
click at [1452, 100] on button "Publish changes" at bounding box center [1411, 103] width 281 height 22
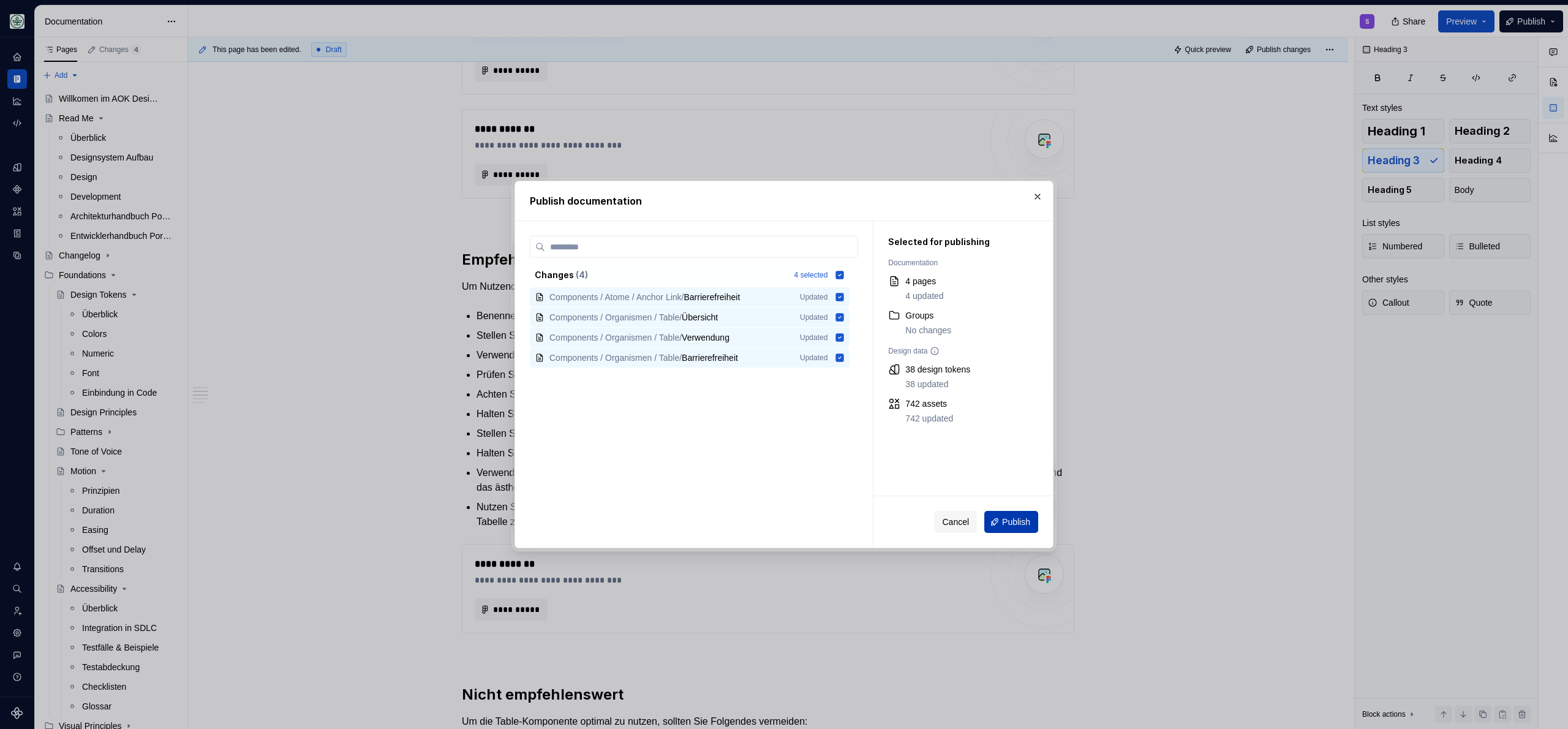
click at [1017, 513] on button "Publish" at bounding box center [1011, 522] width 54 height 22
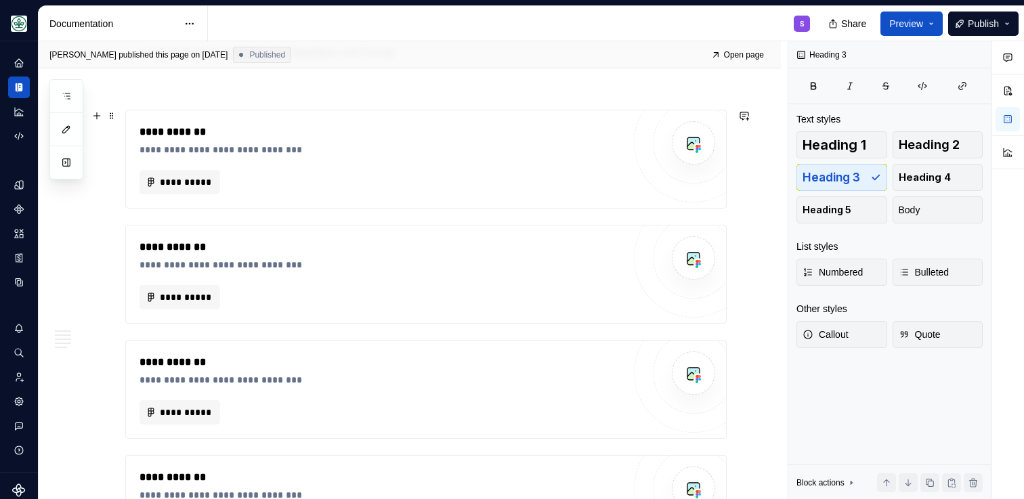
scroll to position [0, 0]
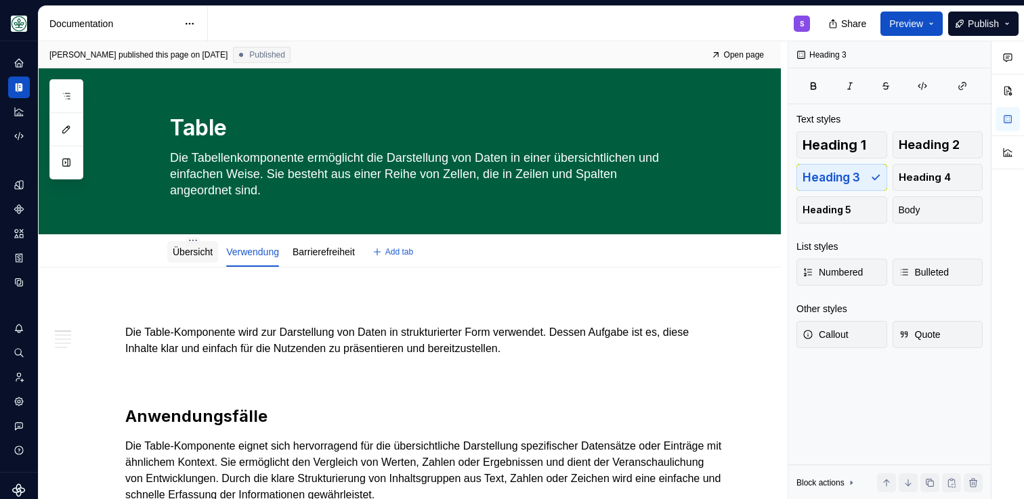
click at [213, 251] on link "Übersicht" at bounding box center [193, 251] width 40 height 11
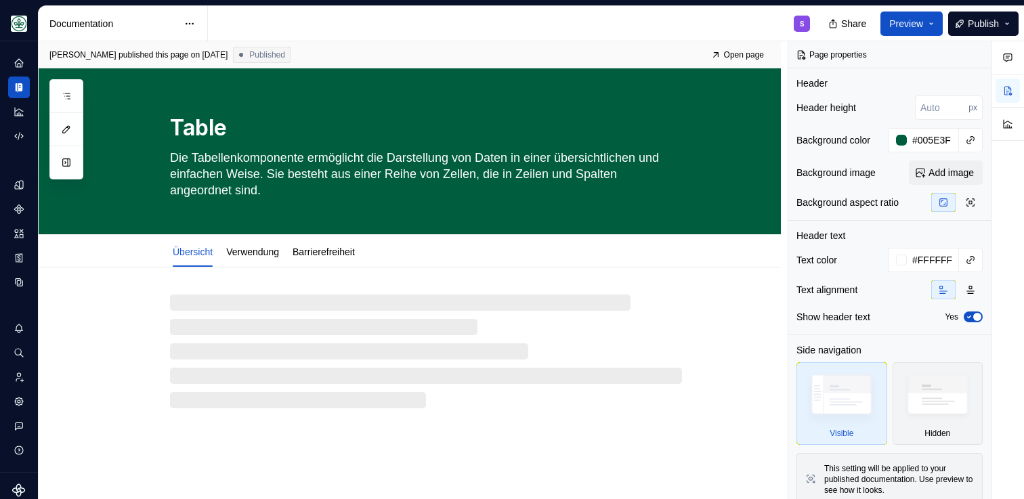
type textarea "*"
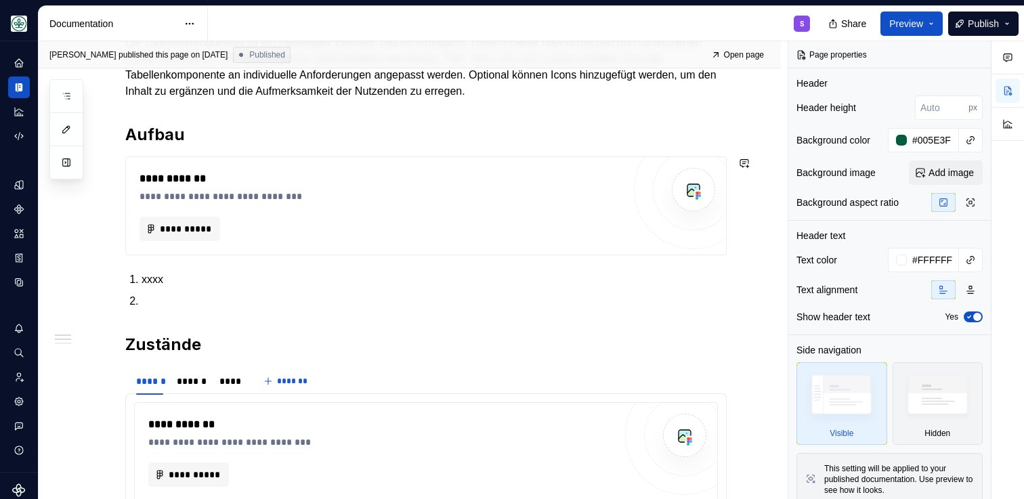
scroll to position [473, 0]
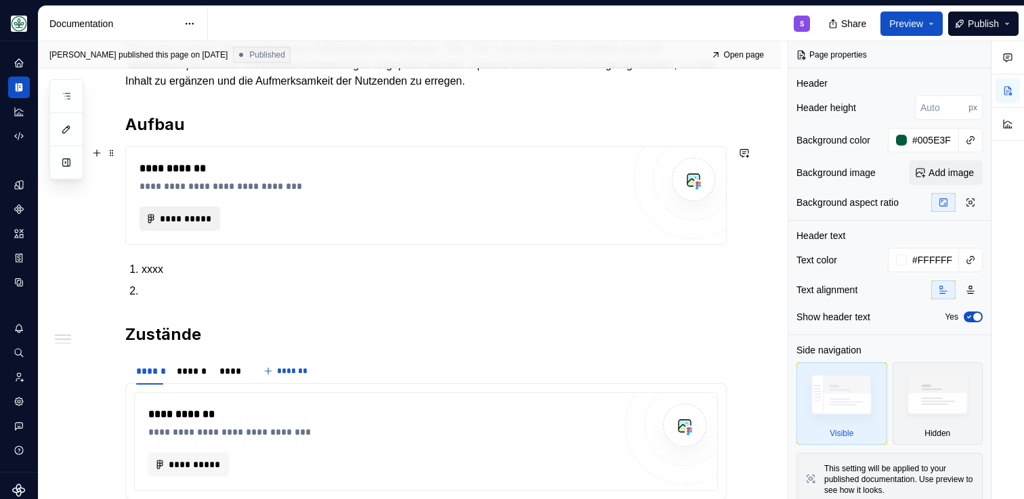
click at [202, 217] on span "**********" at bounding box center [185, 219] width 52 height 14
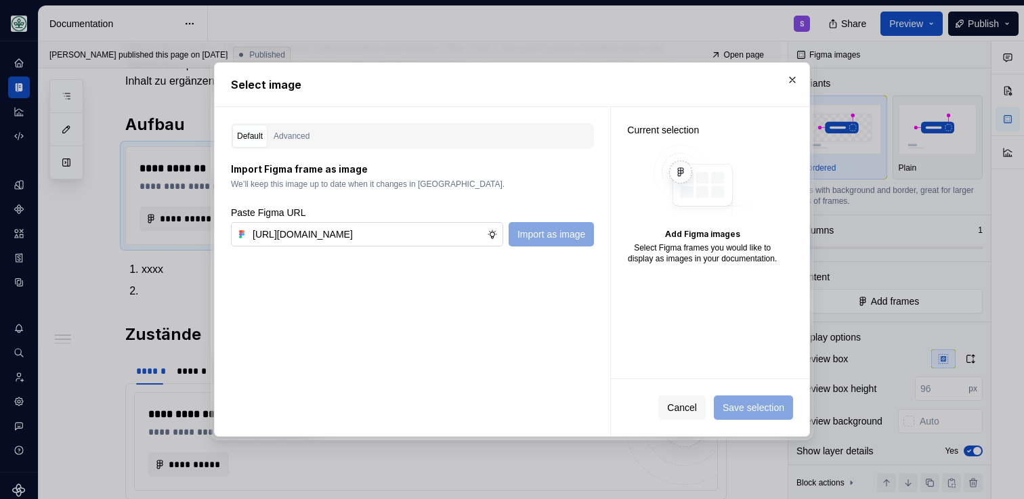
scroll to position [0, 416]
type input "[URL][DOMAIN_NAME]"
click at [536, 228] on span "Import as image" at bounding box center [551, 235] width 68 height 14
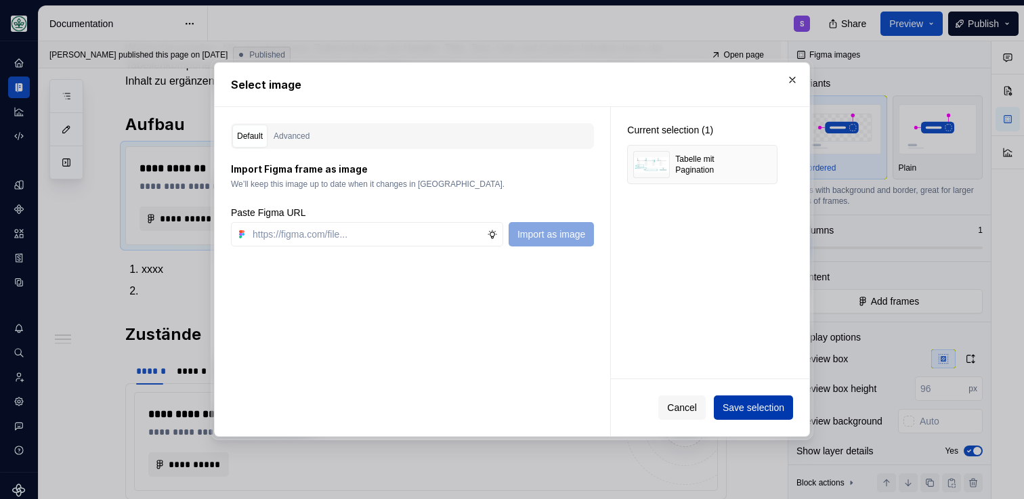
click at [733, 404] on span "Save selection" at bounding box center [754, 408] width 62 height 14
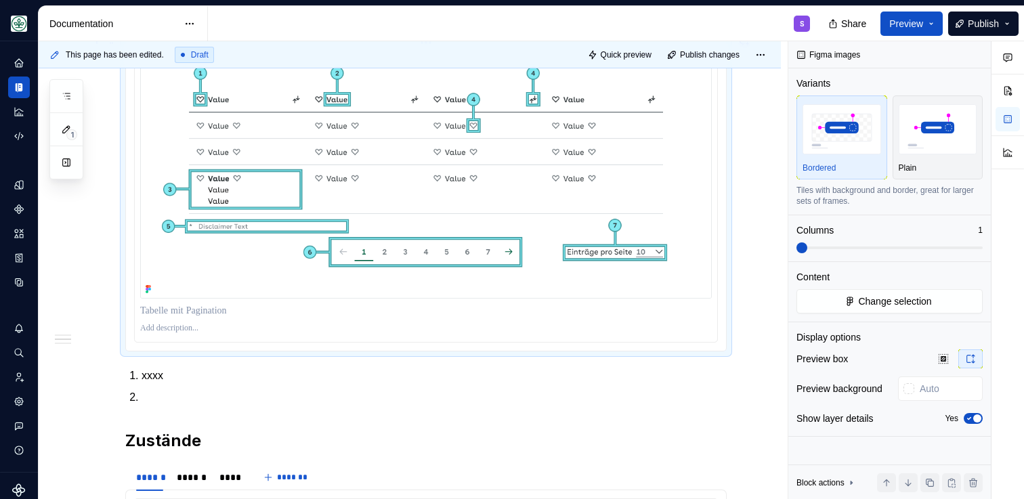
scroll to position [590, 0]
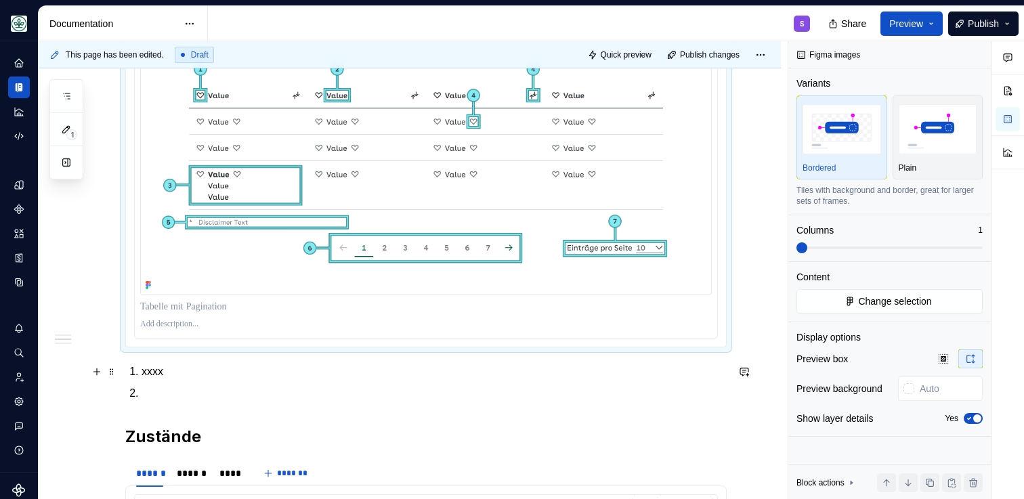
click at [154, 378] on p "xxxx" at bounding box center [434, 372] width 585 height 16
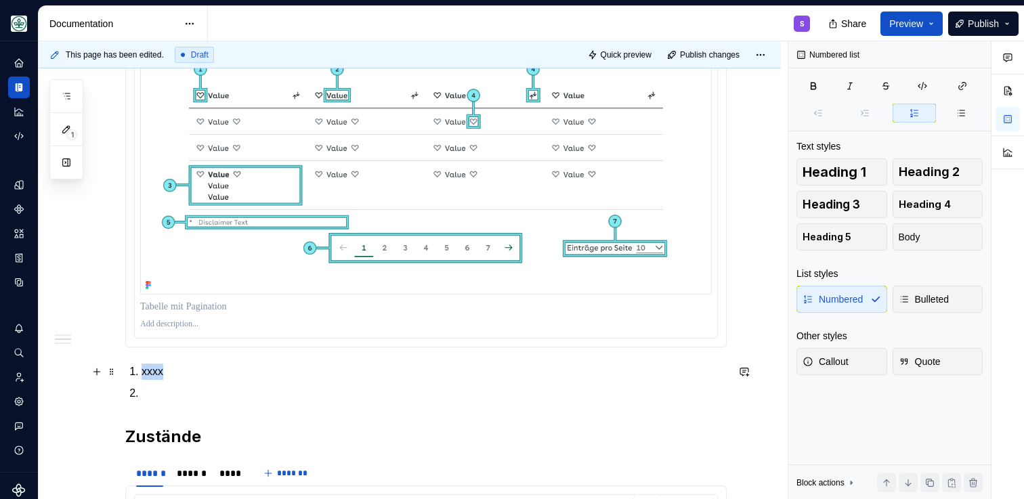
click at [154, 378] on p "xxxx" at bounding box center [434, 372] width 585 height 16
click at [238, 262] on img at bounding box center [426, 170] width 572 height 250
click at [271, 398] on p at bounding box center [434, 393] width 585 height 16
type textarea "*"
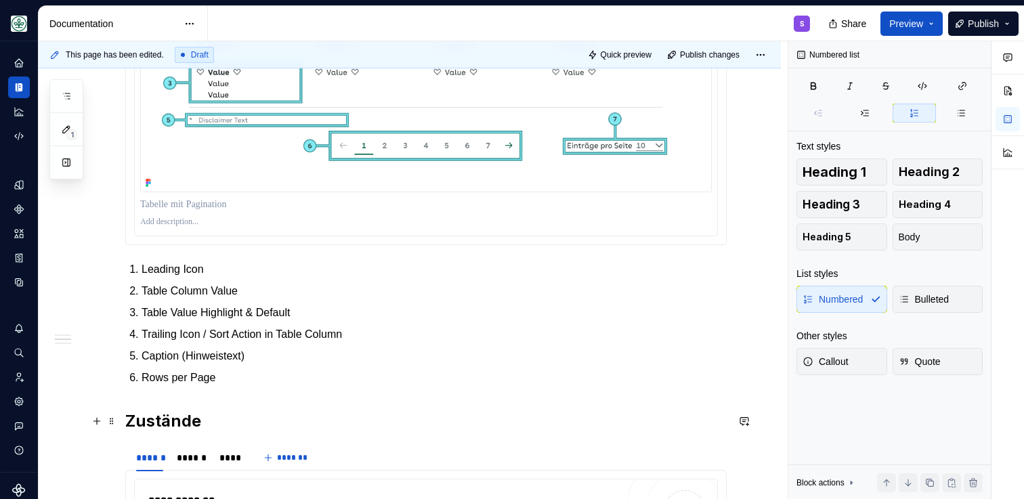
scroll to position [695, 0]
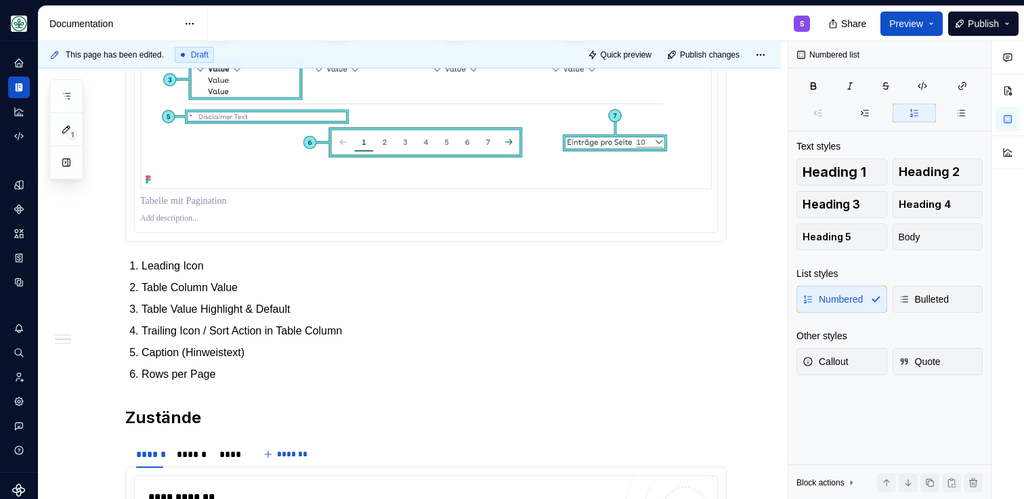
click at [286, 193] on div at bounding box center [426, 201] width 572 height 19
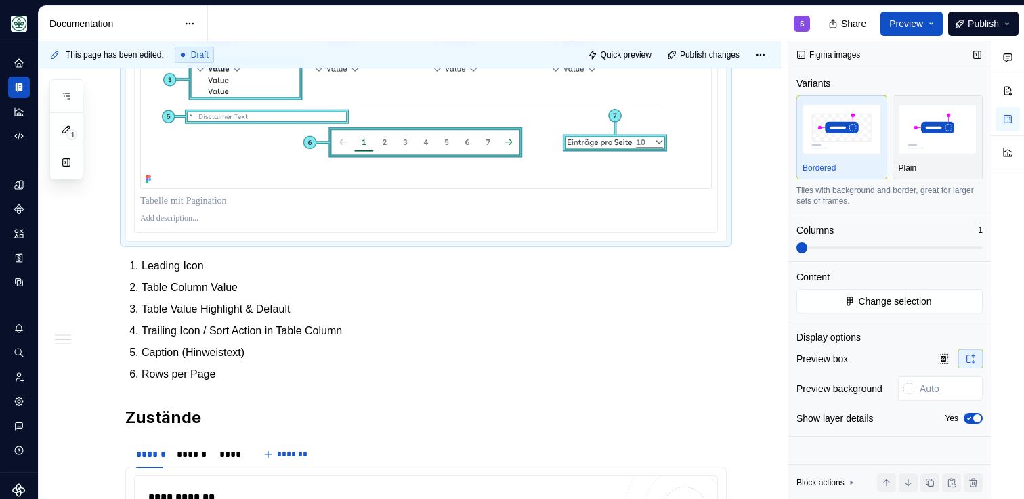
click at [974, 420] on span "button" at bounding box center [977, 418] width 8 height 8
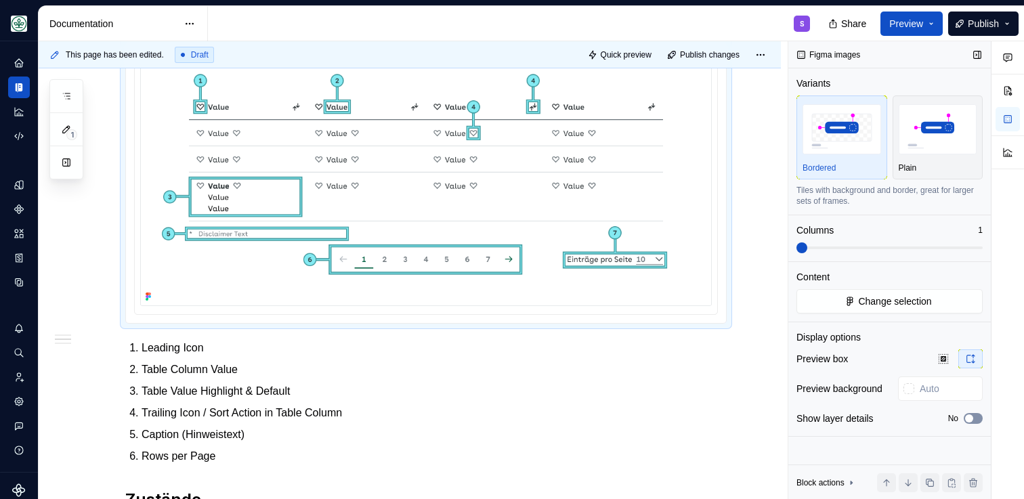
click at [974, 418] on icon "button" at bounding box center [969, 418] width 11 height 8
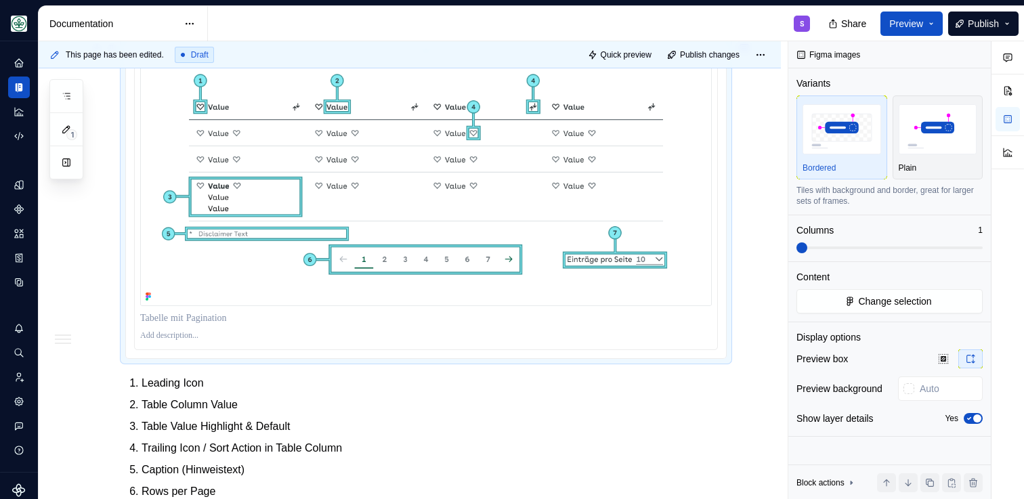
click at [181, 338] on p at bounding box center [426, 335] width 572 height 11
click at [230, 337] on p "**********" at bounding box center [425, 335] width 571 height 11
click at [319, 338] on p "**********" at bounding box center [425, 335] width 571 height 11
click at [246, 335] on p "**********" at bounding box center [425, 335] width 571 height 11
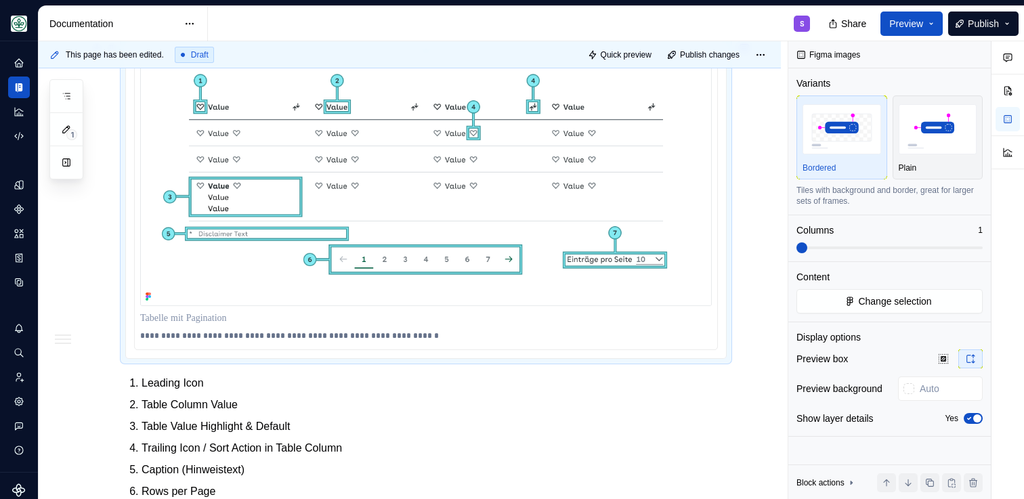
click at [364, 326] on div at bounding box center [426, 318] width 572 height 19
click at [294, 337] on p "**********" at bounding box center [425, 335] width 571 height 11
click at [497, 341] on p "**********" at bounding box center [425, 335] width 571 height 11
click at [339, 410] on p "Table Column Value" at bounding box center [434, 405] width 585 height 16
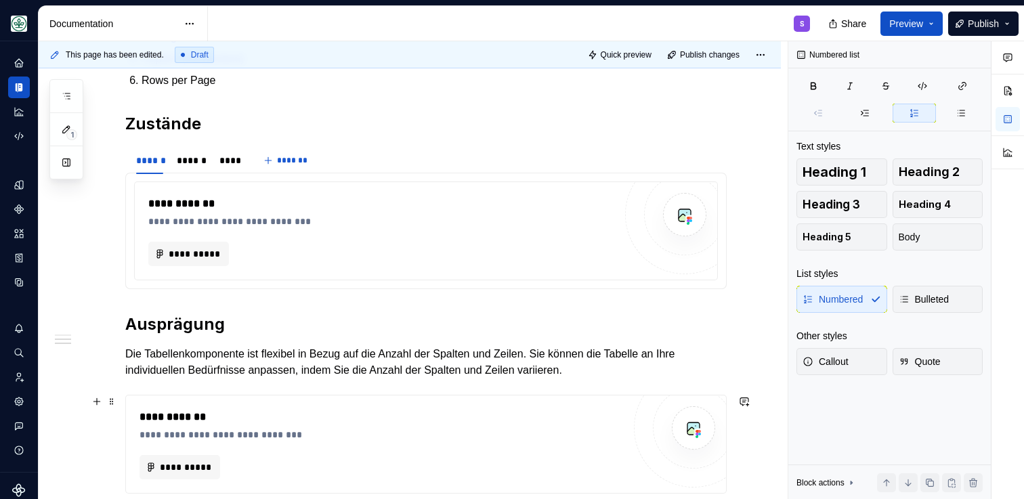
scroll to position [995, 0]
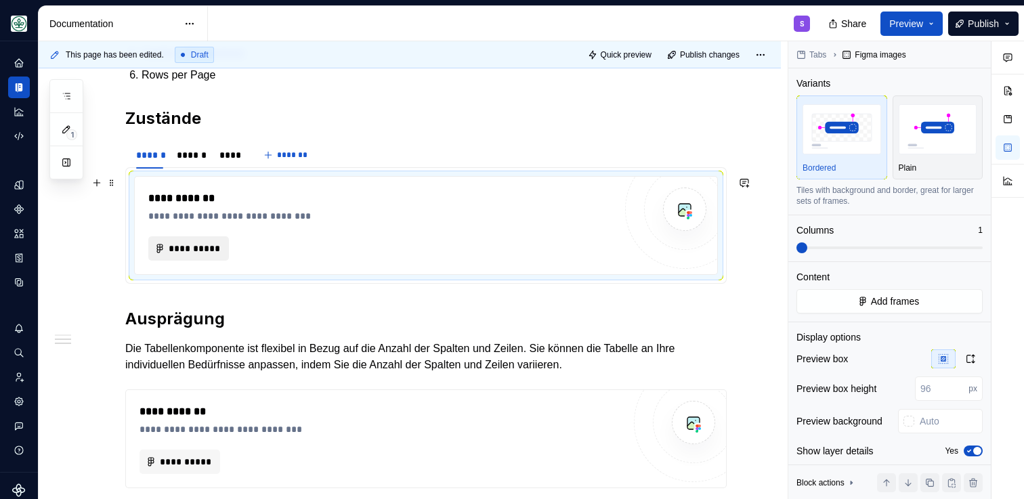
click at [215, 255] on span "**********" at bounding box center [194, 249] width 52 height 14
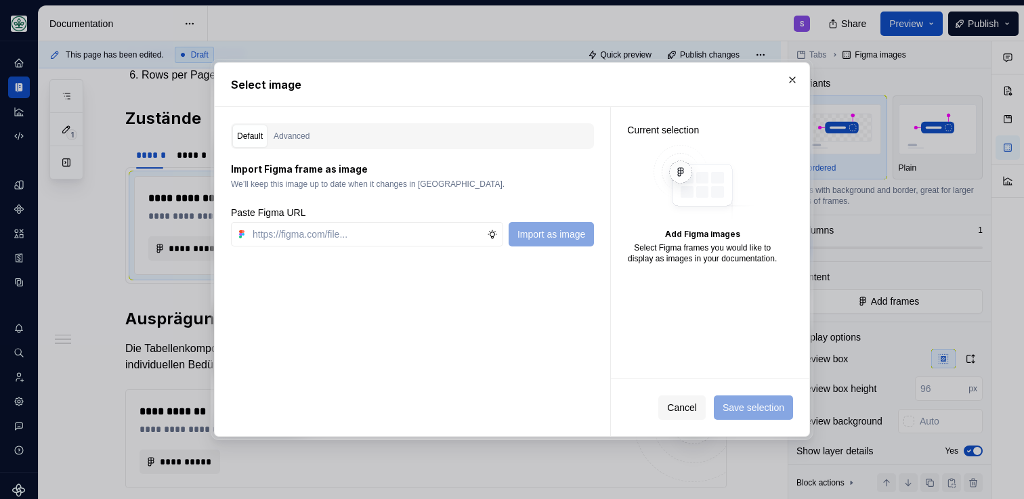
type textarea "*"
paste input "[URL][DOMAIN_NAME]"
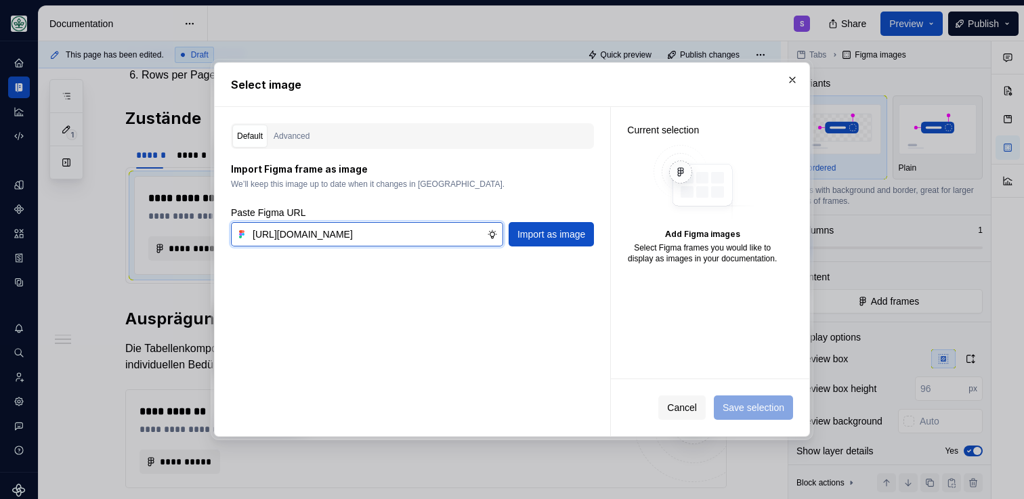
scroll to position [0, 410]
type input "[URL][DOMAIN_NAME]"
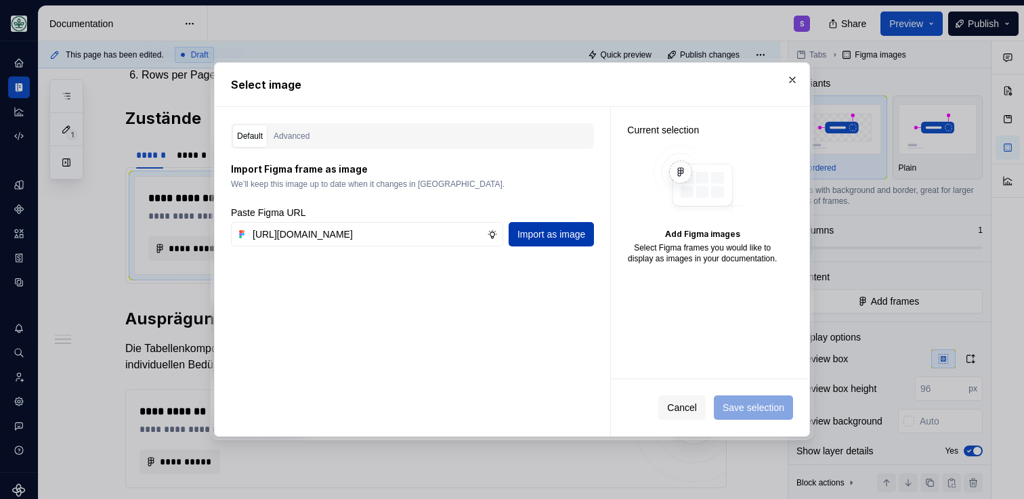
scroll to position [0, 0]
click at [525, 239] on span "Import as image" at bounding box center [551, 235] width 68 height 14
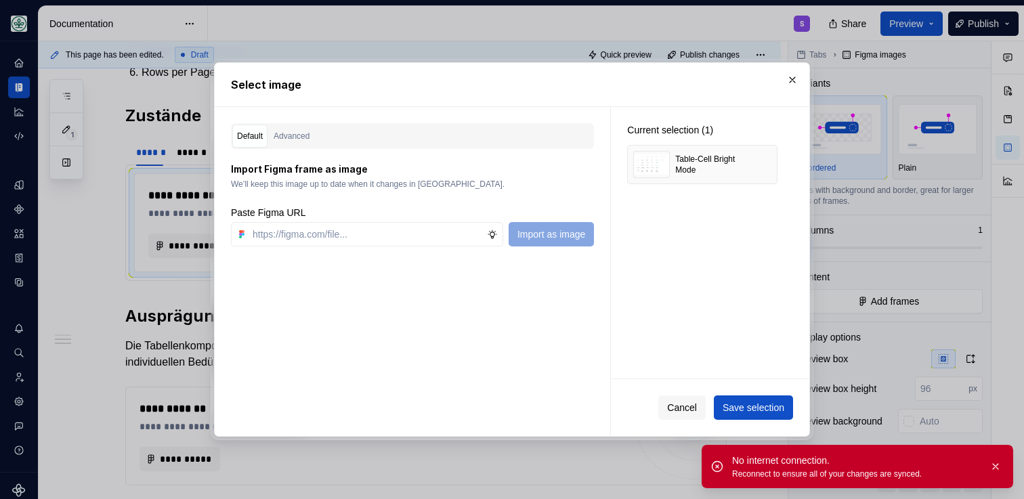
scroll to position [995, 0]
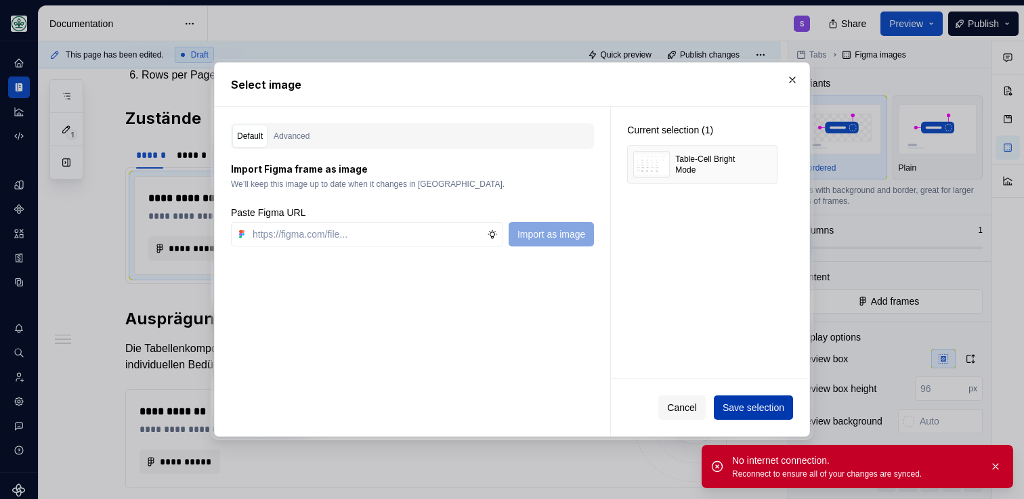
click at [736, 416] on button "Save selection" at bounding box center [753, 407] width 79 height 24
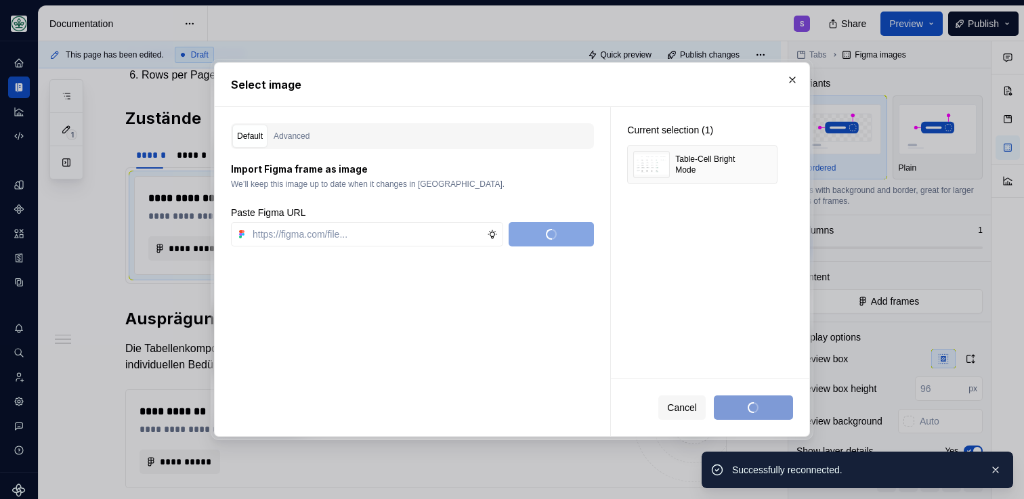
scroll to position [1057, 0]
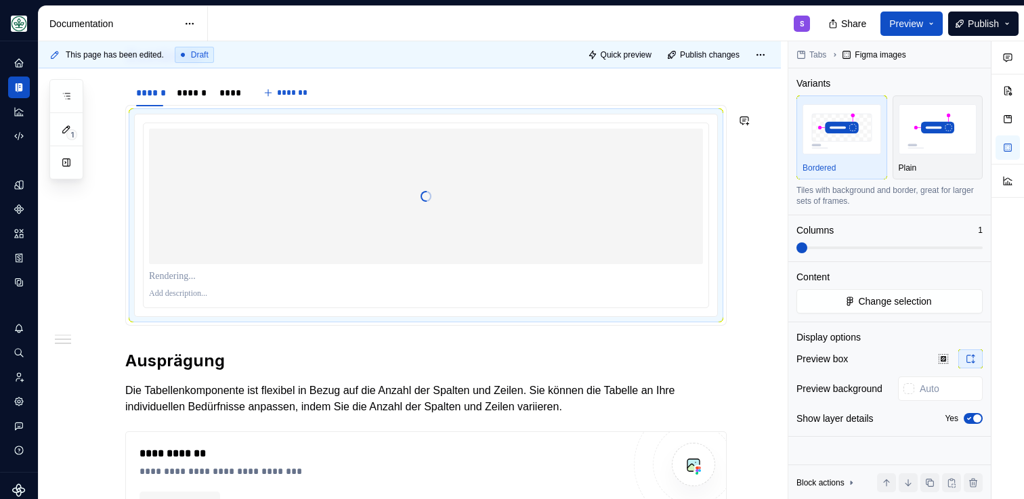
type textarea "*"
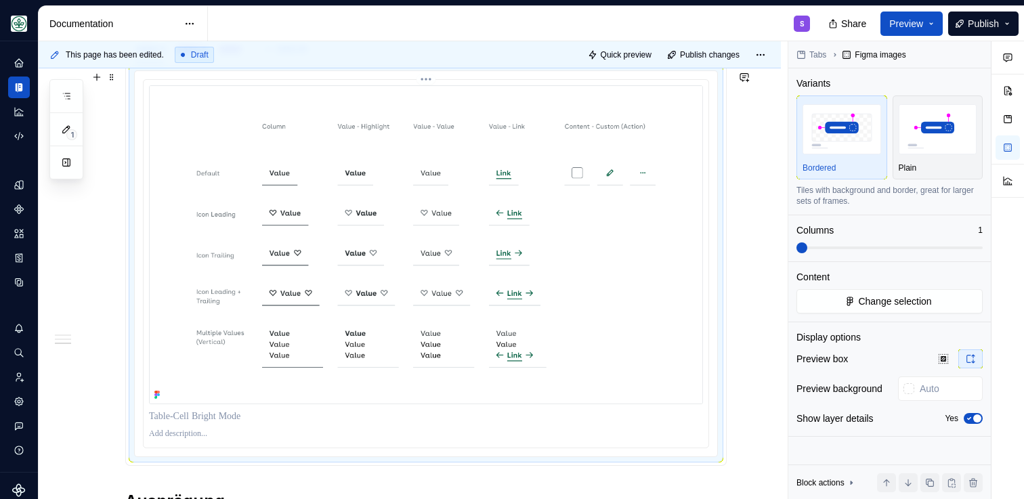
scroll to position [1138, 0]
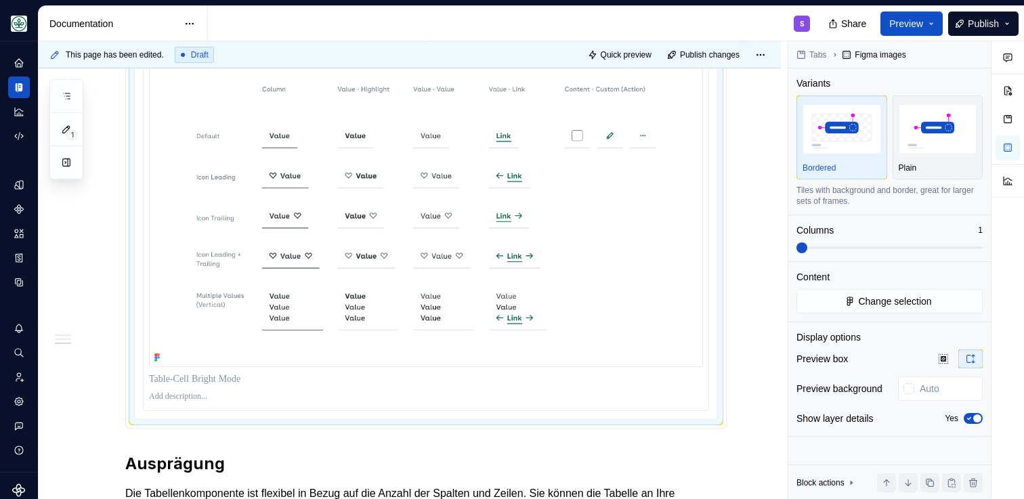
click at [363, 323] on img at bounding box center [426, 207] width 554 height 319
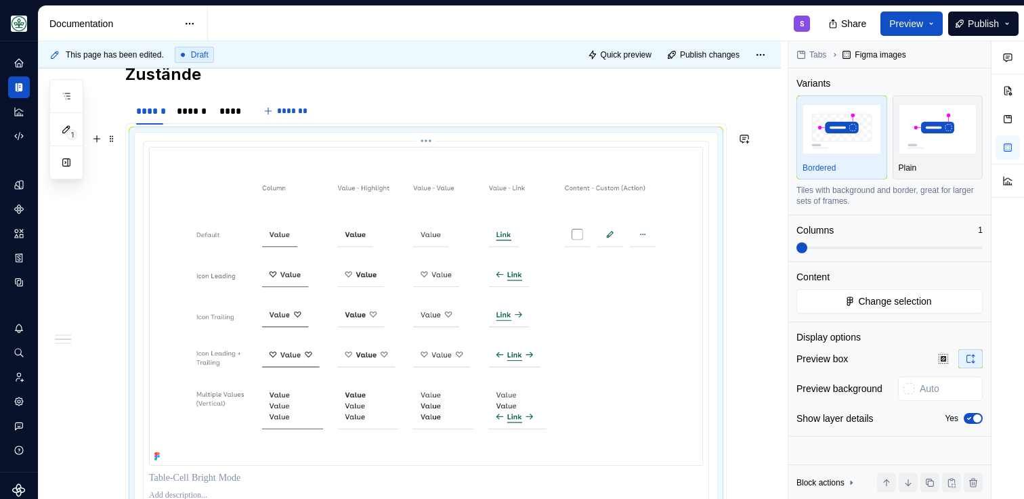
scroll to position [1040, 0]
click at [191, 114] on div "******" at bounding box center [191, 110] width 29 height 14
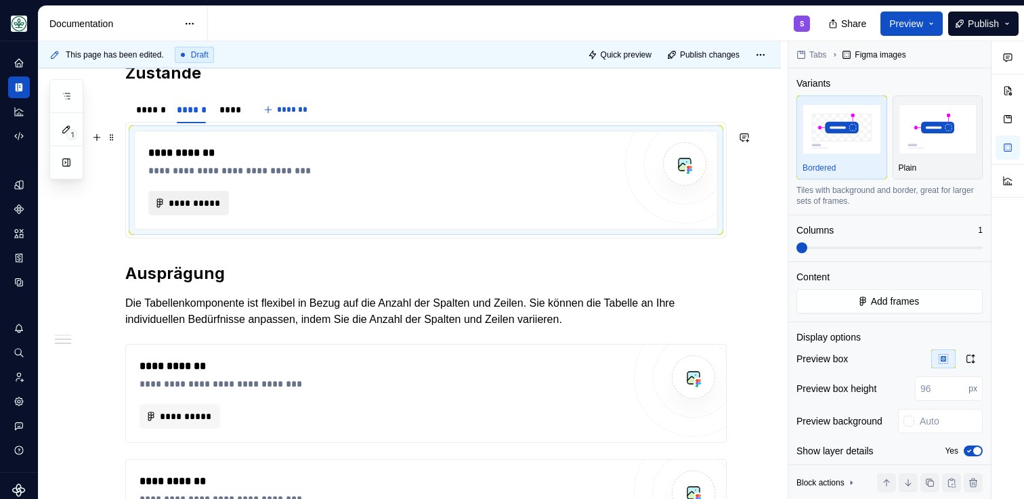
click at [202, 195] on button "**********" at bounding box center [188, 203] width 81 height 24
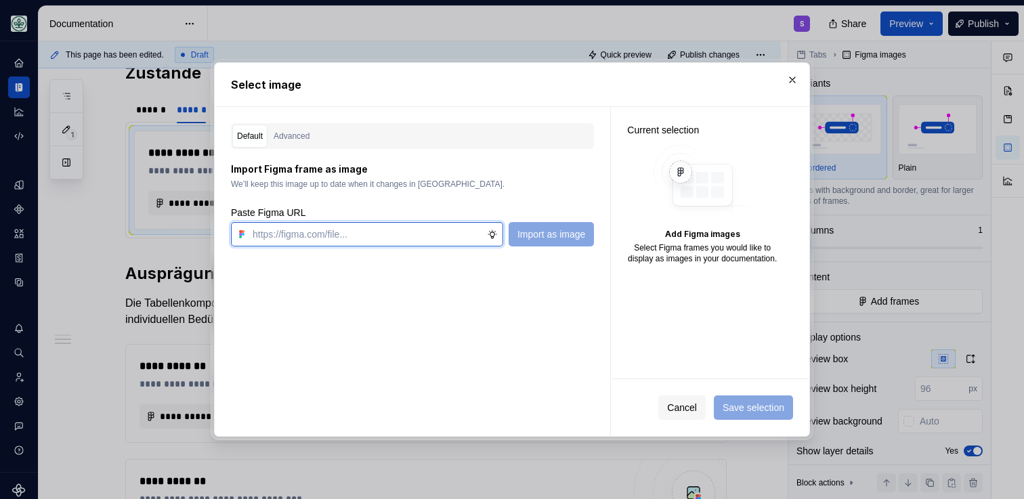
click at [385, 238] on input "text" at bounding box center [367, 234] width 240 height 24
paste input "[URL][DOMAIN_NAME]"
type input "[URL][DOMAIN_NAME]"
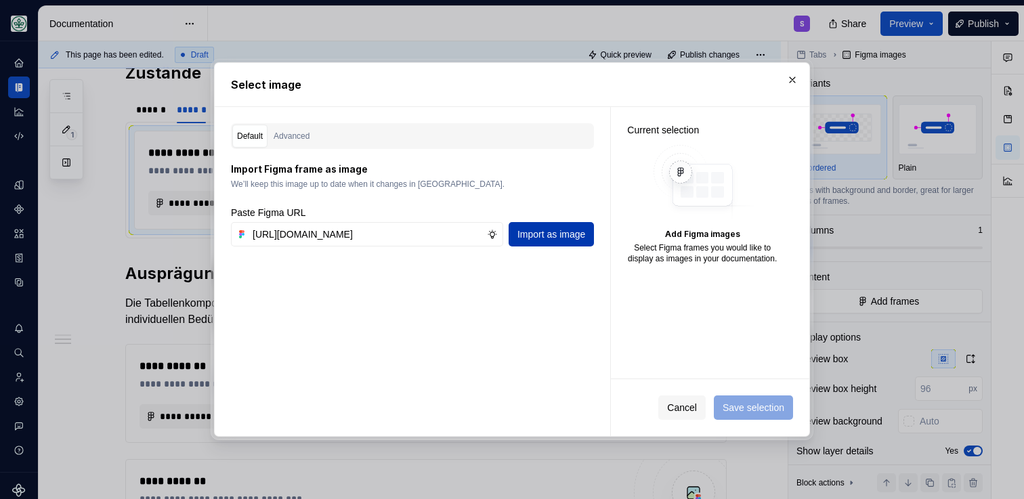
scroll to position [0, 0]
click at [525, 228] on span "Import as image" at bounding box center [551, 235] width 68 height 14
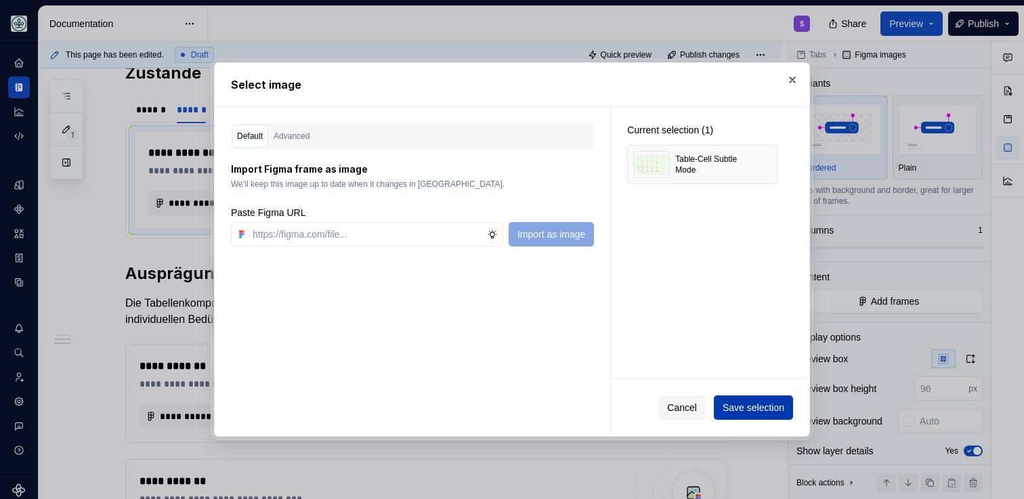
click at [750, 404] on span "Save selection" at bounding box center [754, 408] width 62 height 14
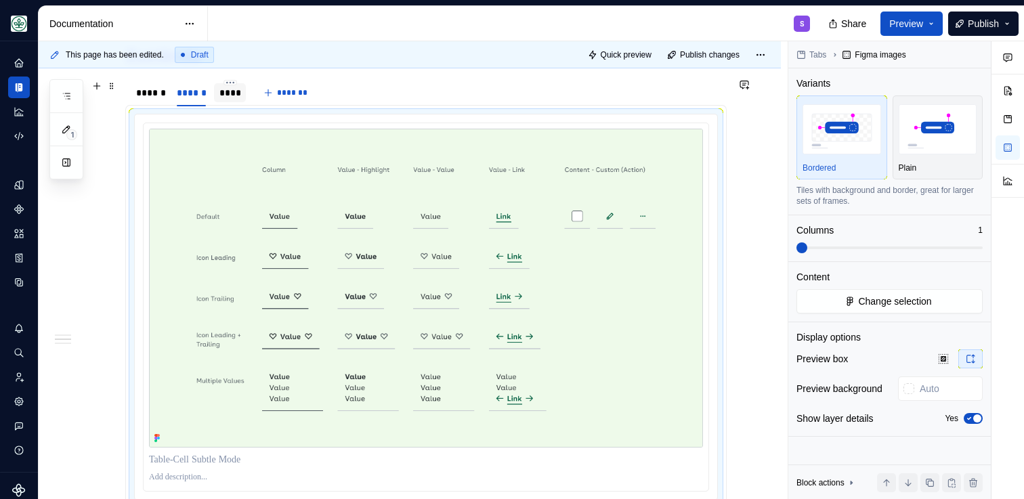
click at [224, 91] on div "****" at bounding box center [229, 93] width 21 height 14
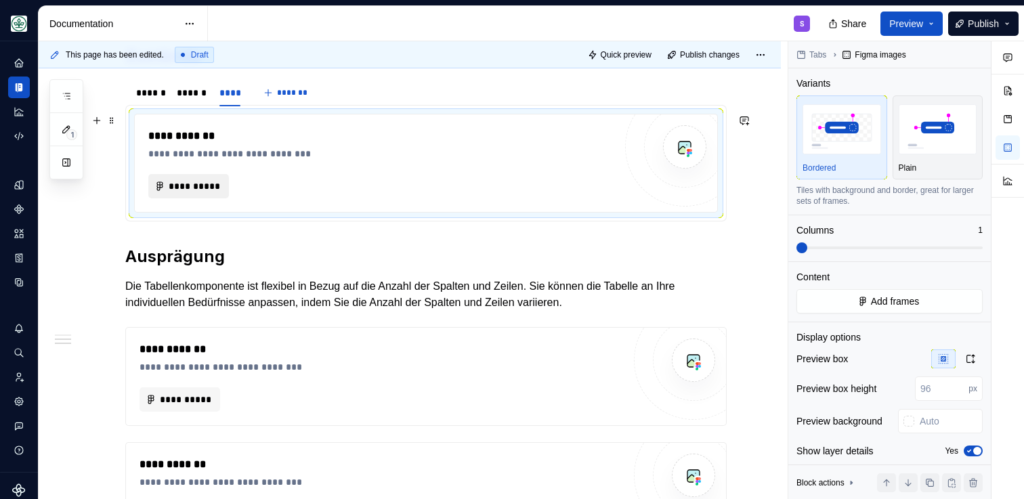
click at [193, 177] on button "**********" at bounding box center [188, 186] width 81 height 24
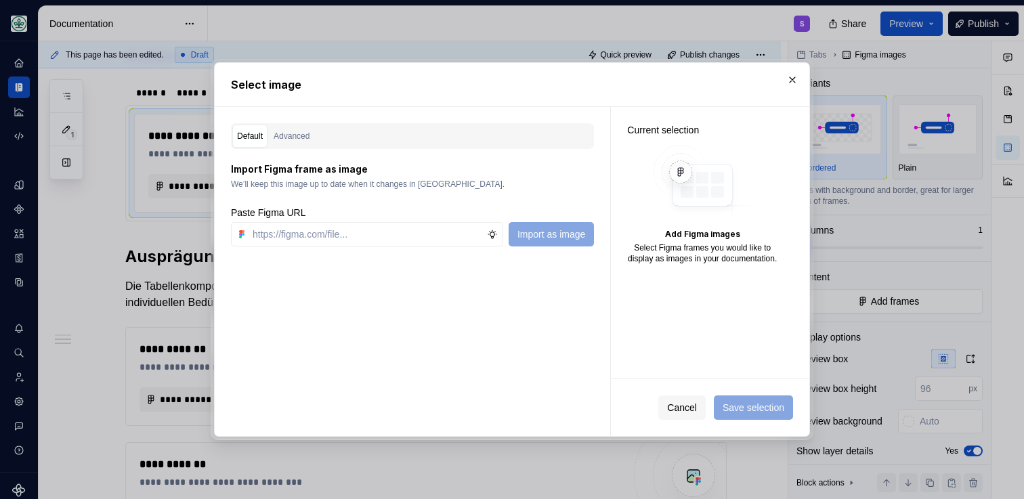
type textarea "*"
click at [352, 238] on input "text" at bounding box center [367, 234] width 240 height 24
paste input "[URL][DOMAIN_NAME]"
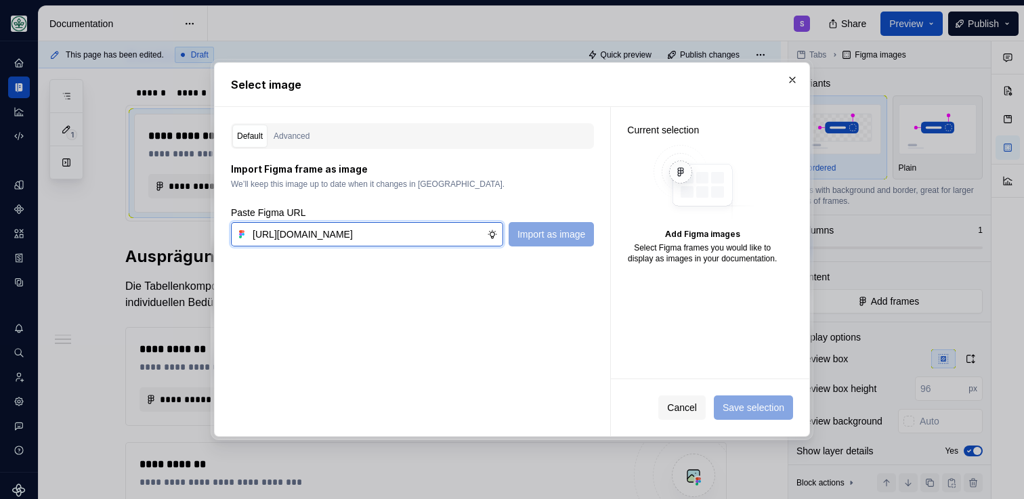
scroll to position [0, 411]
type input "[URL][DOMAIN_NAME]"
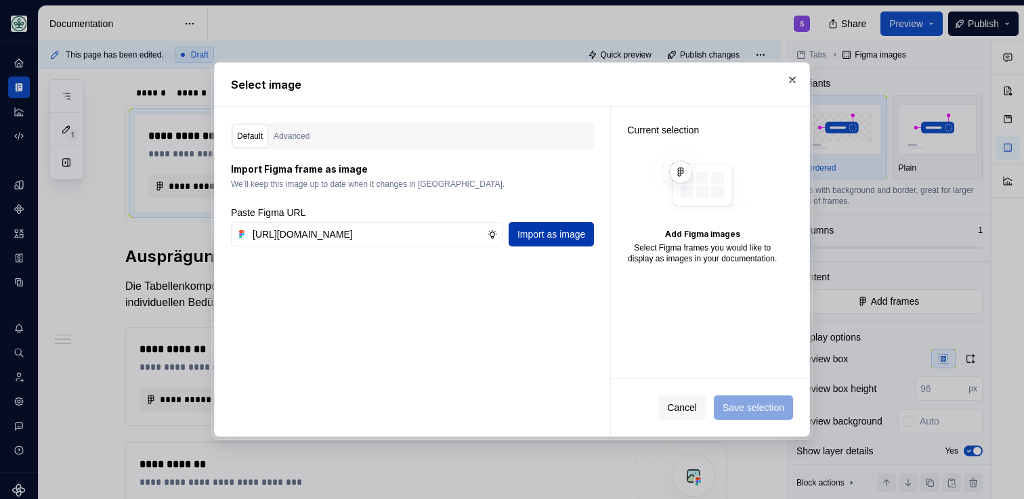
scroll to position [0, 0]
click at [528, 244] on button "Import as image" at bounding box center [551, 234] width 85 height 24
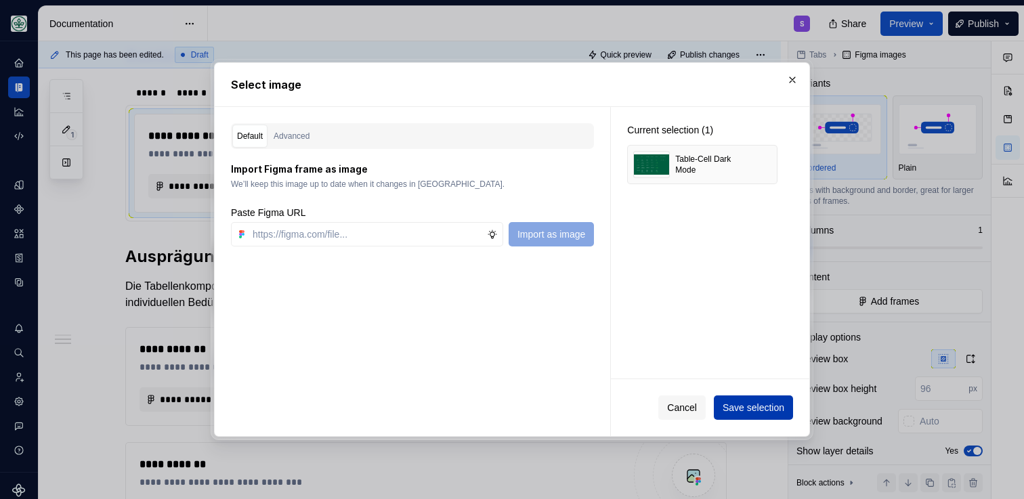
click at [735, 412] on span "Save selection" at bounding box center [754, 408] width 62 height 14
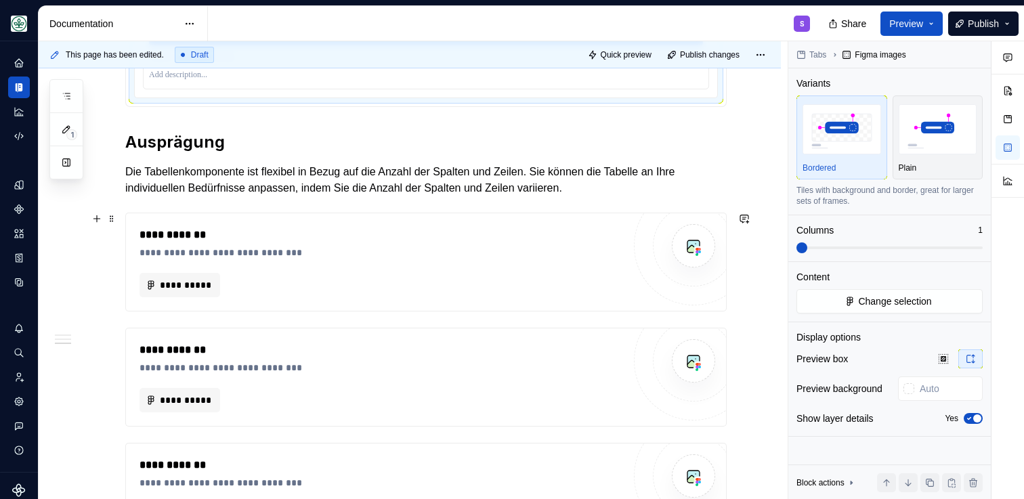
scroll to position [1461, 0]
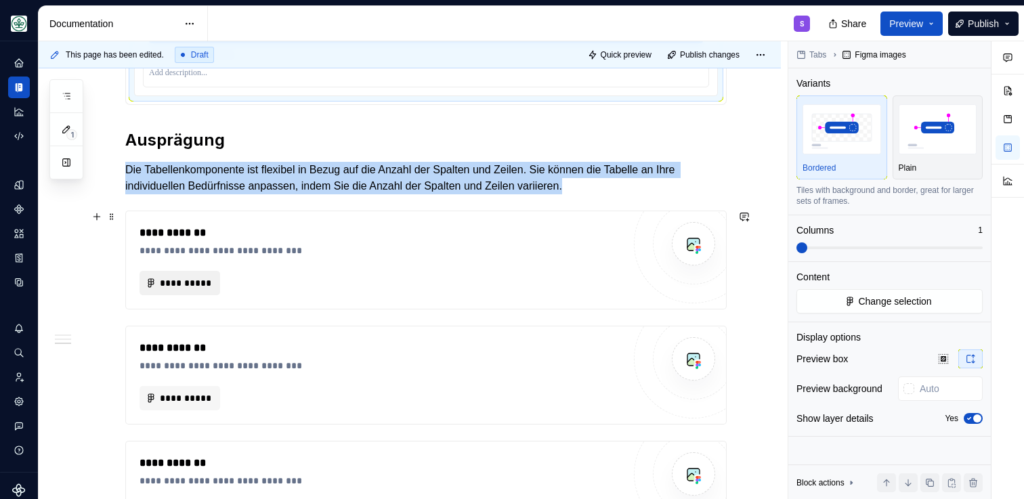
click at [203, 290] on button "**********" at bounding box center [179, 283] width 81 height 24
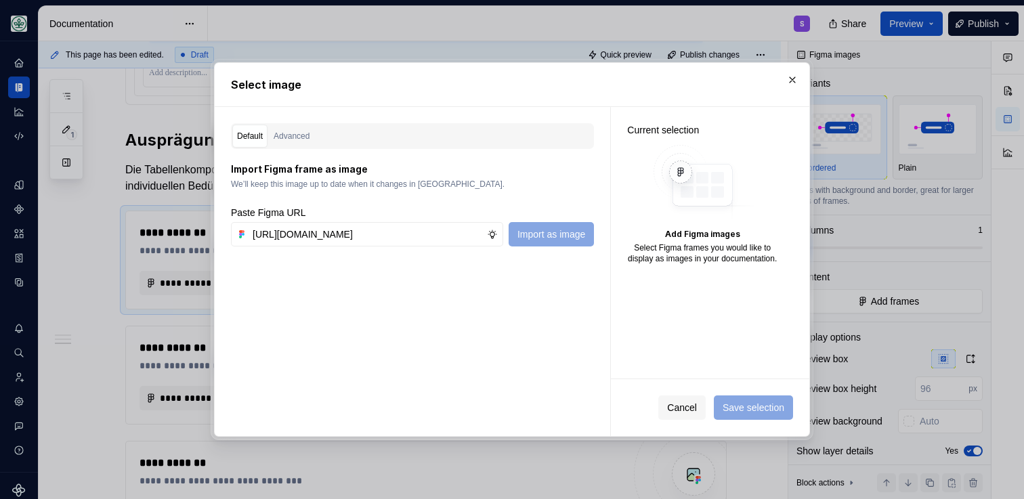
scroll to position [0, 410]
type input "[URL][DOMAIN_NAME]"
click at [542, 230] on span "Import as image" at bounding box center [551, 235] width 68 height 14
type textarea "*"
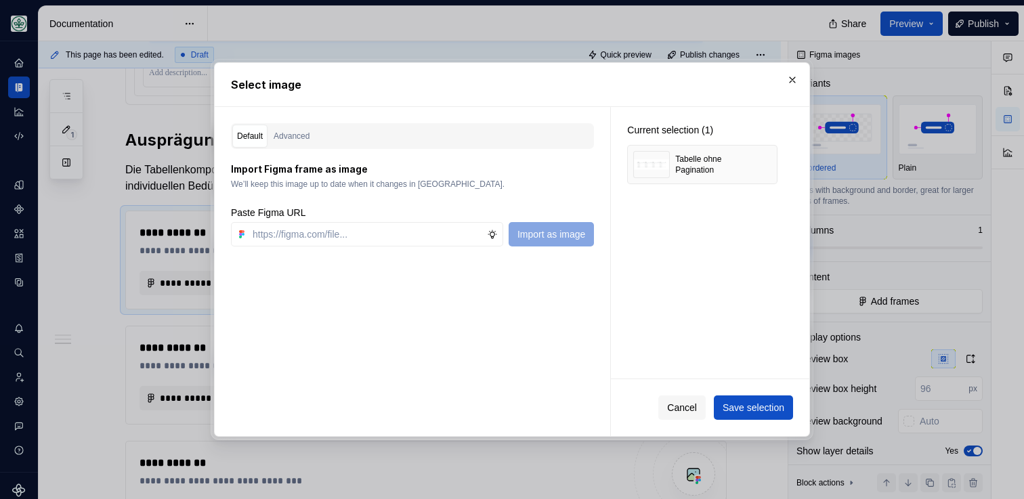
type textarea "*"
